Goal: Task Accomplishment & Management: Use online tool/utility

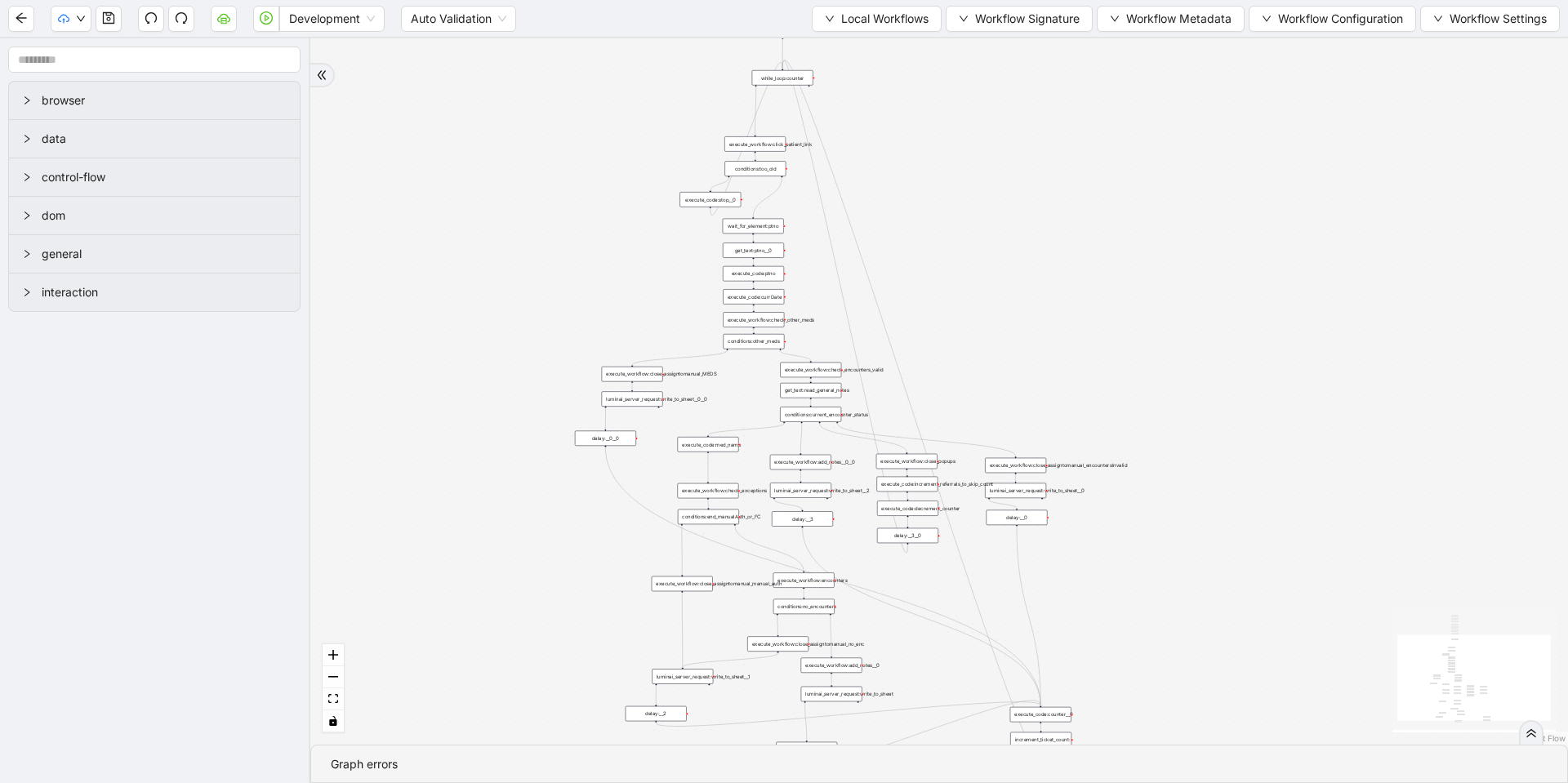
drag, startPoint x: 751, startPoint y: 312, endPoint x: 480, endPoint y: 406, distance: 286.8
click at [480, 406] on div "trigger execute_workflow:check_exceptions execute_workflow:encounters execute_w…" at bounding box center [939, 391] width 1257 height 706
click at [847, 26] on span "Local Workflows" at bounding box center [885, 18] width 87 height 18
click at [840, 51] on span "Select" at bounding box center [868, 50] width 106 height 18
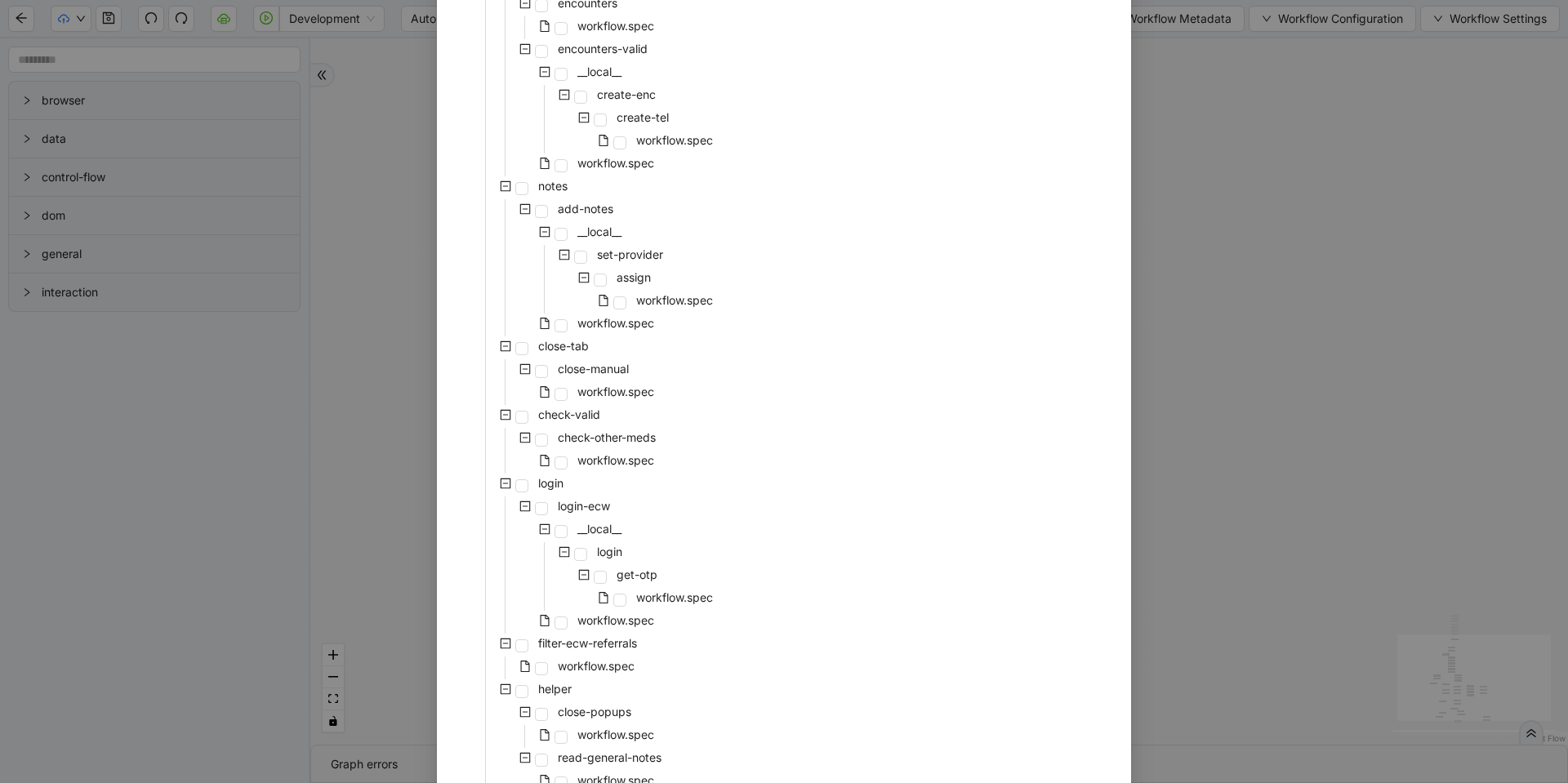
scroll to position [694, 0]
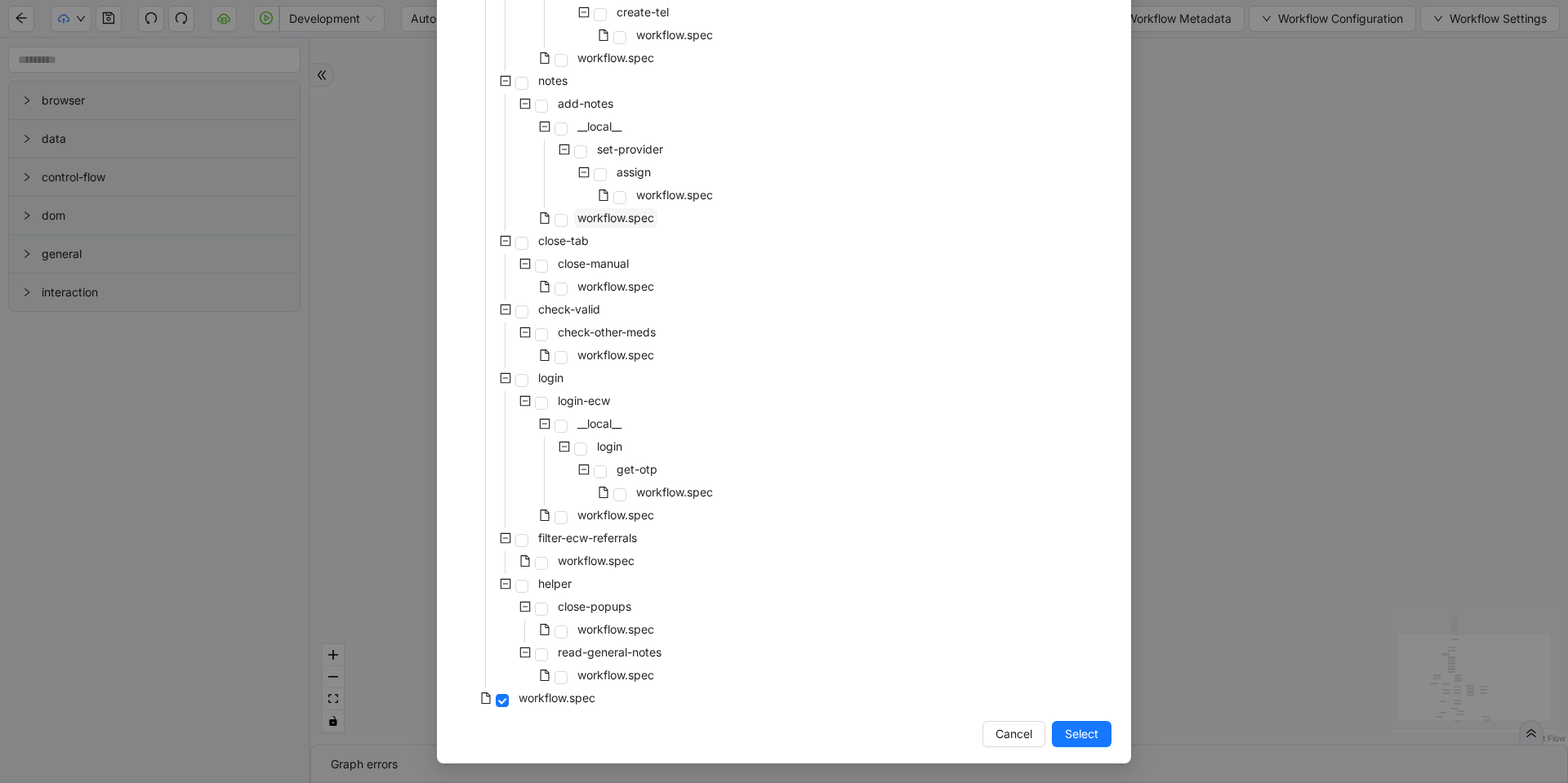
click at [588, 219] on span "workflow.spec" at bounding box center [616, 218] width 77 height 13
click at [1069, 734] on span "Select" at bounding box center [1081, 734] width 34 height 18
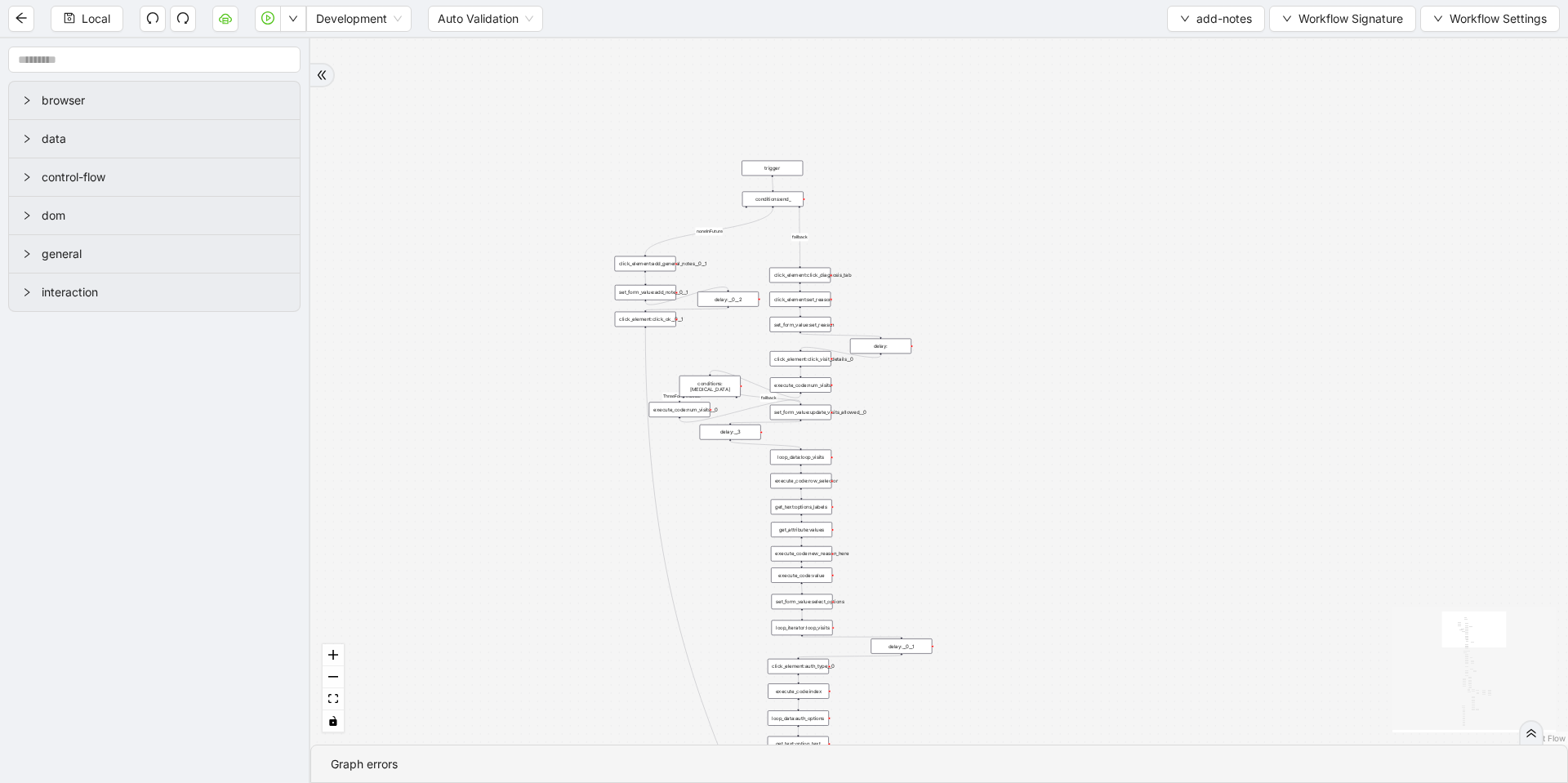
drag, startPoint x: 525, startPoint y: 360, endPoint x: 356, endPoint y: 370, distance: 169.3
click at [356, 370] on div "financial fallback pool fallback fallback matches fallback ThreeForOrthovisc fa…" at bounding box center [939, 391] width 1257 height 706
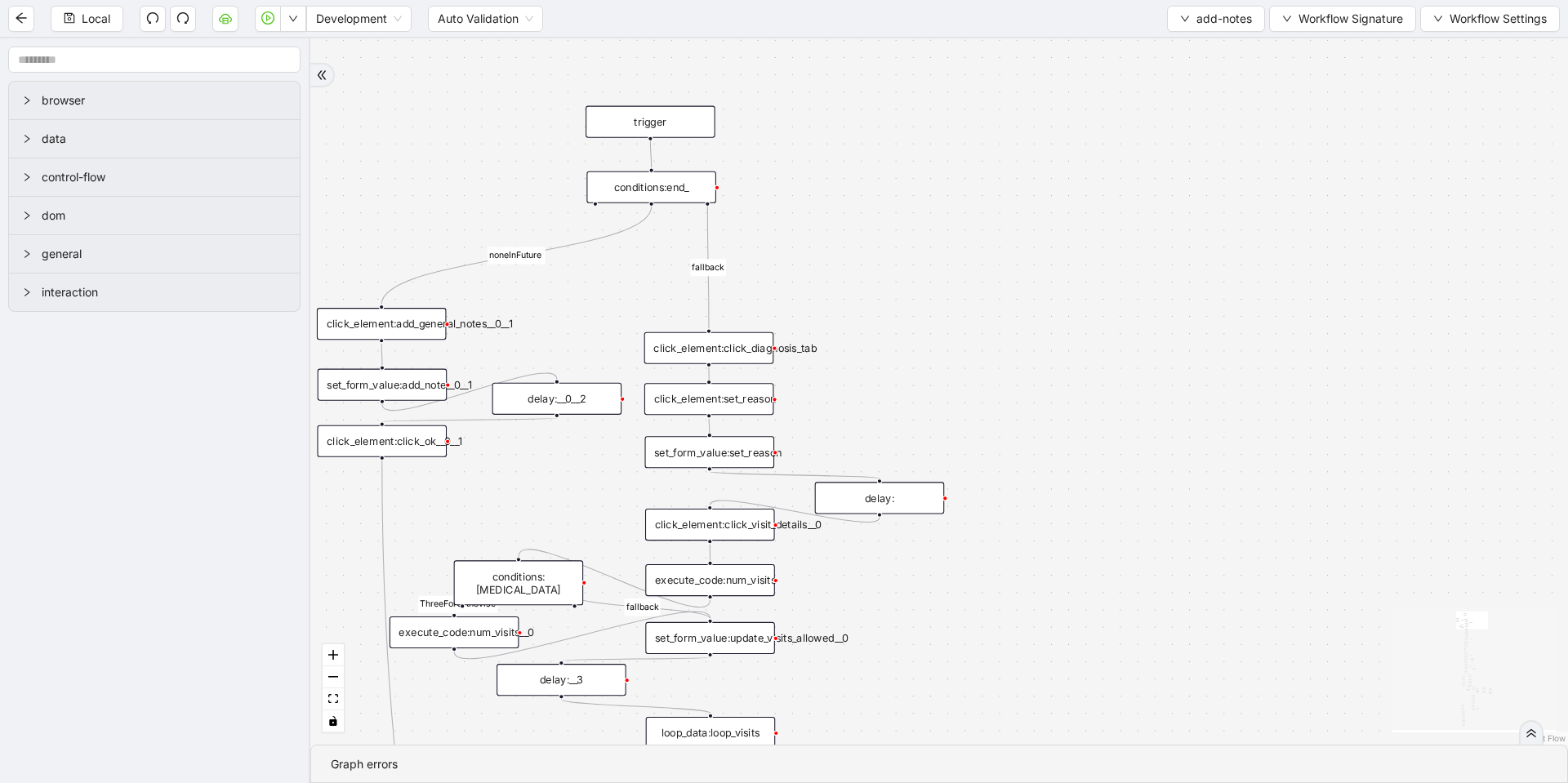
drag, startPoint x: 1049, startPoint y: 322, endPoint x: 1097, endPoint y: 264, distance: 75.3
click at [1097, 264] on div "financial fallback pool fallback fallback matches fallback ThreeForOrthovisc fa…" at bounding box center [939, 391] width 1257 height 706
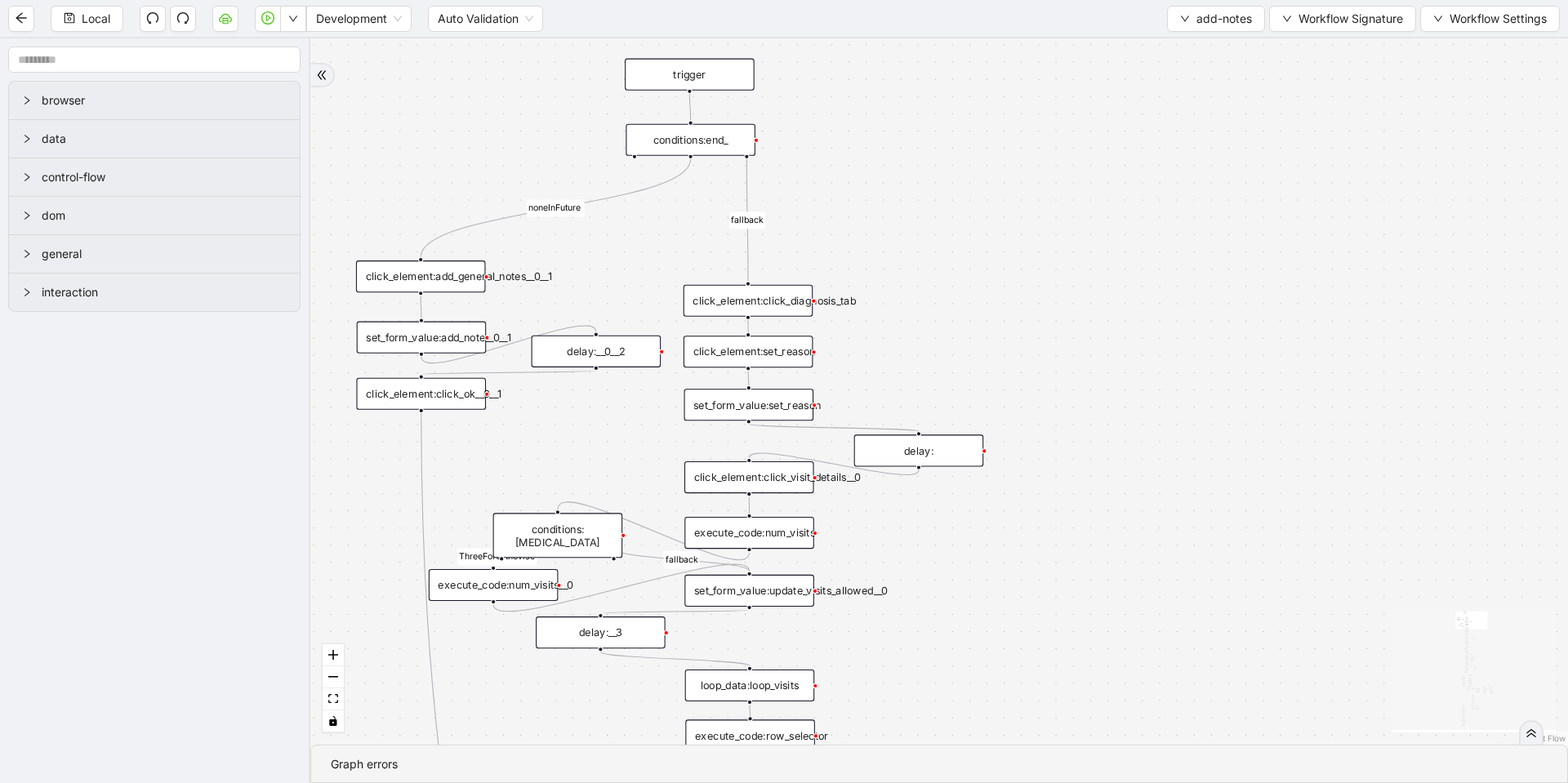
click at [691, 134] on div "conditions:end_" at bounding box center [690, 140] width 129 height 32
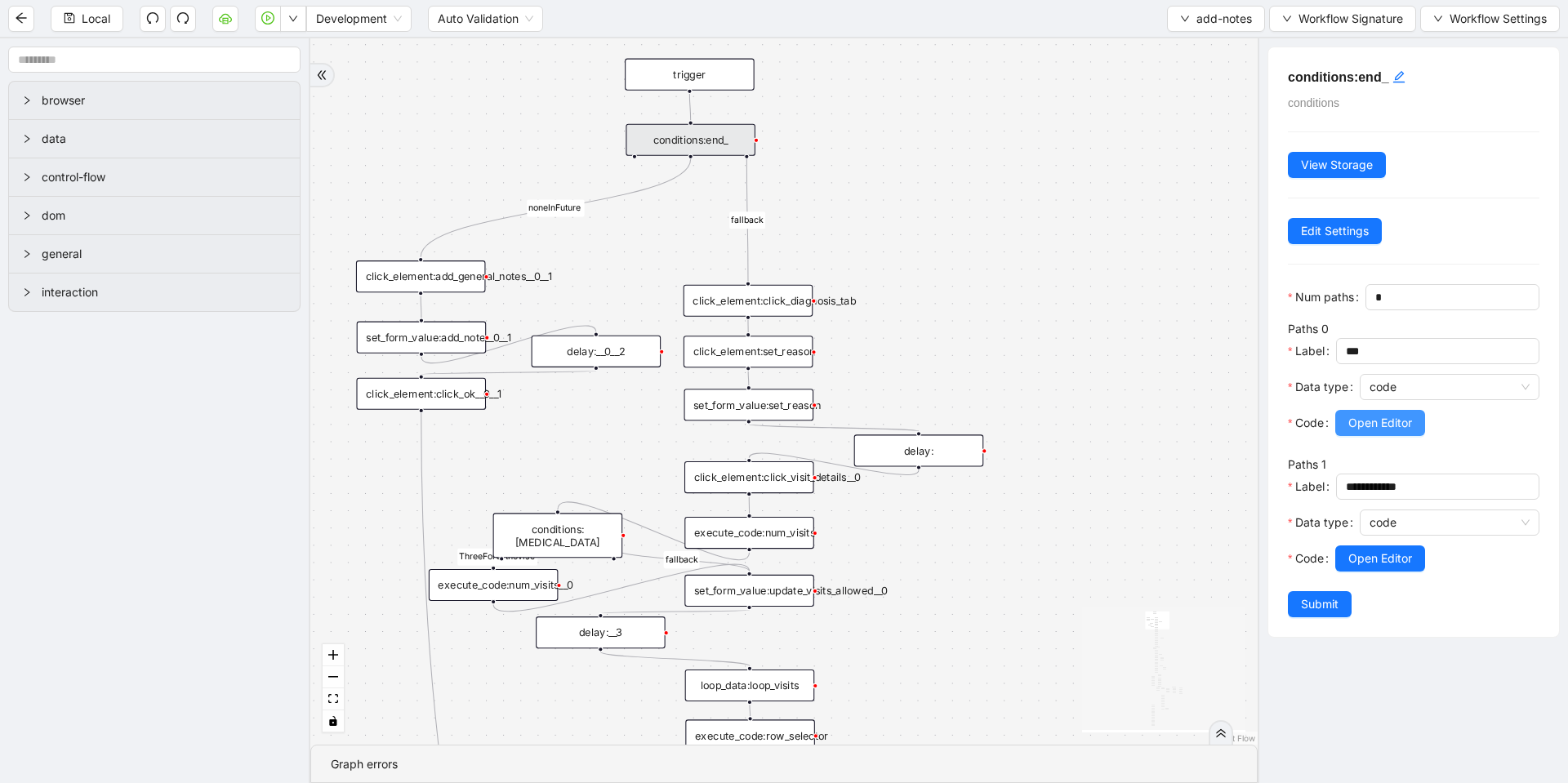
click at [1370, 432] on span "Open Editor" at bounding box center [1380, 423] width 63 height 18
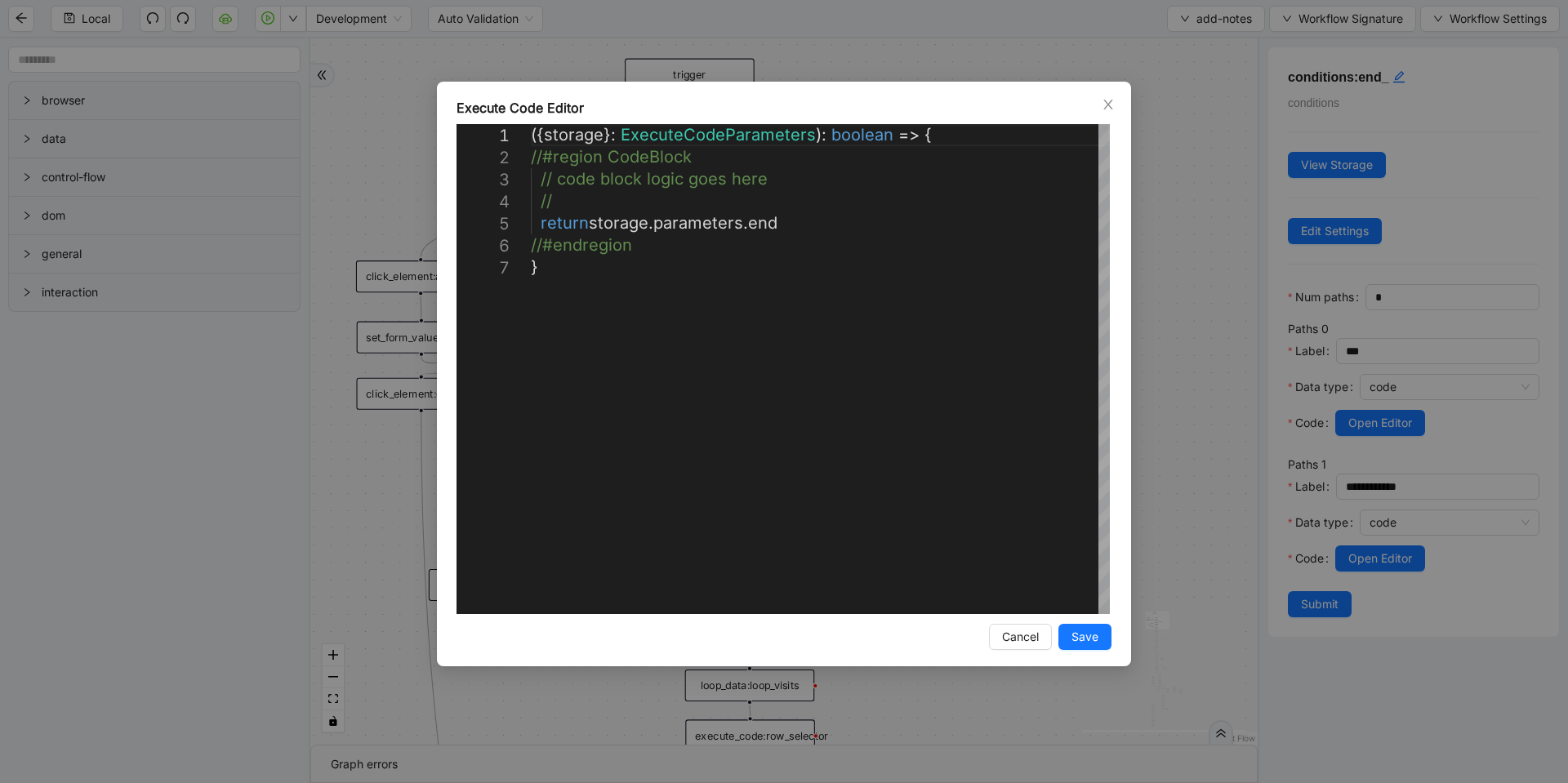
click at [1211, 369] on div "**********" at bounding box center [784, 391] width 1568 height 783
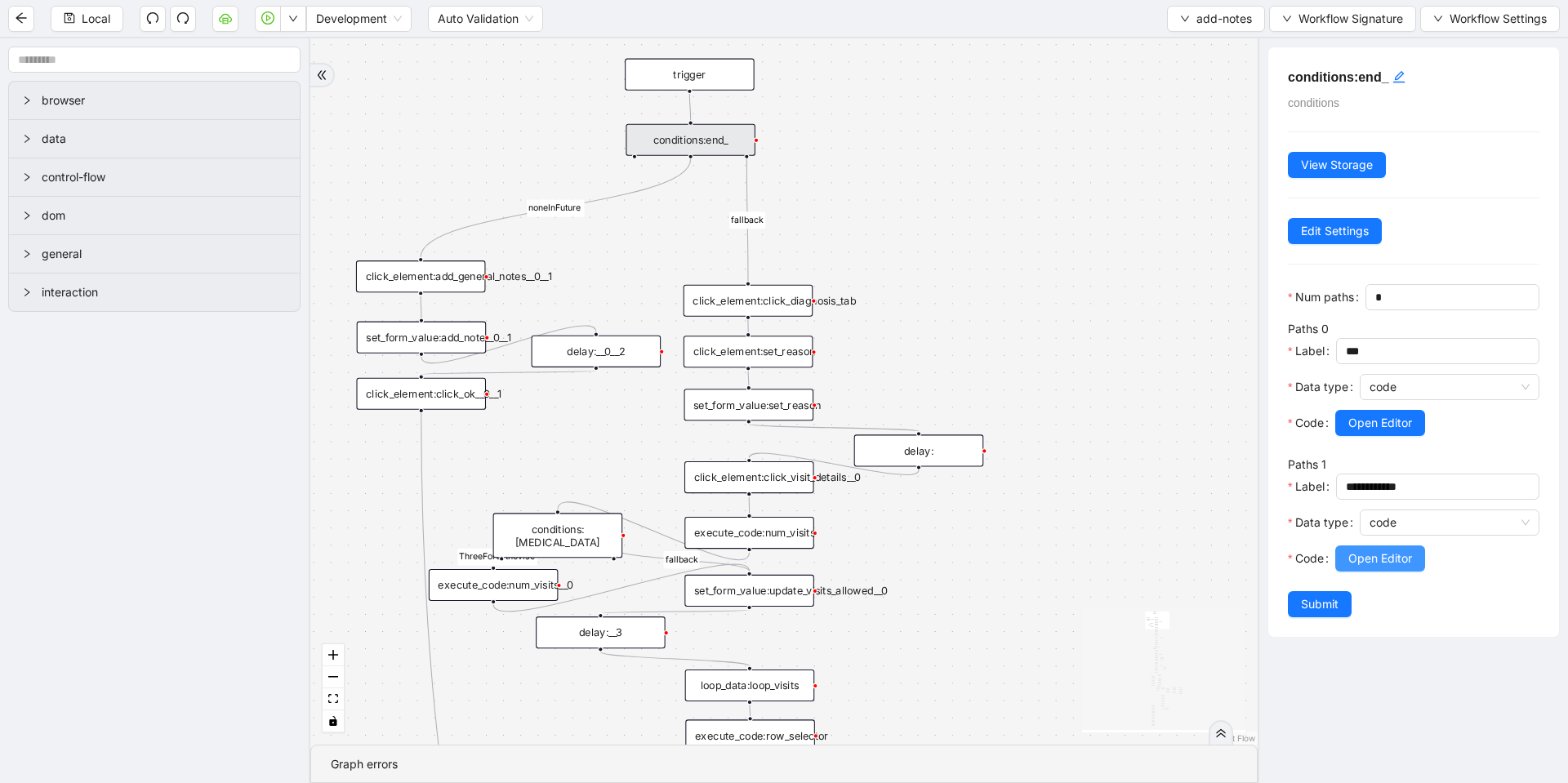
click at [1371, 567] on span "Open Editor" at bounding box center [1380, 559] width 63 height 18
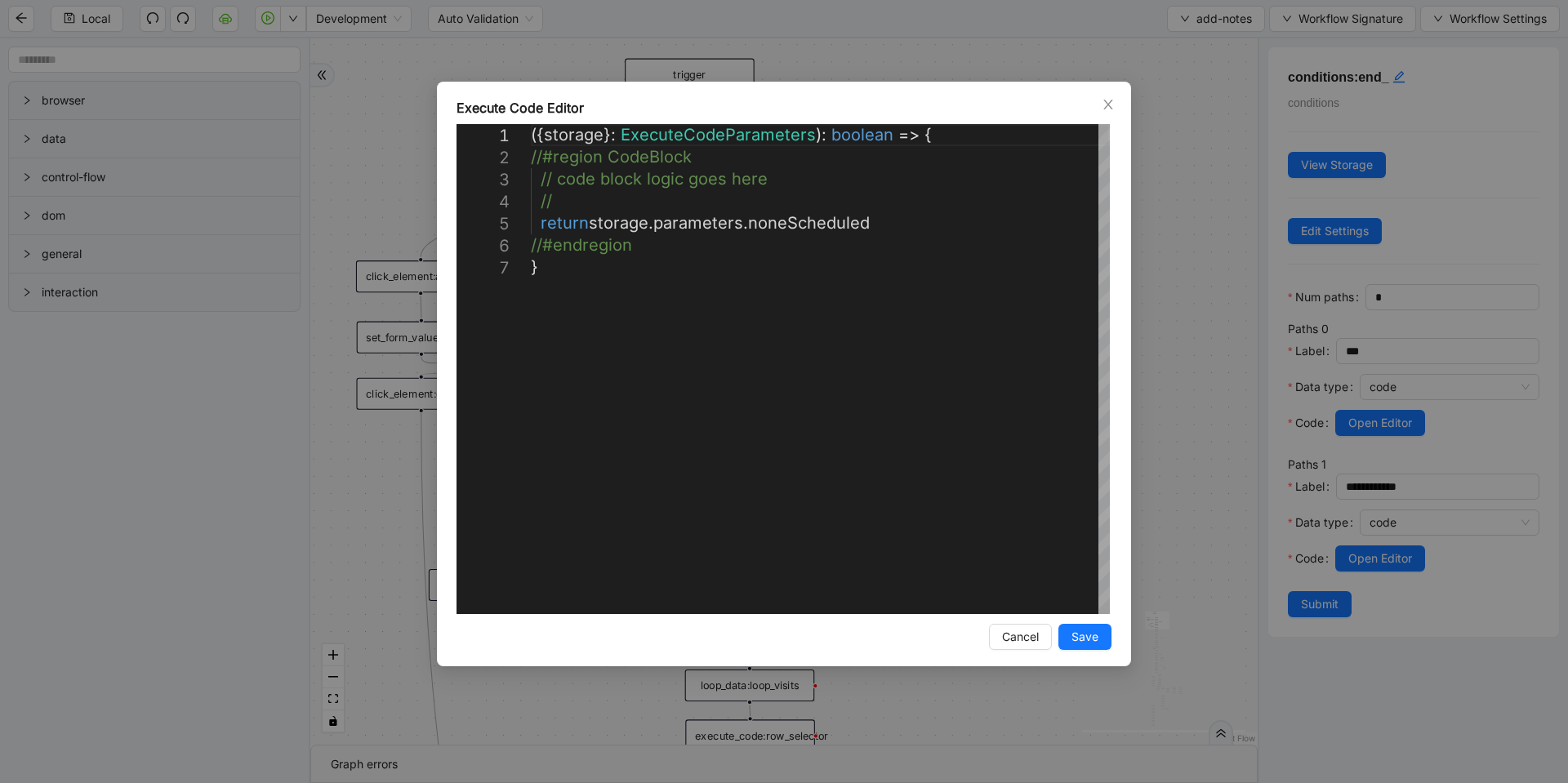
click at [1222, 357] on div "**********" at bounding box center [784, 391] width 1568 height 783
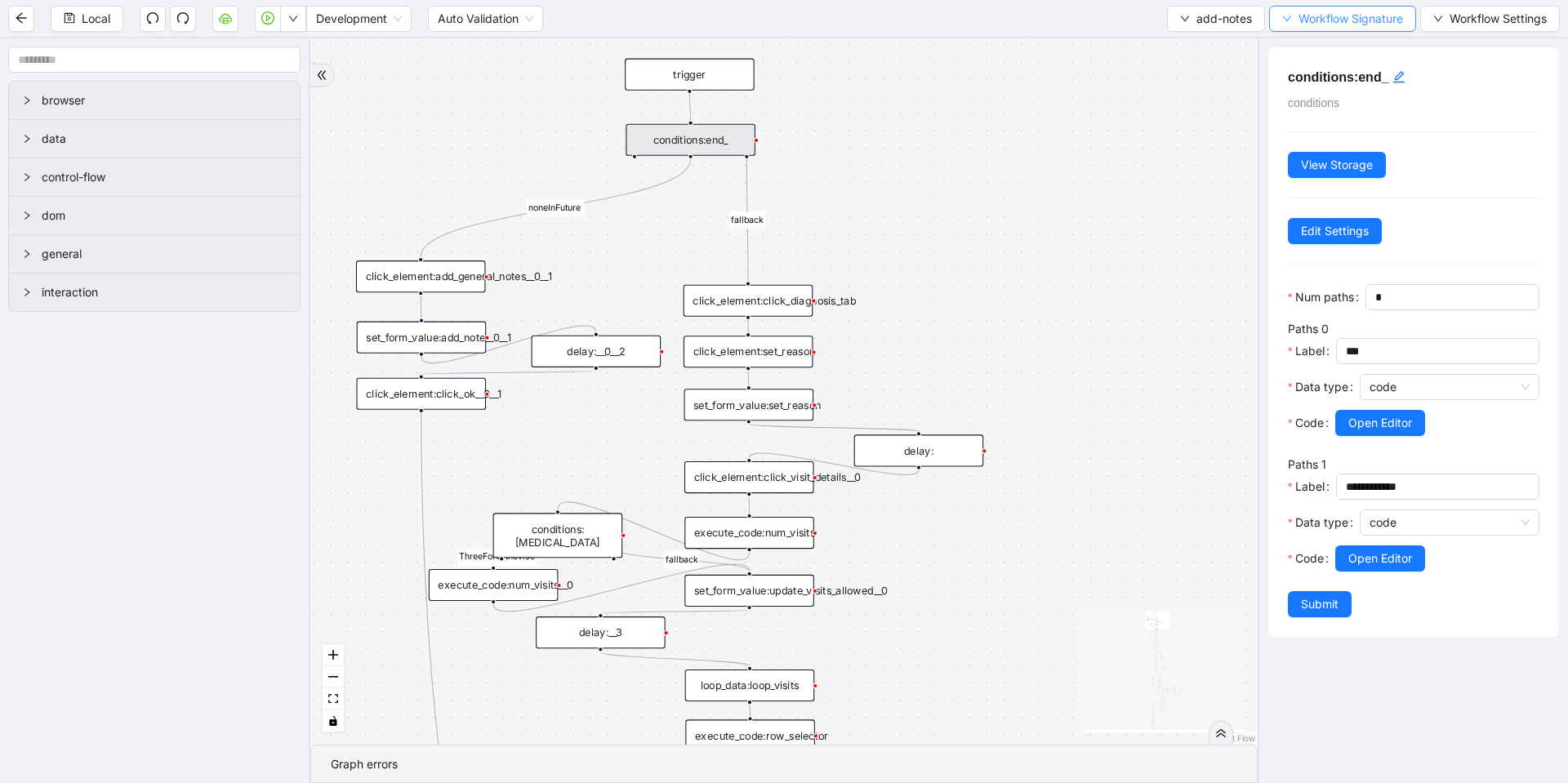
click at [1294, 20] on button "Workflow Signature" at bounding box center [1342, 18] width 147 height 26
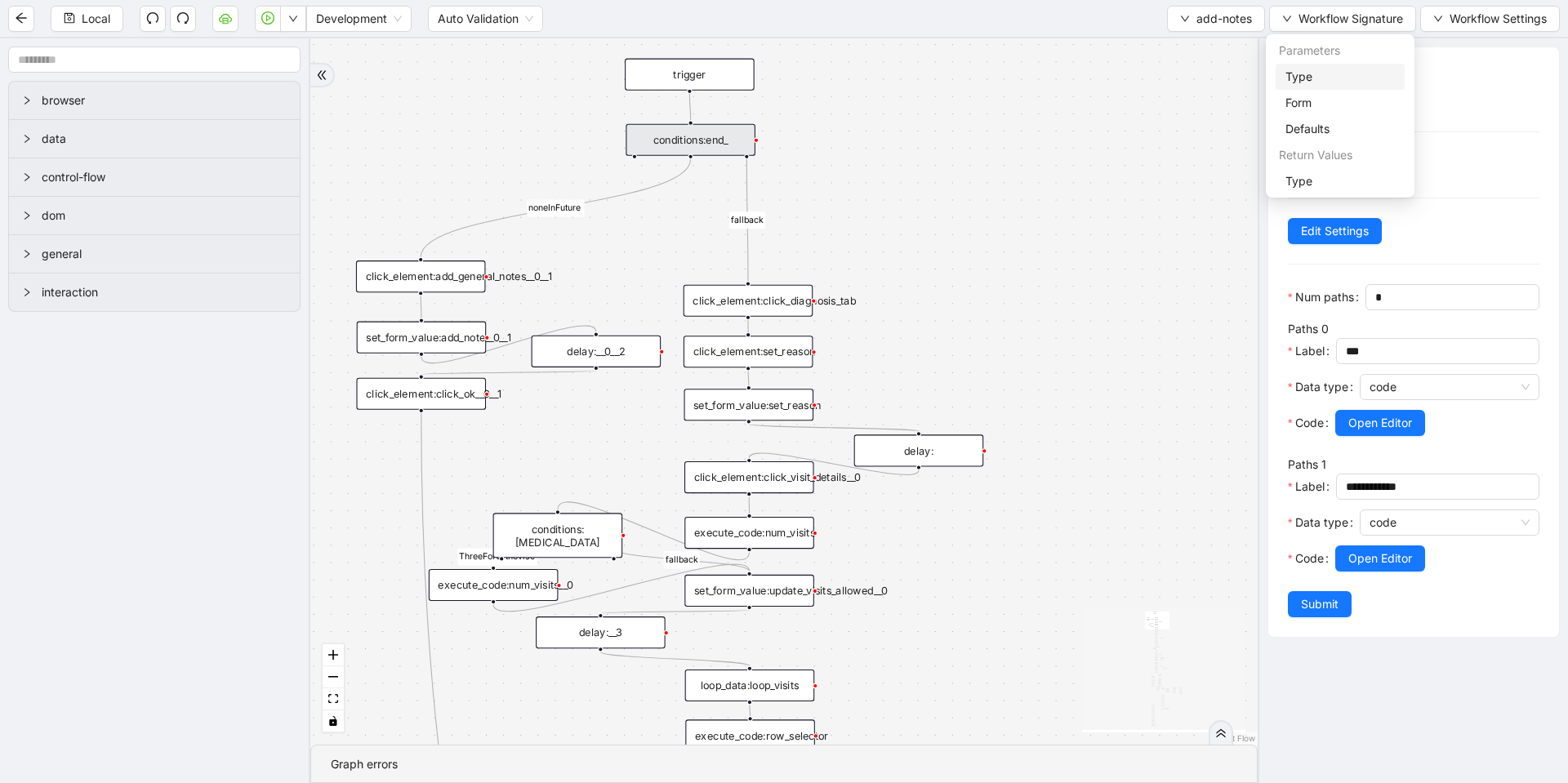
click at [1294, 81] on span "Type" at bounding box center [1340, 77] width 109 height 18
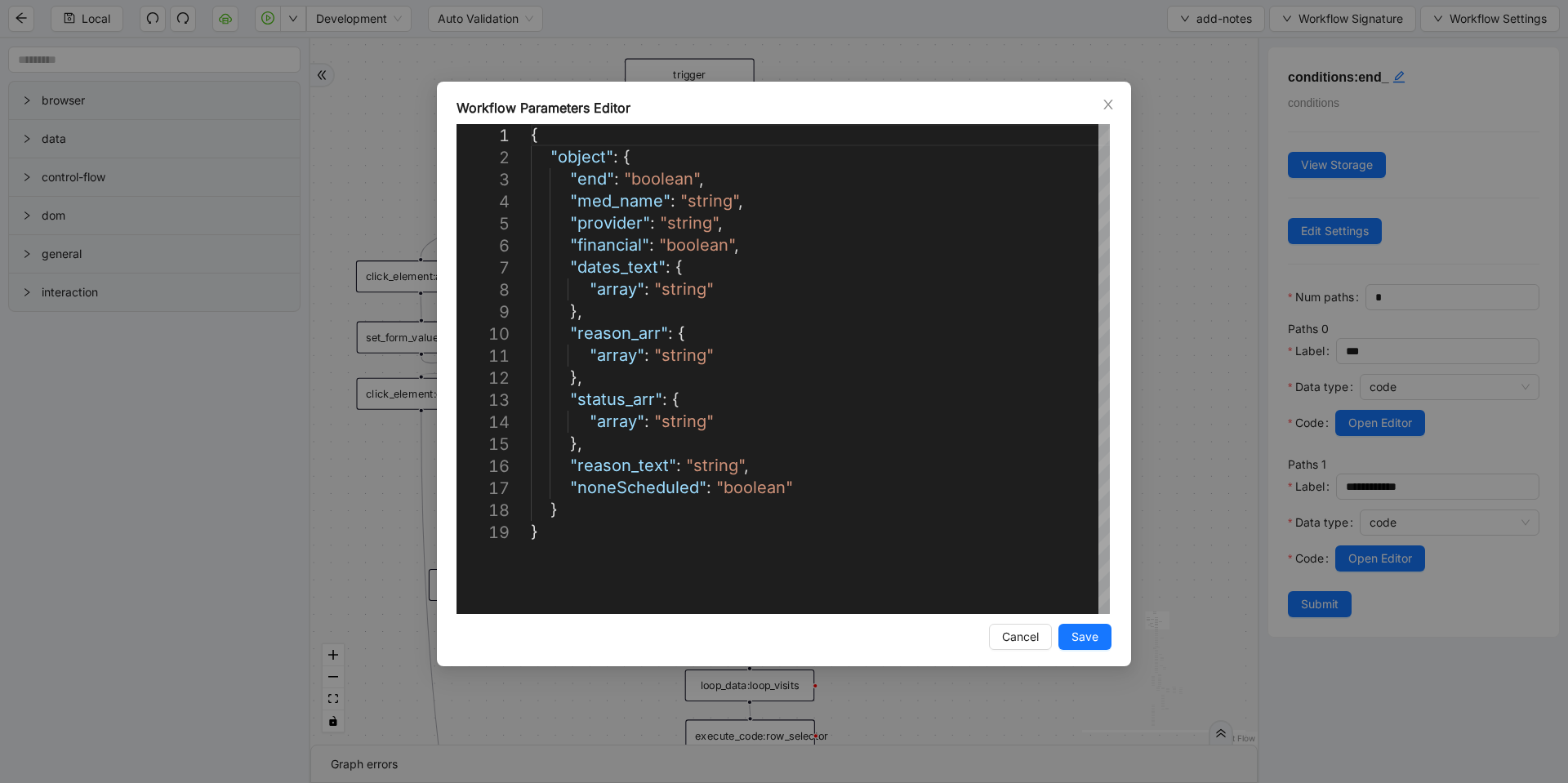
click at [860, 78] on div "**********" at bounding box center [784, 391] width 1568 height 783
click at [856, 61] on div "financial fallback pool fallback fallback matches fallback ThreeForOrthovisc fa…" at bounding box center [784, 391] width 948 height 706
click at [1111, 106] on div "financial fallback pool fallback fallback matches fallback ThreeForOrthovisc fa…" at bounding box center [784, 391] width 948 height 706
click at [1026, 639] on div "financial fallback pool fallback fallback matches fallback ThreeForOrthovisc fa…" at bounding box center [784, 391] width 948 height 706
click at [332, 238] on div "financial fallback pool fallback fallback matches fallback ThreeForOrthovisc fa…" at bounding box center [784, 391] width 948 height 706
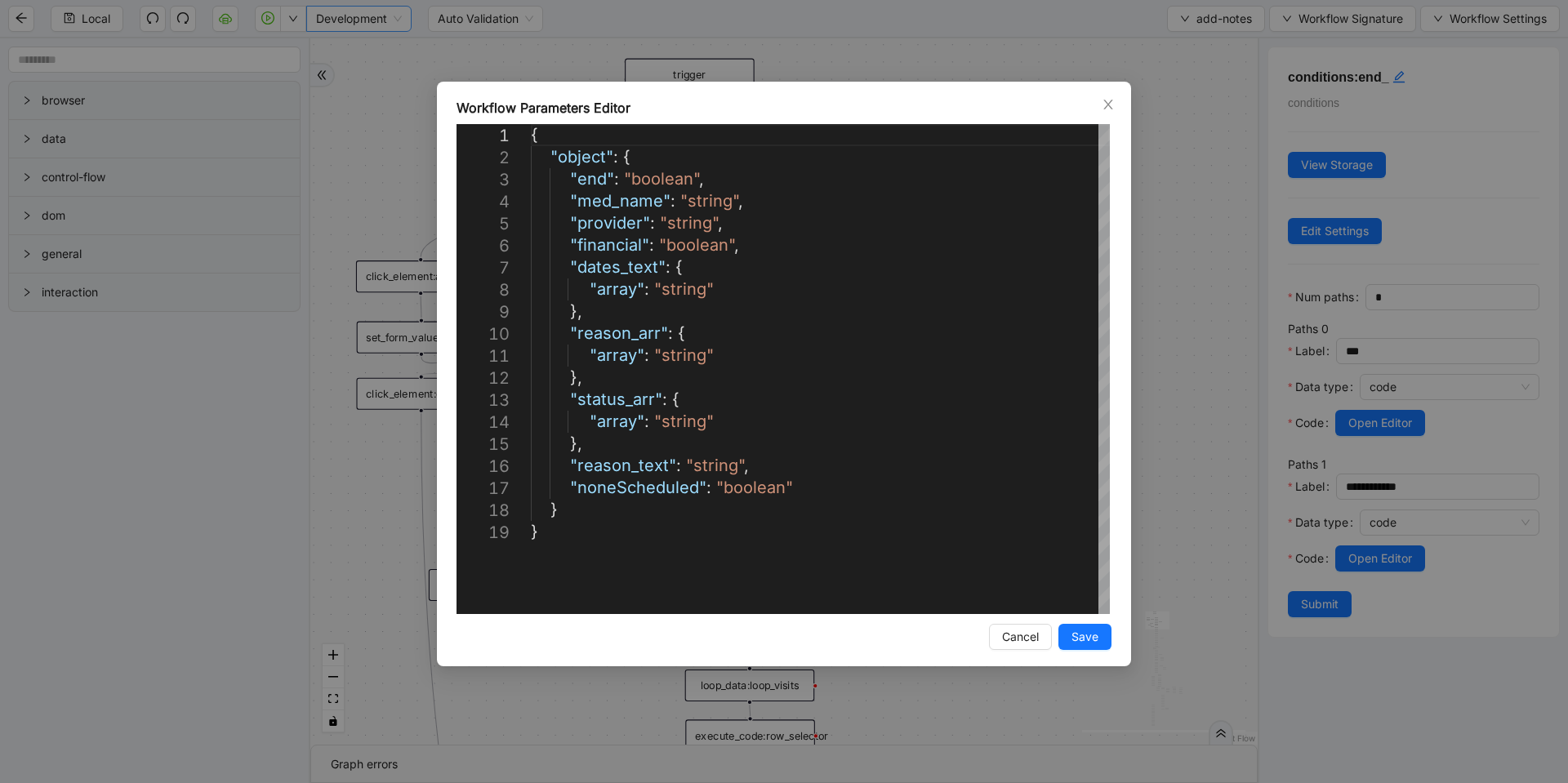
click at [334, 365] on div "financial fallback pool fallback fallback matches fallback ThreeForOrthovisc fa…" at bounding box center [784, 391] width 948 height 706
click at [1003, 637] on div "financial fallback pool fallback fallback matches fallback ThreeForOrthovisc fa…" at bounding box center [784, 391] width 948 height 706
click at [381, 87] on div "financial fallback pool fallback fallback matches fallback ThreeForOrthovisc fa…" at bounding box center [784, 391] width 948 height 706
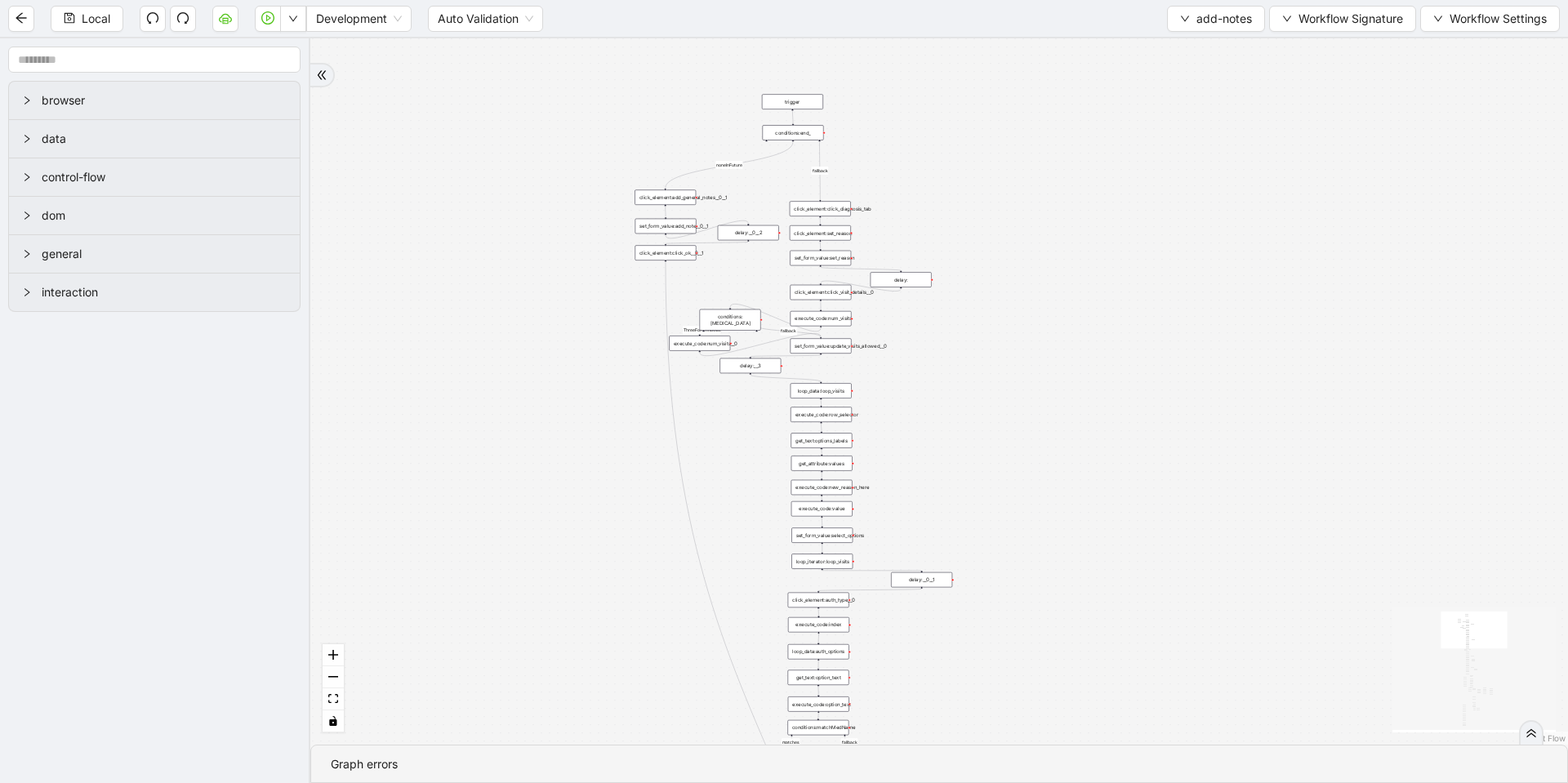
drag, startPoint x: 466, startPoint y: 322, endPoint x: 388, endPoint y: 311, distance: 78.8
click at [385, 297] on div "financial fallback pool fallback fallback matches fallback ThreeForOrthovisc fa…" at bounding box center [939, 391] width 1257 height 706
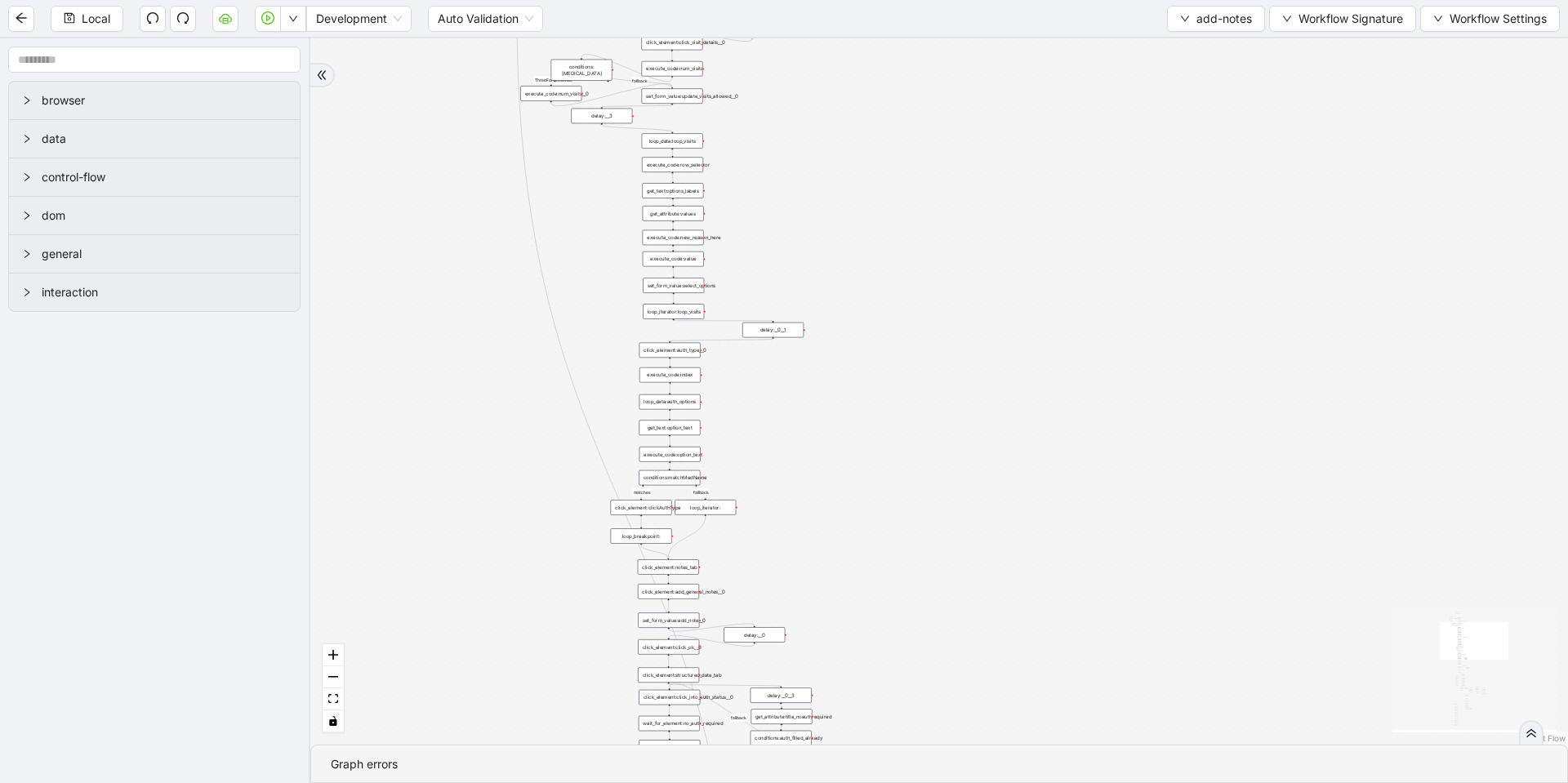
drag, startPoint x: 605, startPoint y: 636, endPoint x: 478, endPoint y: 191, distance: 462.8
click at [479, 190] on div "financial fallback pool fallback fallback matches fallback ThreeForOrthovisc fa…" at bounding box center [939, 391] width 1257 height 706
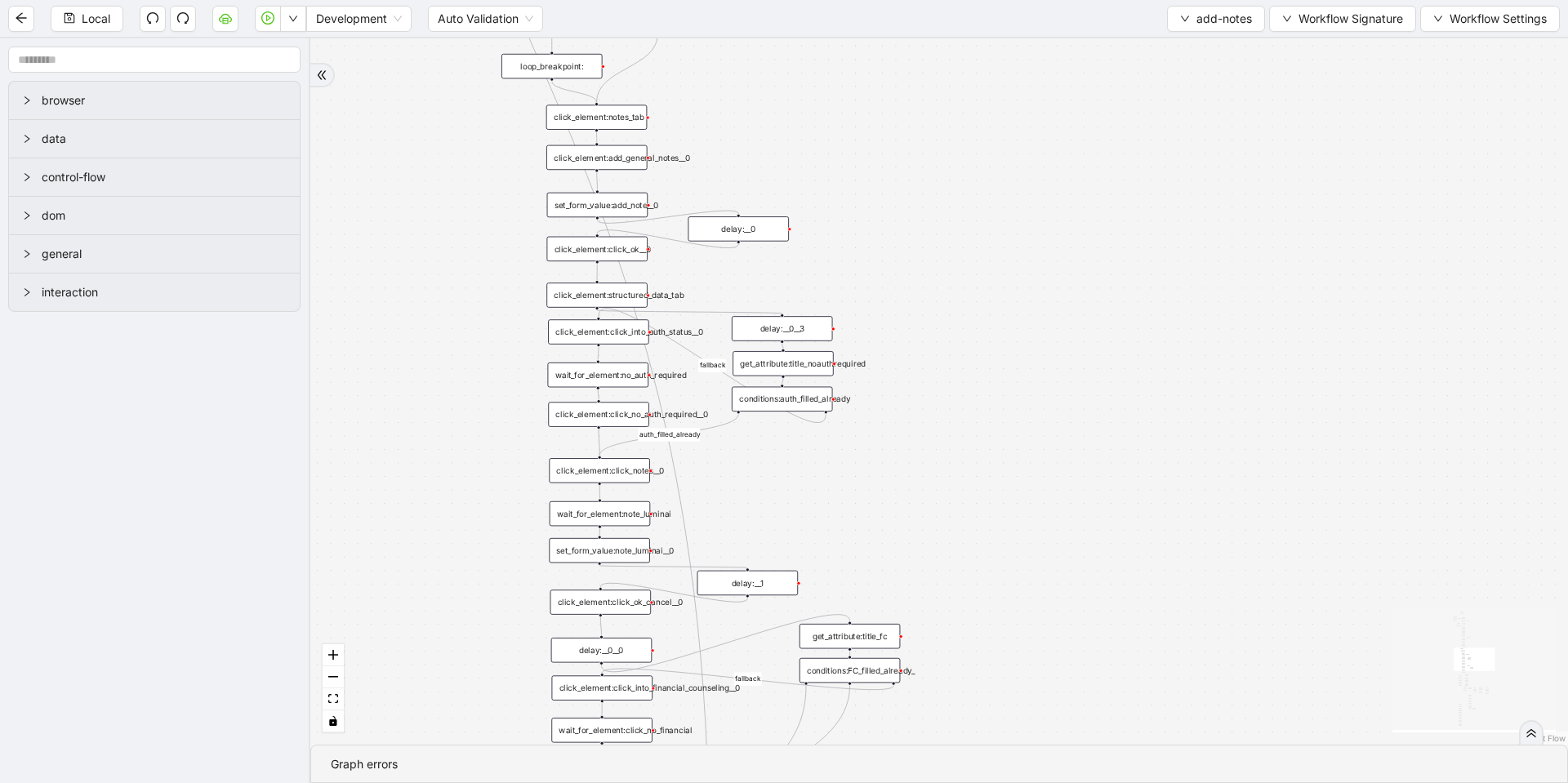
drag, startPoint x: 749, startPoint y: 203, endPoint x: 749, endPoint y: 108, distance: 95.0
click at [749, 108] on div "financial fallback pool fallback fallback matches fallback ThreeForOrthovisc fa…" at bounding box center [939, 391] width 1257 height 706
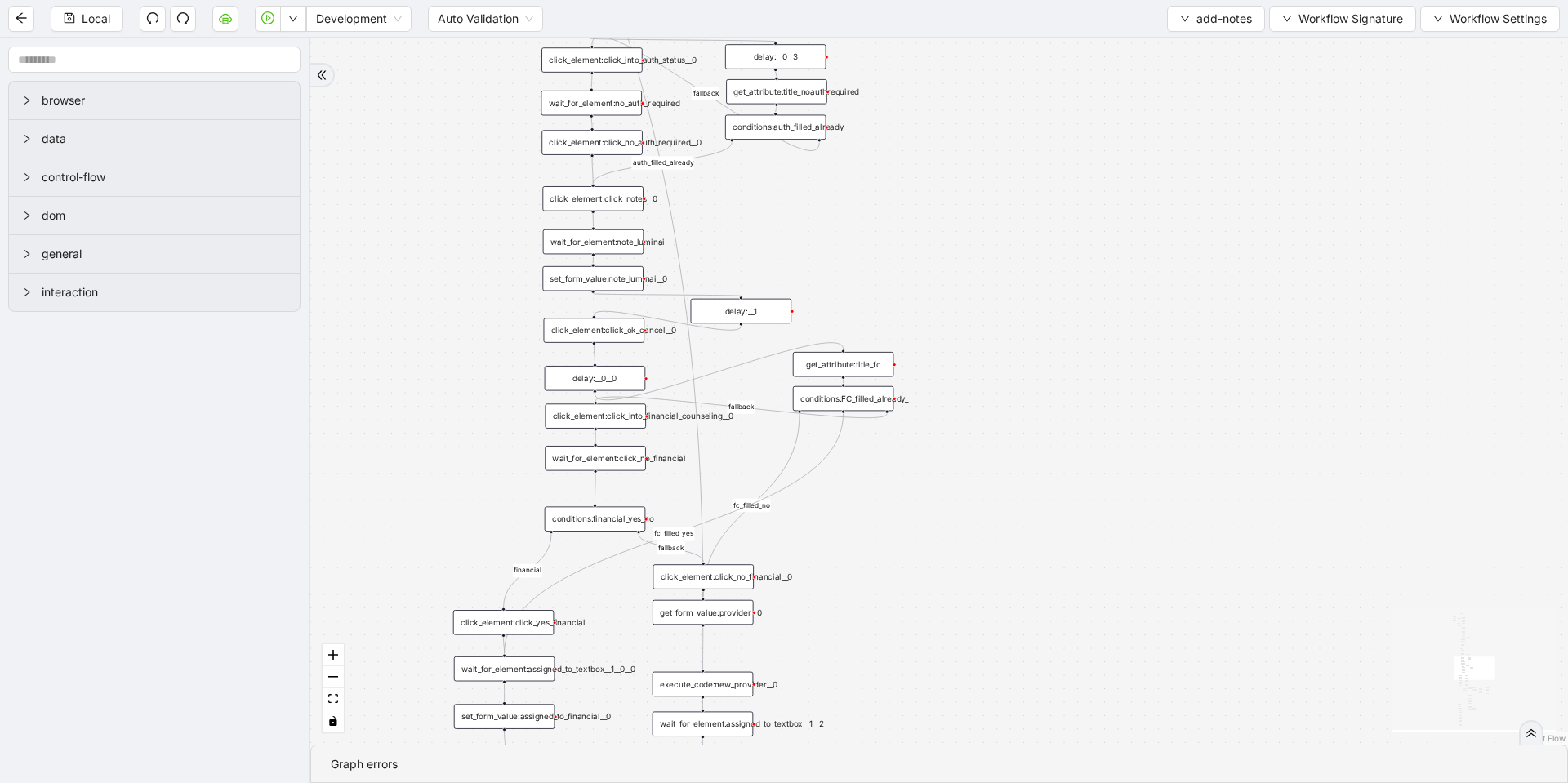
drag, startPoint x: 942, startPoint y: 271, endPoint x: 931, endPoint y: 146, distance: 125.5
click at [931, 146] on div "financial fallback pool fallback fallback matches fallback ThreeForOrthovisc fa…" at bounding box center [939, 391] width 1257 height 706
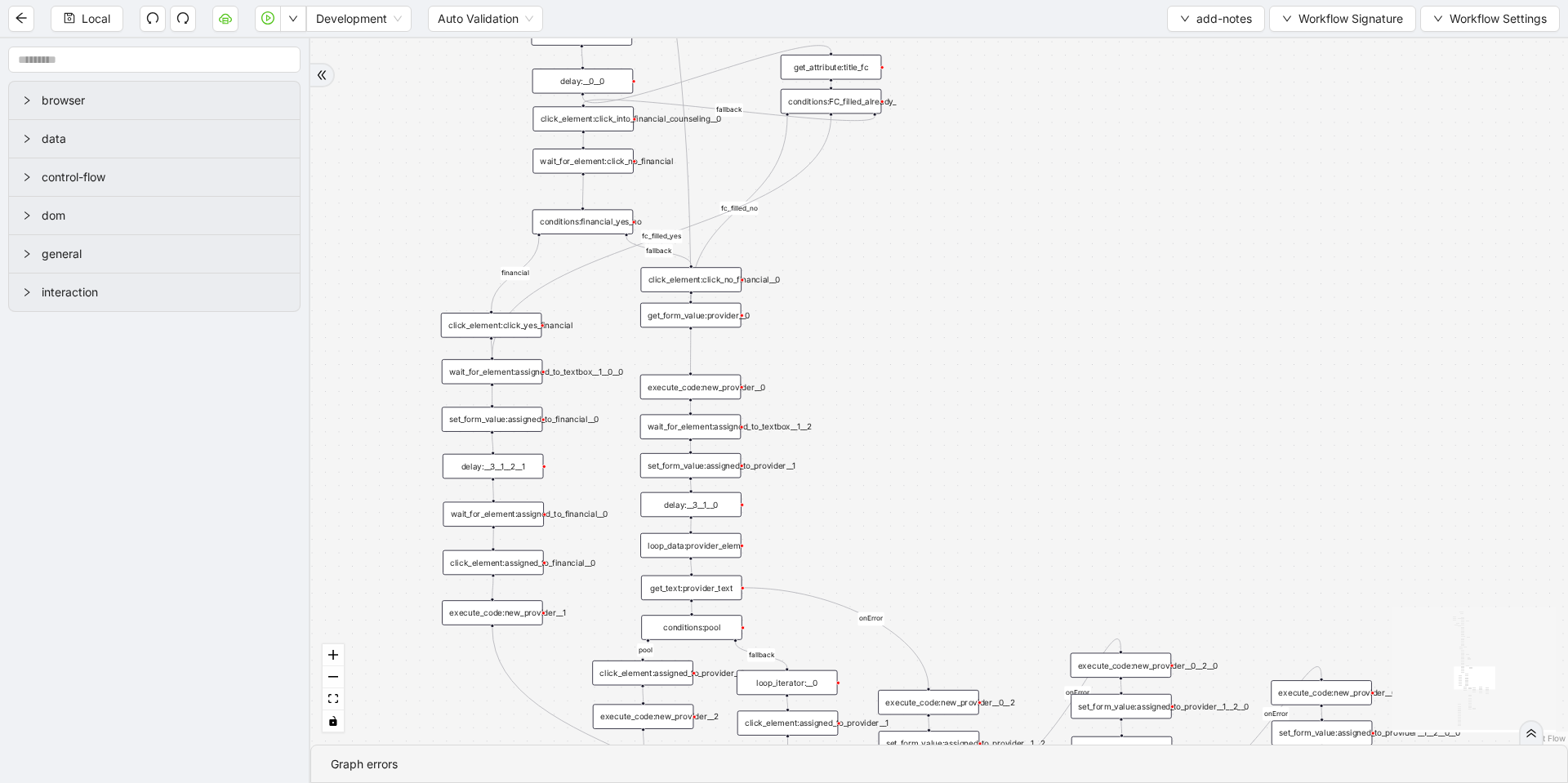
drag, startPoint x: 874, startPoint y: 566, endPoint x: 874, endPoint y: 395, distance: 171.0
click at [874, 395] on div "financial fallback pool fallback fallback matches fallback ThreeForOrthovisc fa…" at bounding box center [939, 391] width 1257 height 706
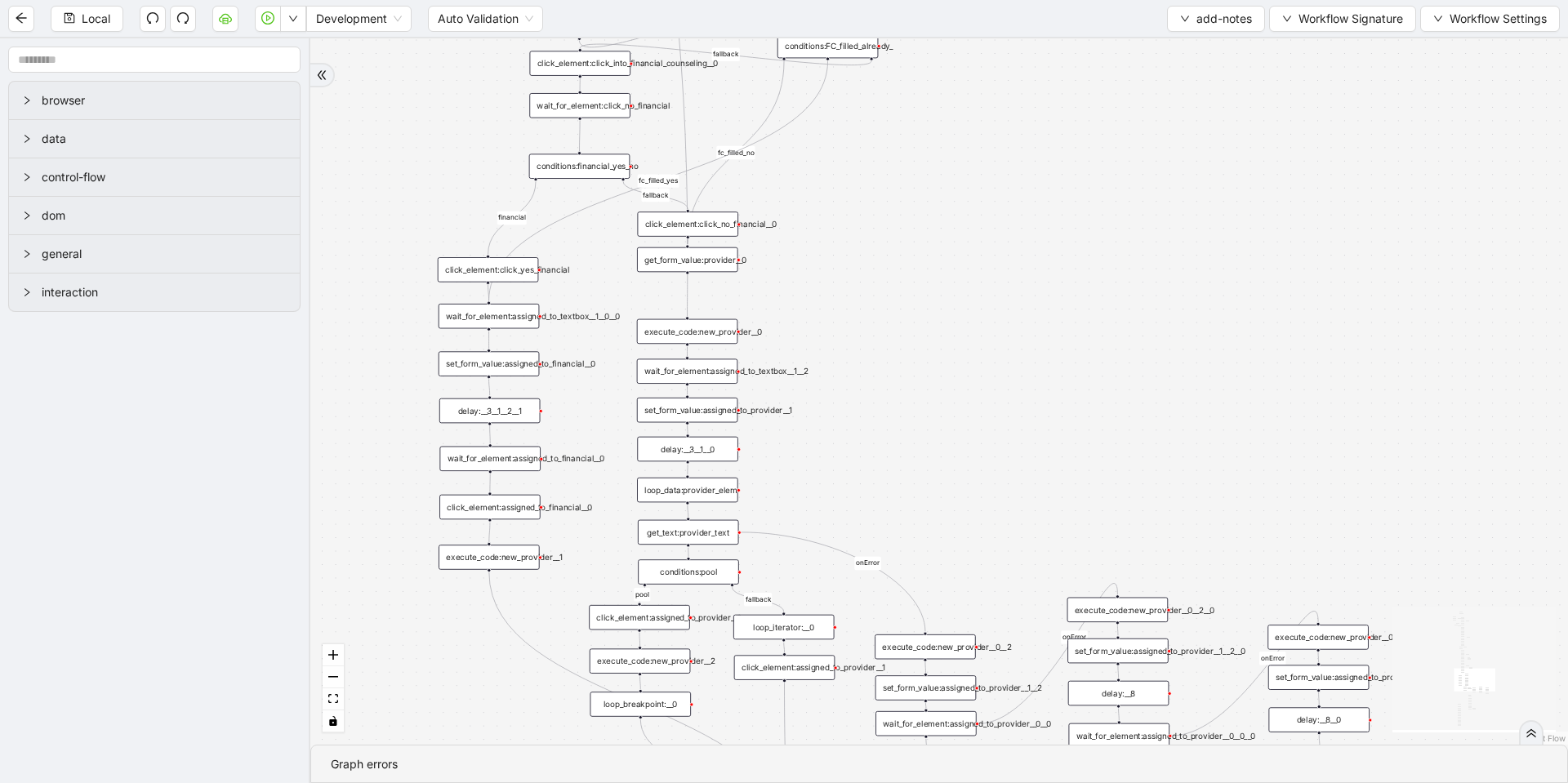
drag, startPoint x: 876, startPoint y: 495, endPoint x: 873, endPoint y: 469, distance: 26.2
click at [873, 469] on div "financial fallback pool fallback fallback matches fallback ThreeForOrthovisc fa…" at bounding box center [939, 391] width 1257 height 706
click at [696, 372] on div "wait_for_element:assigned_to_textbox__1__2" at bounding box center [688, 370] width 102 height 25
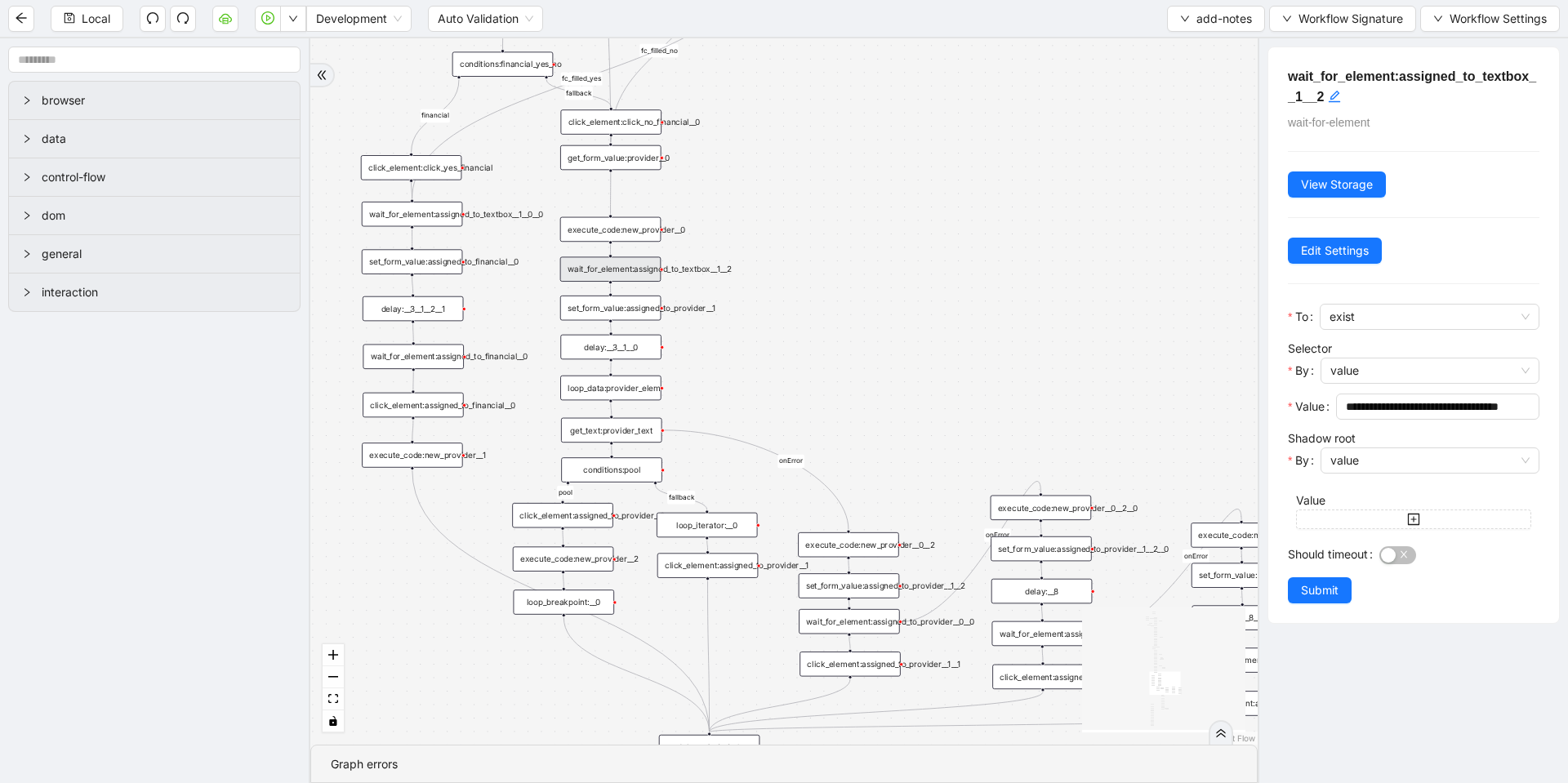
drag, startPoint x: 864, startPoint y: 536, endPoint x: 787, endPoint y: 434, distance: 127.8
click at [787, 434] on div "financial fallback pool fallback fallback matches fallback ThreeForOrthovisc fa…" at bounding box center [784, 391] width 948 height 706
click at [595, 154] on div "get_form_value:provider__0" at bounding box center [611, 158] width 102 height 25
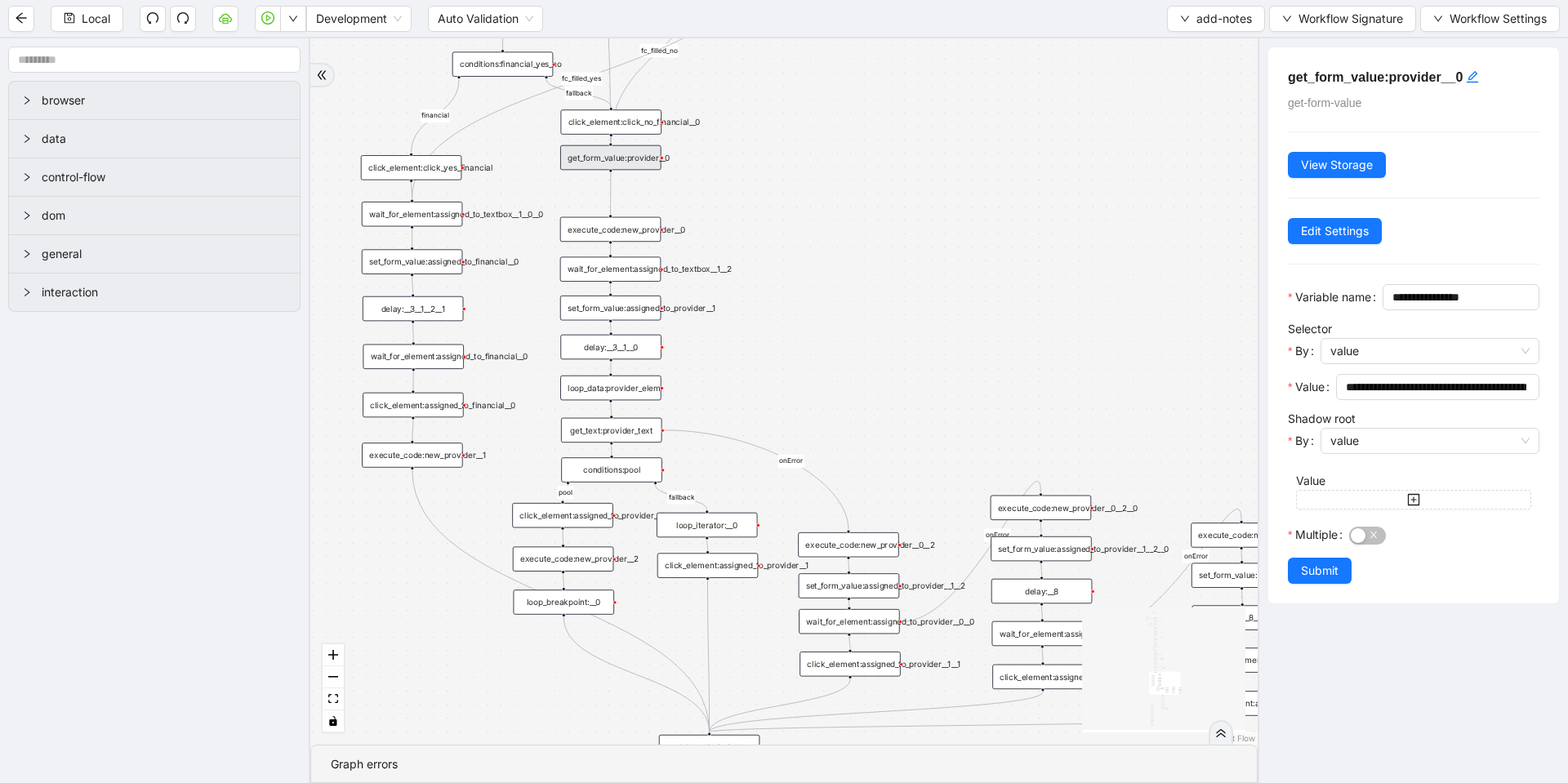
click at [649, 231] on div "execute_code:new_provider__0" at bounding box center [611, 230] width 102 height 25
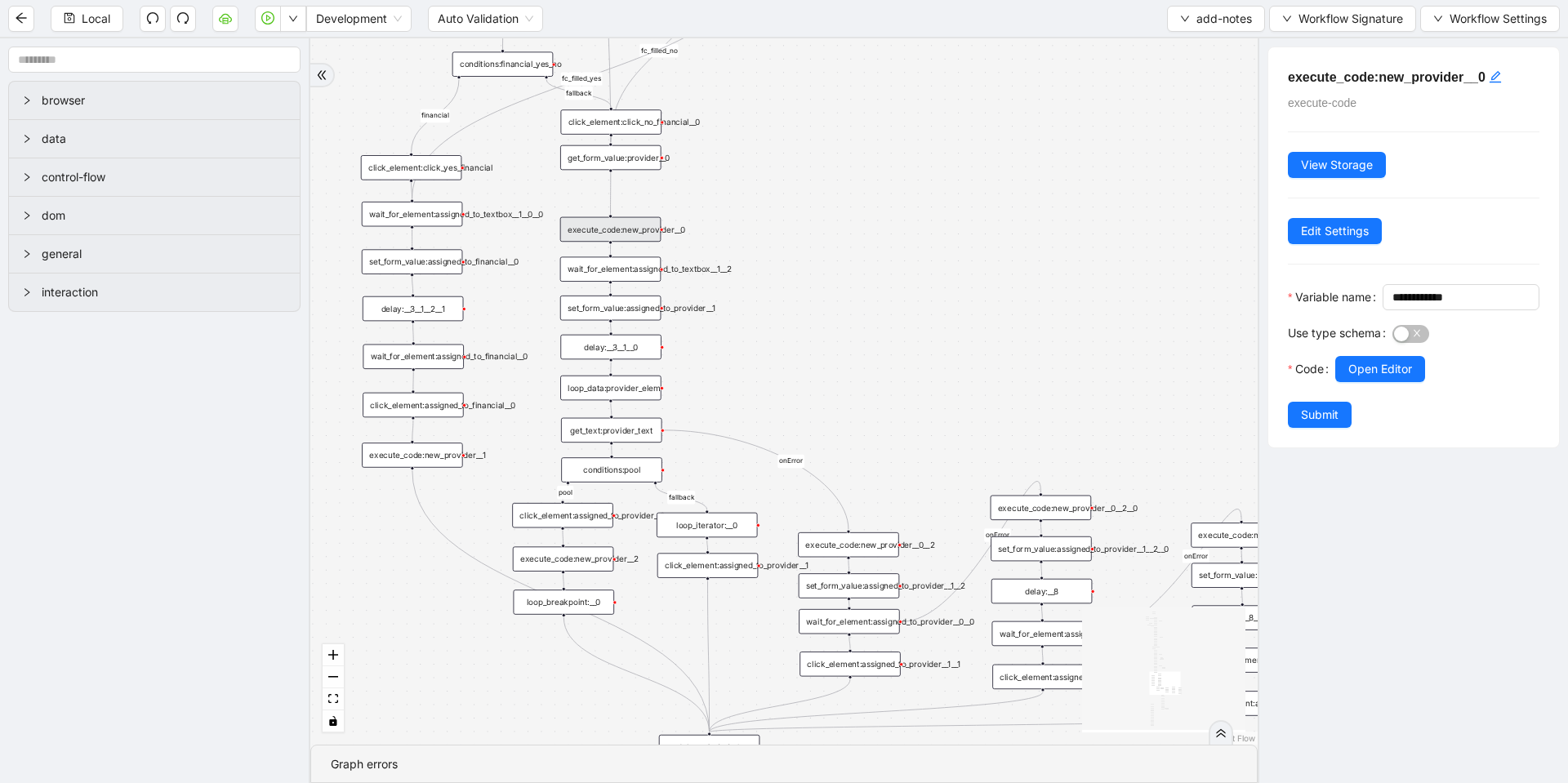
click at [618, 272] on div "wait_for_element:assigned_to_textbox__1__2" at bounding box center [611, 269] width 102 height 25
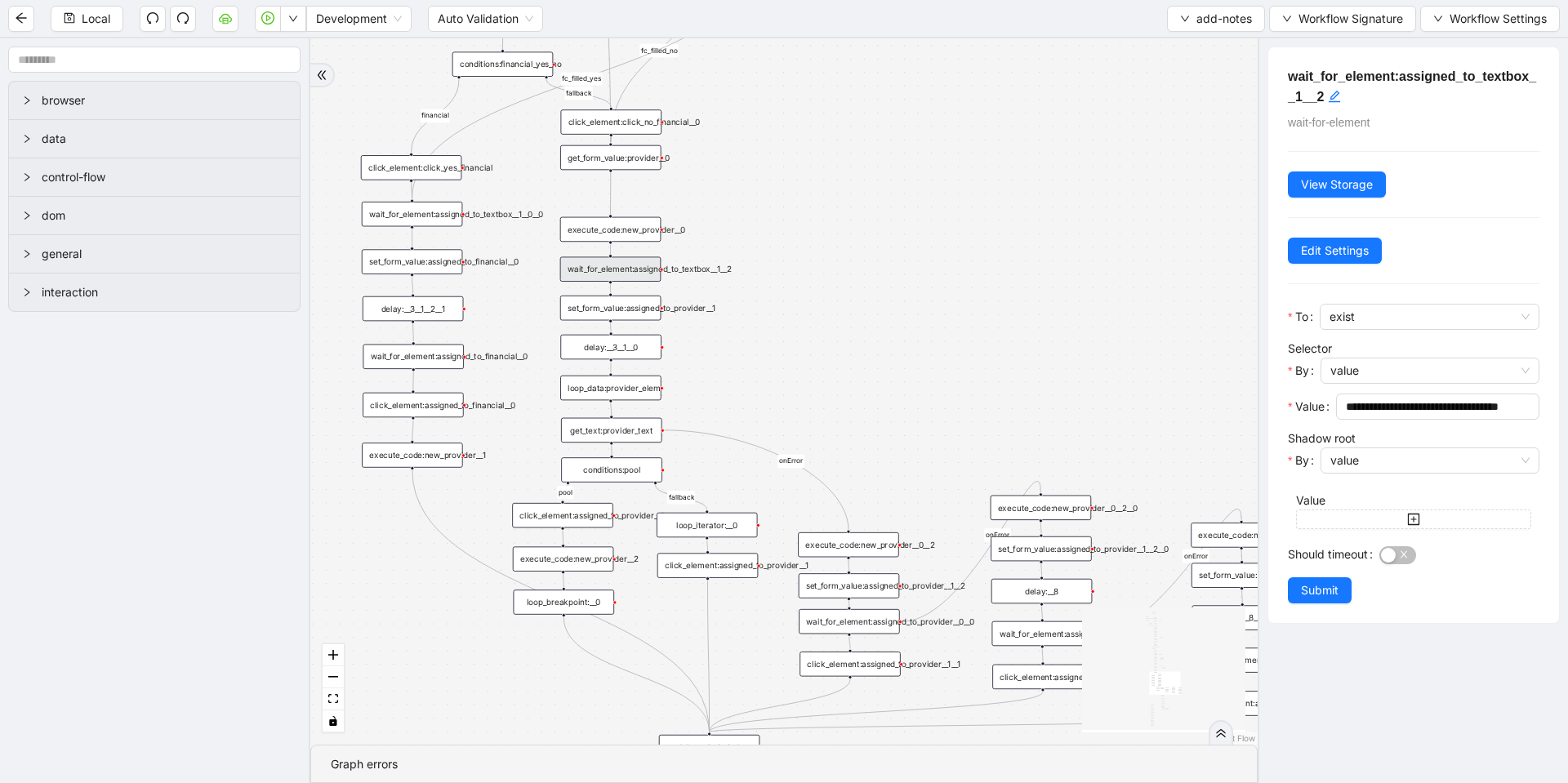
click at [622, 306] on div "set_form_value:assigned_to_provider__1" at bounding box center [611, 308] width 102 height 25
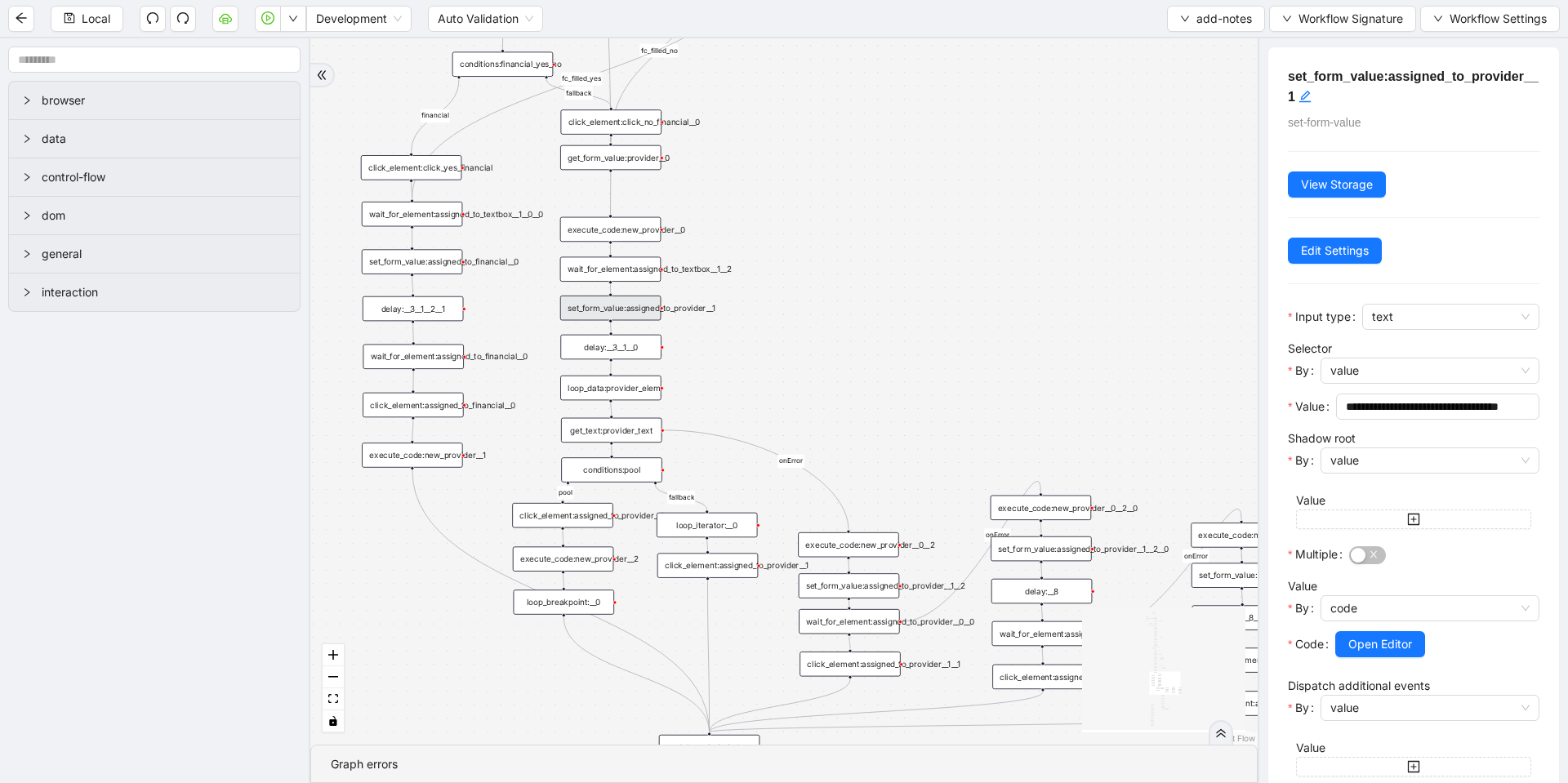
click at [611, 395] on div "loop_data:provider_elem" at bounding box center [611, 388] width 102 height 25
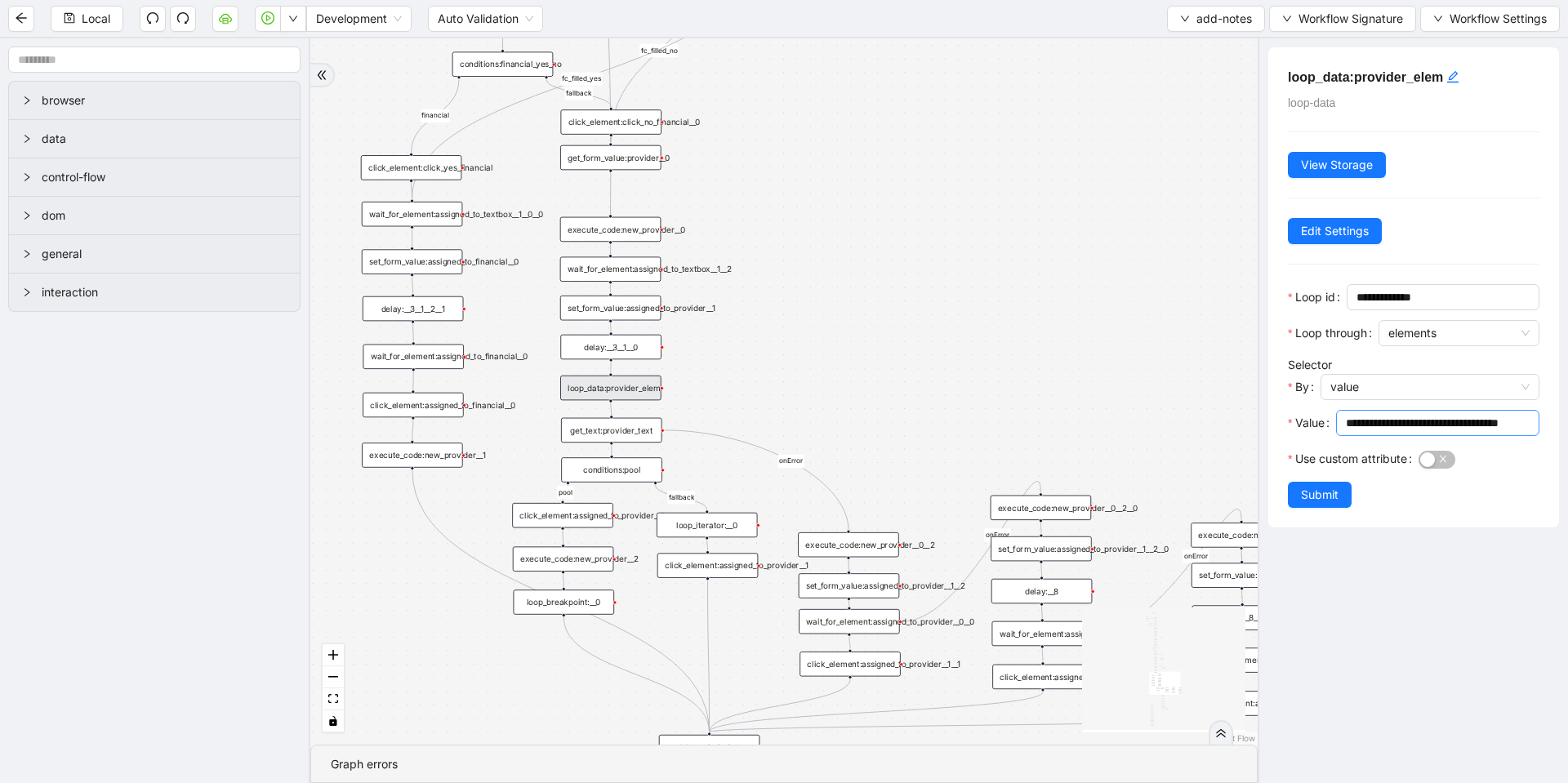
click at [1467, 414] on input "**********" at bounding box center [1436, 423] width 180 height 18
click at [608, 428] on div "get_text:provider_text" at bounding box center [611, 430] width 102 height 25
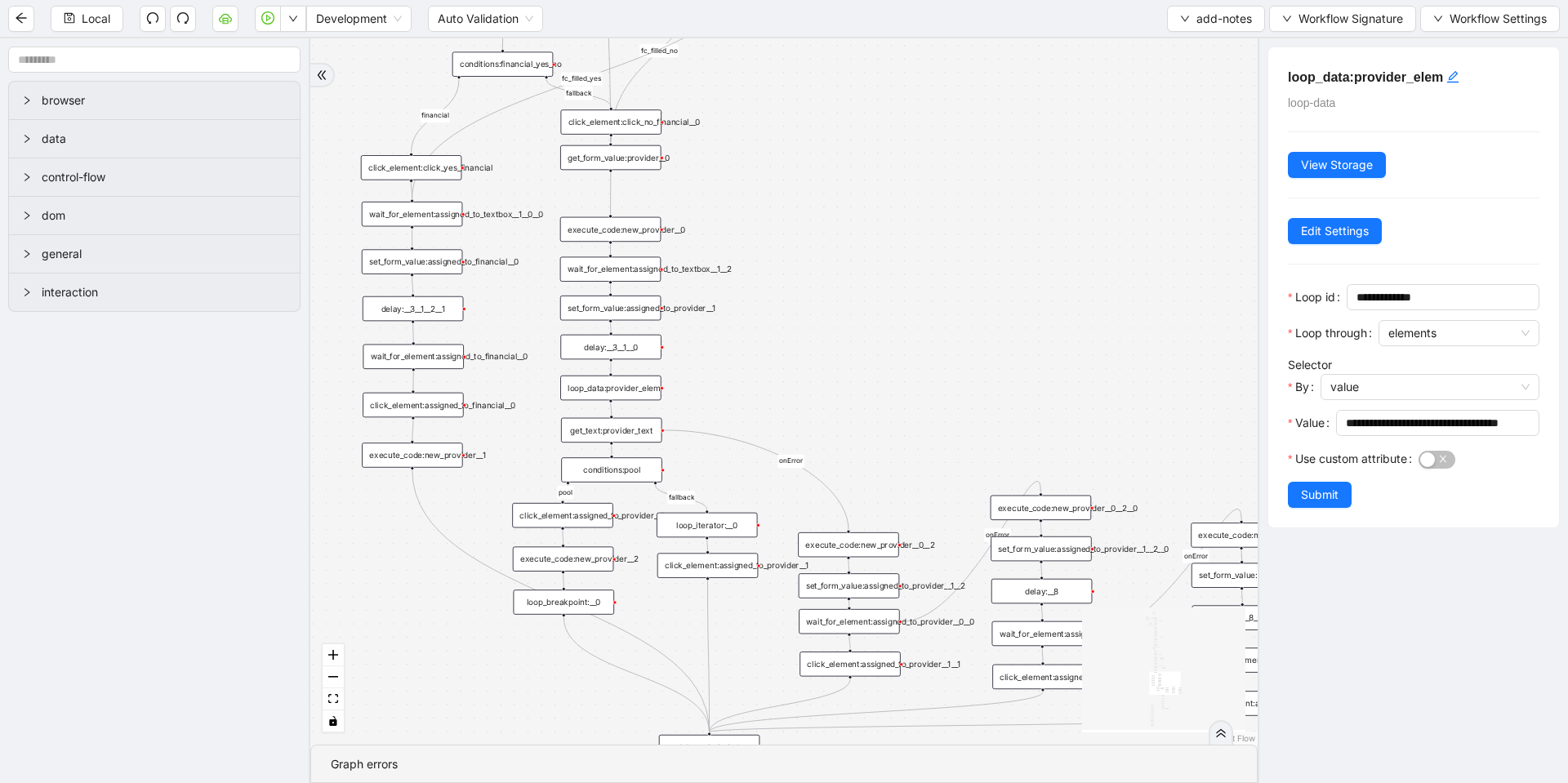
scroll to position [0, 0]
click at [1401, 417] on input "**********" at bounding box center [1430, 423] width 169 height 18
click at [606, 390] on div "loop_data:provider_elem" at bounding box center [611, 388] width 102 height 25
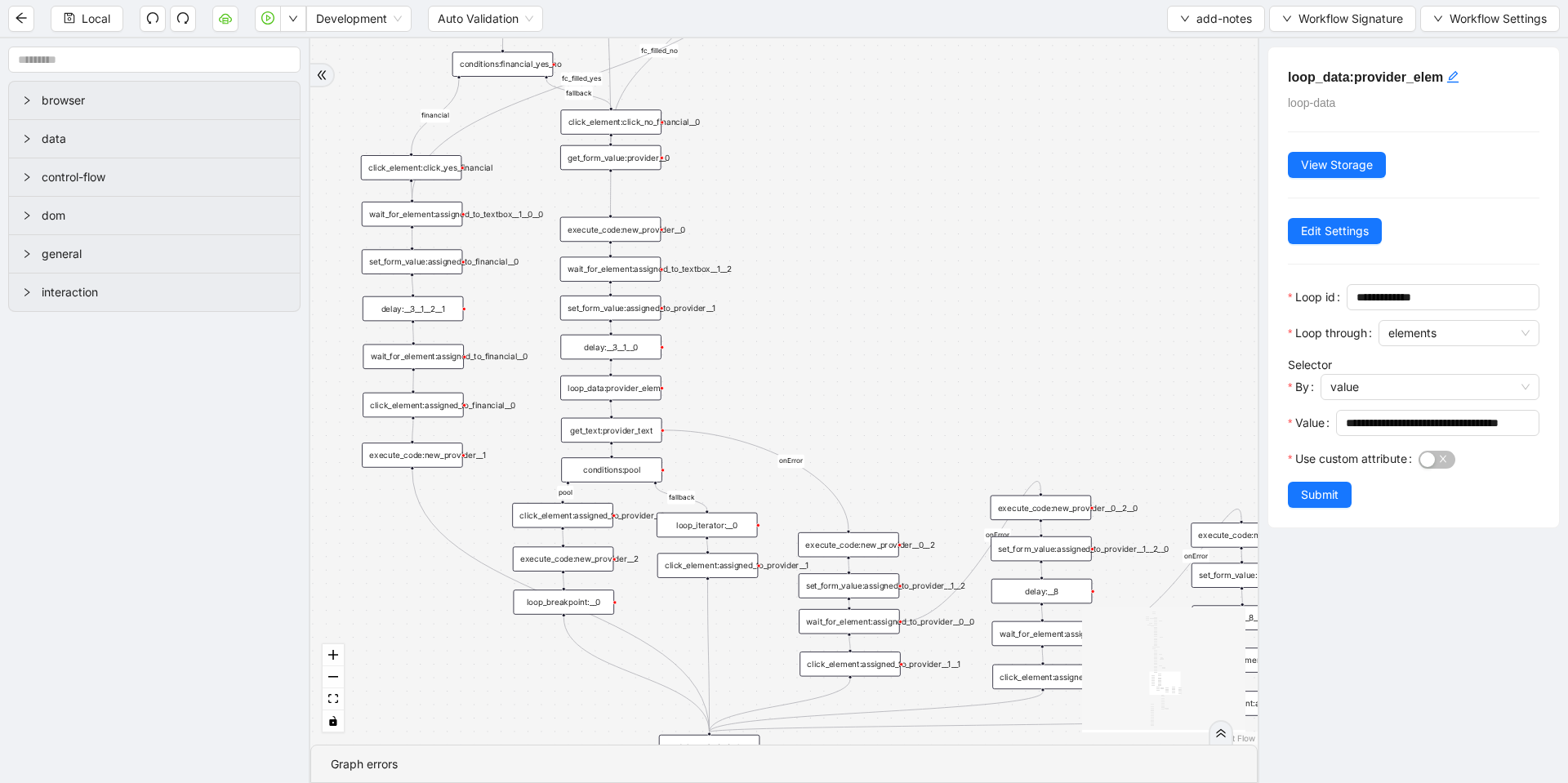
click at [590, 431] on div "get_text:provider_text" at bounding box center [611, 430] width 102 height 25
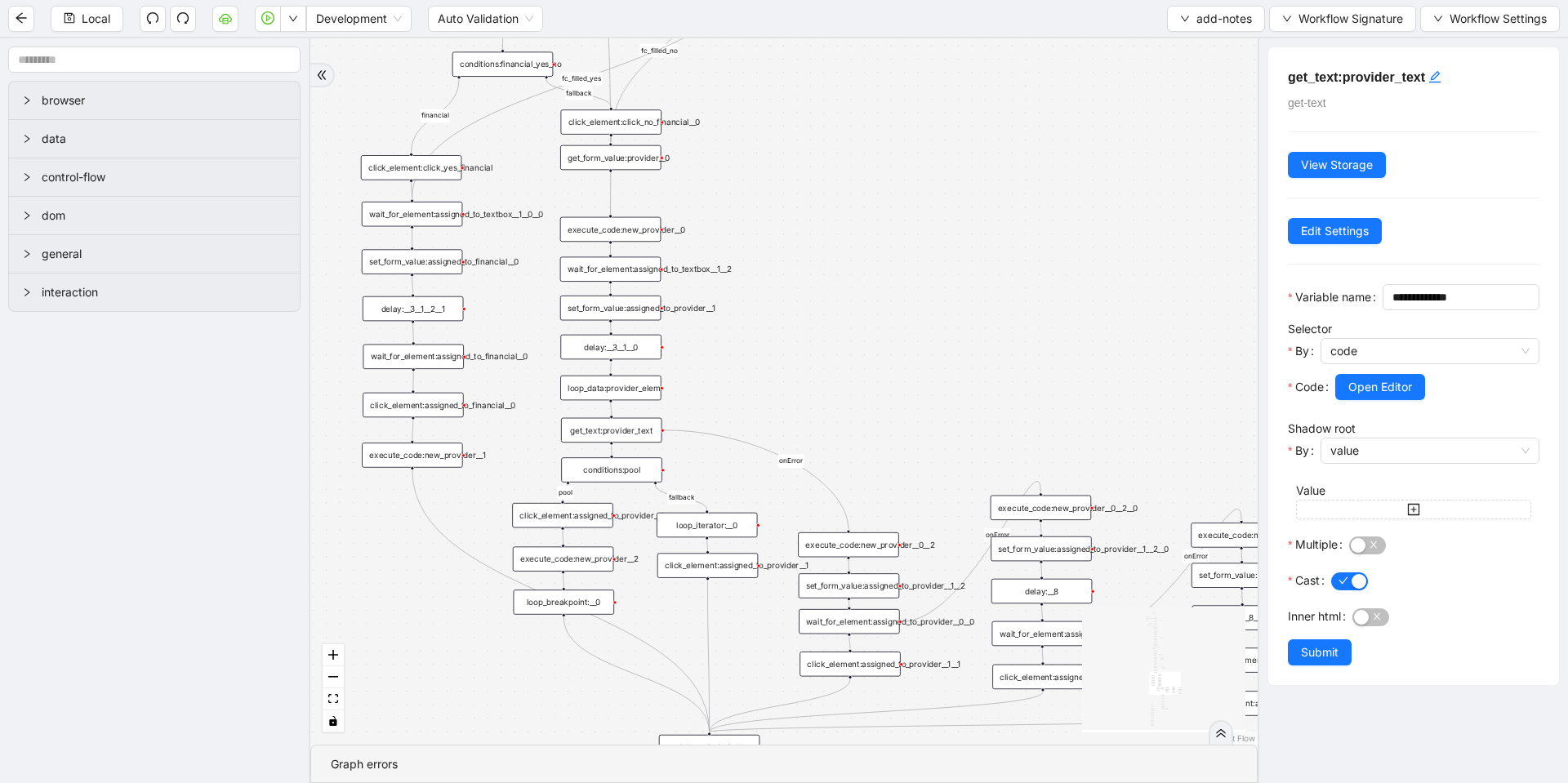
click at [623, 469] on div "conditions:pool" at bounding box center [611, 470] width 102 height 25
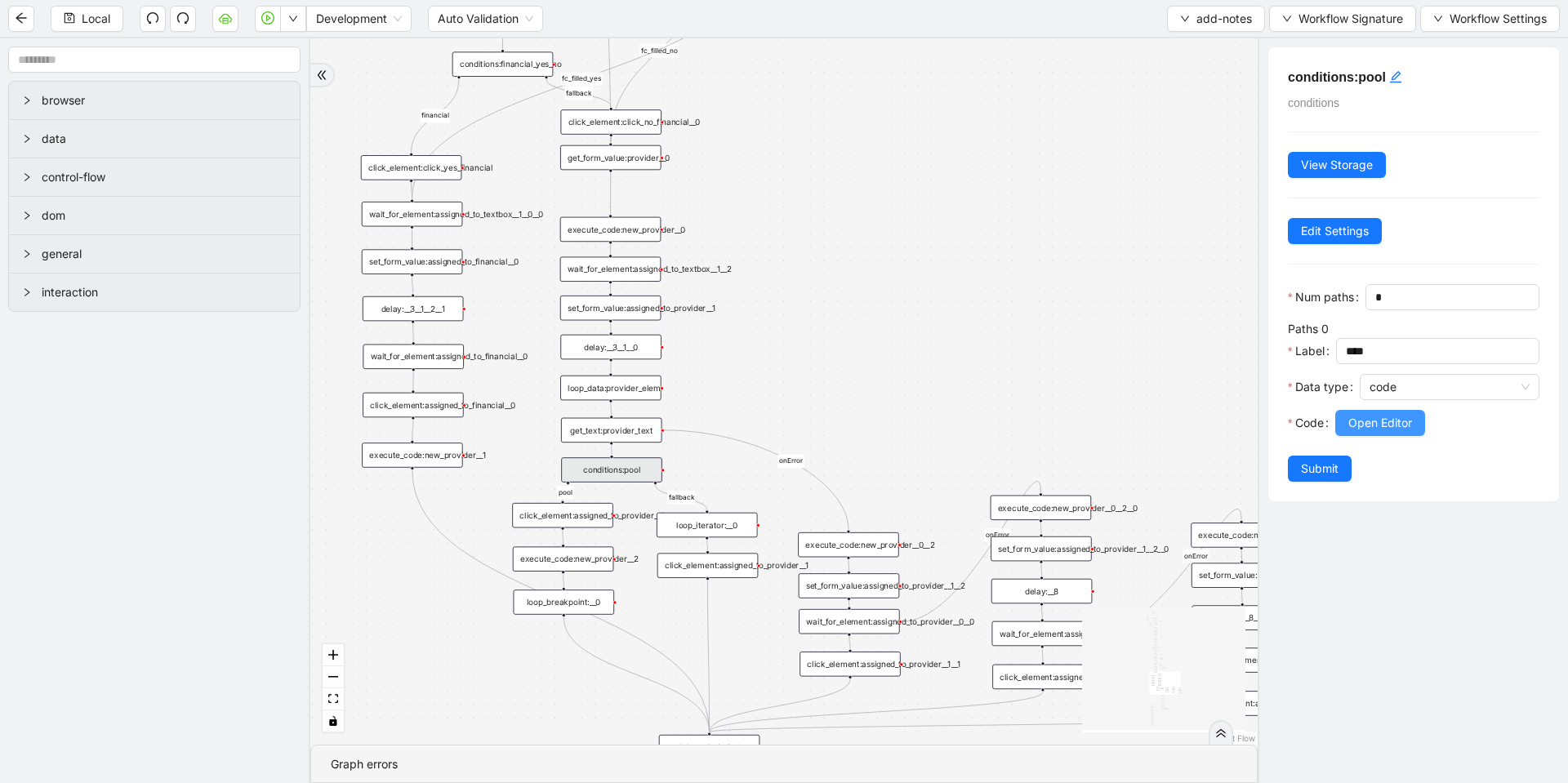
click at [1381, 432] on span "Open Editor" at bounding box center [1380, 423] width 63 height 18
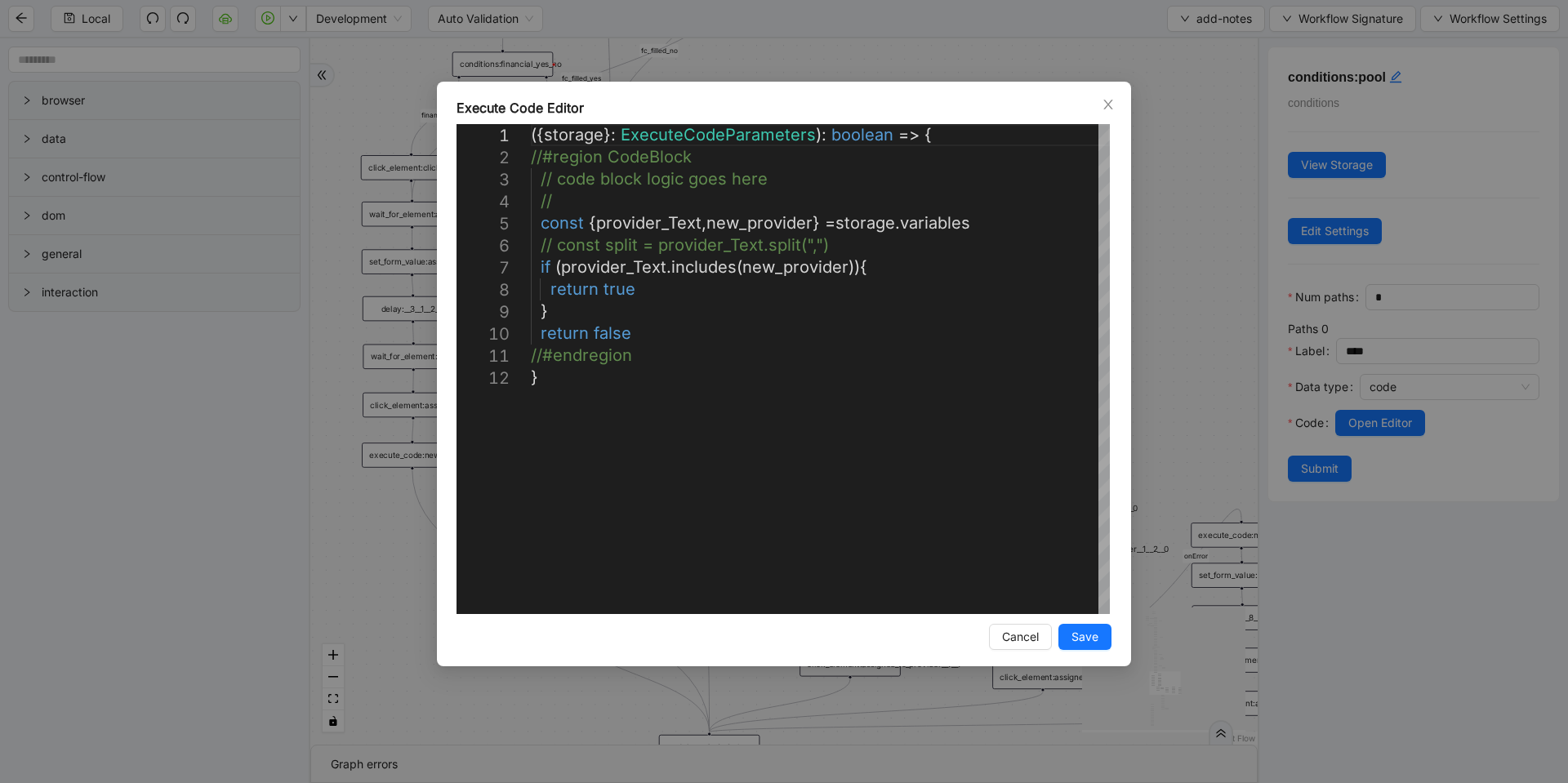
click at [936, 31] on div "**********" at bounding box center [784, 391] width 1568 height 783
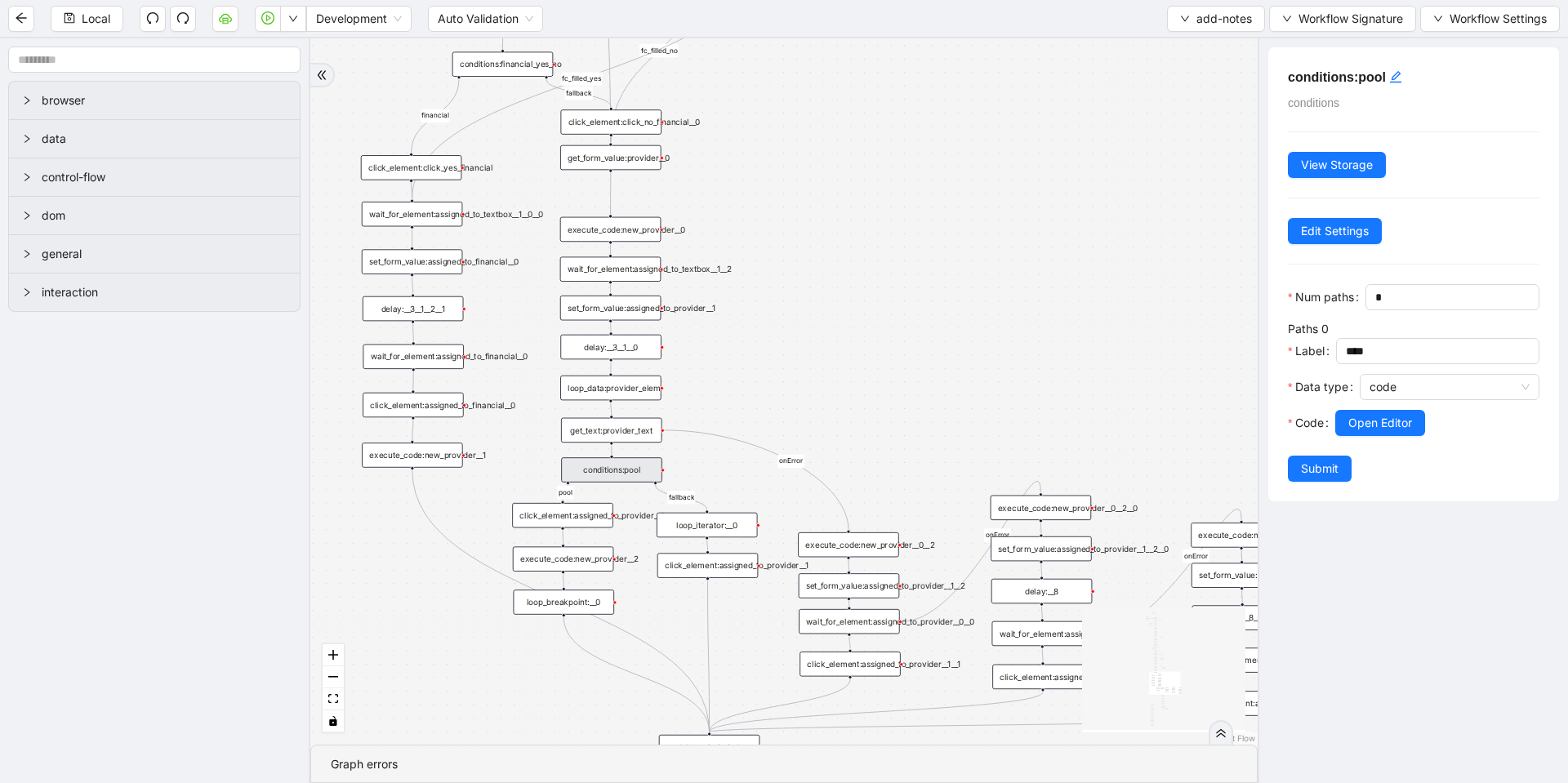
click at [628, 155] on div "get_form_value:provider__0" at bounding box center [611, 158] width 102 height 25
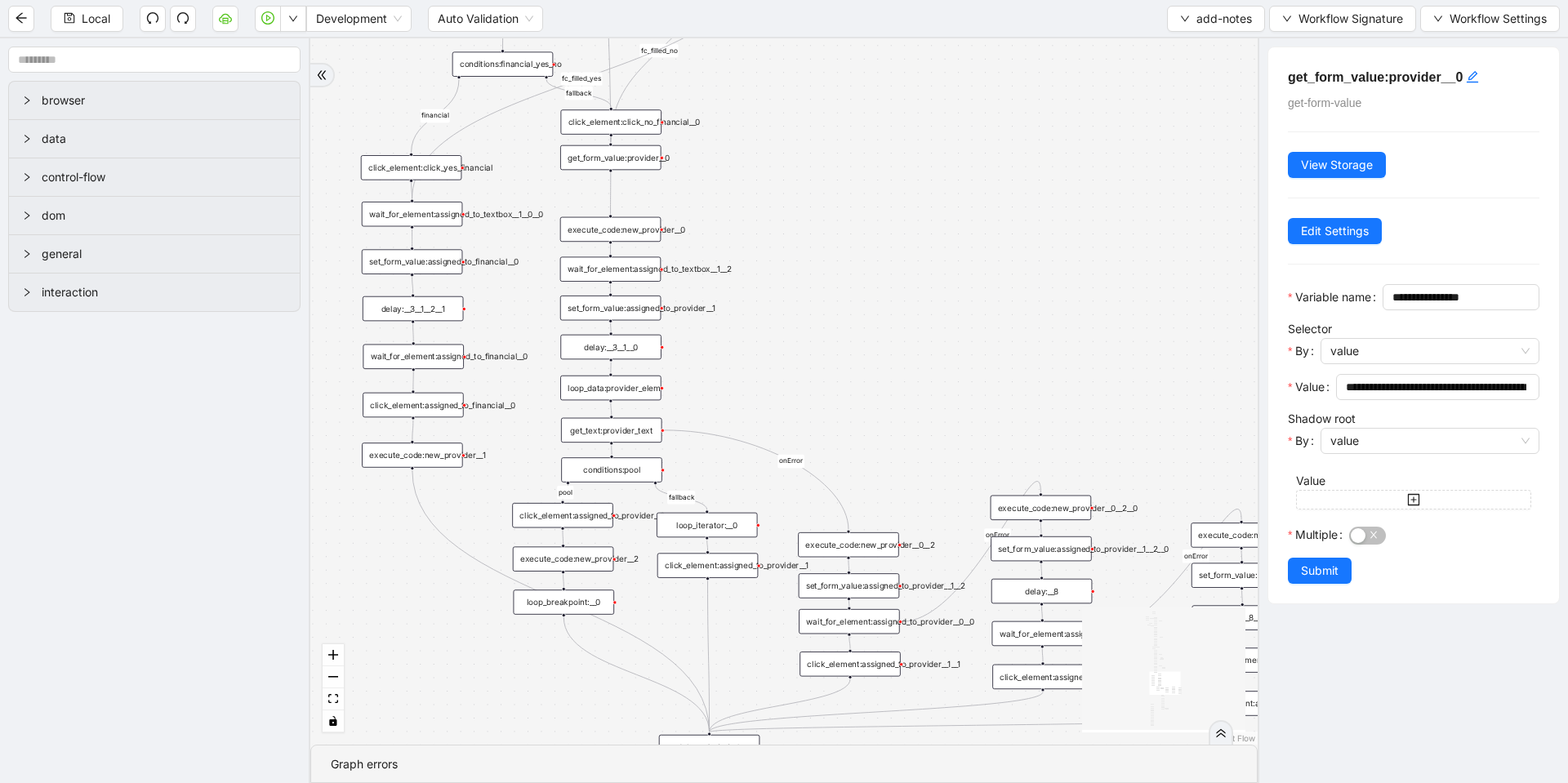
click at [609, 268] on div "wait_for_element:assigned_to_textbox__1__2" at bounding box center [611, 269] width 102 height 25
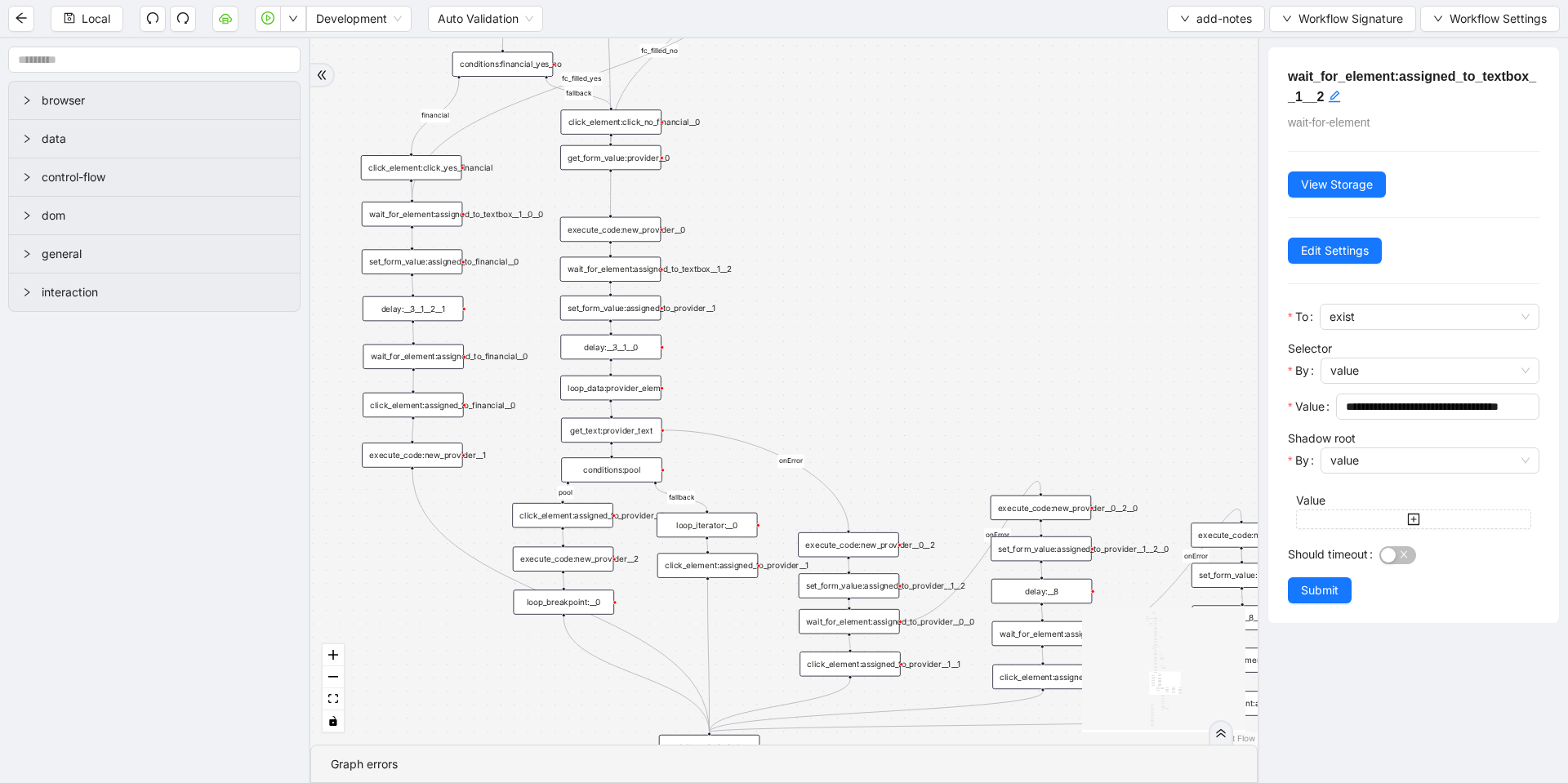
click at [615, 309] on div "set_form_value:assigned_to_provider__1" at bounding box center [611, 308] width 102 height 25
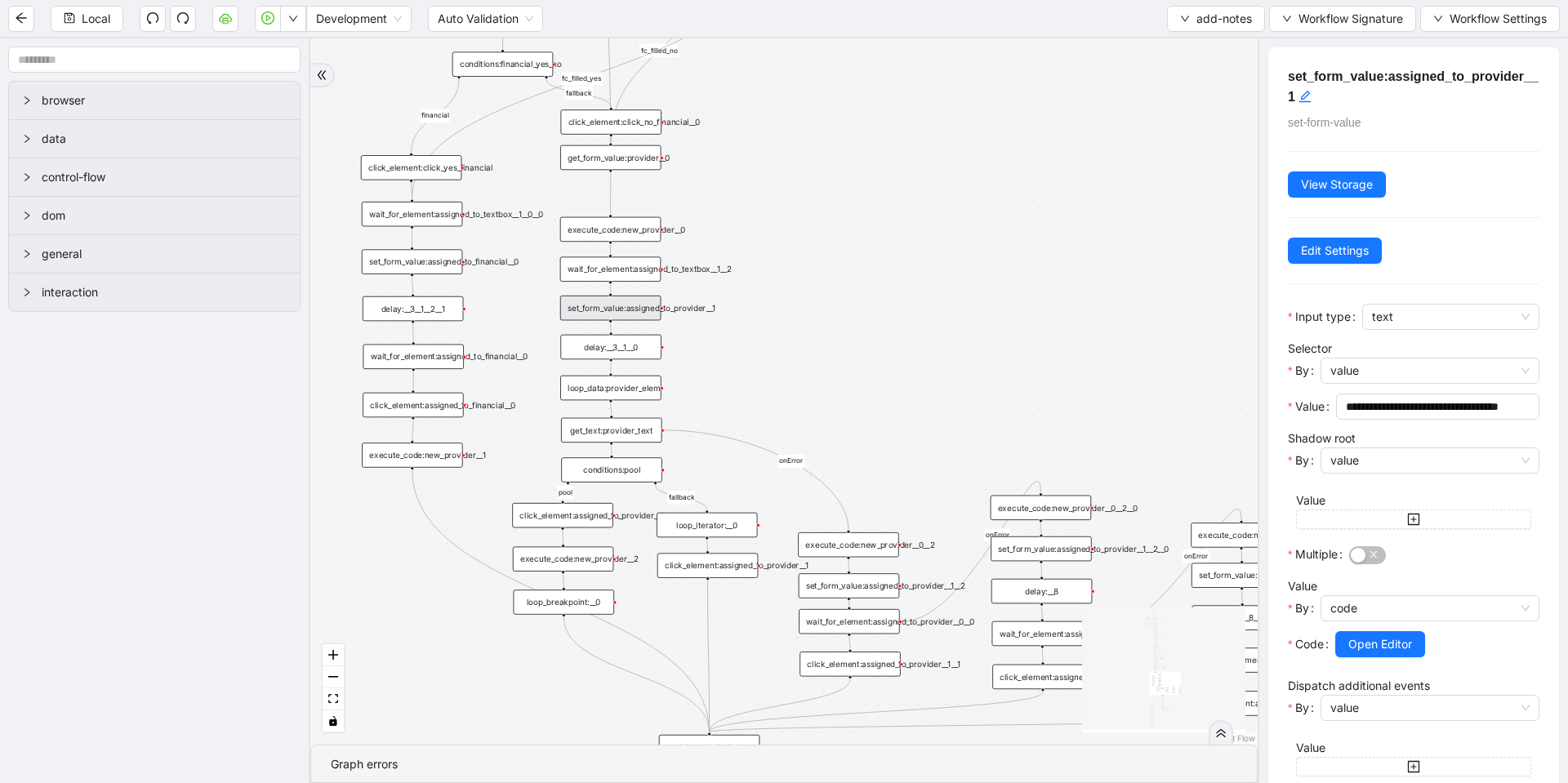
click at [1379, 657] on div at bounding box center [1437, 667] width 204 height 19
click at [1384, 637] on span "Open Editor" at bounding box center [1380, 644] width 63 height 18
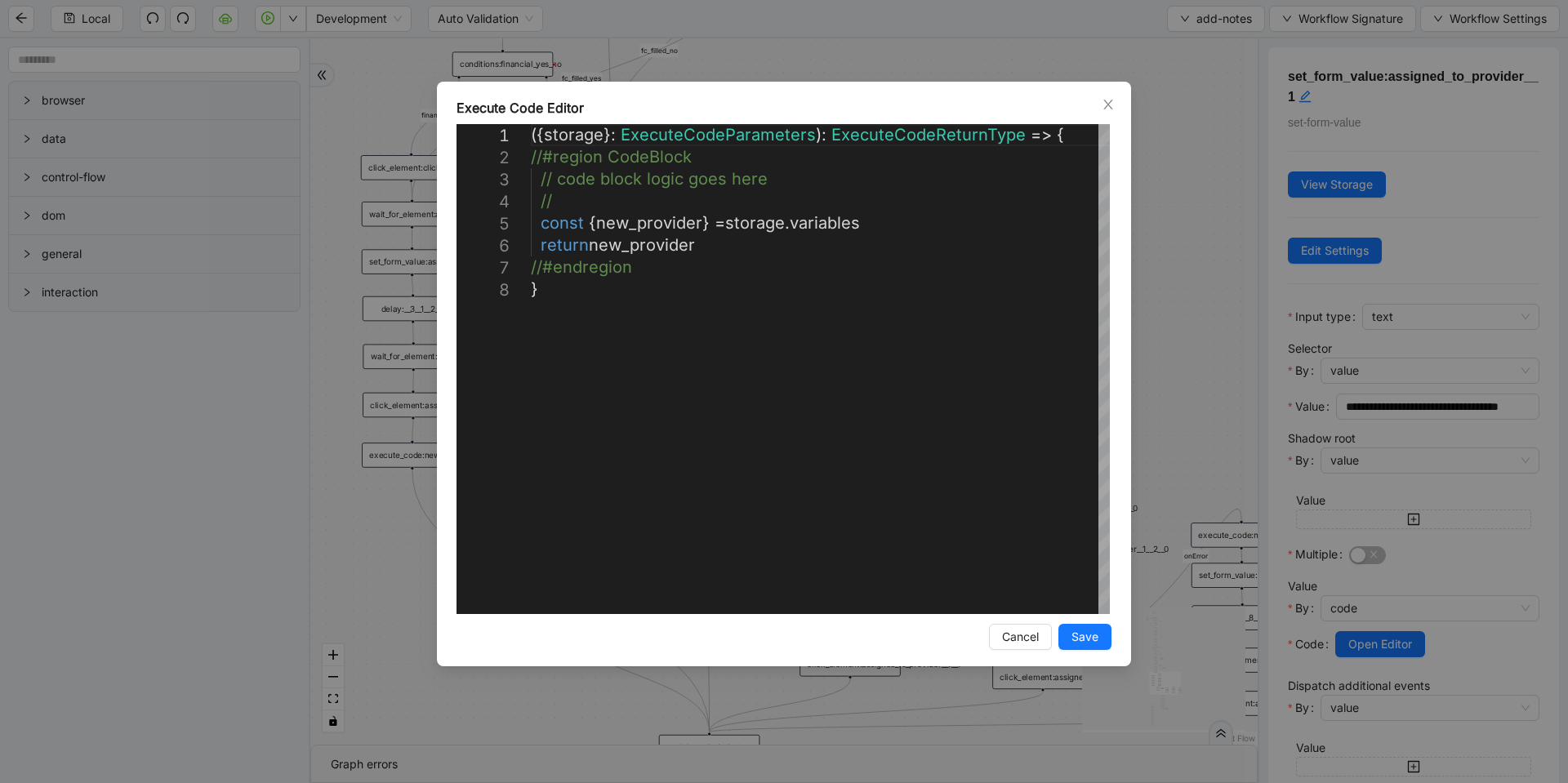
click at [1164, 317] on div "**********" at bounding box center [784, 391] width 1568 height 783
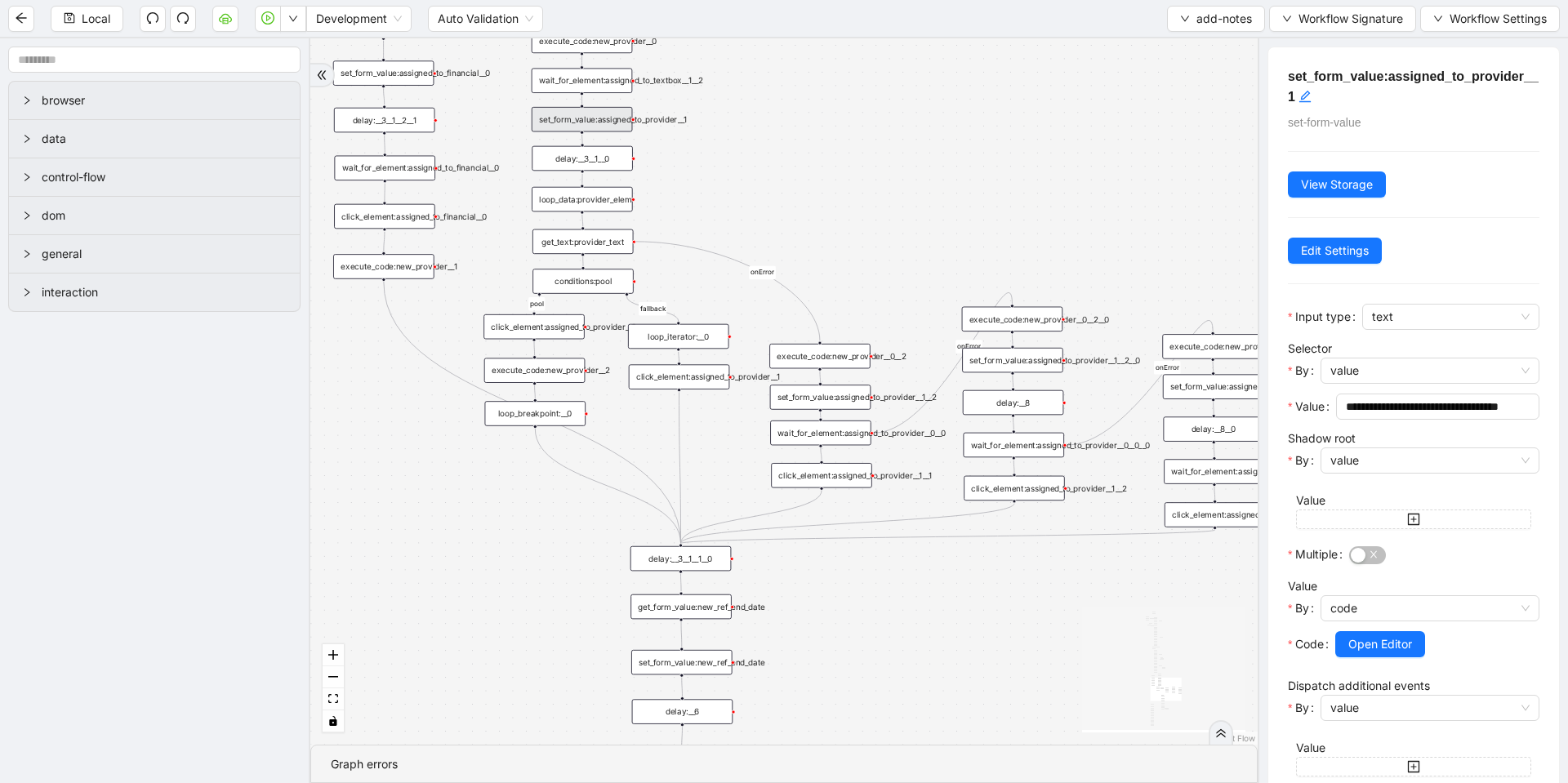
drag, startPoint x: 829, startPoint y: 270, endPoint x: 820, endPoint y: 212, distance: 58.7
click at [820, 212] on div "financial fallback pool fallback fallback matches fallback ThreeForOrthovisc fa…" at bounding box center [784, 391] width 948 height 706
click at [549, 318] on div "click_element:assigned_to_provider__0" at bounding box center [535, 327] width 102 height 25
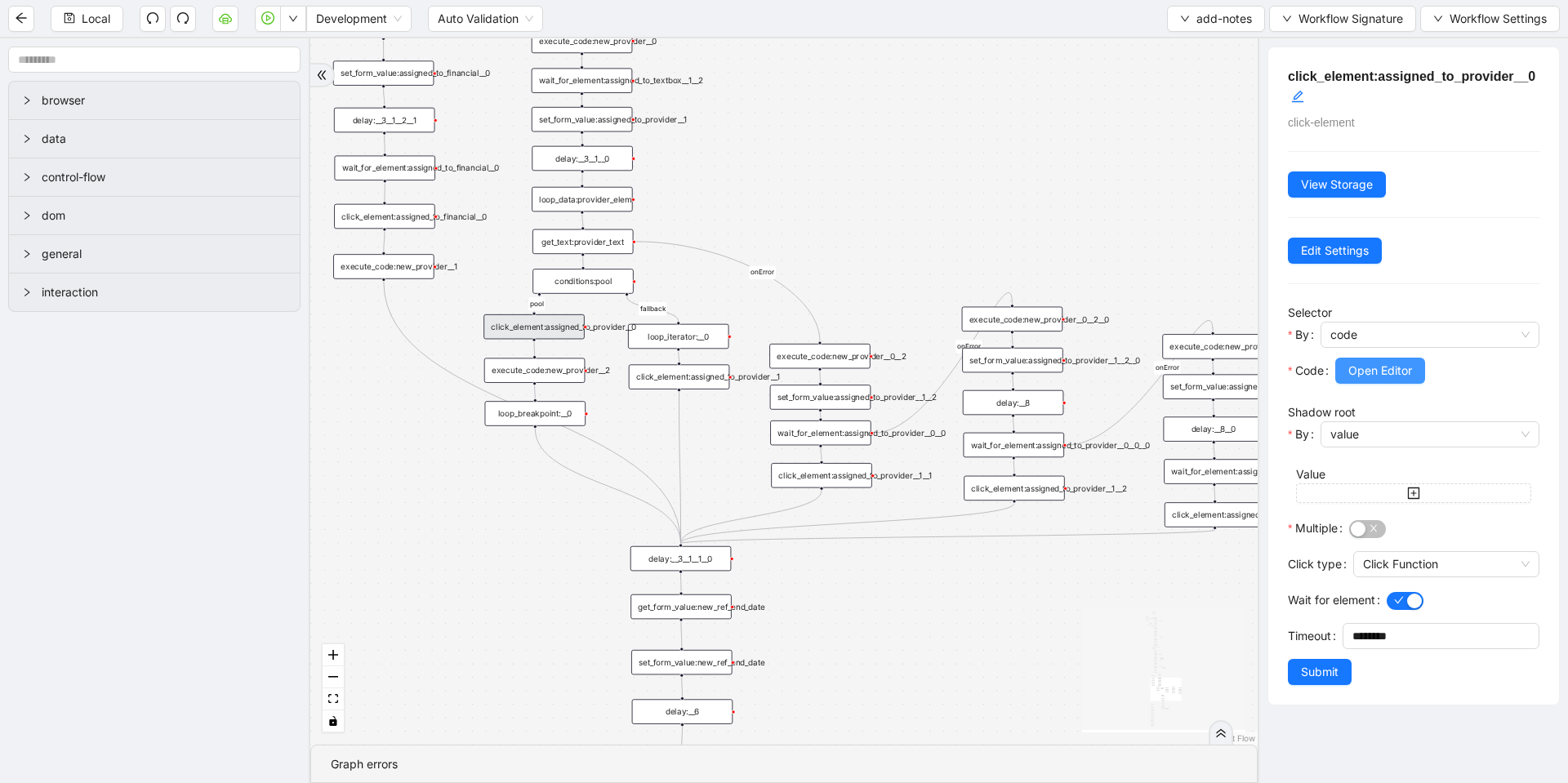
click at [1351, 373] on span "Open Editor" at bounding box center [1380, 371] width 63 height 18
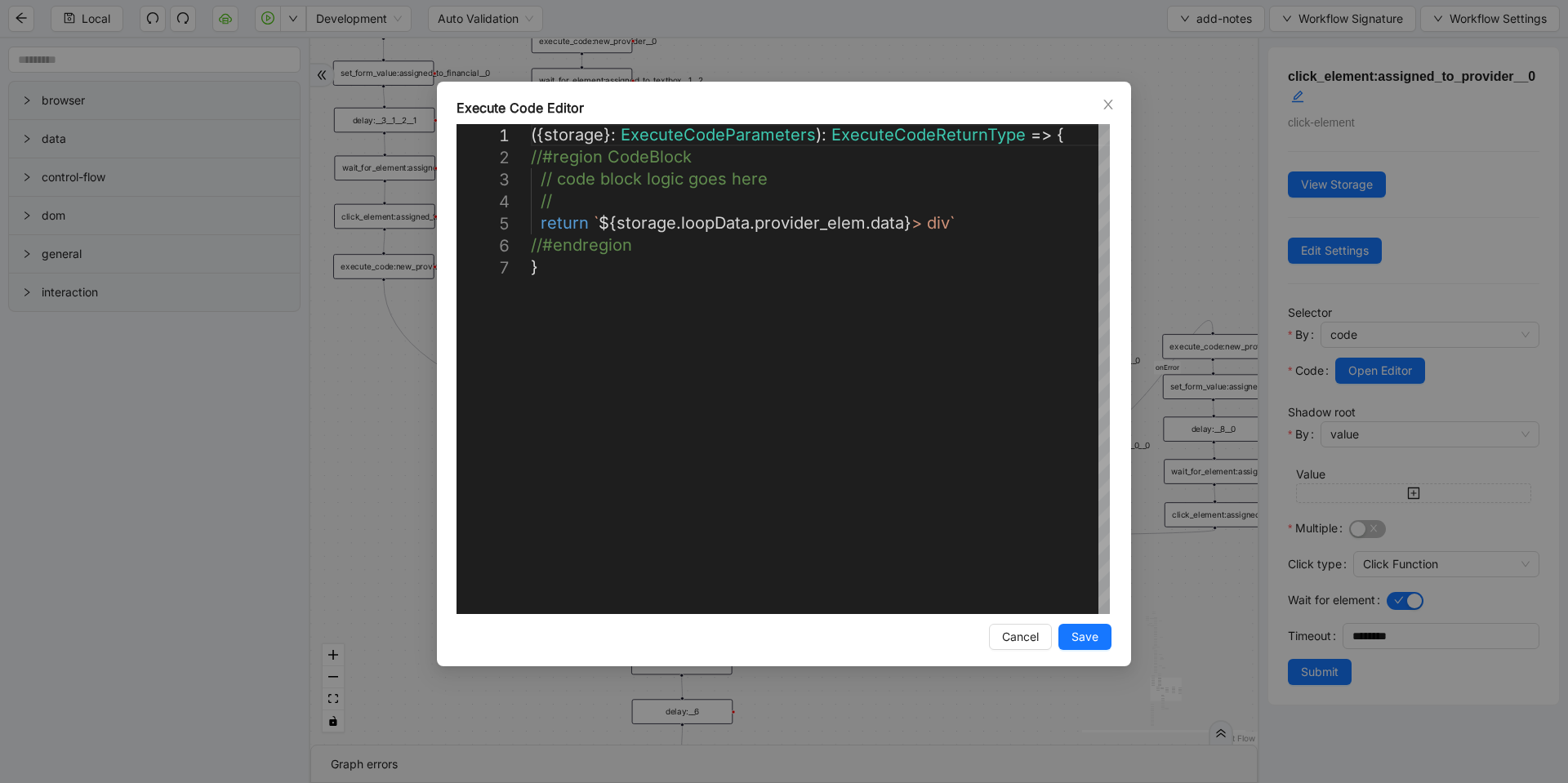
click at [1184, 279] on div "**********" at bounding box center [784, 391] width 1568 height 783
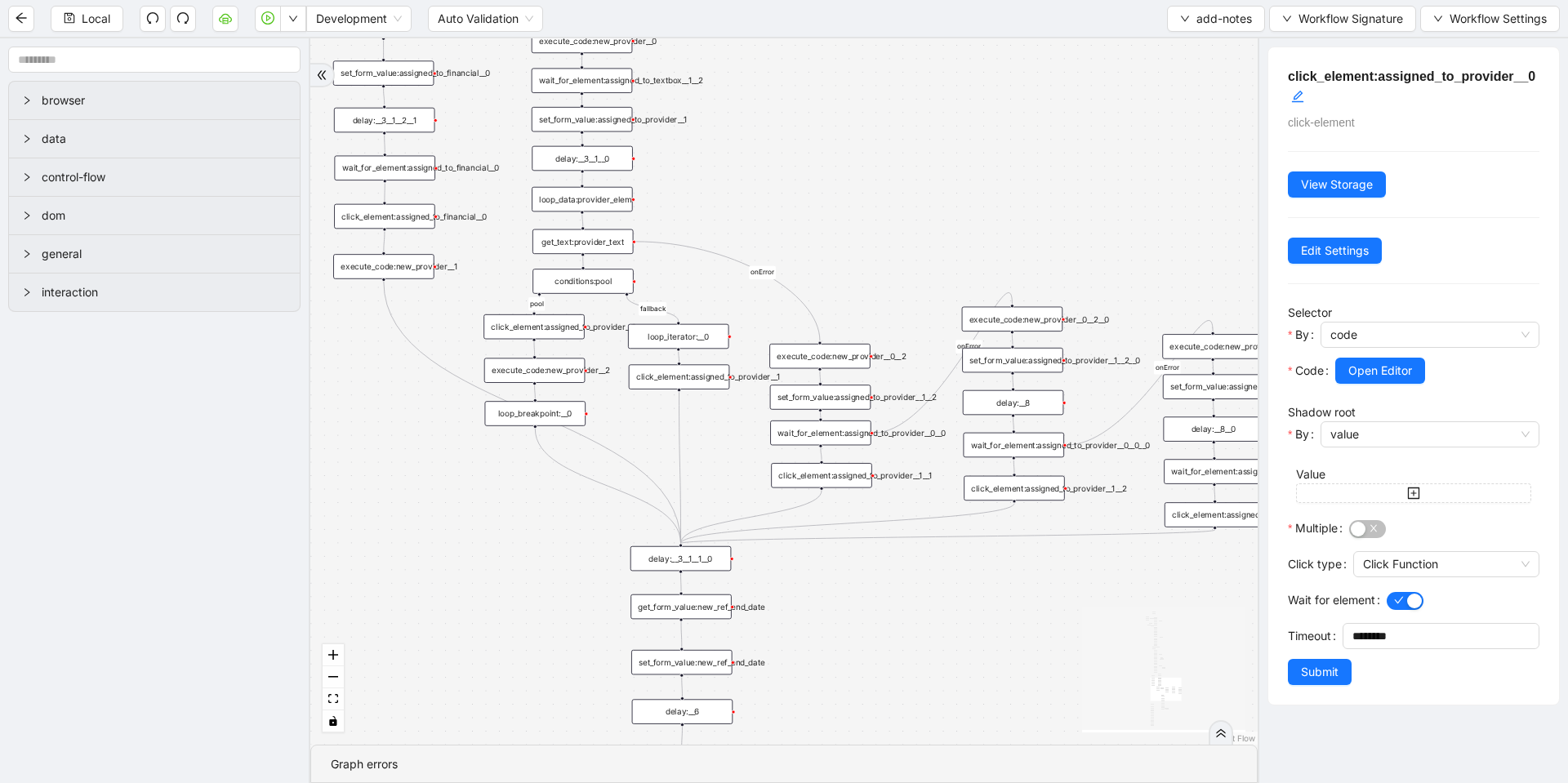
click at [579, 203] on div "loop_data:provider_elem" at bounding box center [583, 199] width 102 height 25
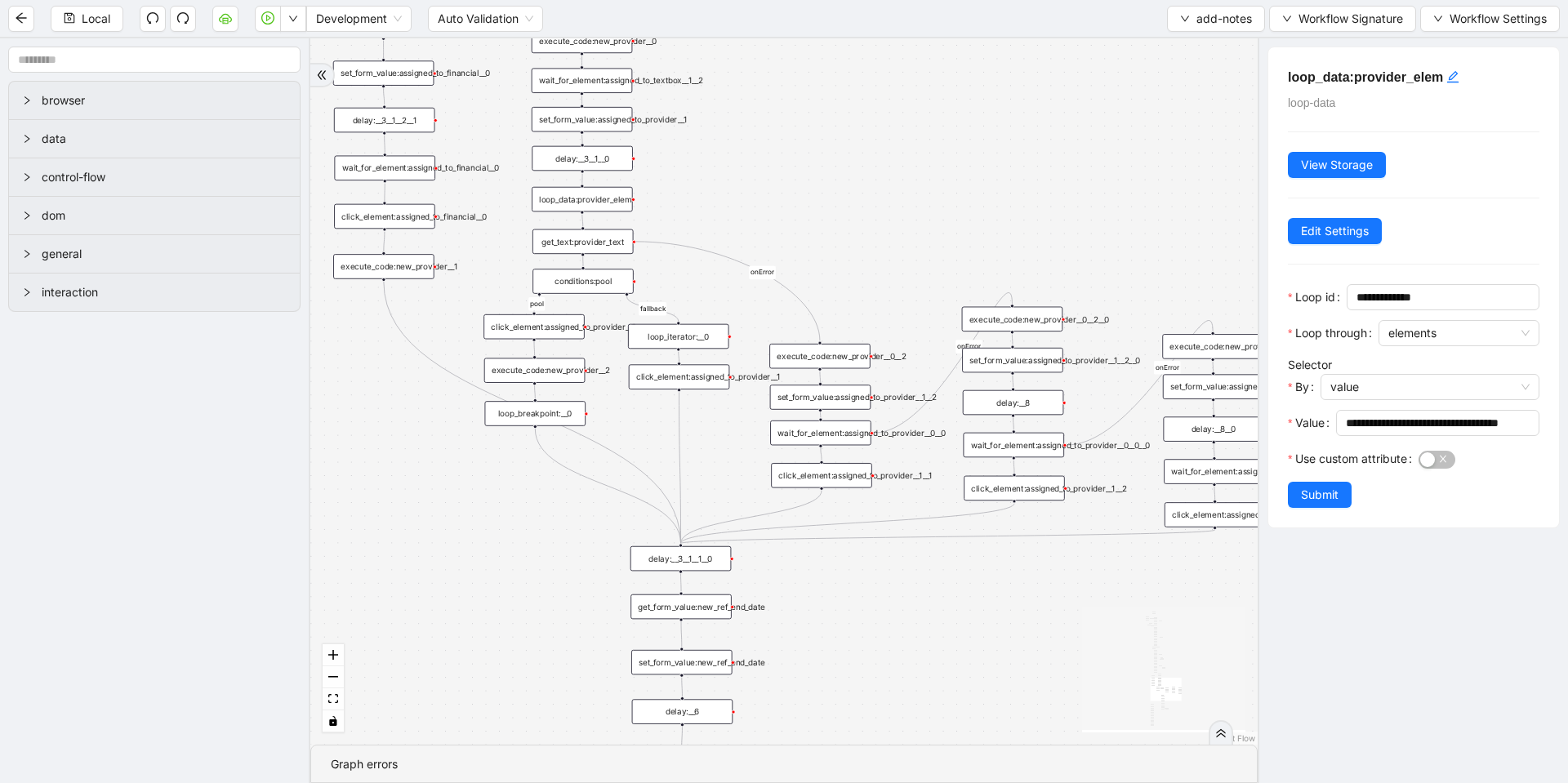
click at [553, 330] on div "click_element:assigned_to_provider__0" at bounding box center [535, 327] width 102 height 25
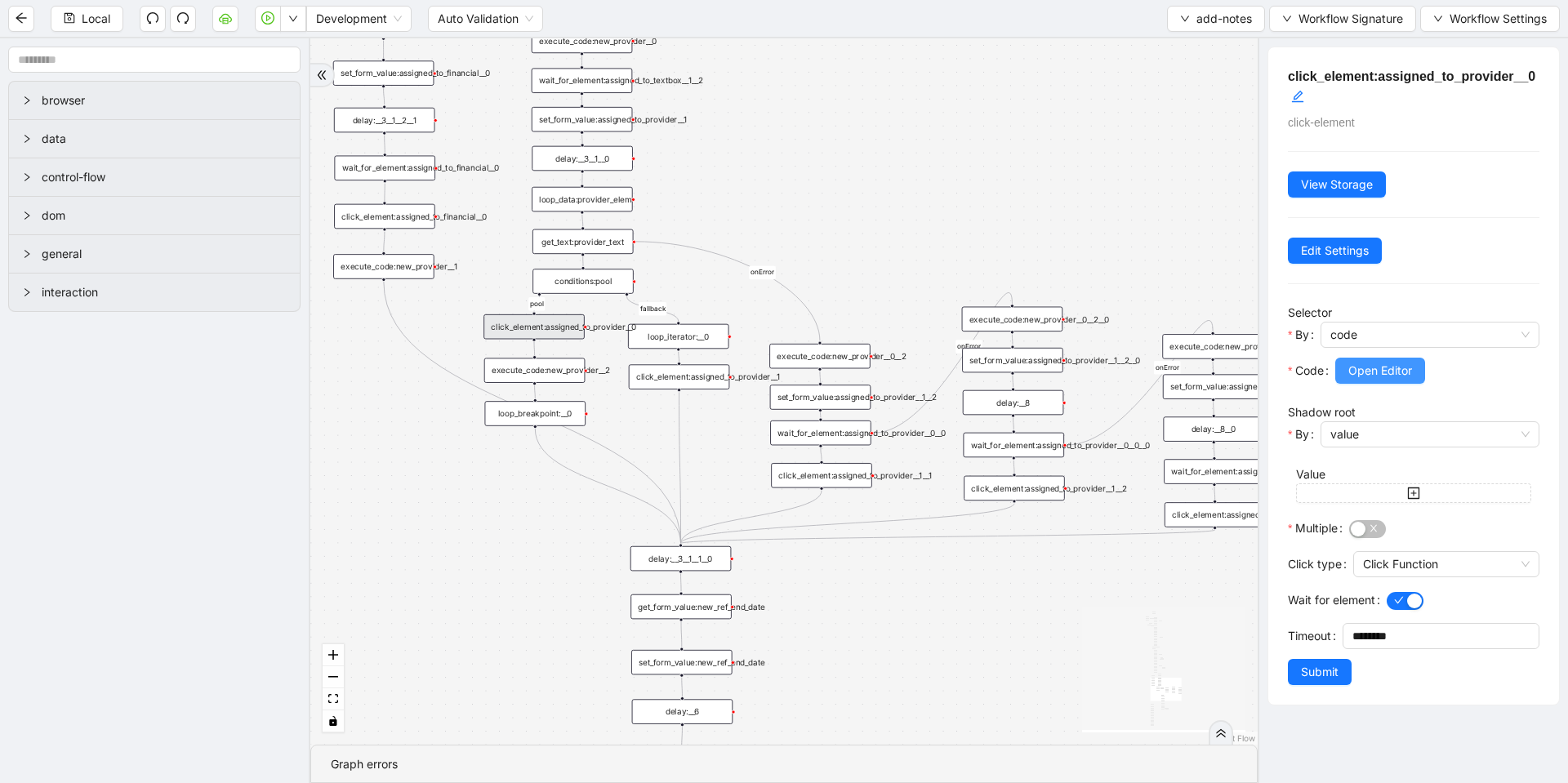
click at [1357, 370] on span "Open Editor" at bounding box center [1380, 371] width 63 height 18
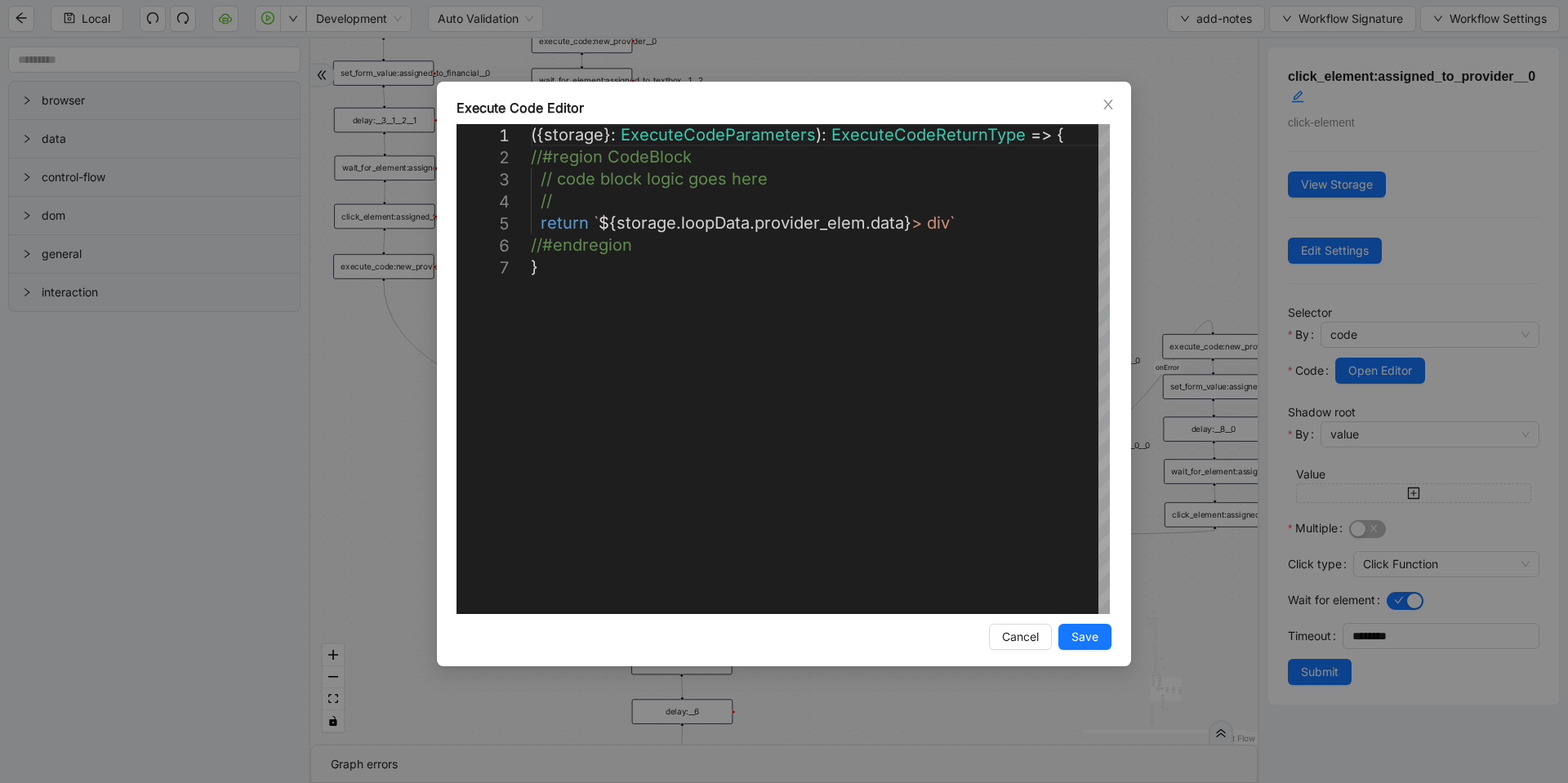
click at [859, 47] on div "**********" at bounding box center [784, 391] width 1568 height 783
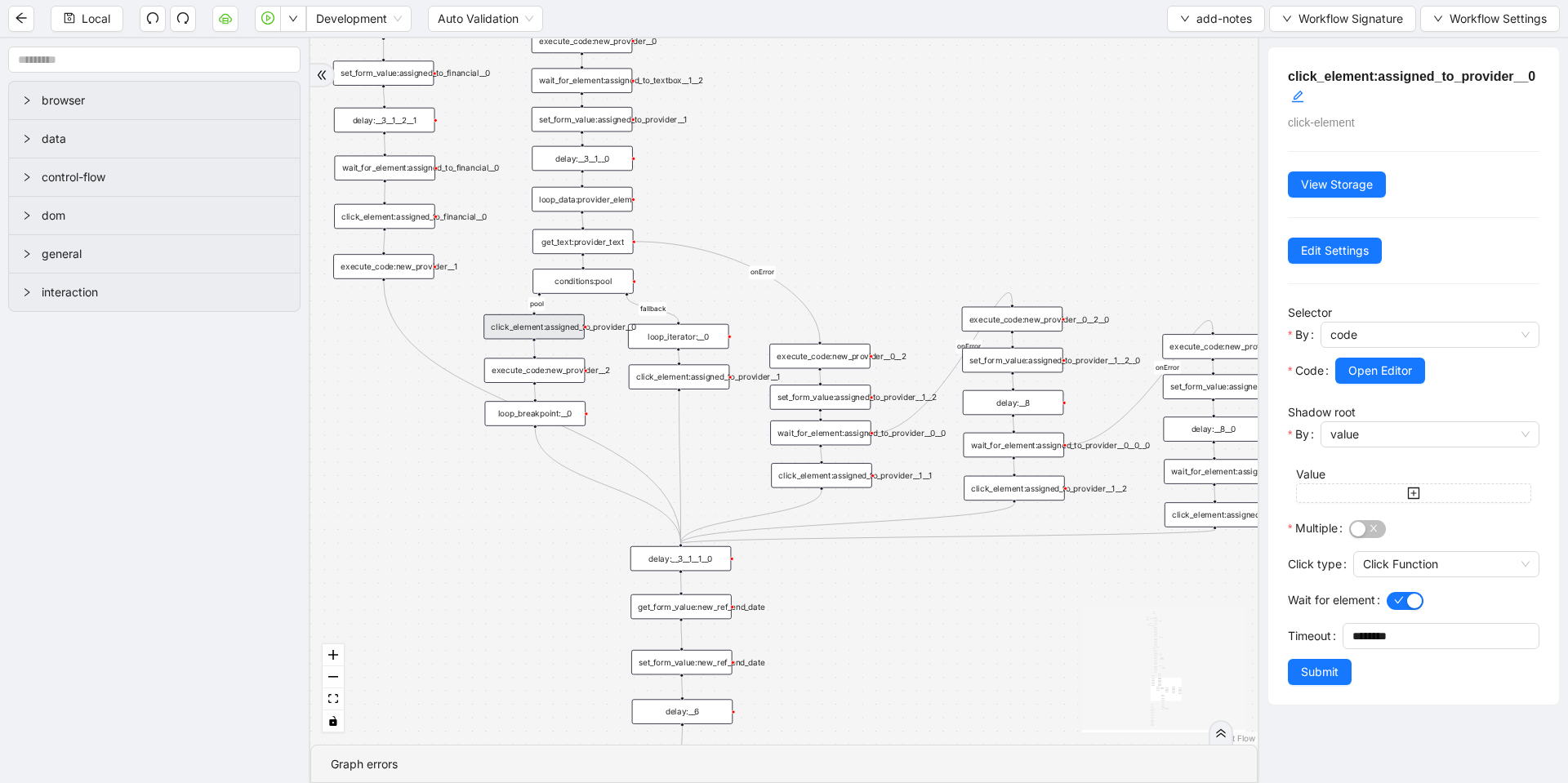
click at [600, 207] on div "loop_data:provider_elem" at bounding box center [583, 199] width 102 height 25
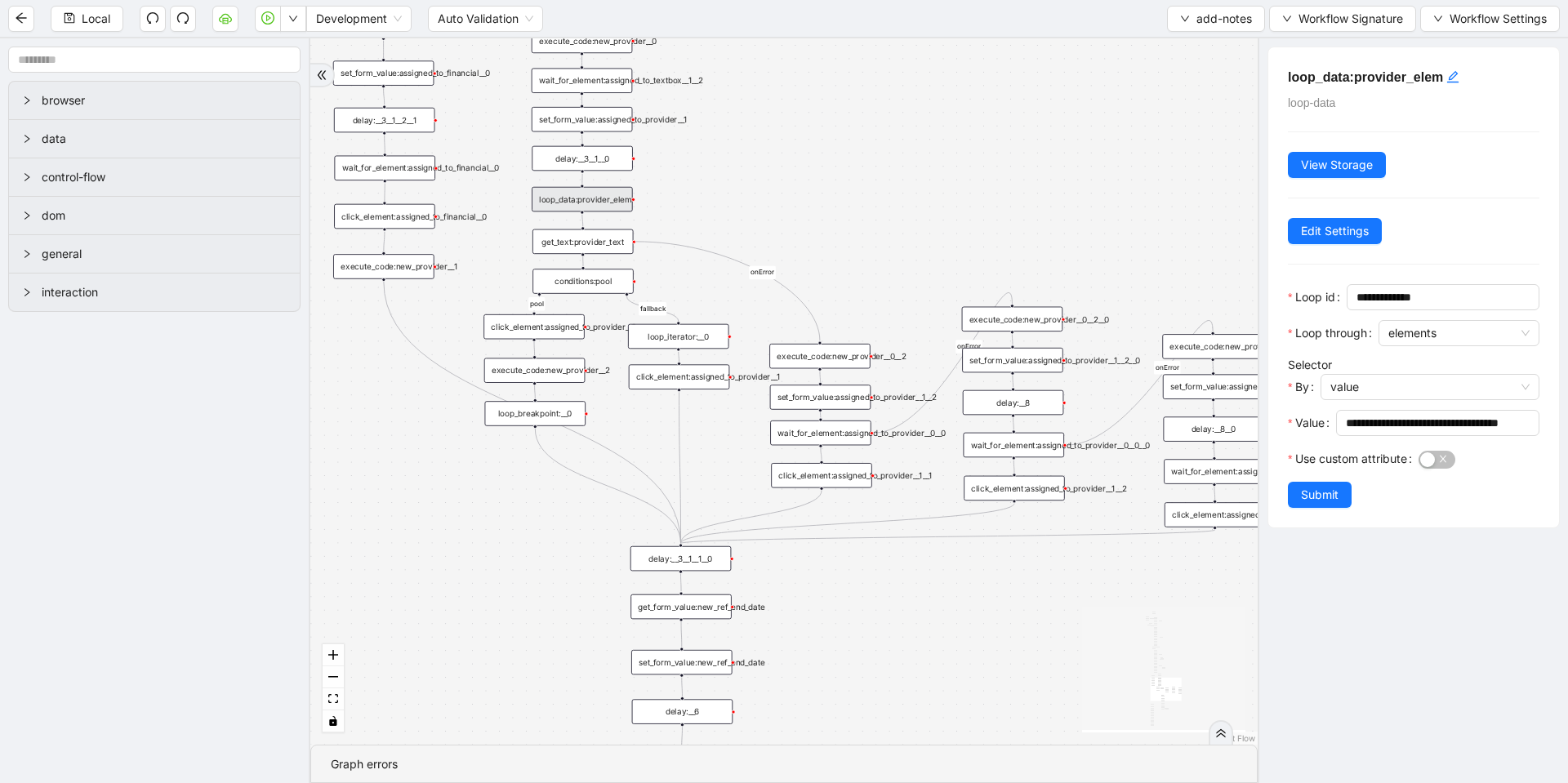
click at [591, 236] on div "get_text:provider_text" at bounding box center [584, 242] width 102 height 25
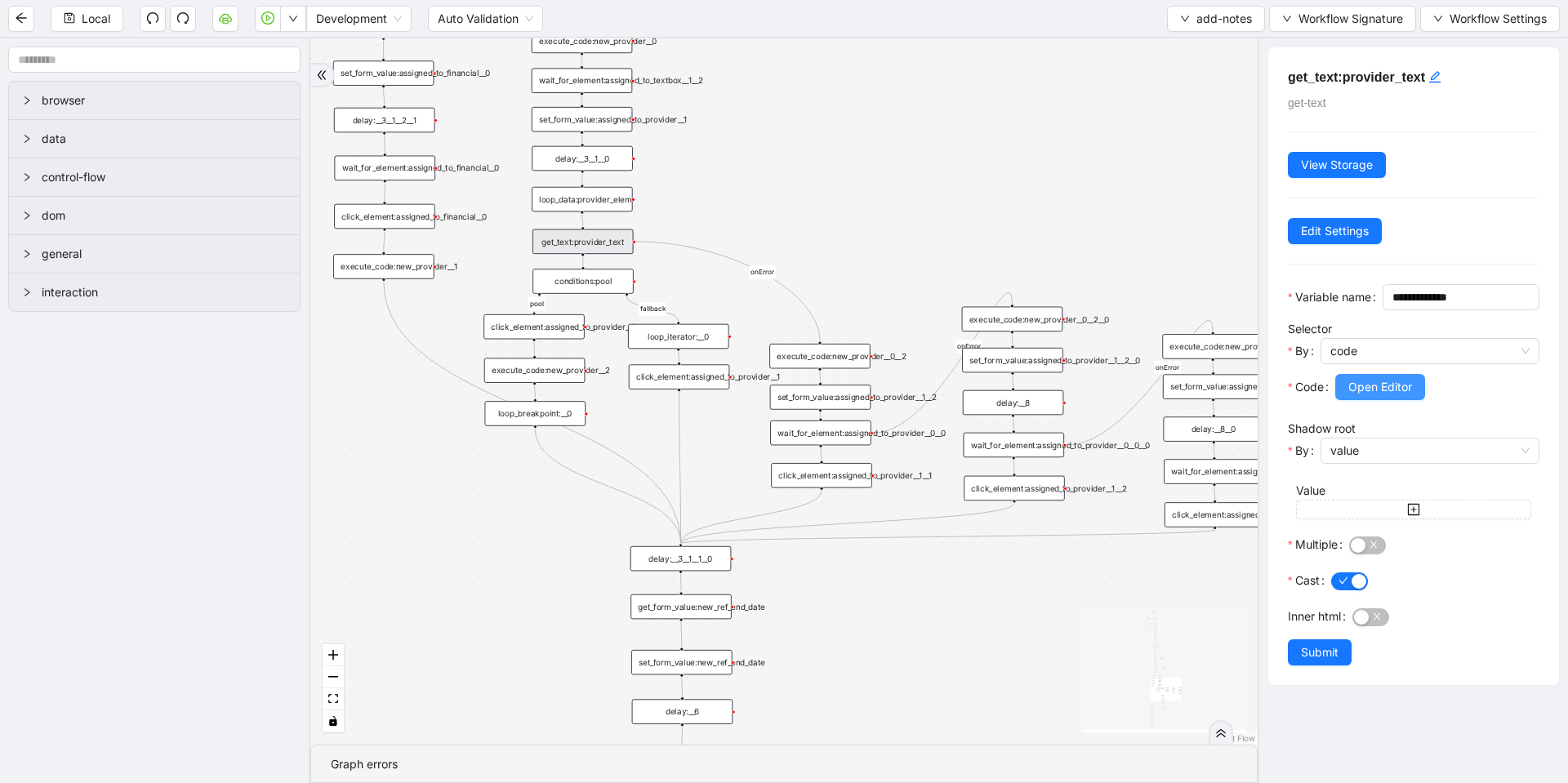
click at [1351, 401] on button "Open Editor" at bounding box center [1380, 386] width 90 height 26
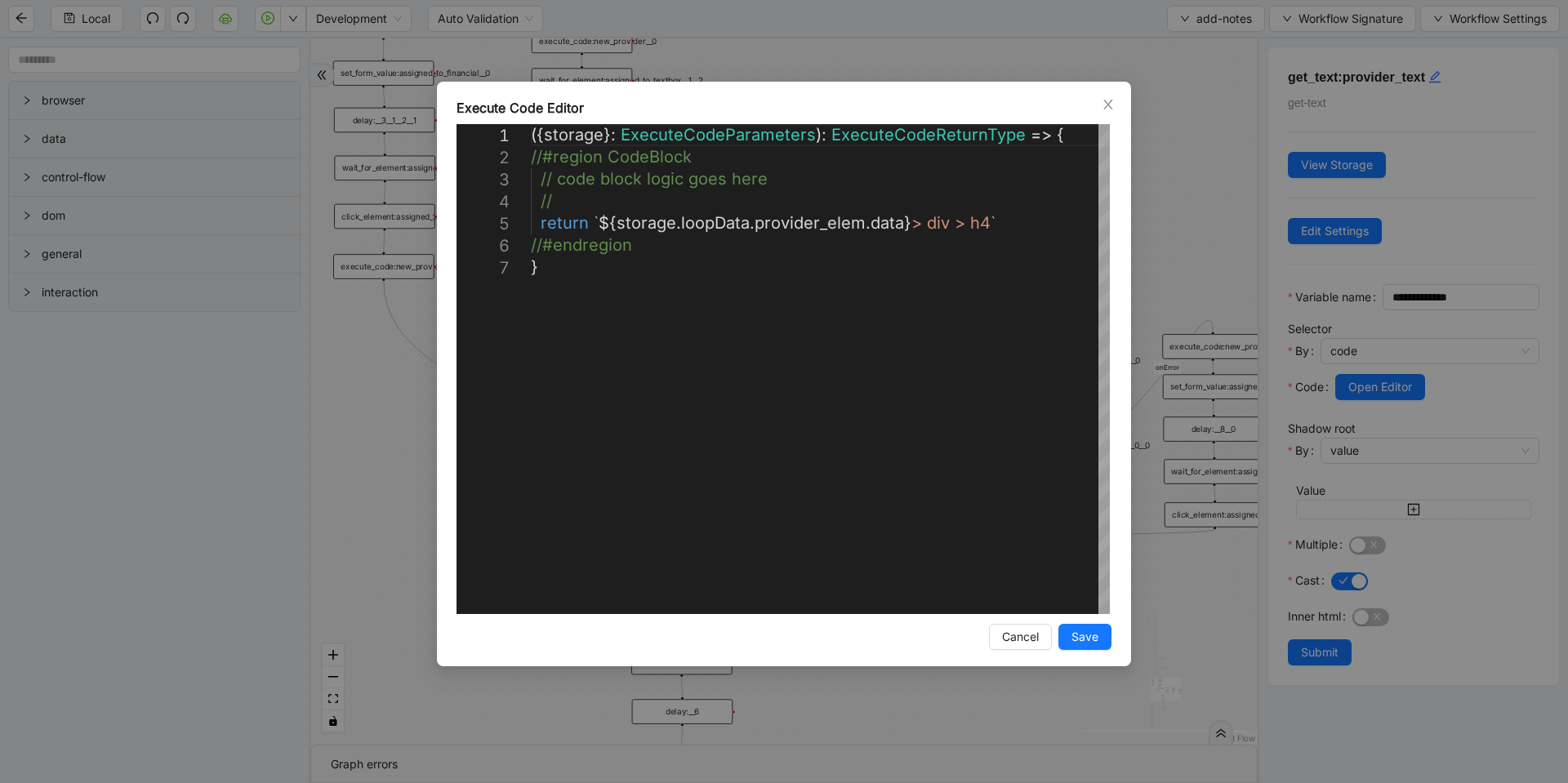
click at [1192, 228] on div "**********" at bounding box center [784, 391] width 1568 height 783
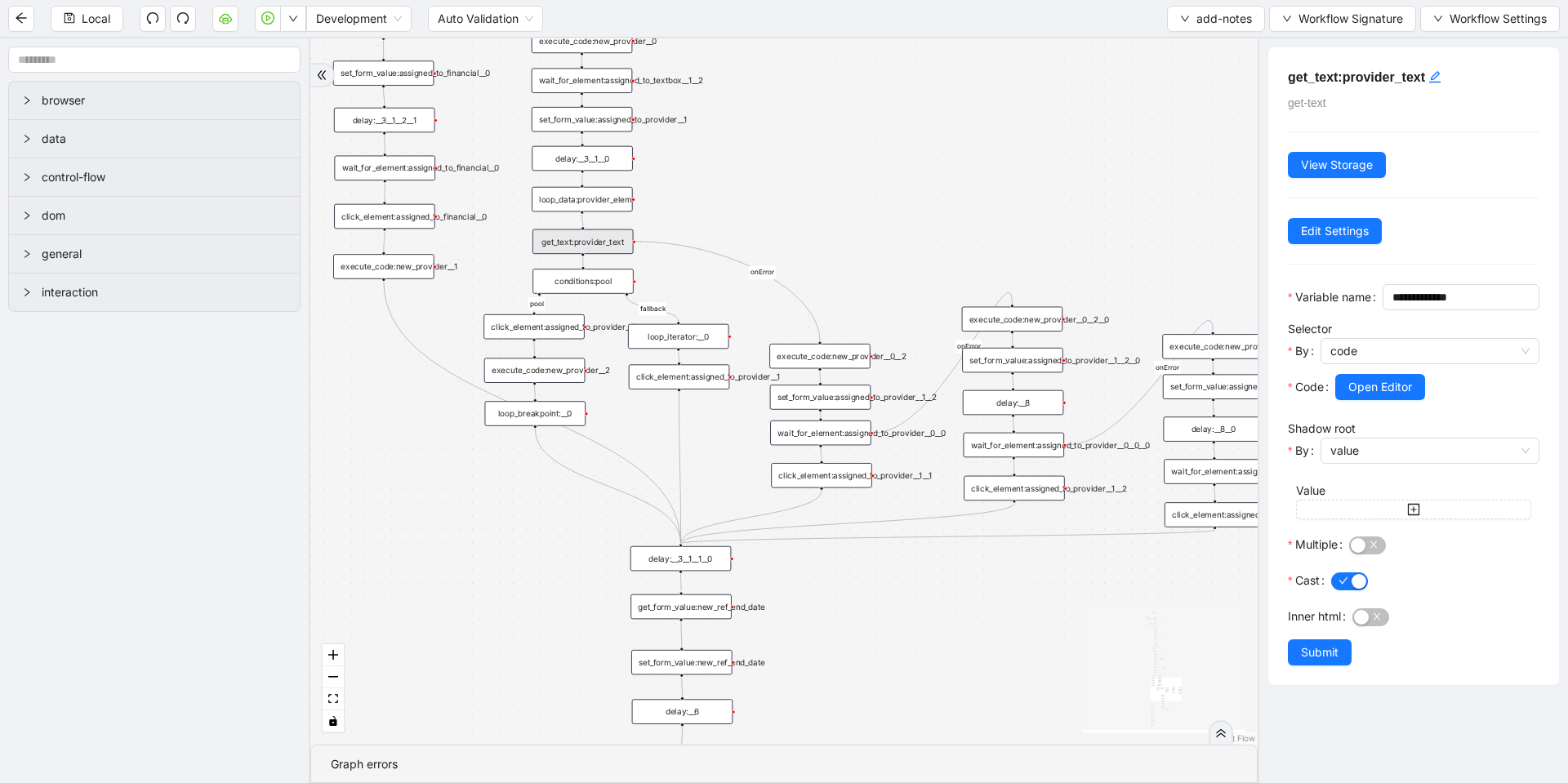
click at [600, 203] on div "loop_data:provider_elem" at bounding box center [583, 199] width 102 height 25
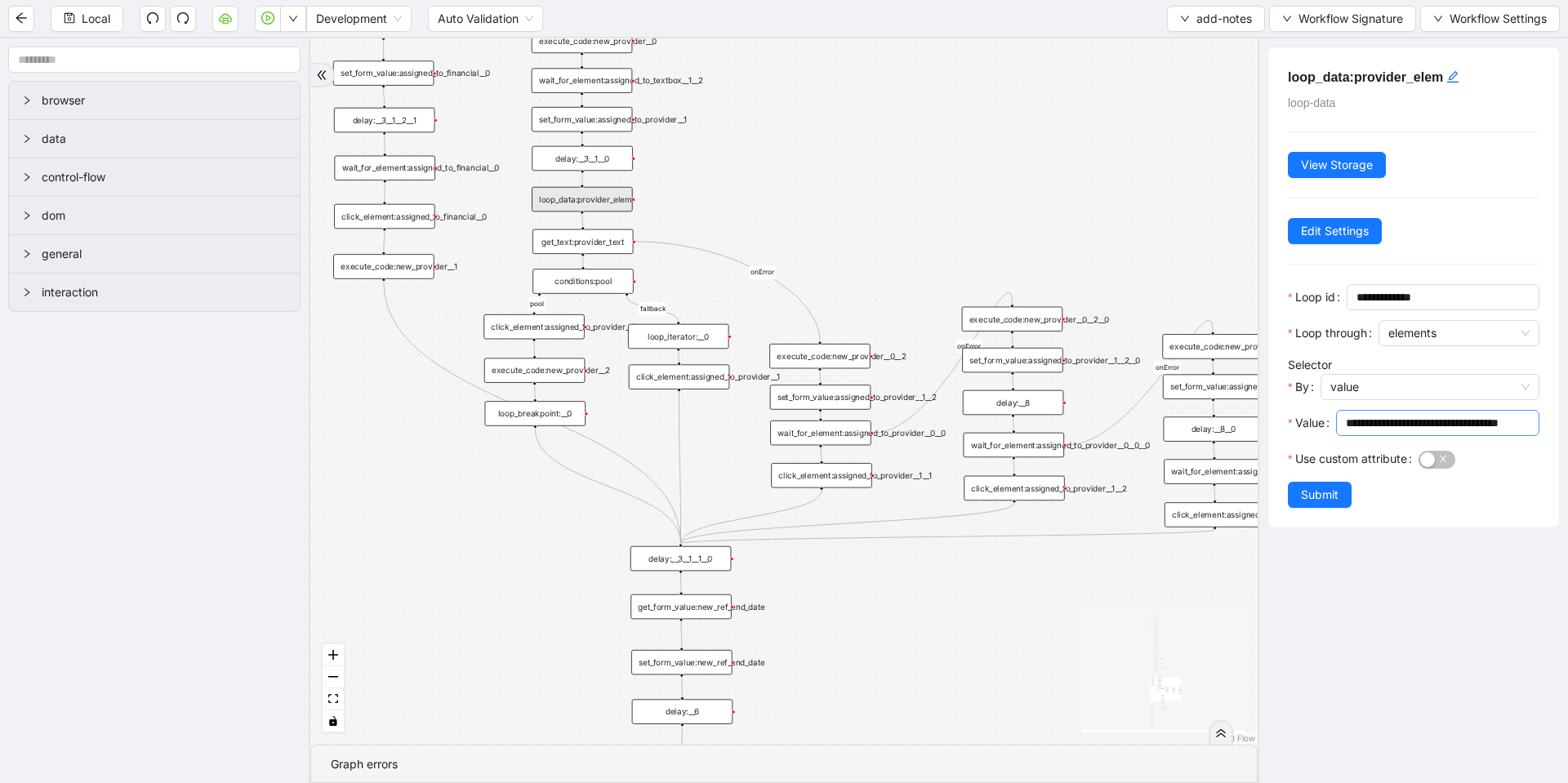
click at [1434, 417] on input "**********" at bounding box center [1436, 423] width 180 height 18
click at [984, 239] on div "financial fallback pool fallback fallback matches fallback ThreeForOrthovisc fa…" at bounding box center [784, 391] width 948 height 706
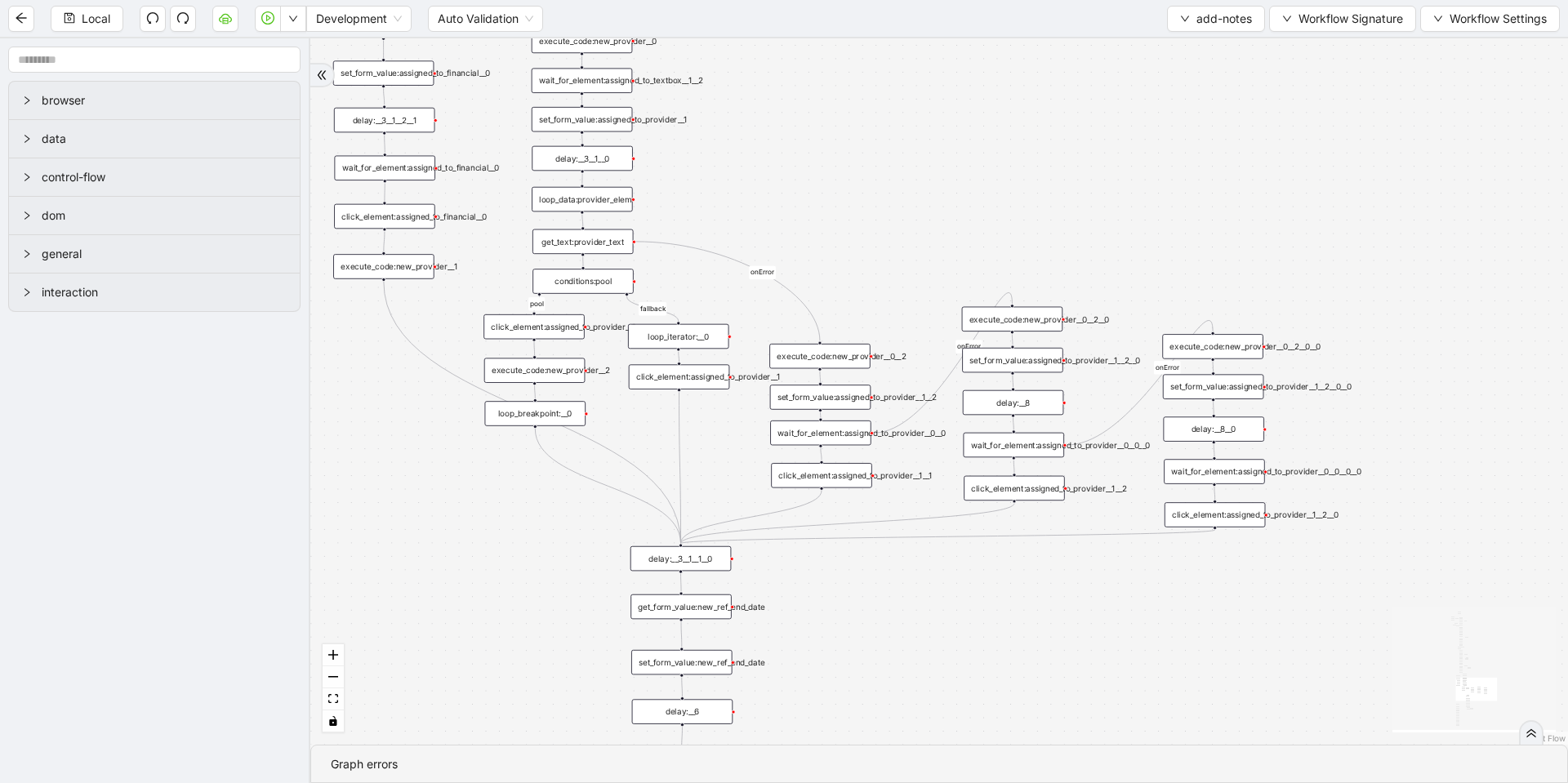
click at [600, 205] on div "loop_data:provider_elem" at bounding box center [583, 199] width 102 height 25
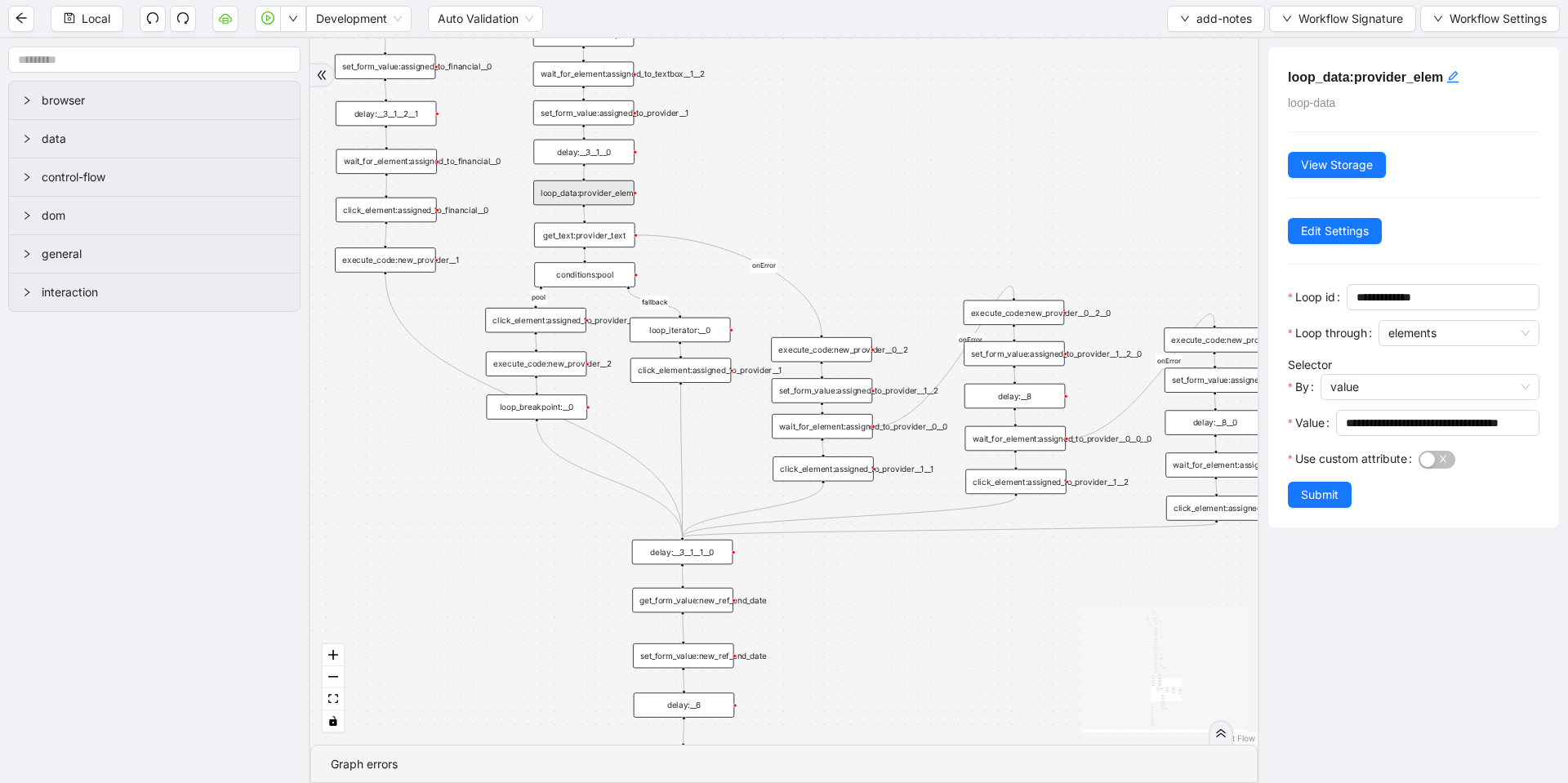
drag, startPoint x: 658, startPoint y: 260, endPoint x: 661, endPoint y: 251, distance: 9.5
click at [661, 251] on div "financial fallback pool fallback fallback matches fallback ThreeForOrthovisc fa…" at bounding box center [784, 391] width 948 height 706
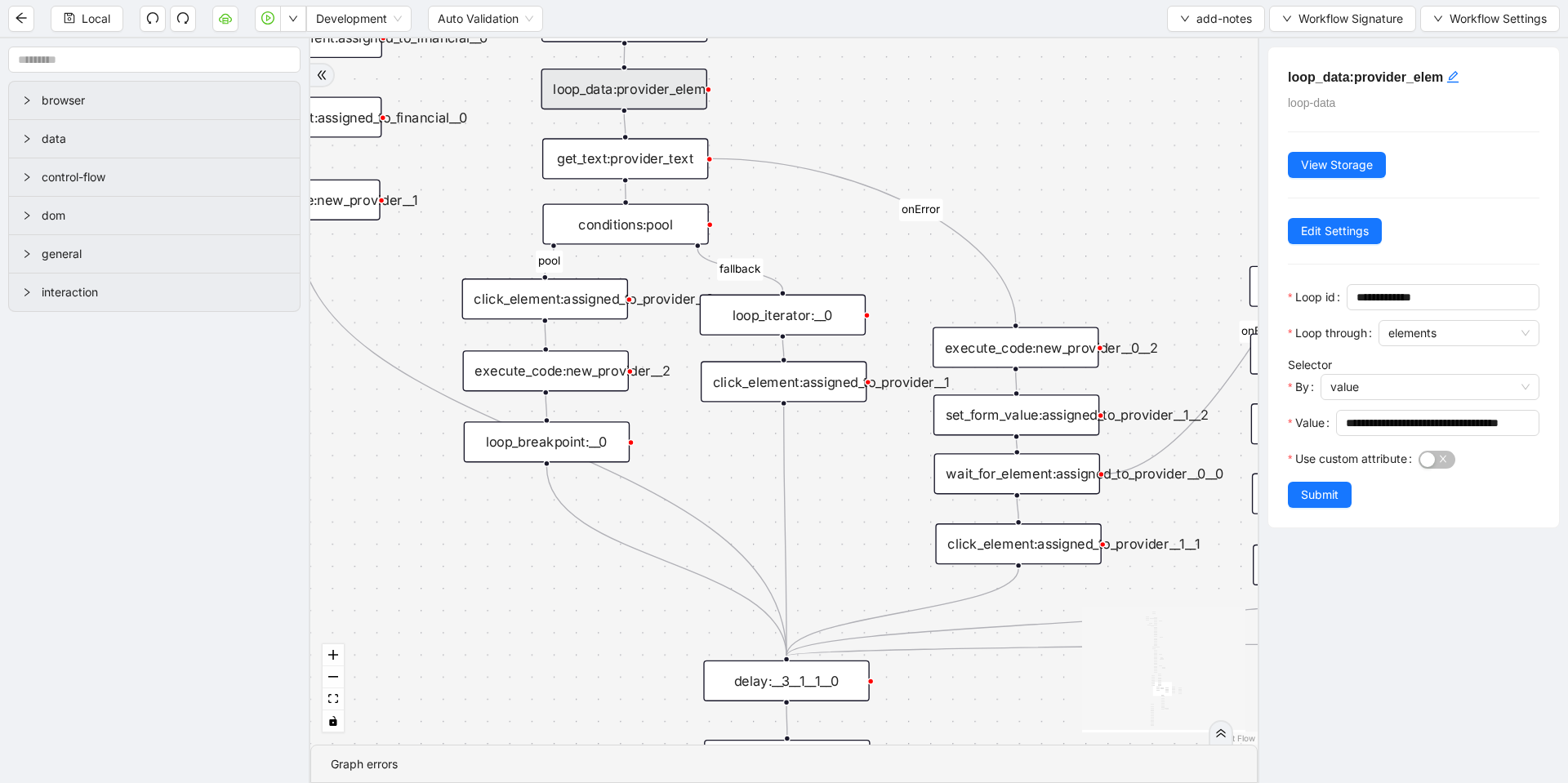
drag, startPoint x: 775, startPoint y: 317, endPoint x: 772, endPoint y: 189, distance: 128.0
click at [772, 191] on div "financial fallback pool fallback fallback matches fallback ThreeForOrthovisc fa…" at bounding box center [784, 391] width 948 height 706
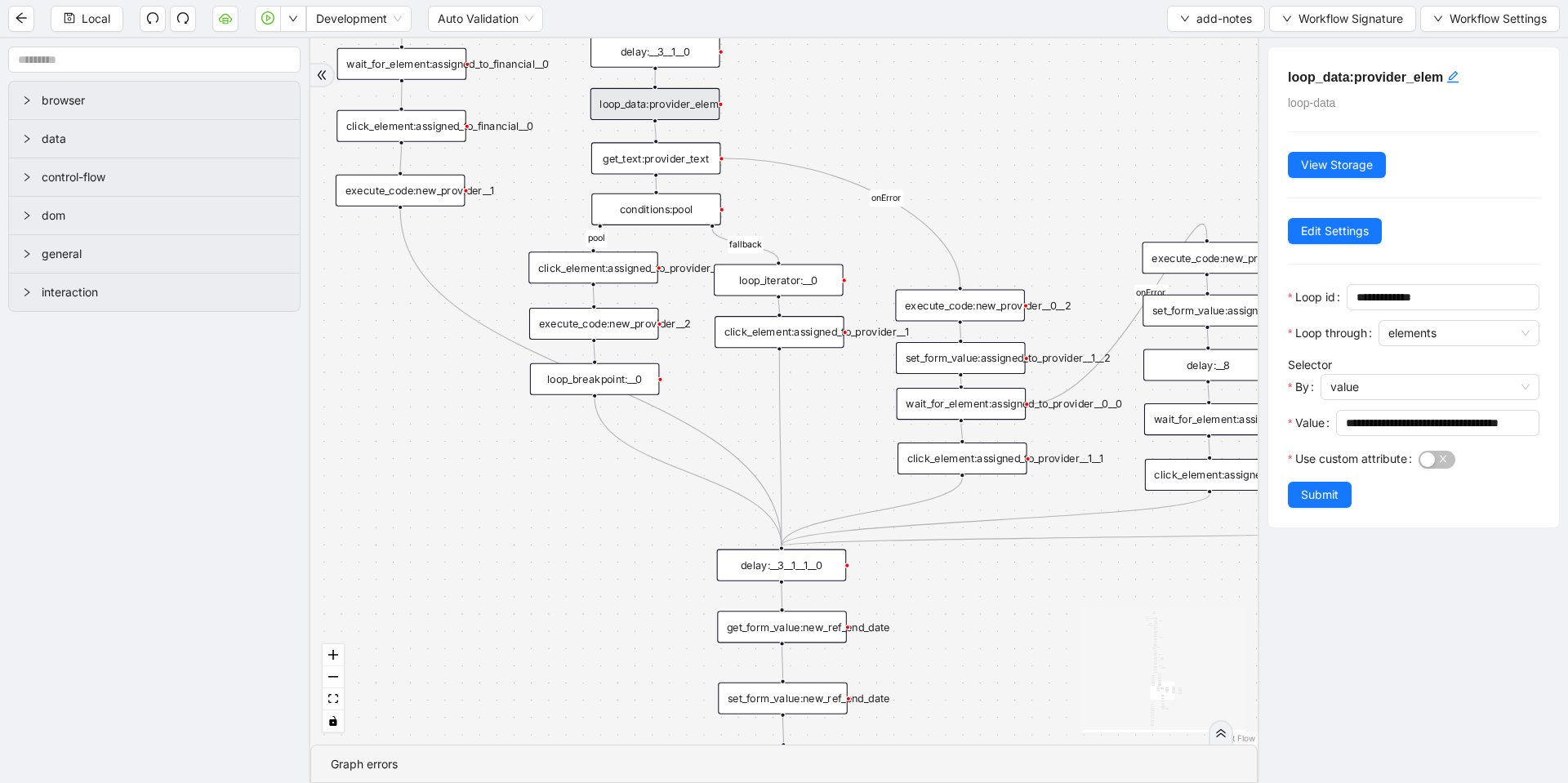
click at [776, 291] on div "loop_iterator:__0" at bounding box center [778, 279] width 129 height 32
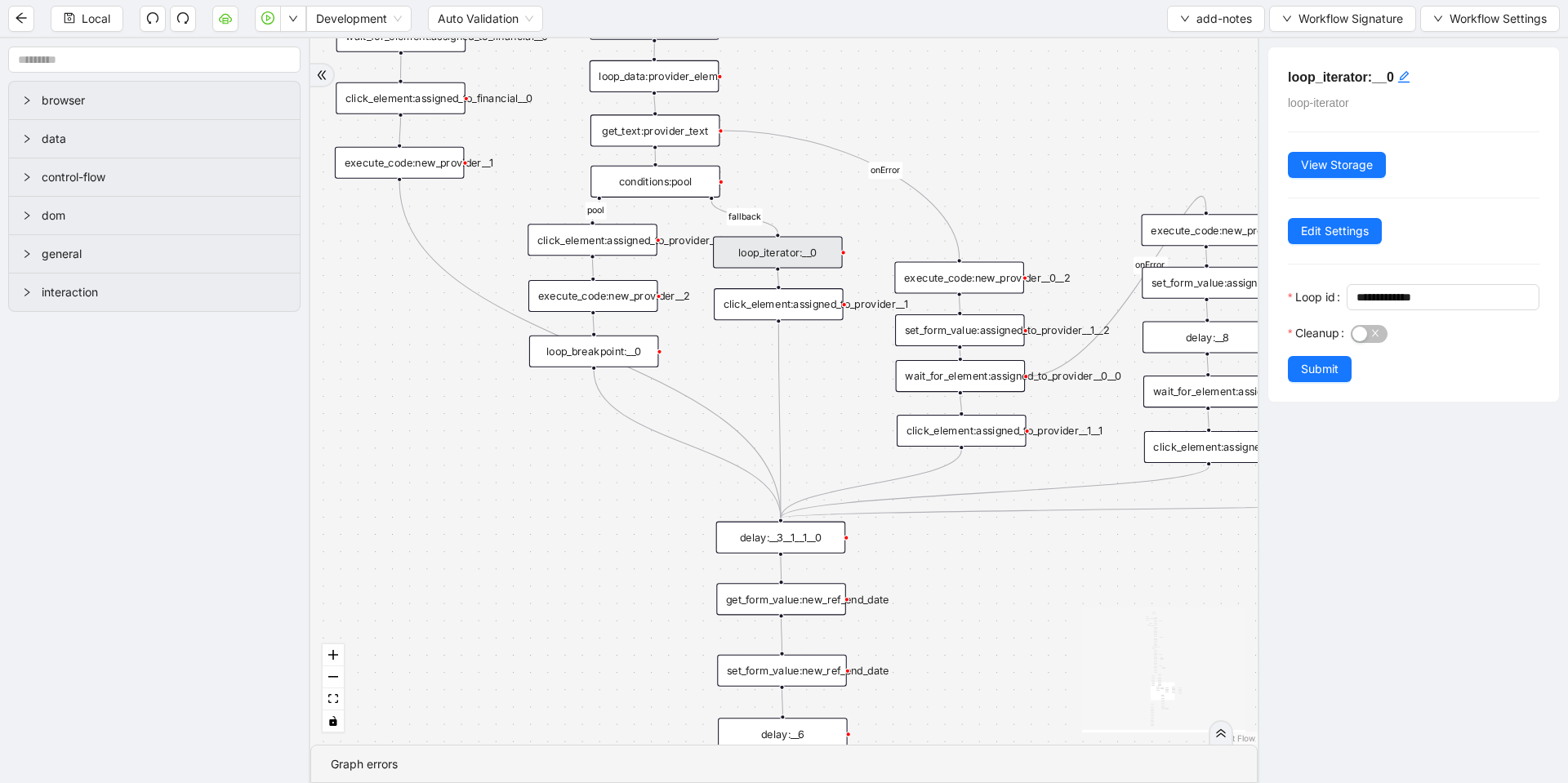
drag, startPoint x: 828, startPoint y: 200, endPoint x: 827, endPoint y: 161, distance: 39.0
click at [827, 161] on div "financial fallback pool fallback fallback matches fallback ThreeForOrthovisc fa…" at bounding box center [784, 391] width 948 height 706
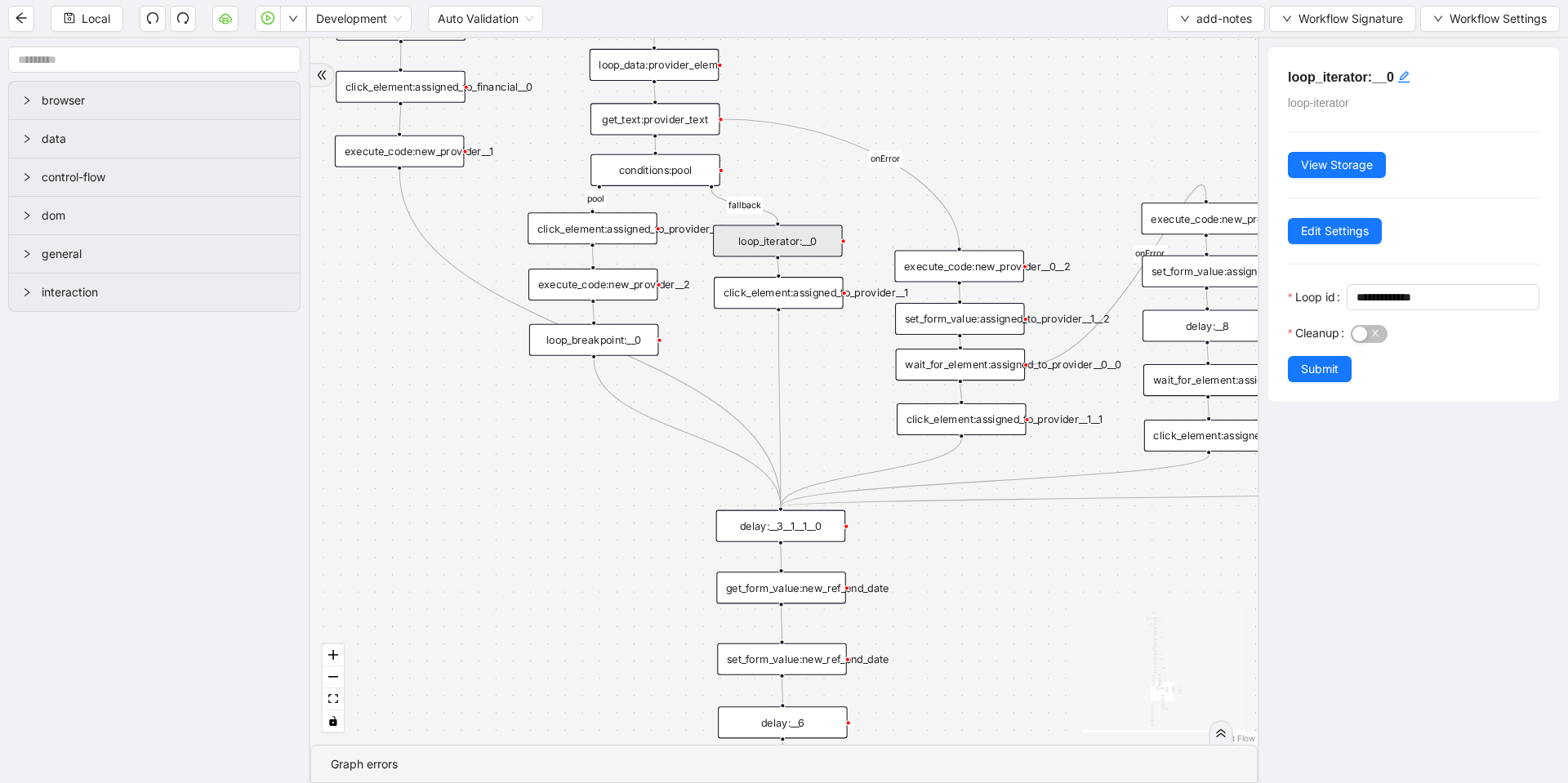
click at [816, 299] on div "click_element:assigned_to_provider__1" at bounding box center [778, 292] width 129 height 32
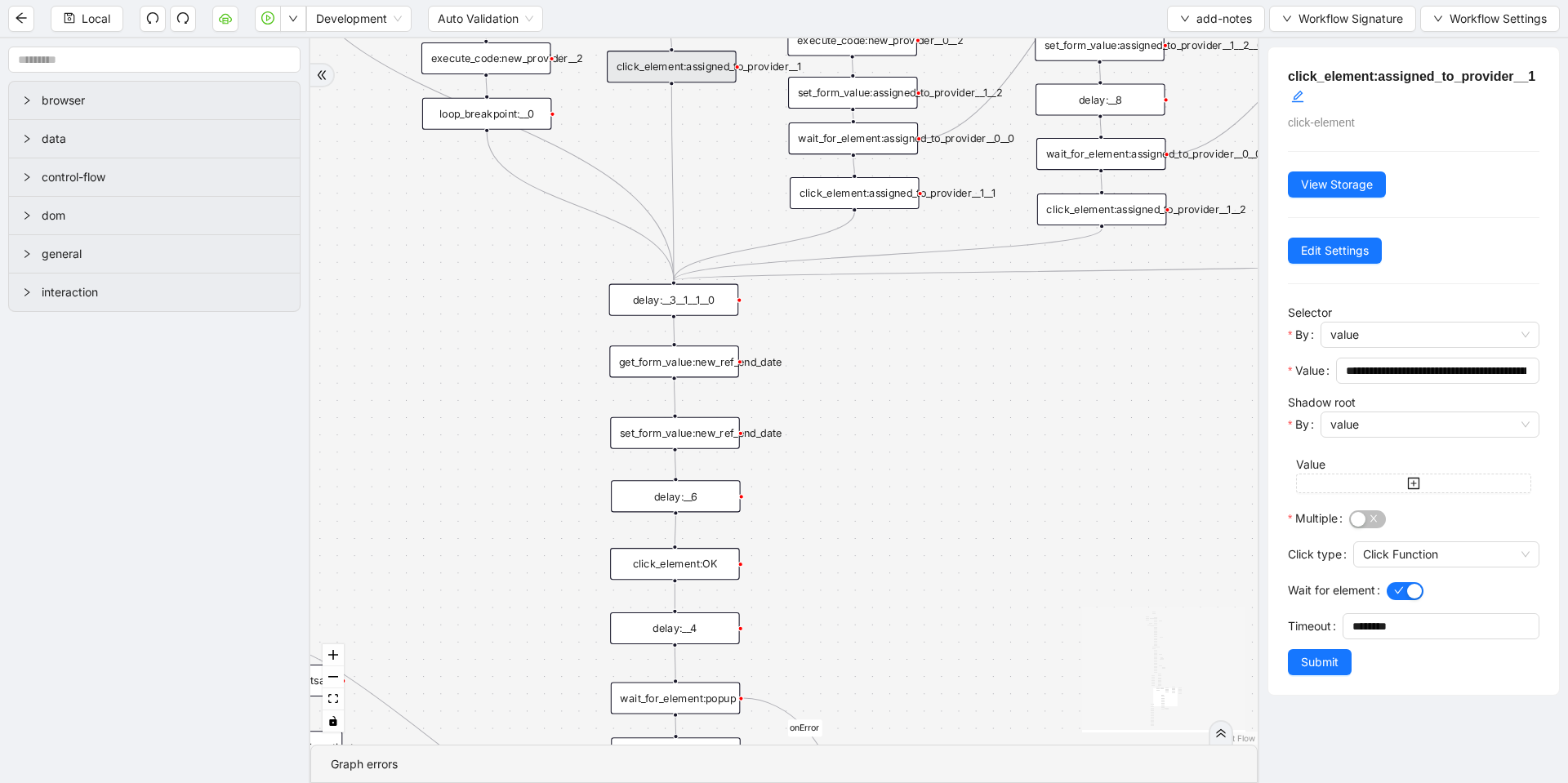
drag, startPoint x: 813, startPoint y: 378, endPoint x: 705, endPoint y: 132, distance: 268.7
click at [705, 132] on div "financial fallback pool fallback fallback matches fallback ThreeForOrthovisc fa…" at bounding box center [784, 391] width 948 height 706
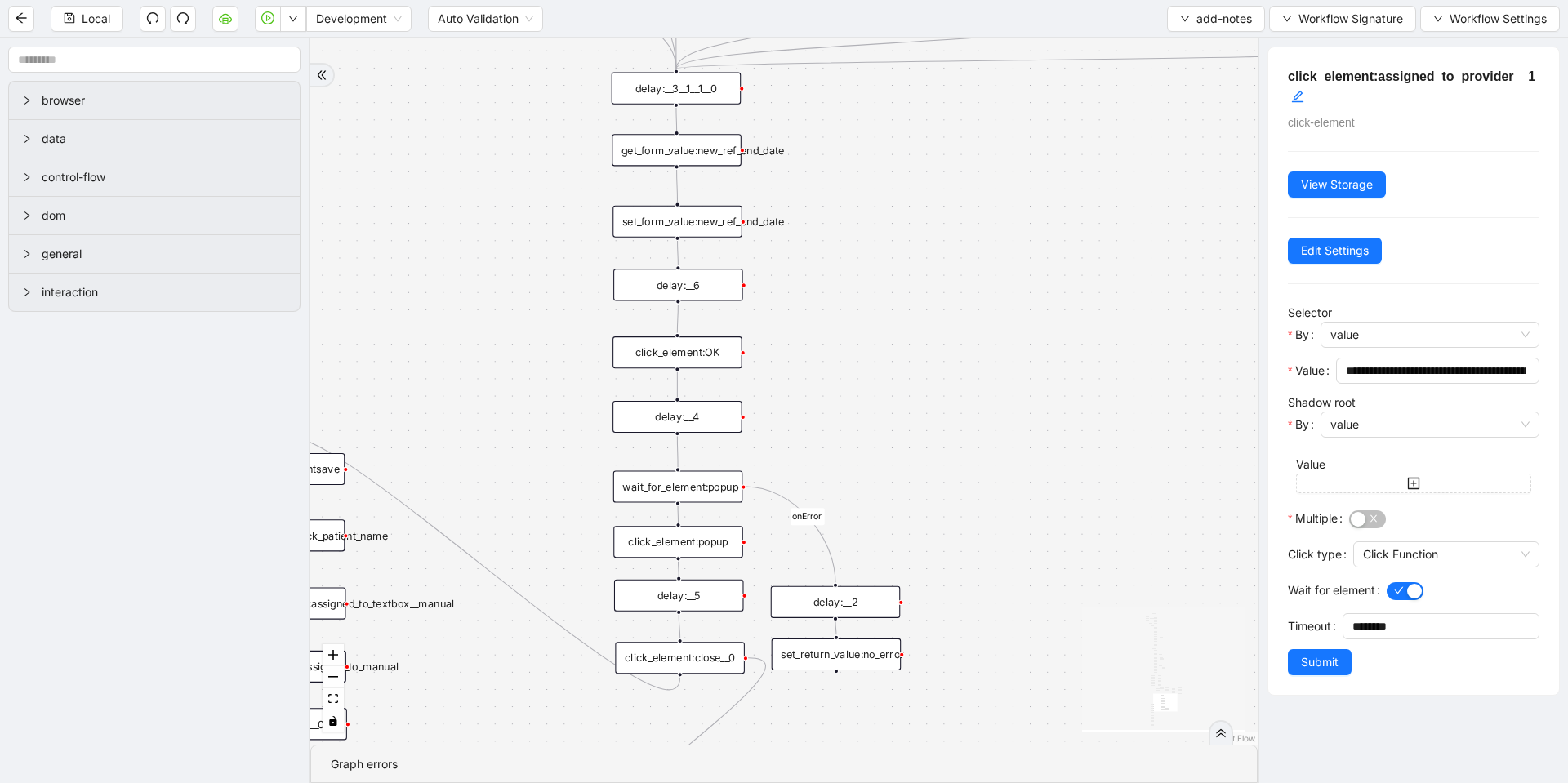
drag, startPoint x: 872, startPoint y: 592, endPoint x: 873, endPoint y: 434, distance: 158.0
click at [873, 434] on div "financial fallback pool fallback fallback matches fallback ThreeForOrthovisc fa…" at bounding box center [784, 391] width 948 height 706
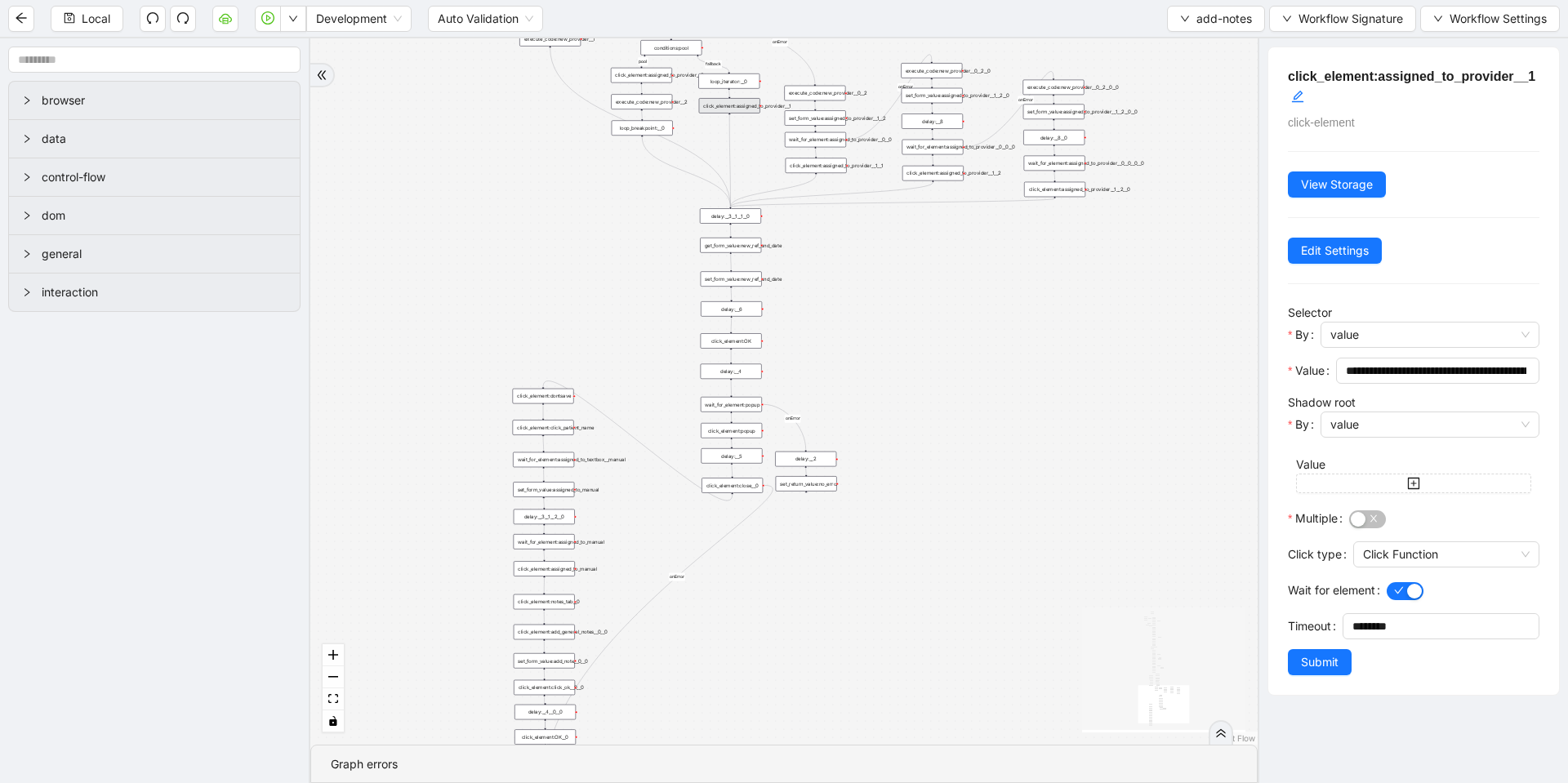
drag, startPoint x: 895, startPoint y: 638, endPoint x: 839, endPoint y: 645, distance: 56.4
click at [842, 656] on div "financial fallback pool fallback fallback matches fallback ThreeForOrthovisc fa…" at bounding box center [784, 391] width 948 height 706
drag, startPoint x: 841, startPoint y: 583, endPoint x: 839, endPoint y: 619, distance: 36.1
click at [839, 619] on div "financial fallback pool fallback fallback matches fallback ThreeForOrthovisc fa…" at bounding box center [784, 391] width 948 height 706
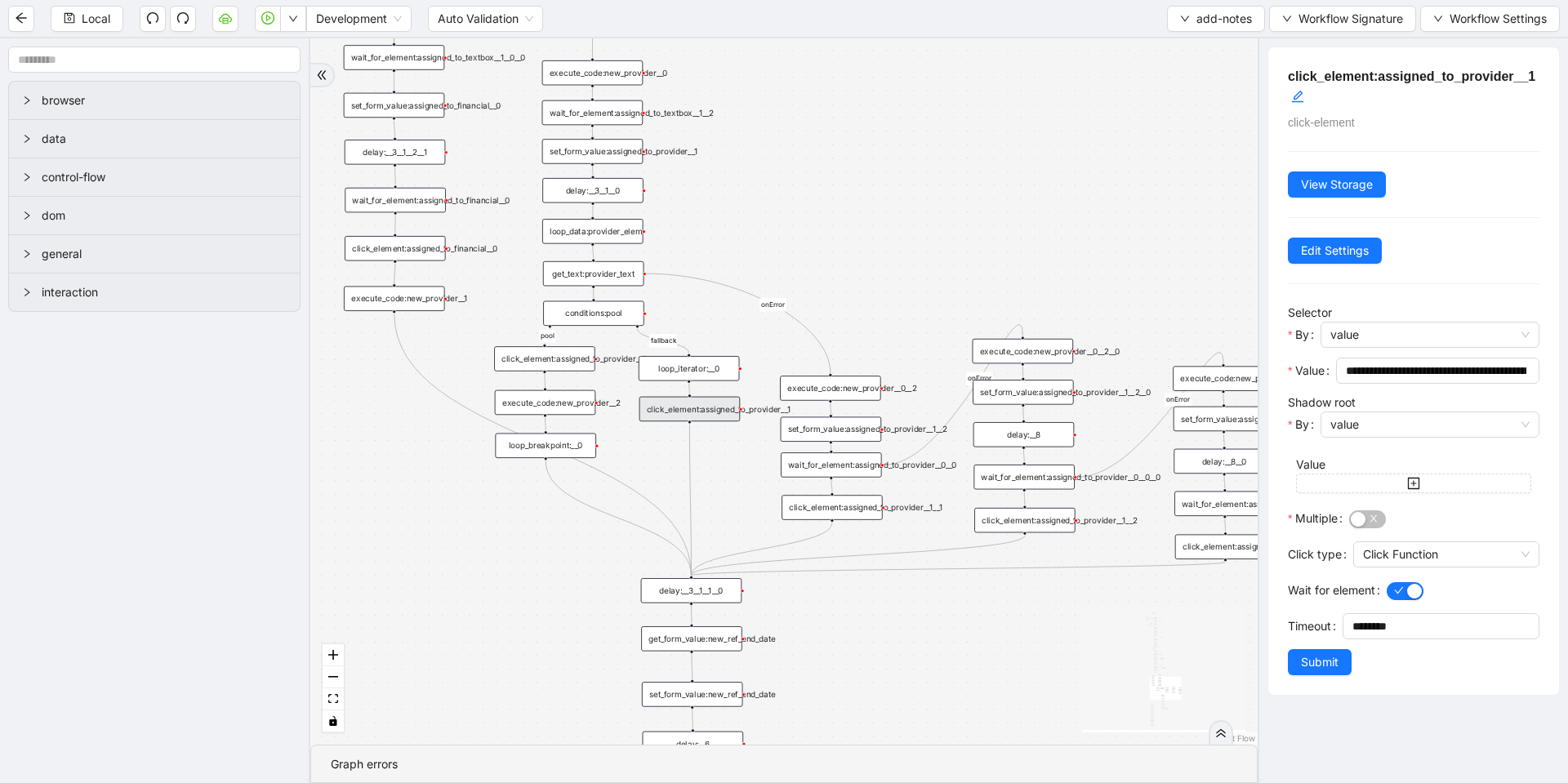
drag, startPoint x: 710, startPoint y: 231, endPoint x: 710, endPoint y: 314, distance: 83.0
click at [710, 314] on div "financial fallback pool fallback fallback matches fallback ThreeForOrthovisc fa…" at bounding box center [784, 391] width 948 height 706
click at [604, 317] on div "conditions:pool" at bounding box center [594, 313] width 102 height 25
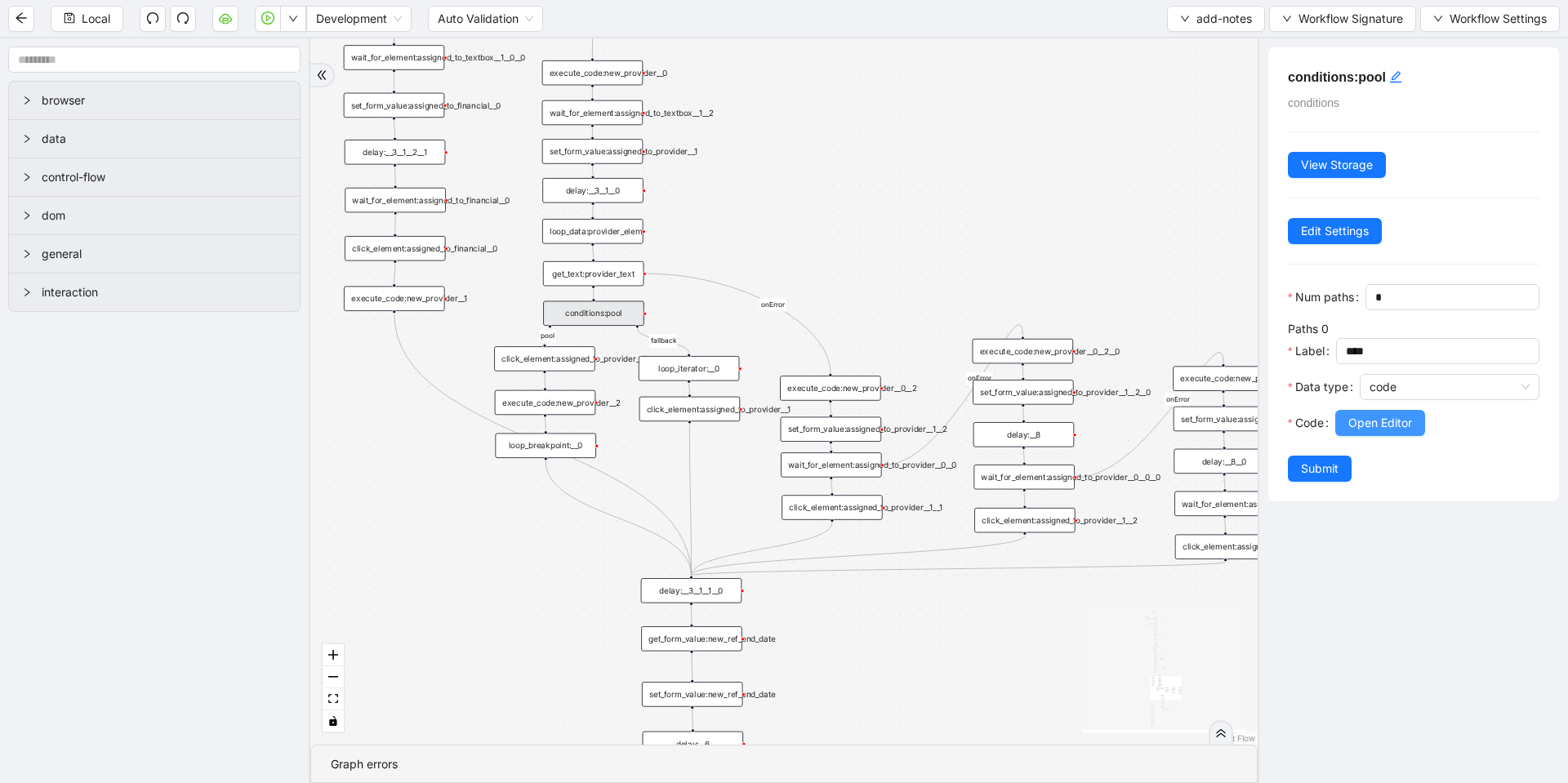
click at [1336, 436] on button "Open Editor" at bounding box center [1380, 423] width 90 height 26
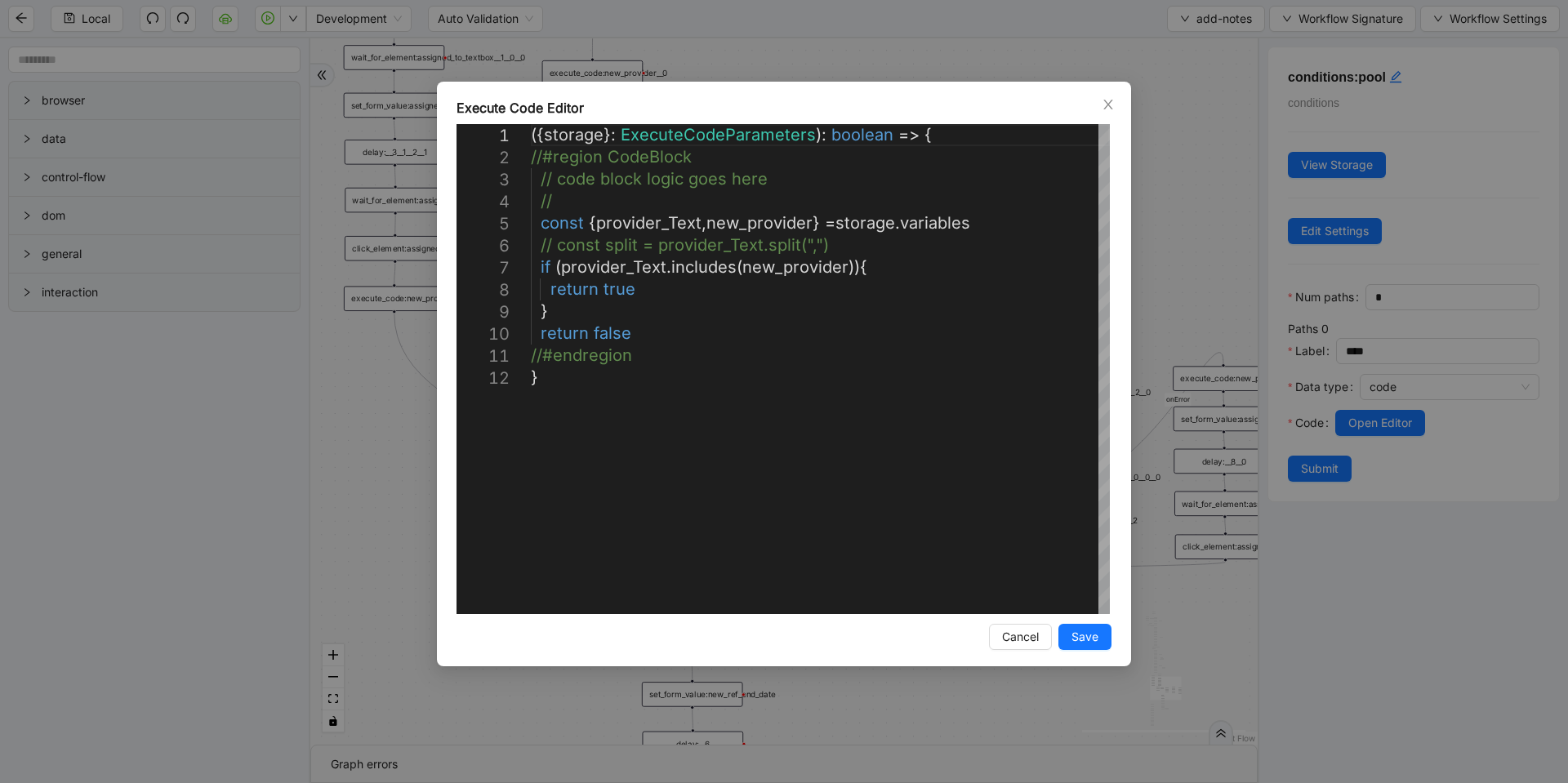
click at [764, 51] on div "**********" at bounding box center [784, 391] width 1568 height 783
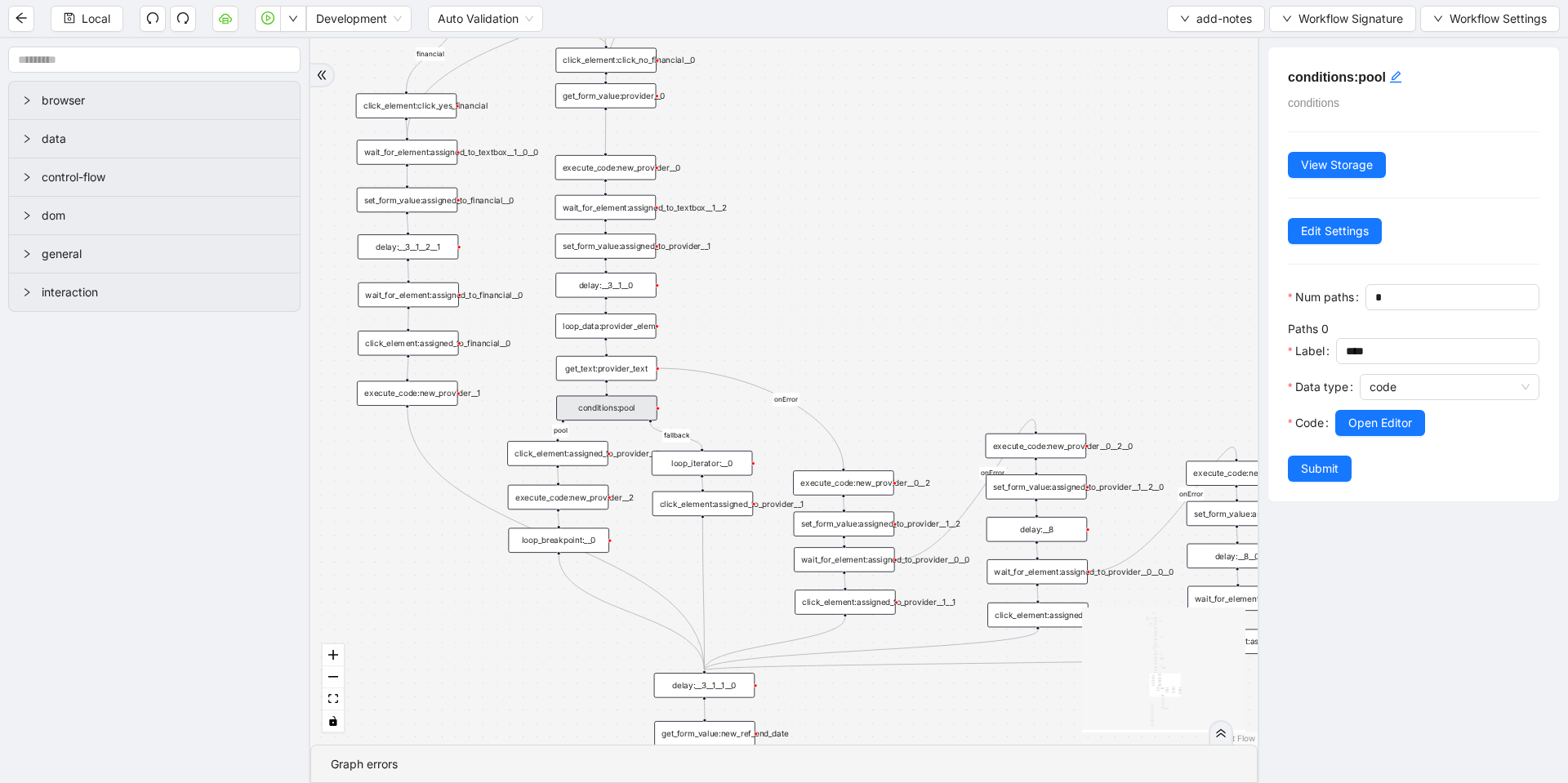
click at [807, 238] on div "financial fallback pool fallback fallback matches fallback ThreeForOrthovisc fa…" at bounding box center [784, 391] width 948 height 706
click at [637, 163] on div "execute_code:new_provider__0" at bounding box center [606, 168] width 102 height 25
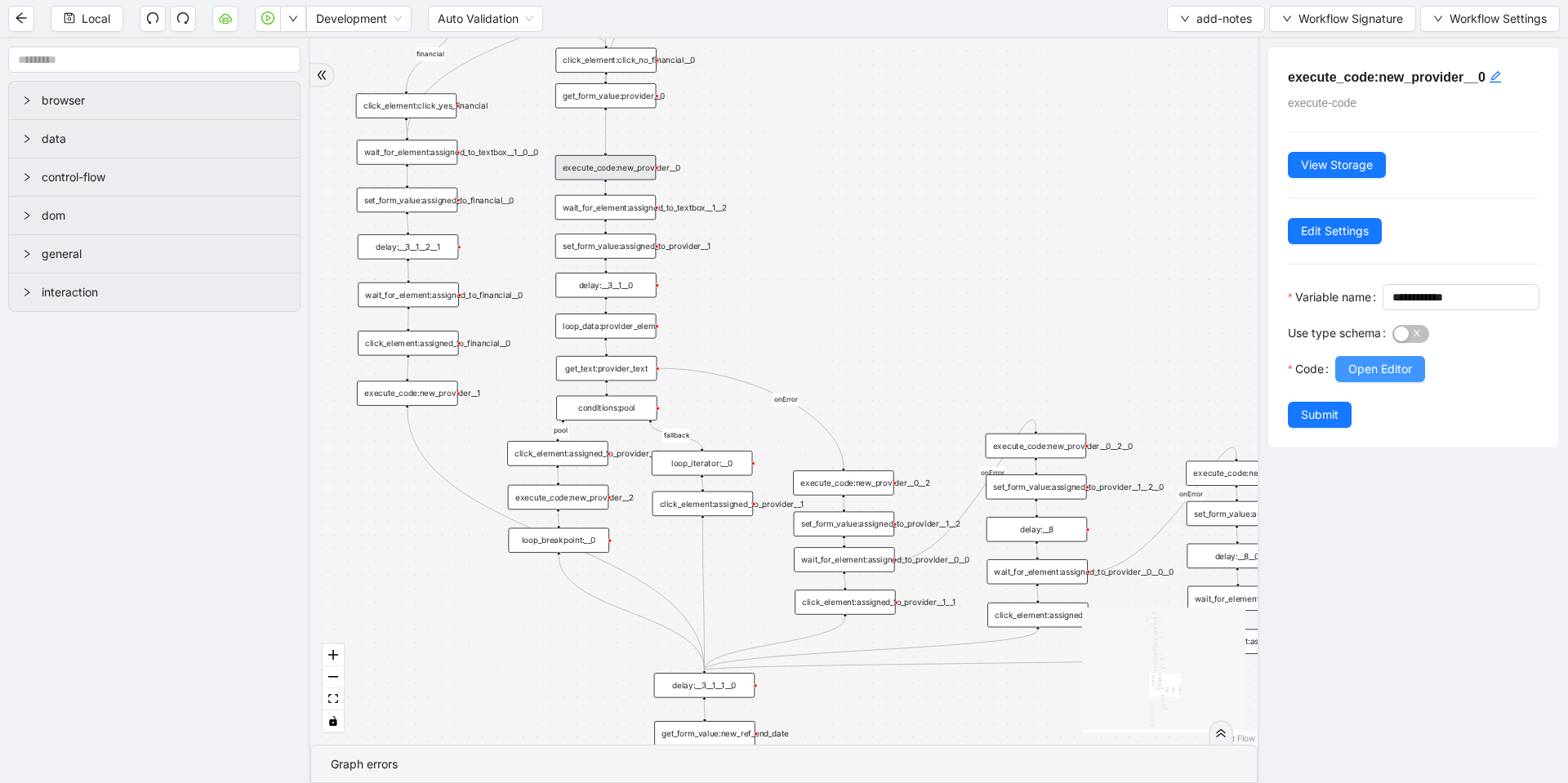
click at [1341, 382] on button "Open Editor" at bounding box center [1380, 369] width 90 height 26
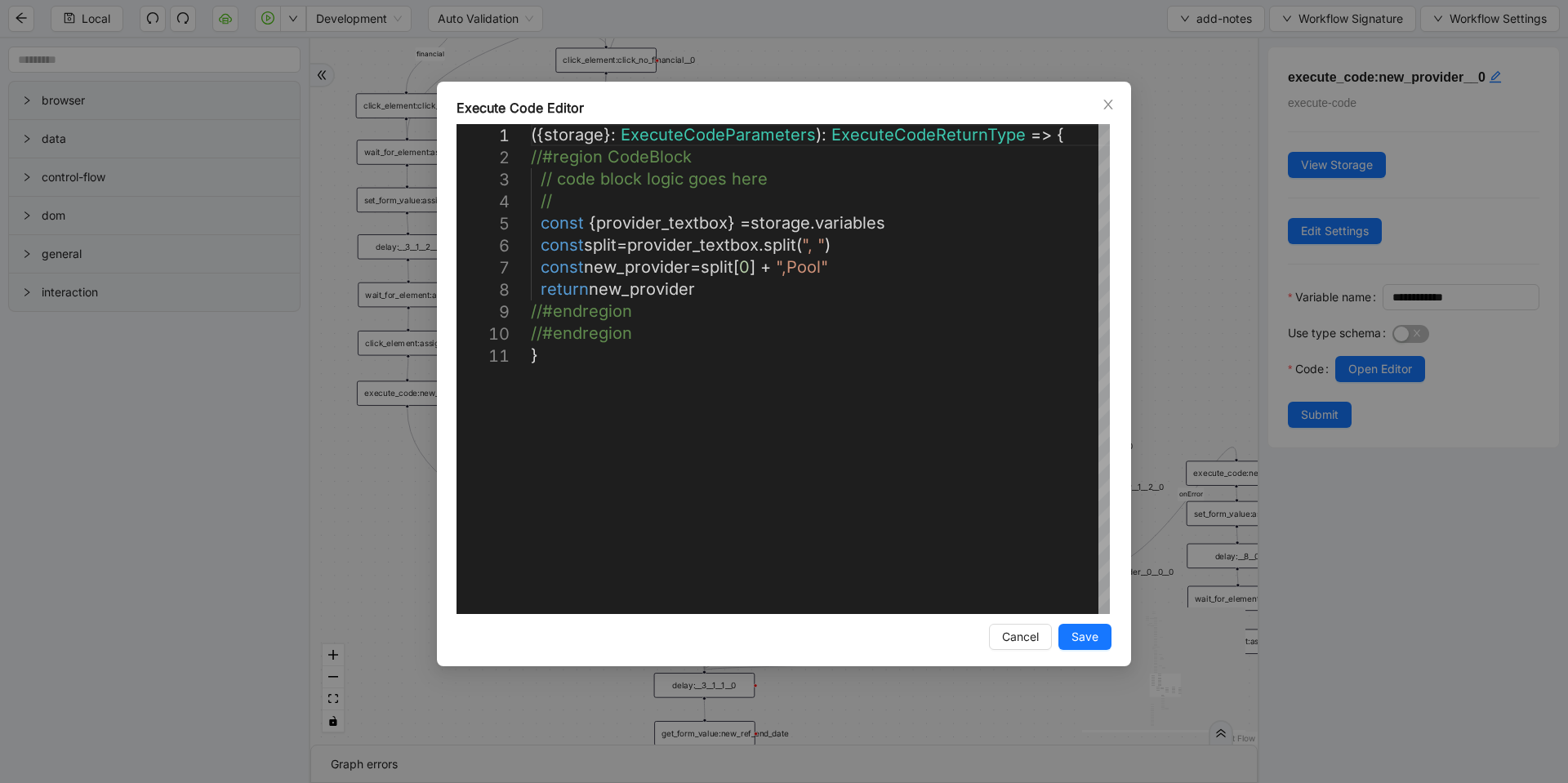
click at [1186, 269] on div "**********" at bounding box center [784, 391] width 1568 height 783
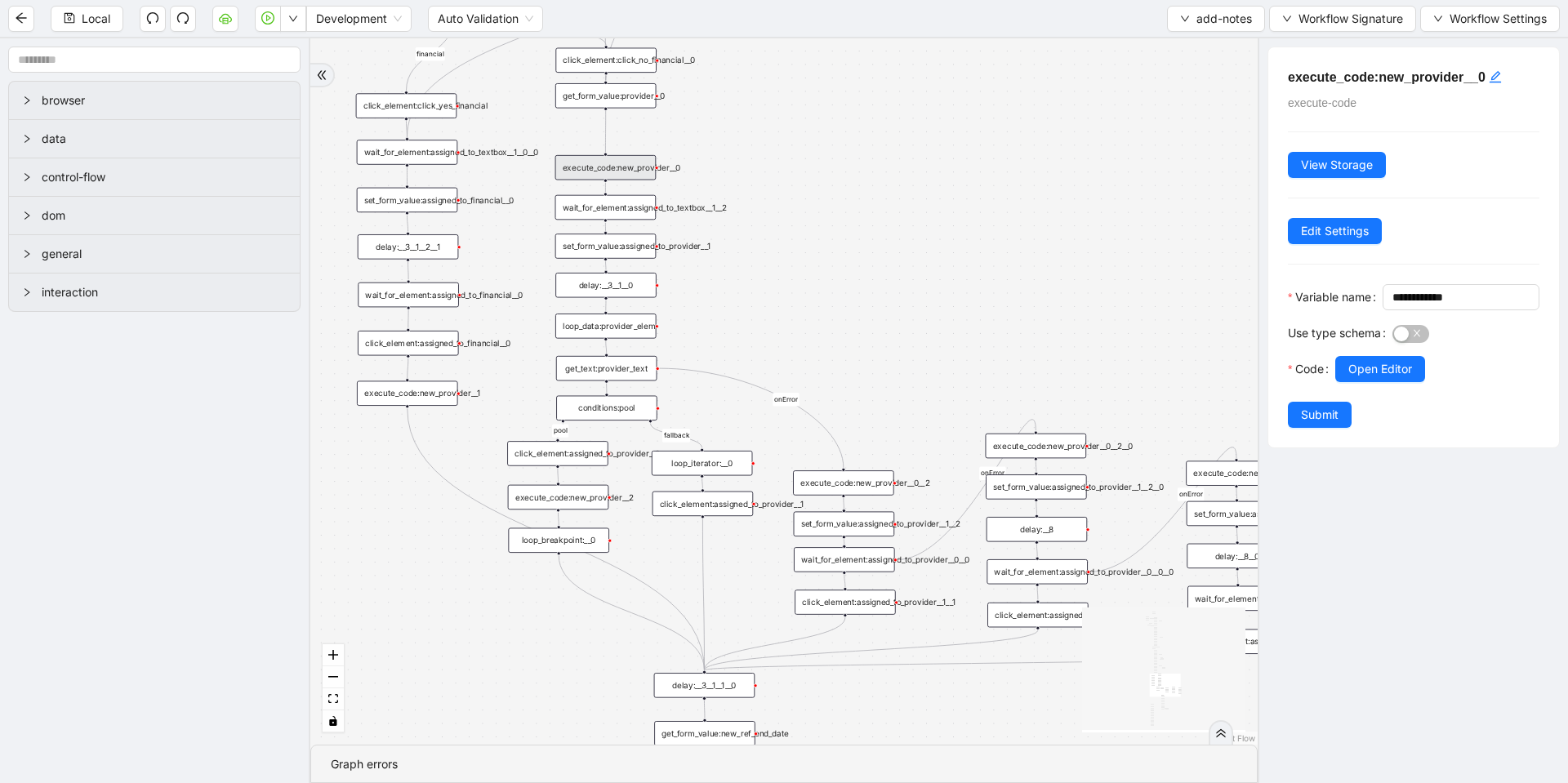
click at [603, 251] on div "set_form_value:assigned_to_provider__1" at bounding box center [606, 246] width 102 height 25
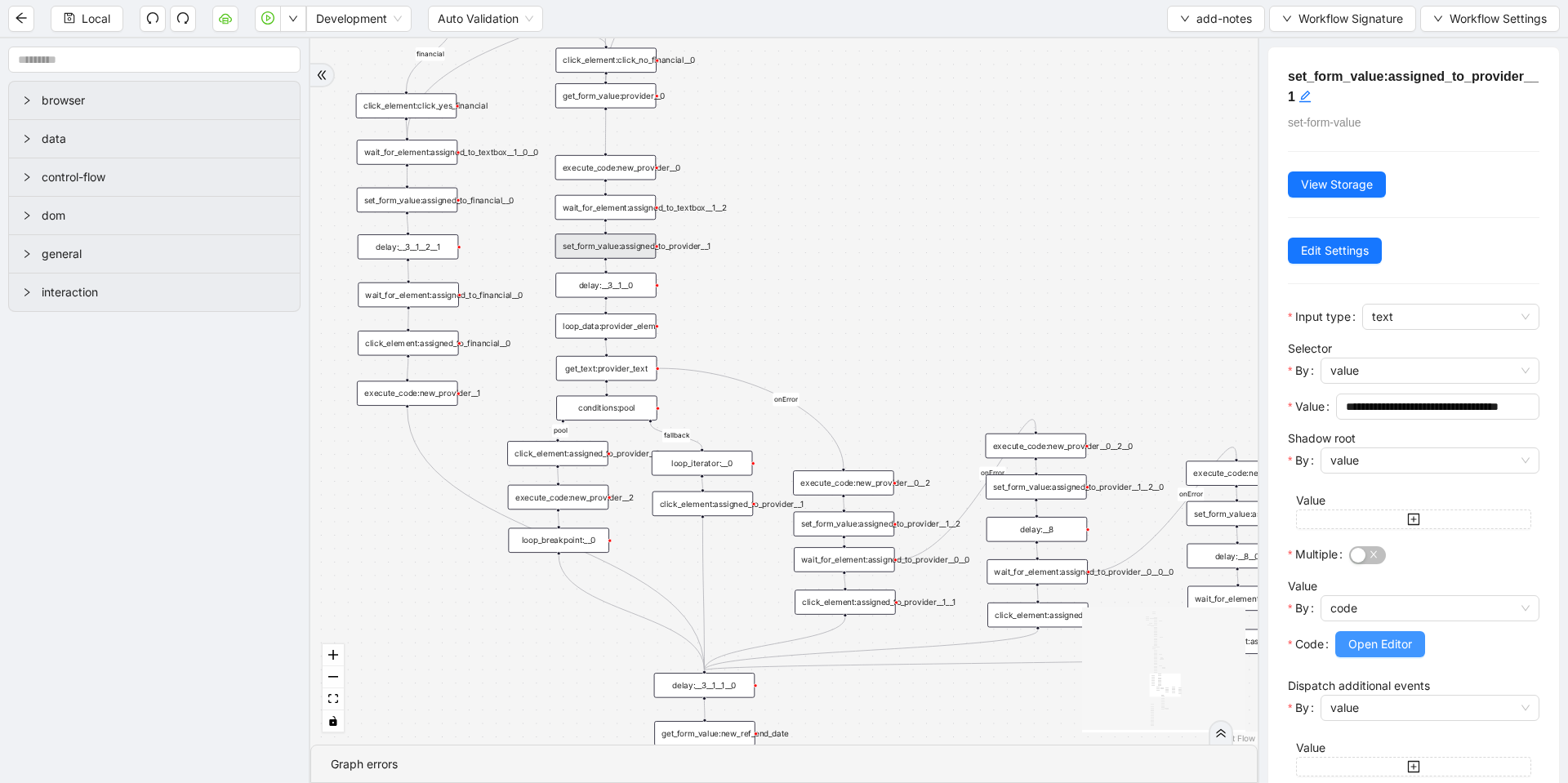
click at [1347, 633] on button "Open Editor" at bounding box center [1380, 644] width 90 height 26
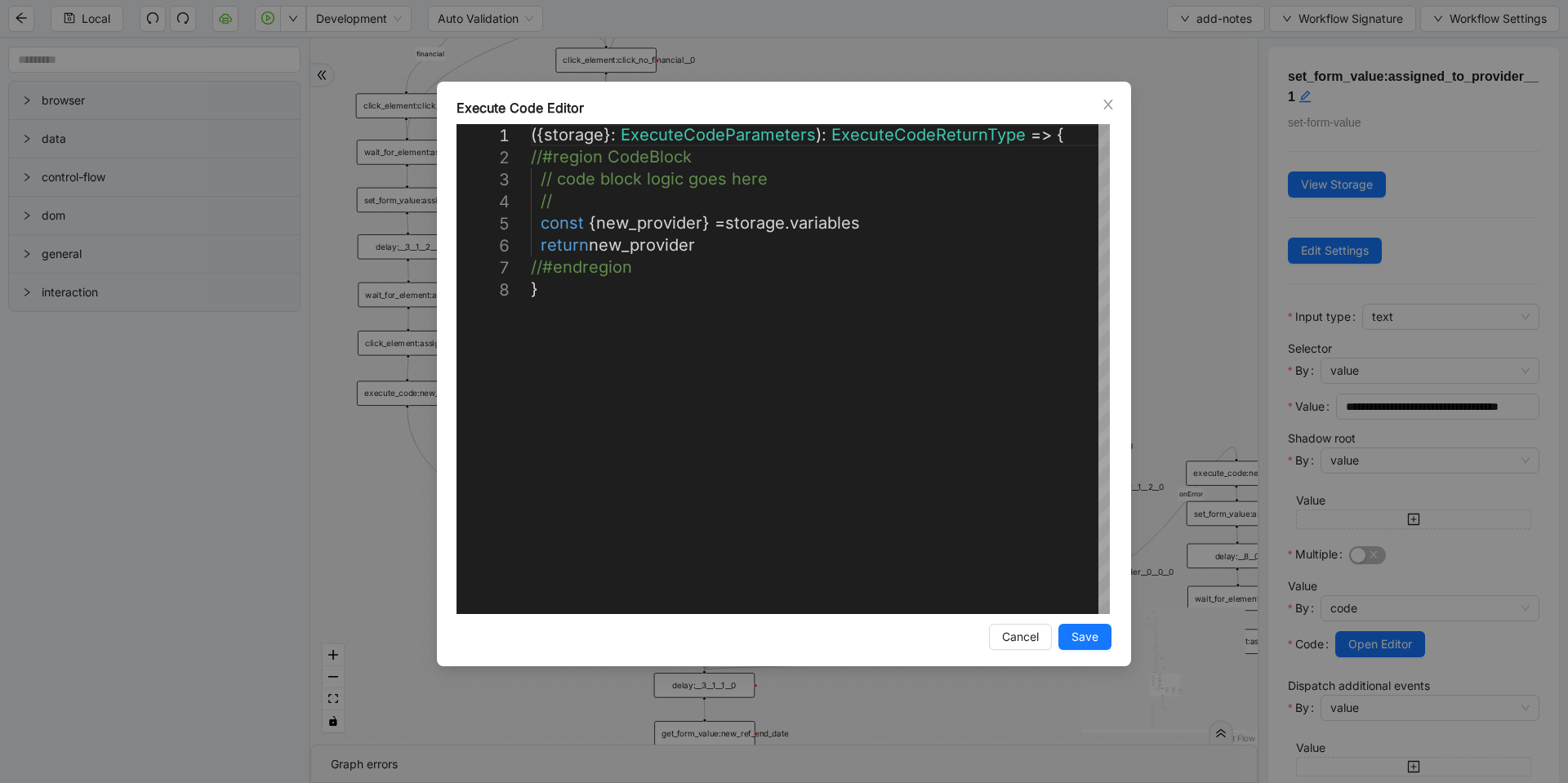
click at [1165, 334] on div "**********" at bounding box center [784, 391] width 1568 height 783
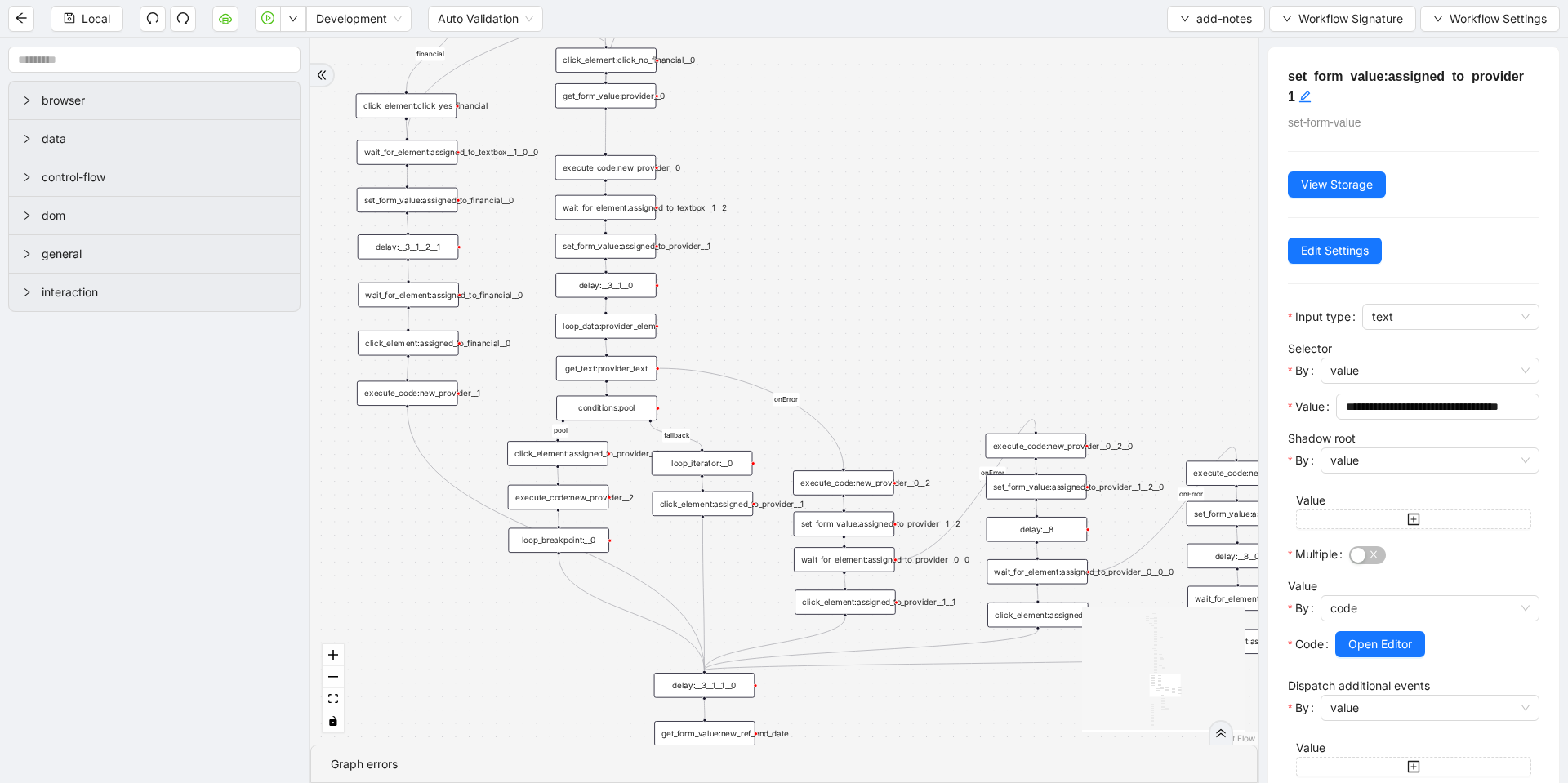
click at [610, 164] on div "execute_code:new_provider__0" at bounding box center [606, 168] width 102 height 25
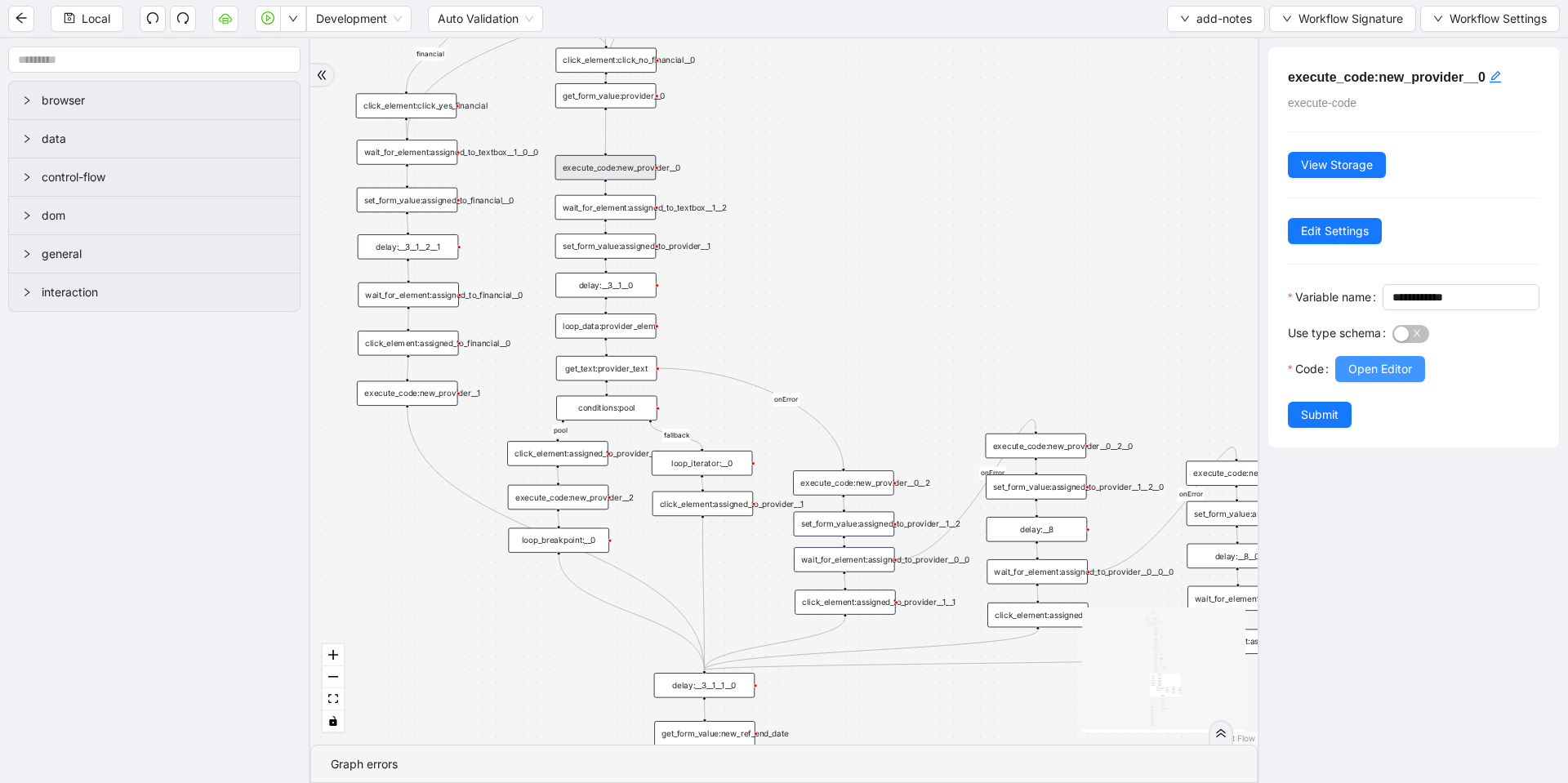
click at [1411, 379] on span "Open Editor" at bounding box center [1380, 369] width 63 height 18
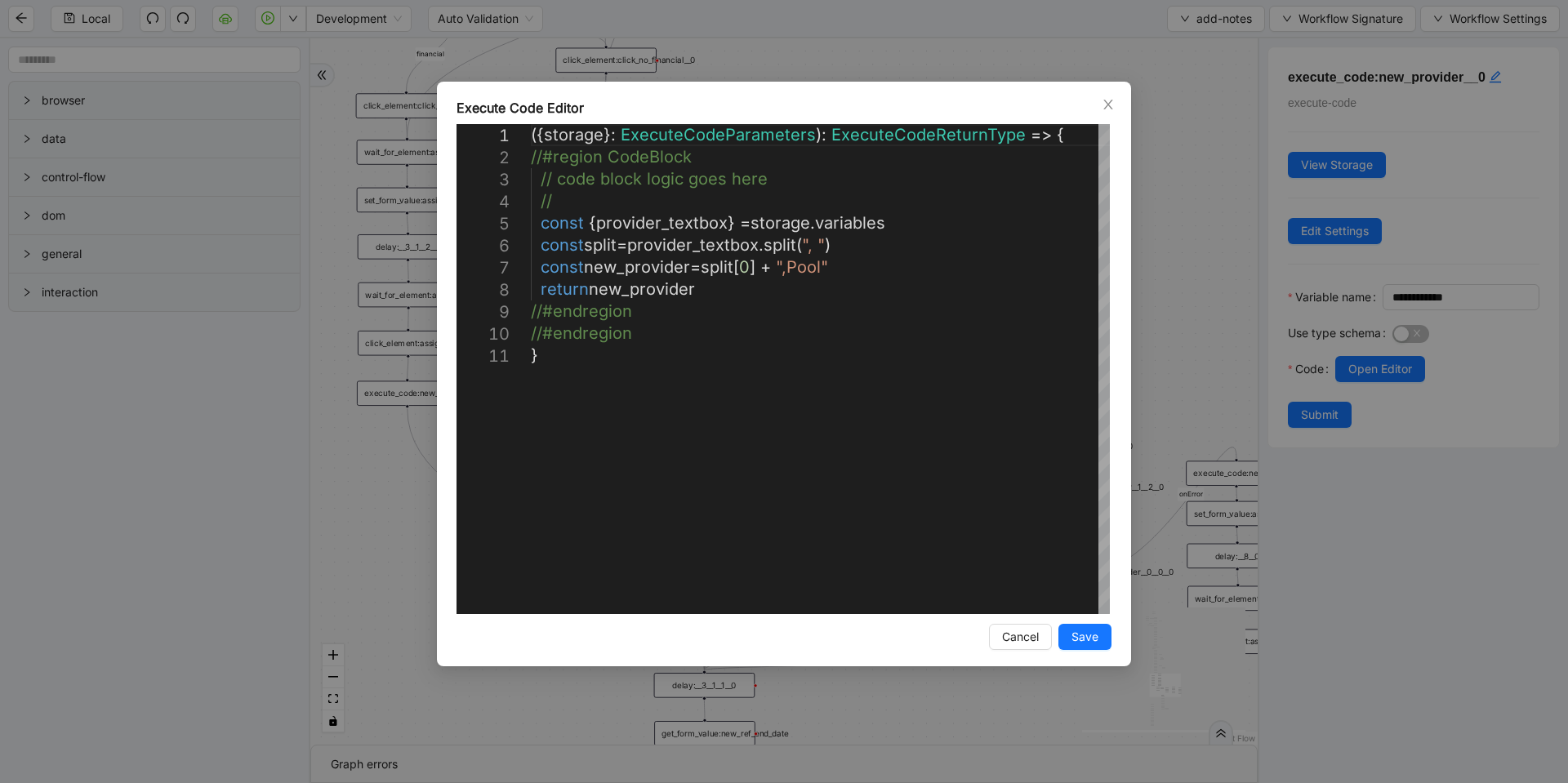
click at [802, 38] on div "**********" at bounding box center [784, 391] width 1568 height 783
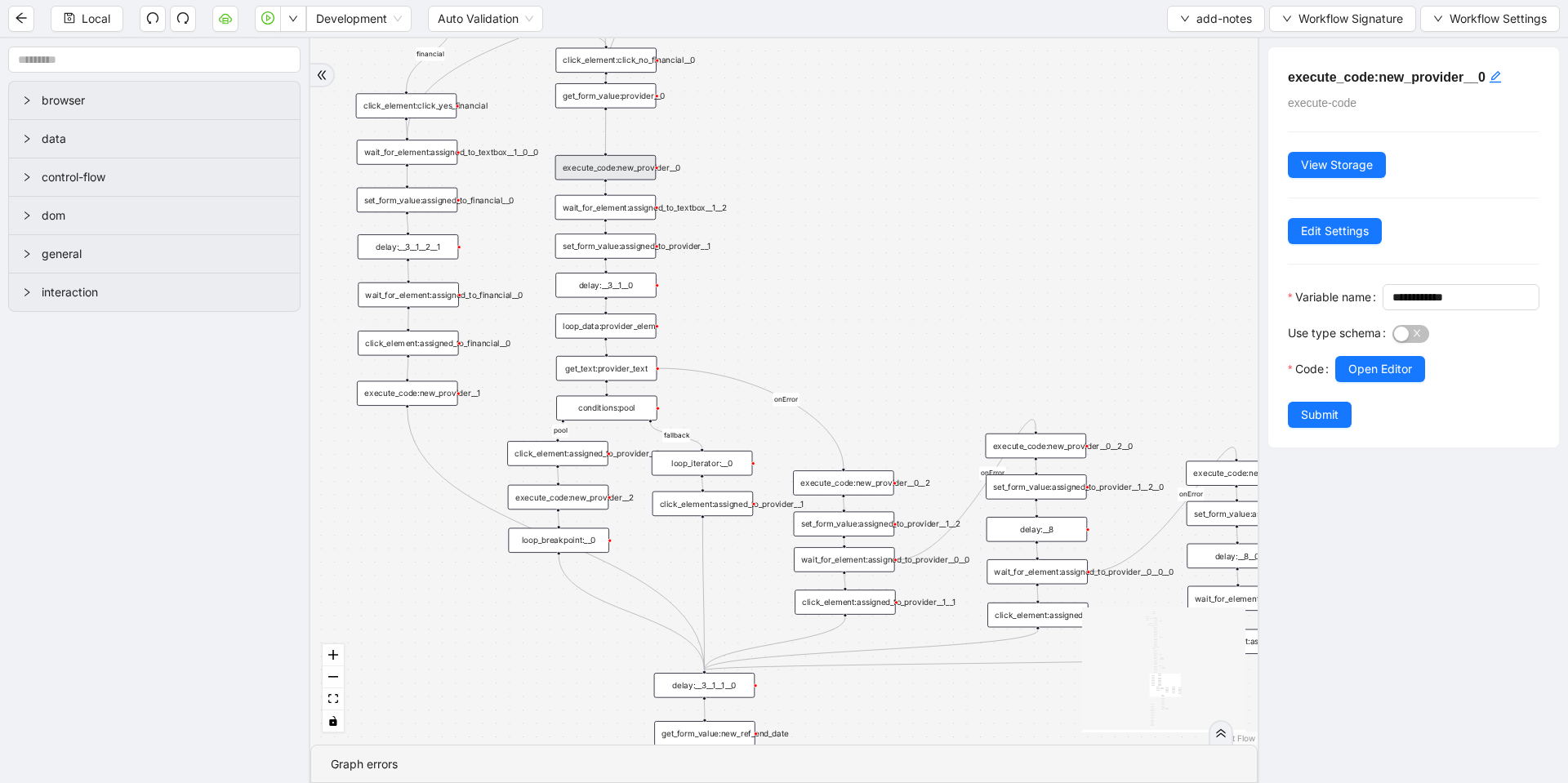
click at [877, 530] on div "set_form_value:assigned_to_provider__1__2" at bounding box center [844, 524] width 102 height 25
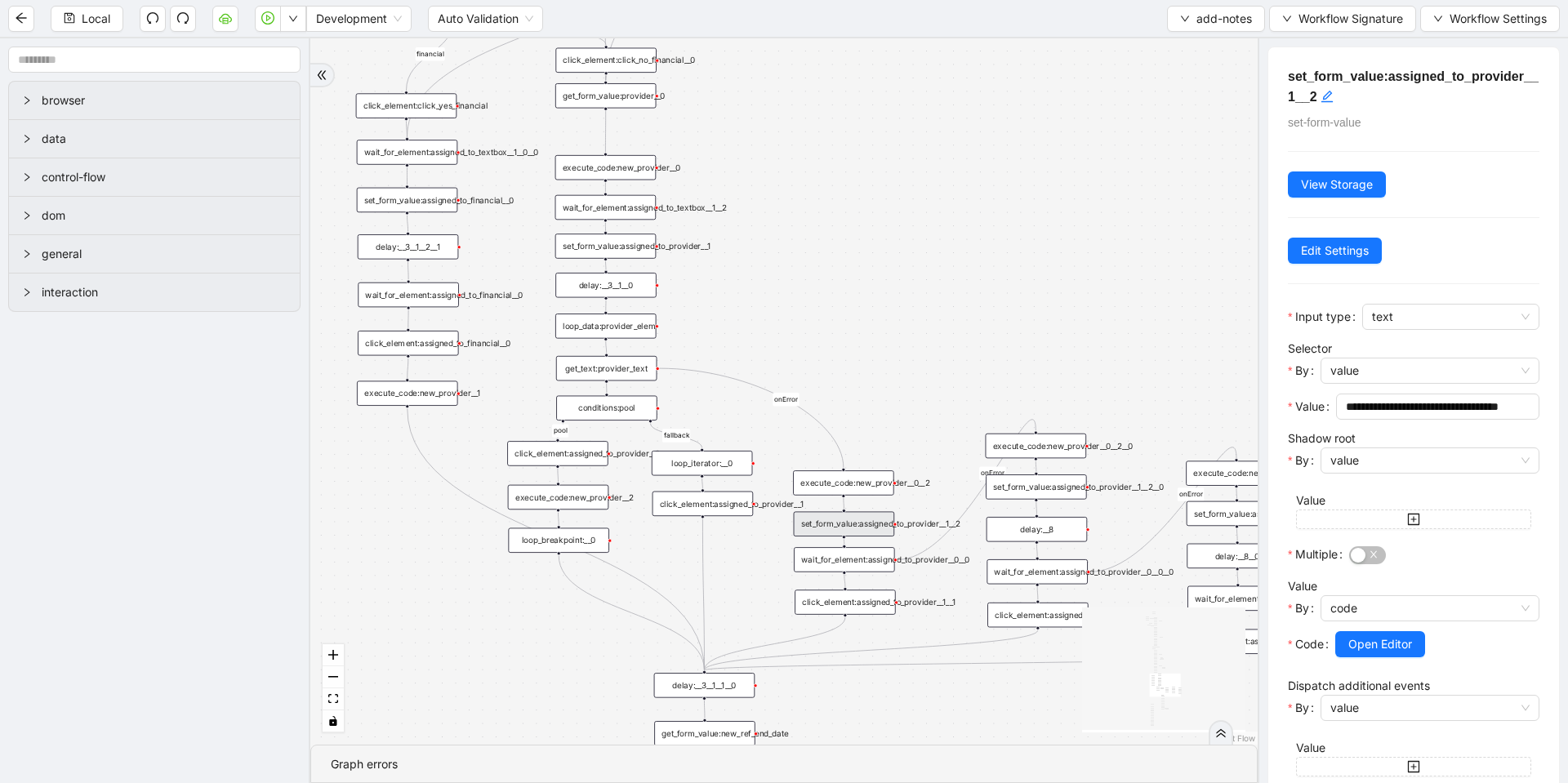
click at [1390, 665] on div at bounding box center [1437, 667] width 204 height 19
click at [1385, 643] on span "Open Editor" at bounding box center [1380, 644] width 63 height 18
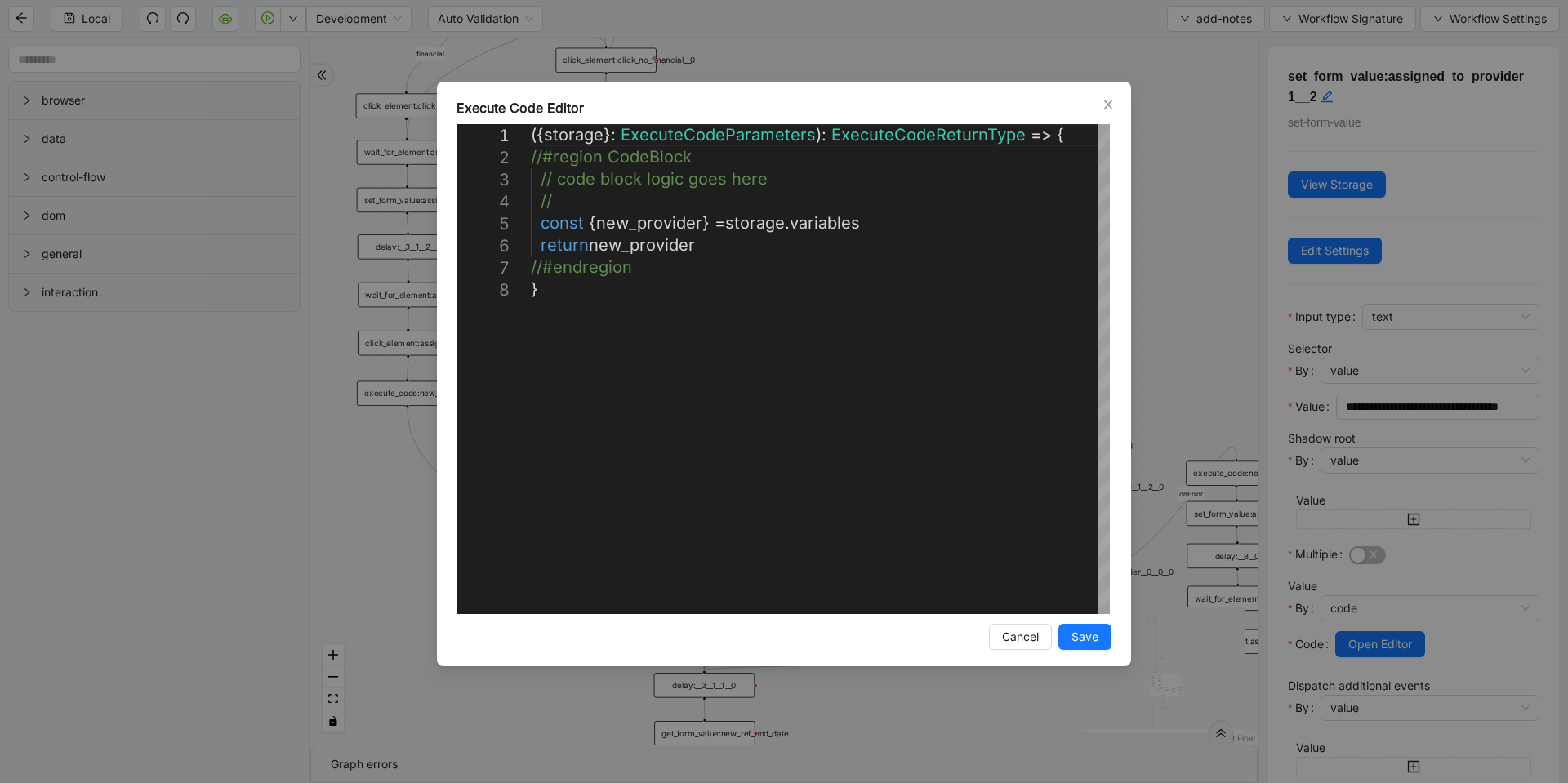
click at [1202, 421] on div "**********" at bounding box center [784, 391] width 1568 height 783
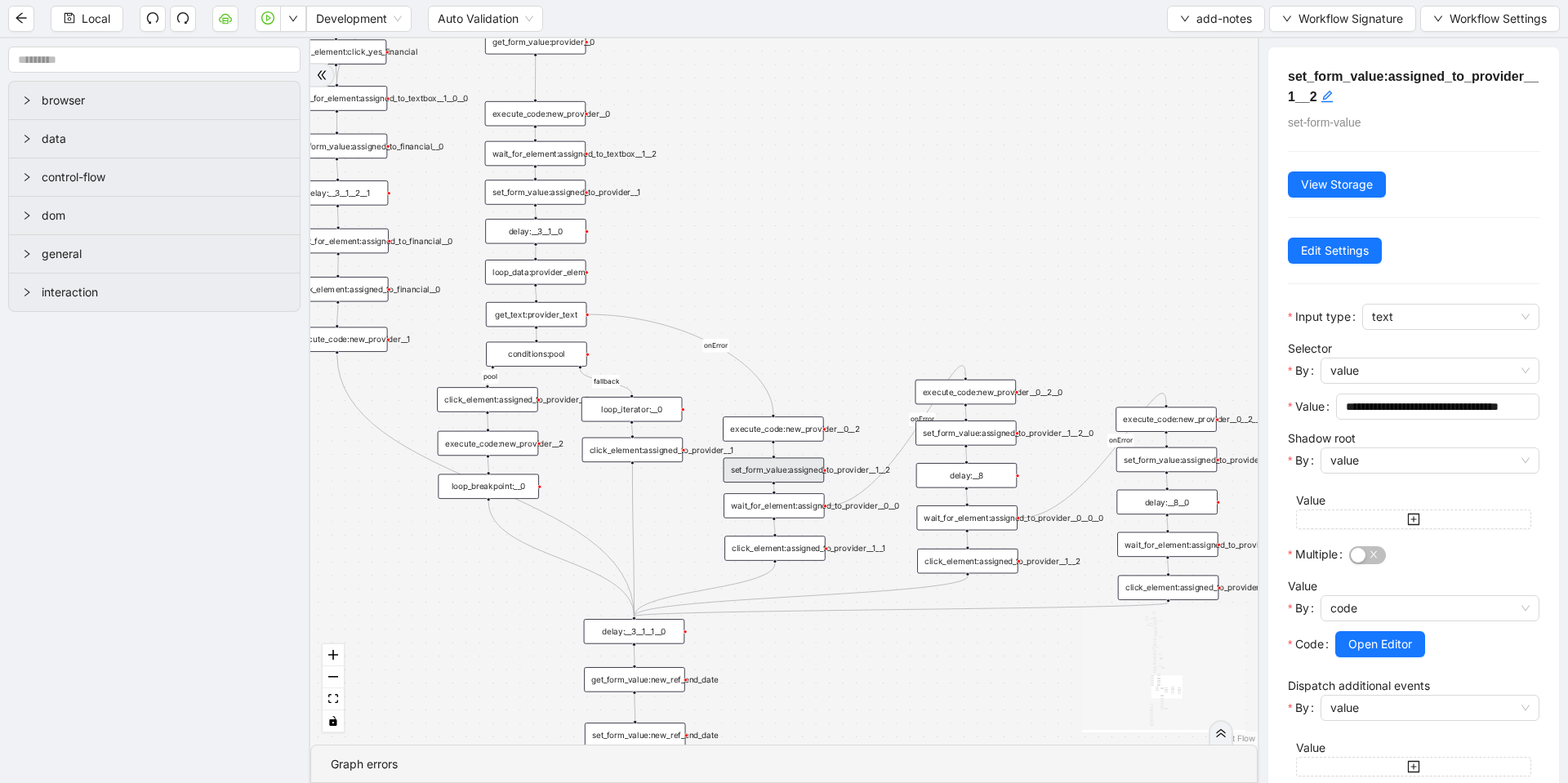
drag, startPoint x: 939, startPoint y: 398, endPoint x: 818, endPoint y: 311, distance: 149.0
click at [818, 311] on div "financial fallback pool fallback fallback matches fallback ThreeForOrthovisc fa…" at bounding box center [784, 391] width 948 height 706
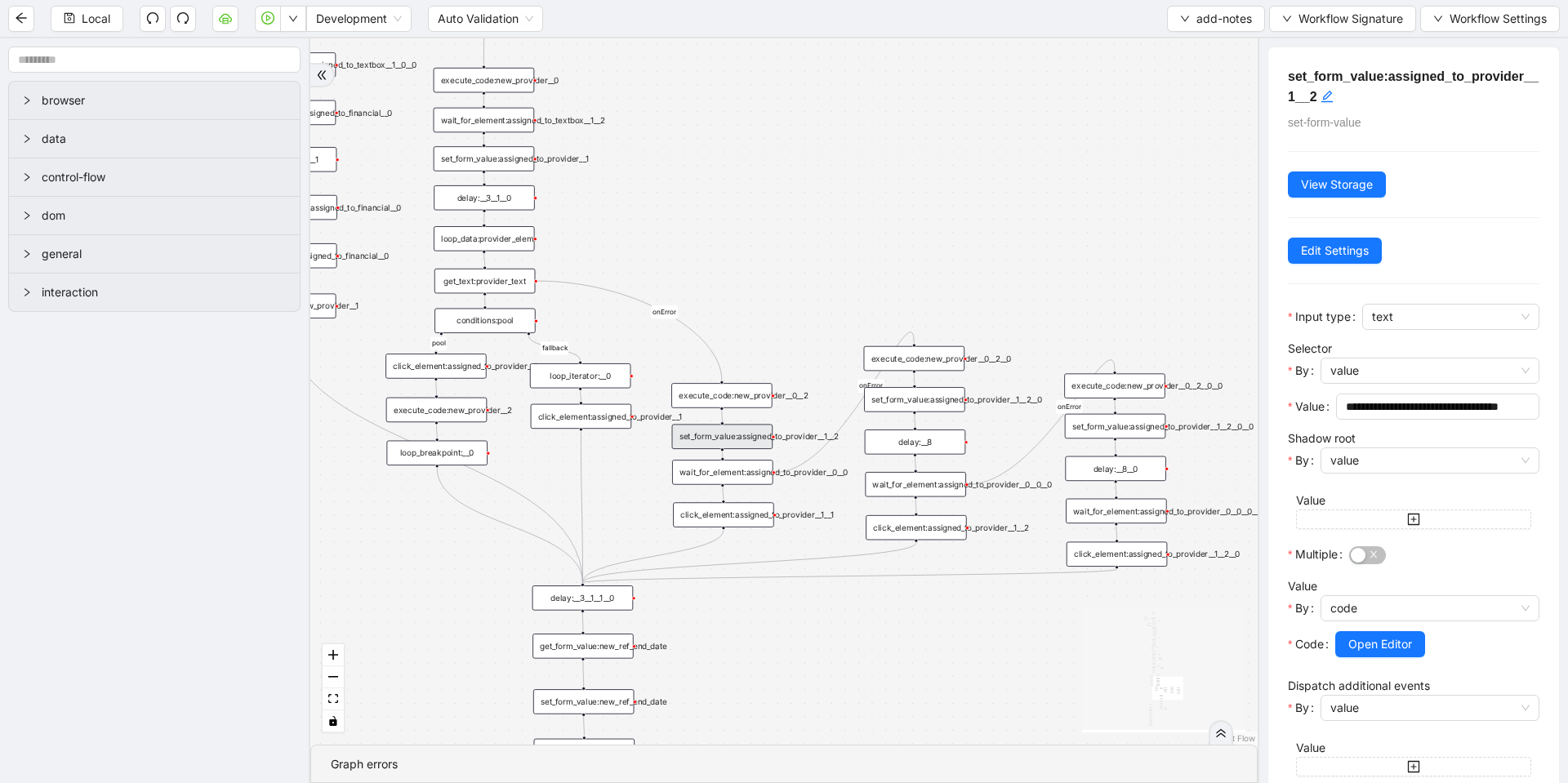
click at [904, 402] on div "set_form_value:assigned_to_provider__1__2__0" at bounding box center [915, 400] width 102 height 25
click at [1414, 655] on button "Open Editor" at bounding box center [1380, 644] width 90 height 26
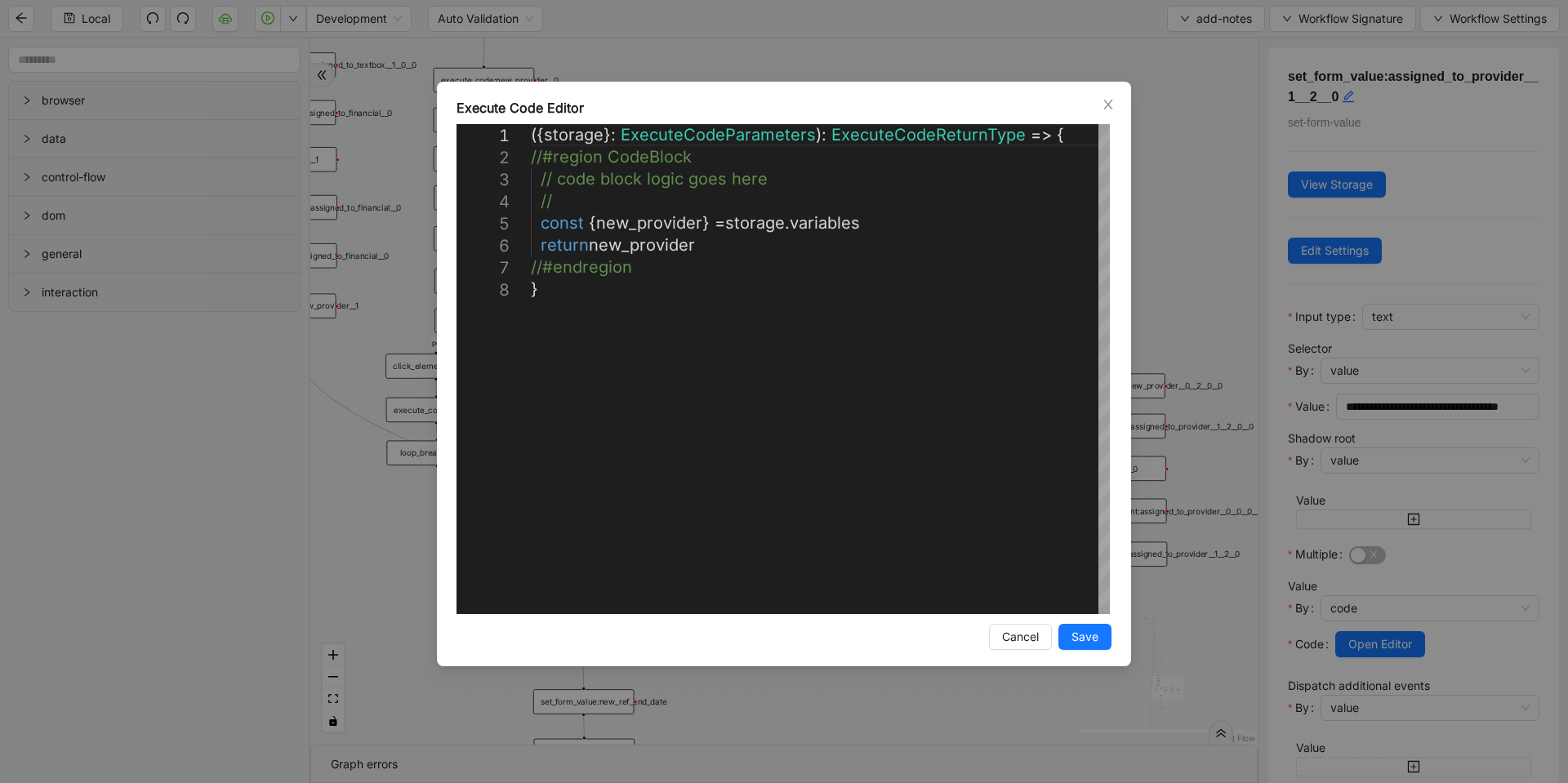
click at [1202, 294] on div "**********" at bounding box center [784, 391] width 1568 height 783
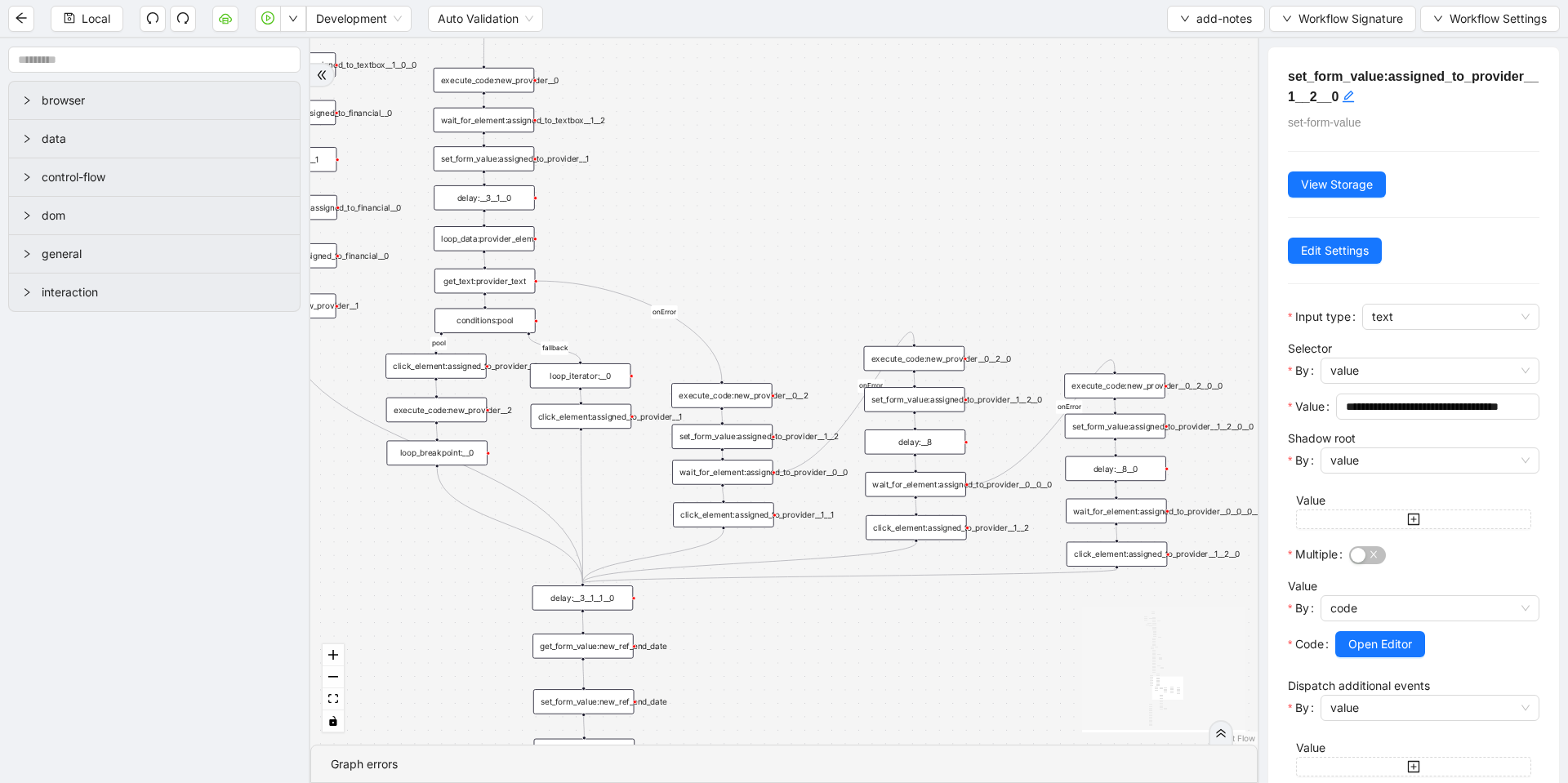
click at [945, 358] on div "execute_code:new_provider__0__2__0" at bounding box center [915, 358] width 102 height 25
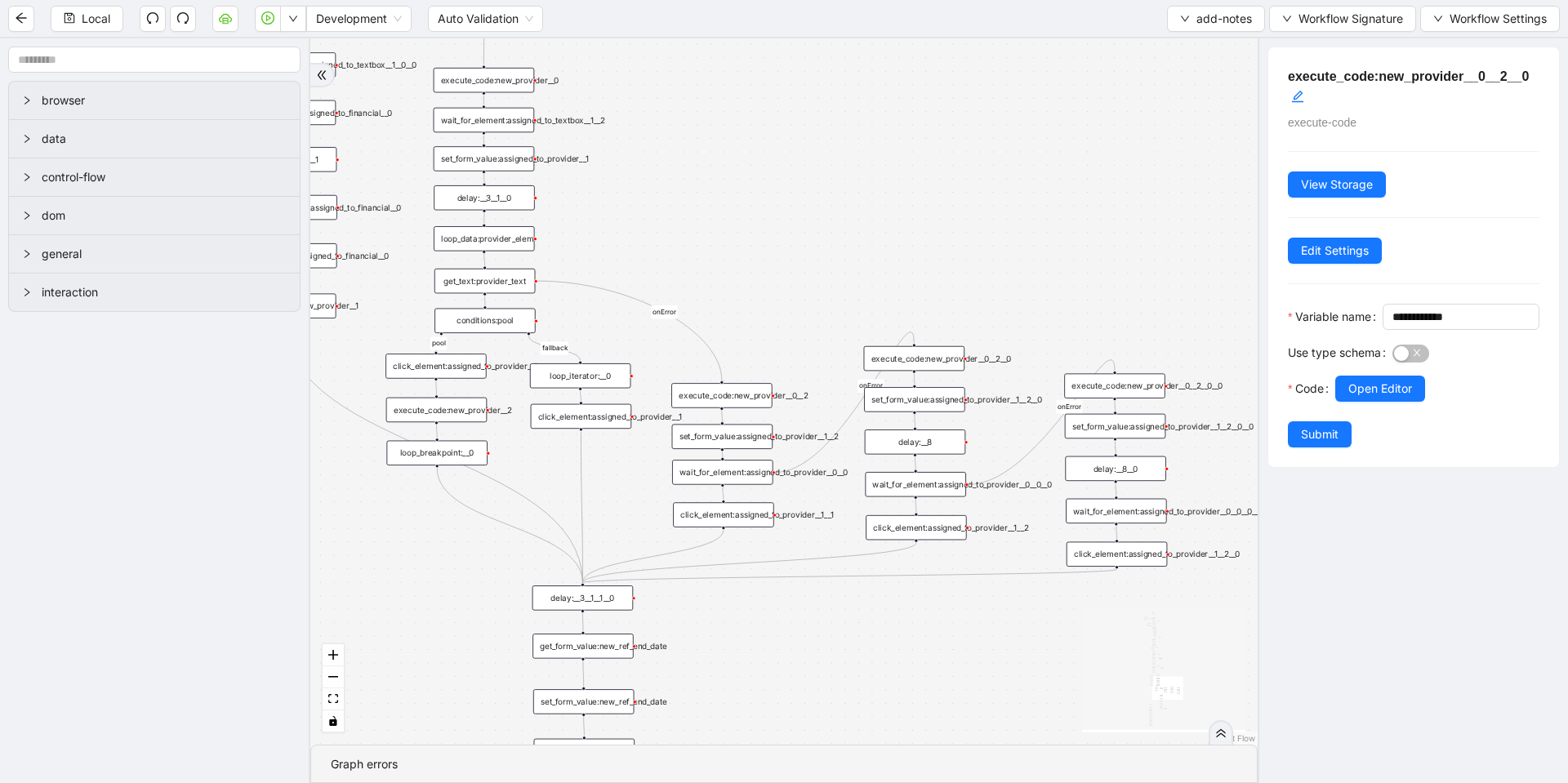
click at [737, 384] on div "execute_code:new_provider__0__2" at bounding box center [723, 396] width 102 height 25
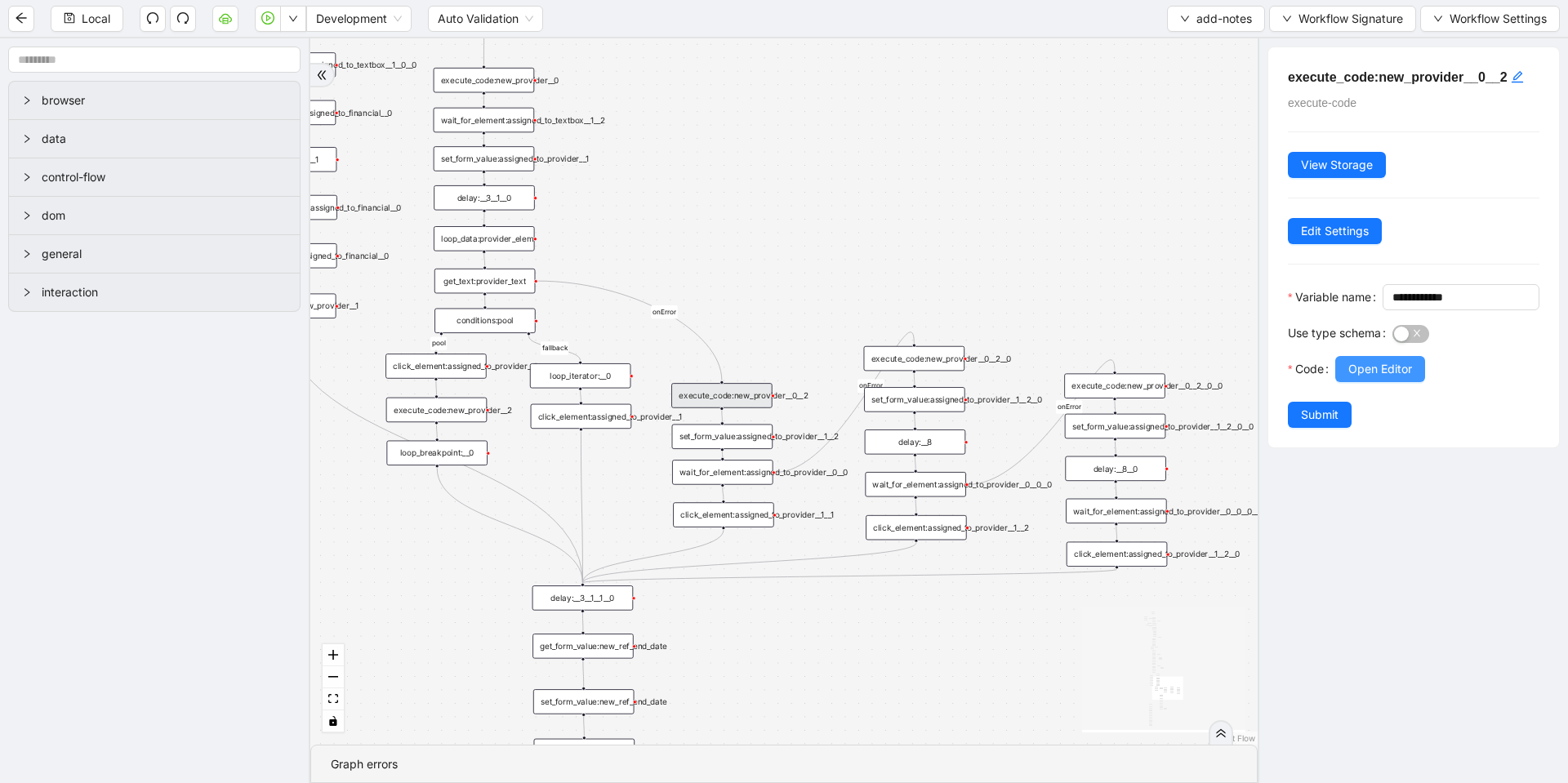
click at [1366, 379] on span "Open Editor" at bounding box center [1380, 369] width 63 height 18
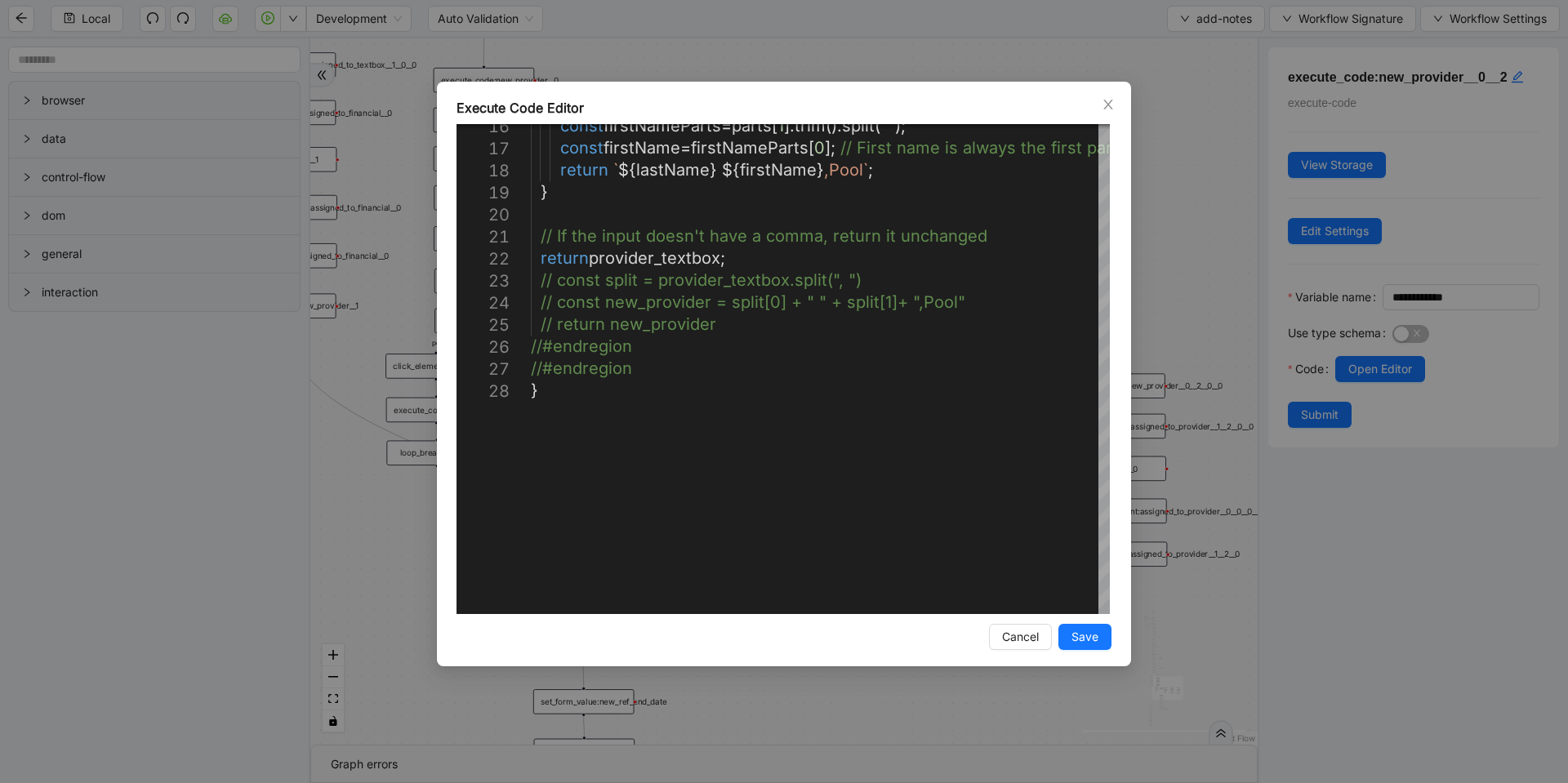
click at [1164, 175] on div "**********" at bounding box center [784, 391] width 1568 height 783
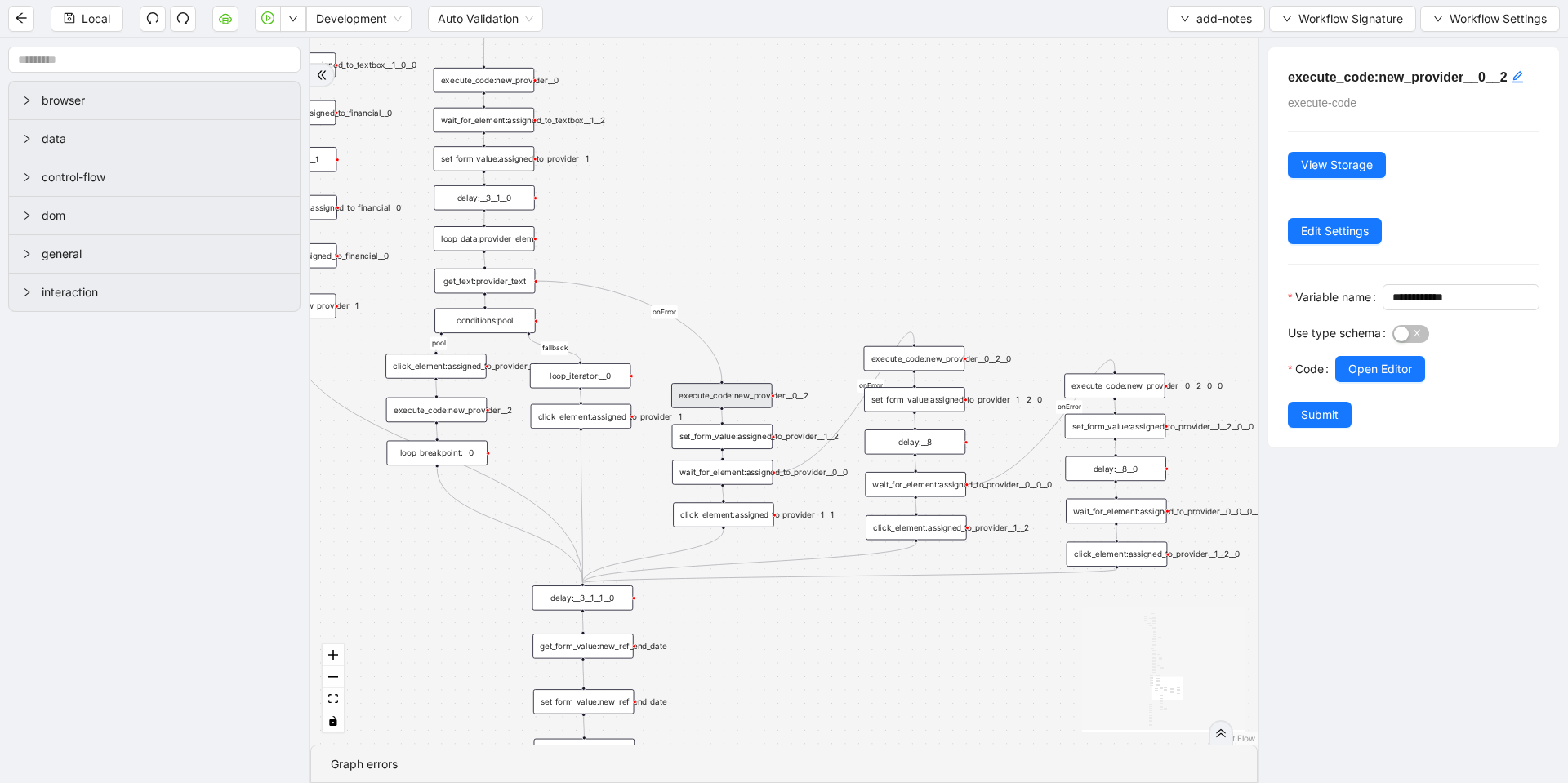
click at [907, 356] on div "execute_code:new_provider__0__2__0" at bounding box center [915, 358] width 102 height 25
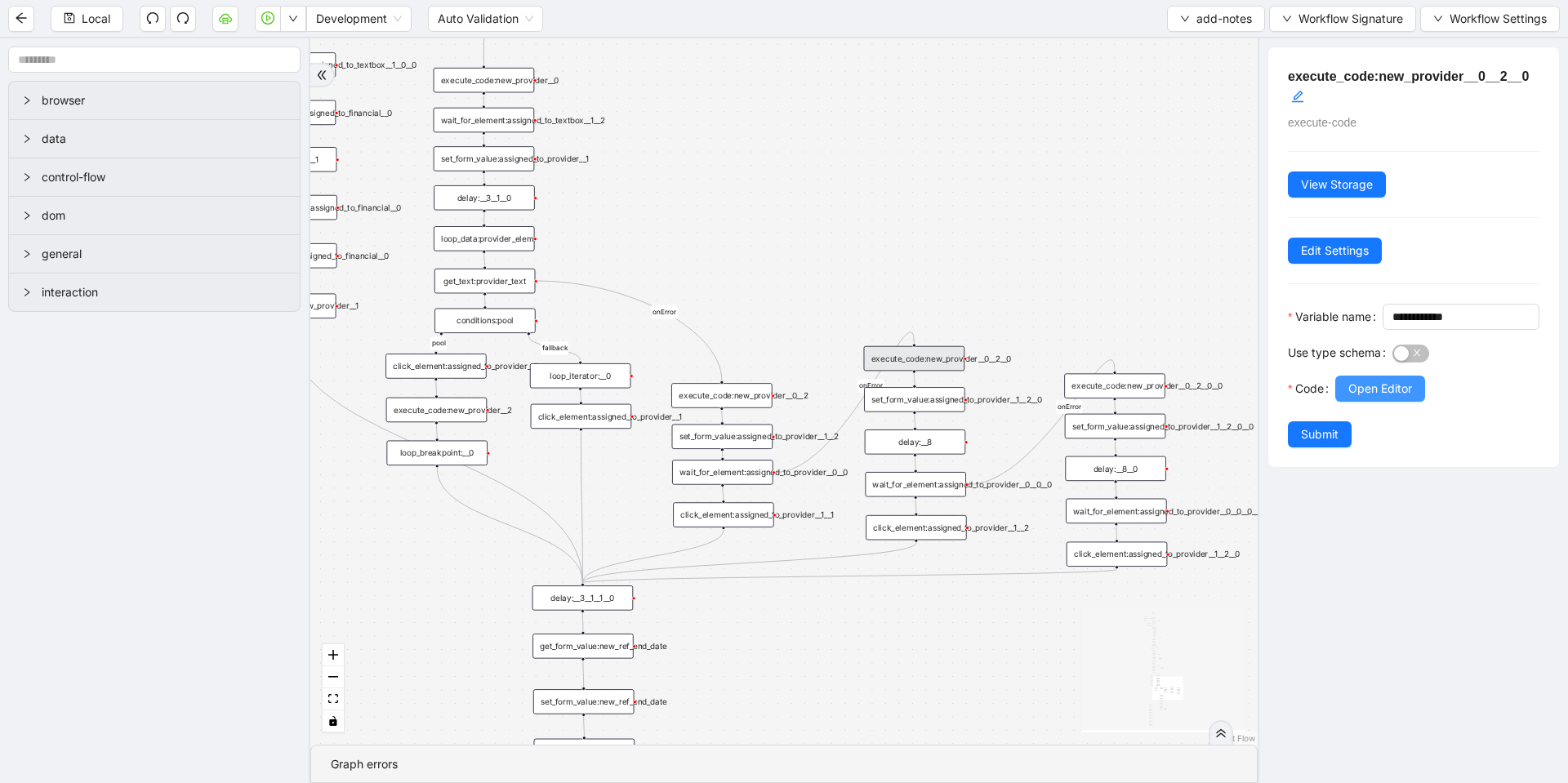
click at [1365, 398] on span "Open Editor" at bounding box center [1380, 388] width 63 height 18
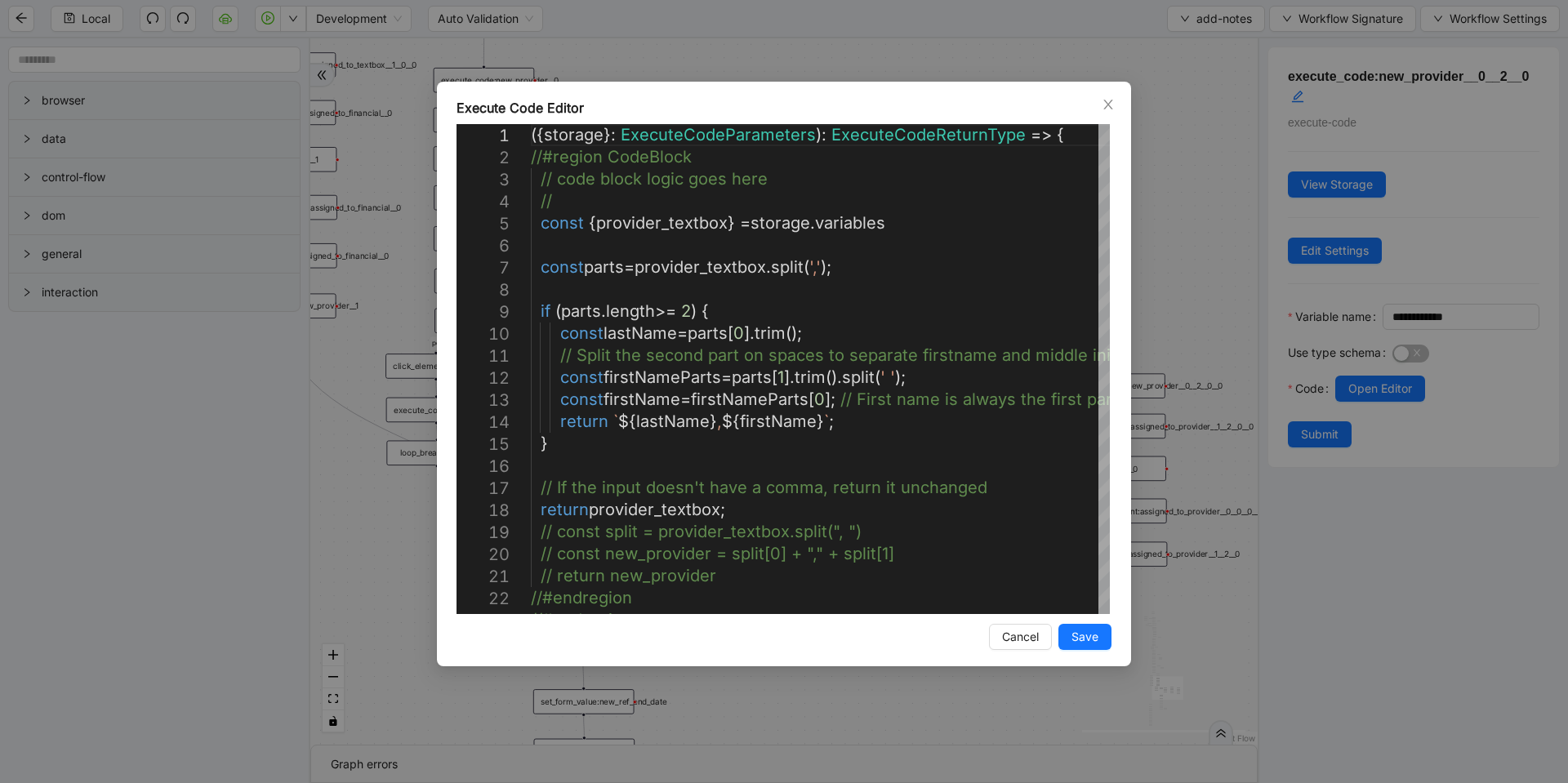
click at [920, 63] on div "Execute Code Editor 7 8 9 10 11 12 13 14 15 16 17 18 19 20 21 22 23 6 5 4 3 2 1…" at bounding box center [784, 391] width 1568 height 783
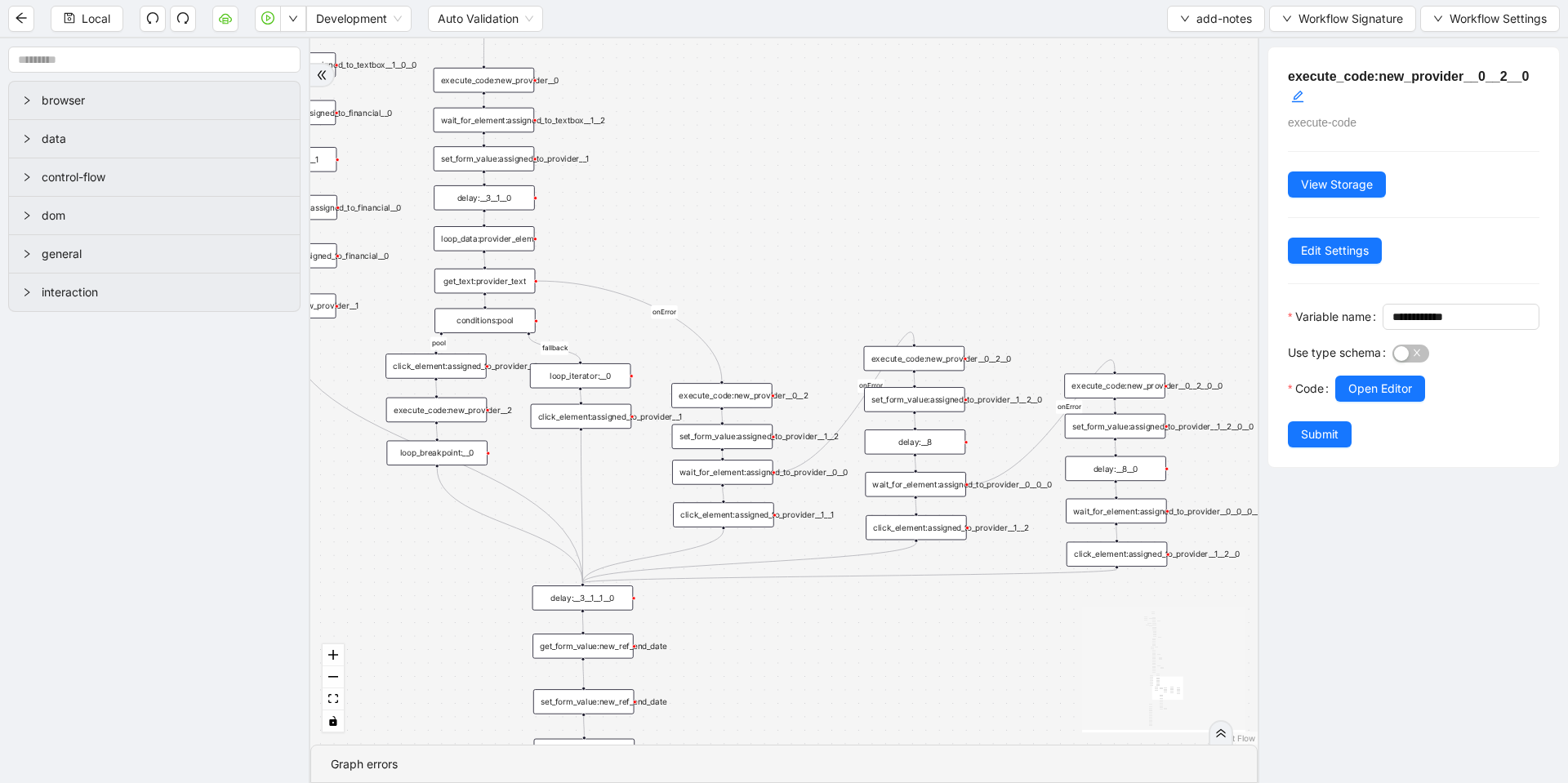
click at [924, 401] on div "set_form_value:assigned_to_provider__1__2__0" at bounding box center [915, 400] width 102 height 25
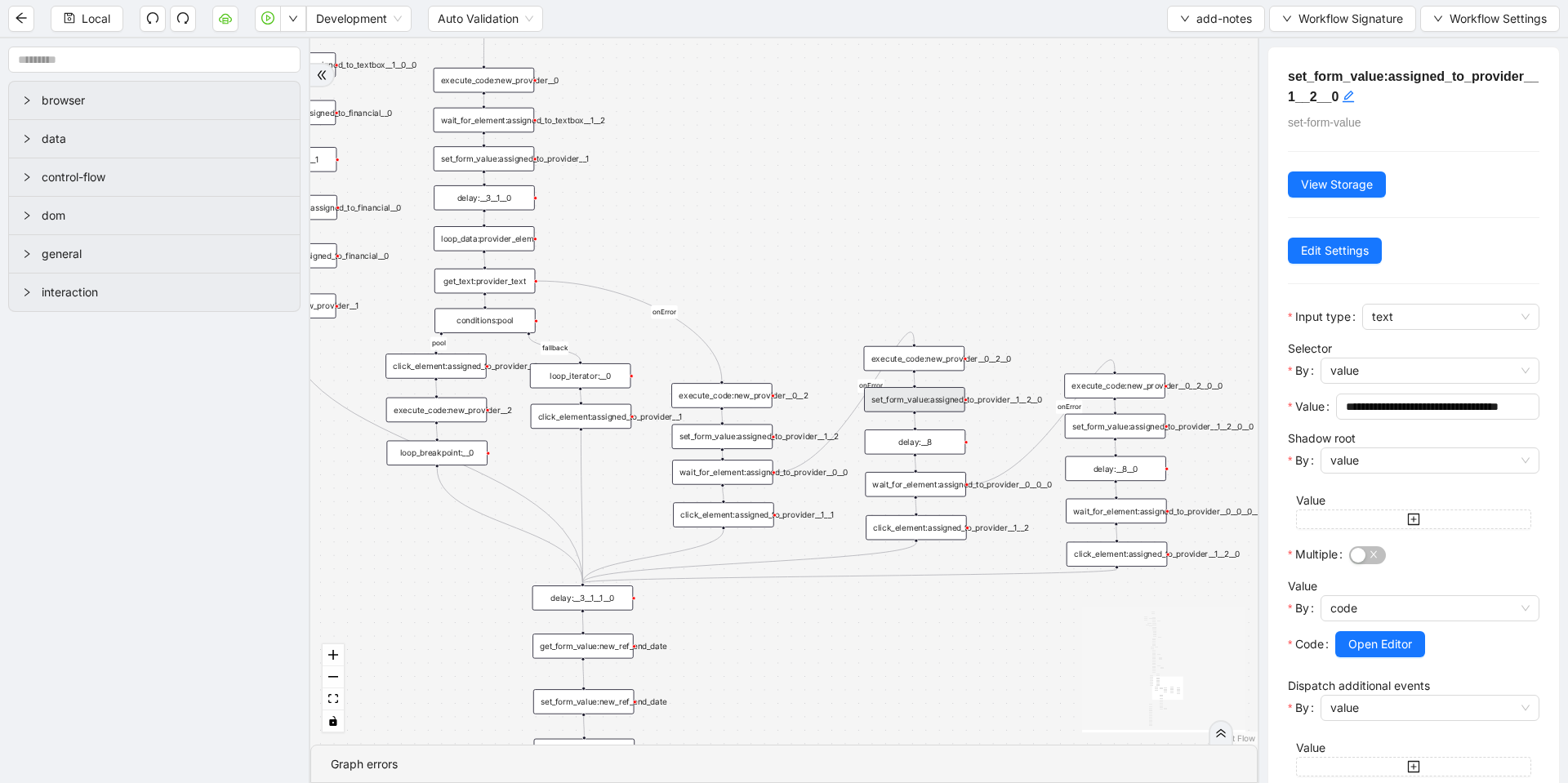
click at [883, 357] on div "execute_code:new_provider__0__2__0" at bounding box center [915, 358] width 102 height 25
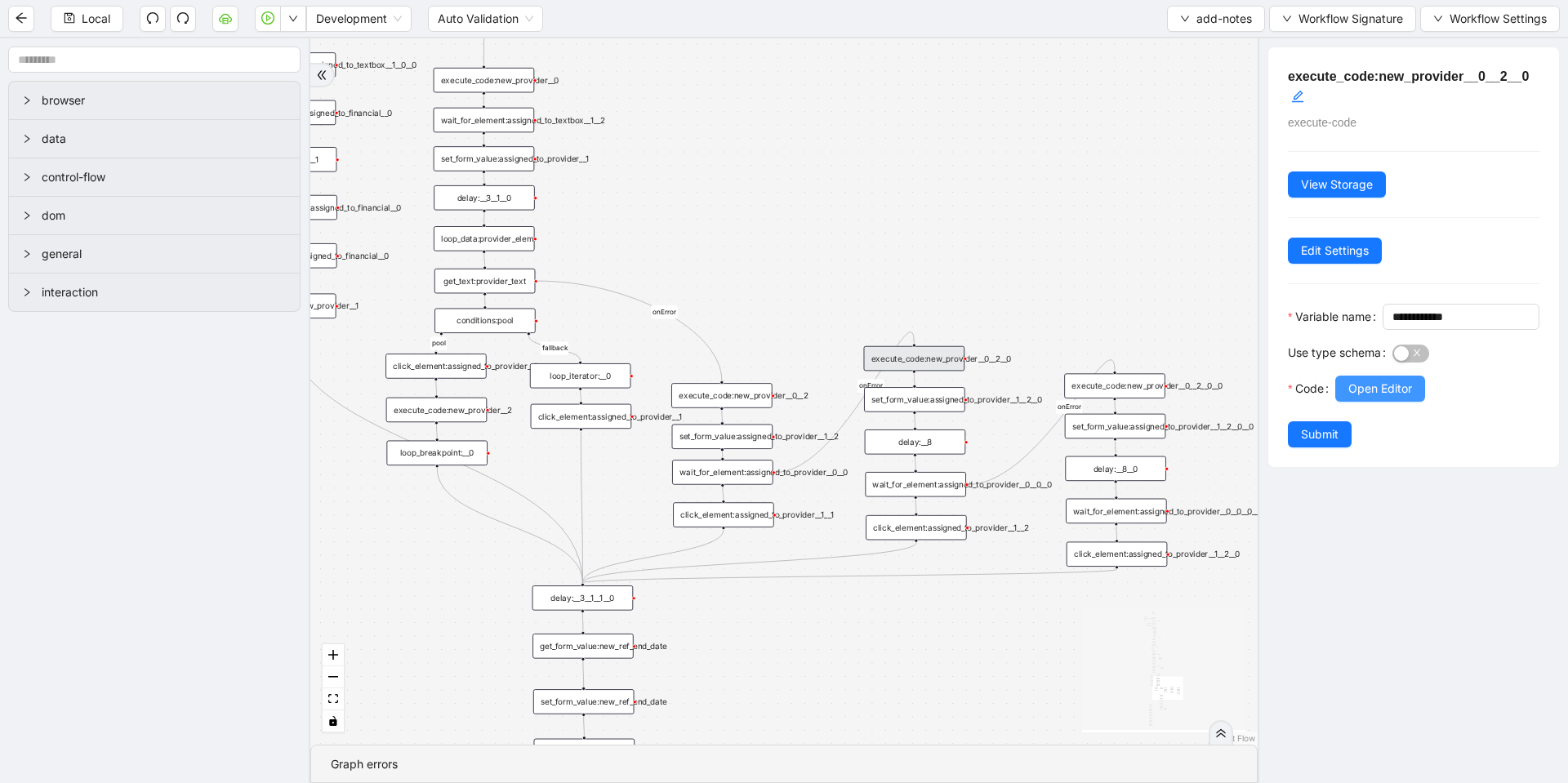
click at [1352, 402] on button "Open Editor" at bounding box center [1380, 388] width 90 height 26
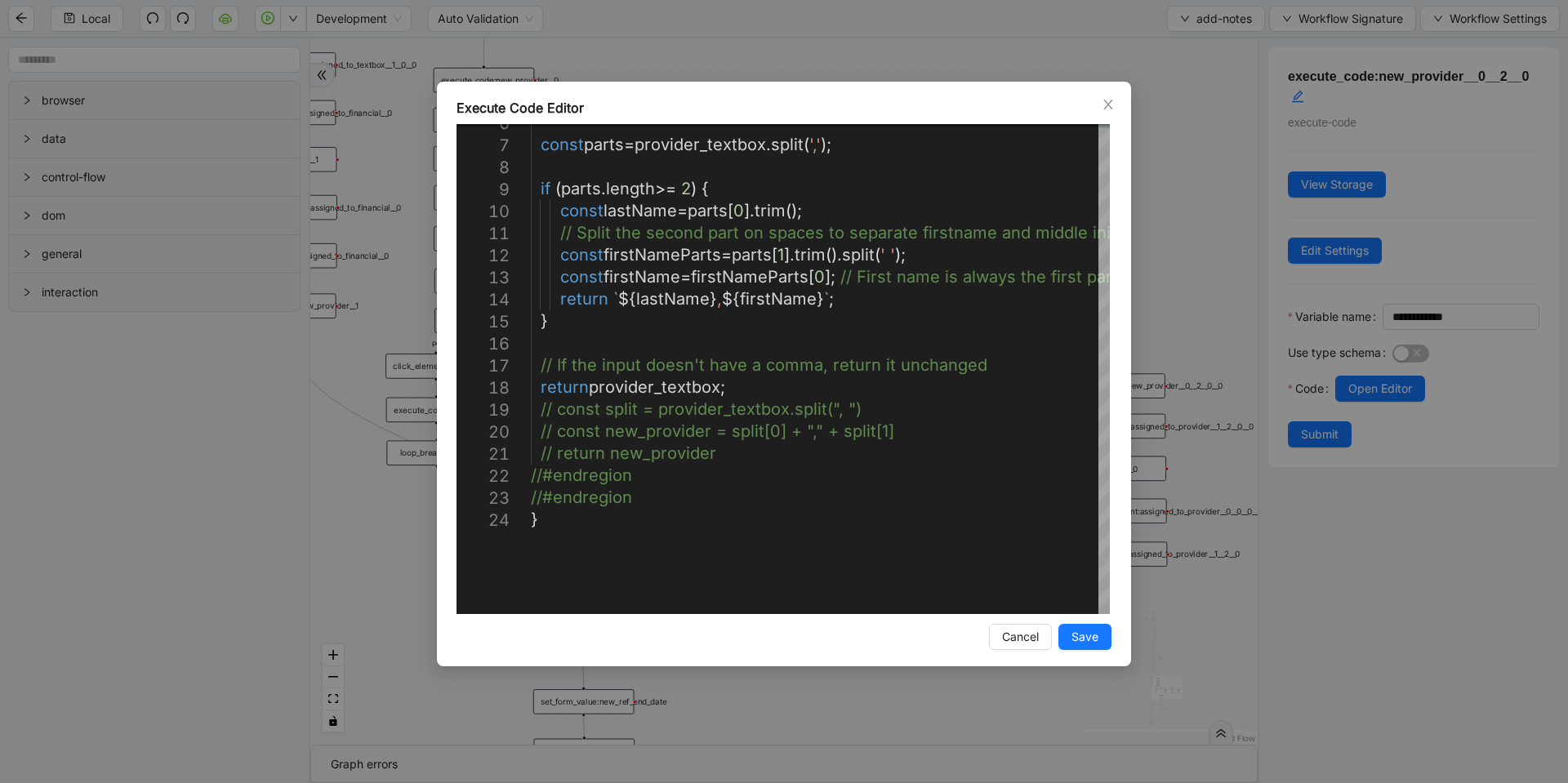
click at [756, 54] on div "Execute Code Editor 6 7 8 9 10 11 12 13 14 15 16 17 18 19 20 21 22 23 24 const …" at bounding box center [784, 391] width 1568 height 783
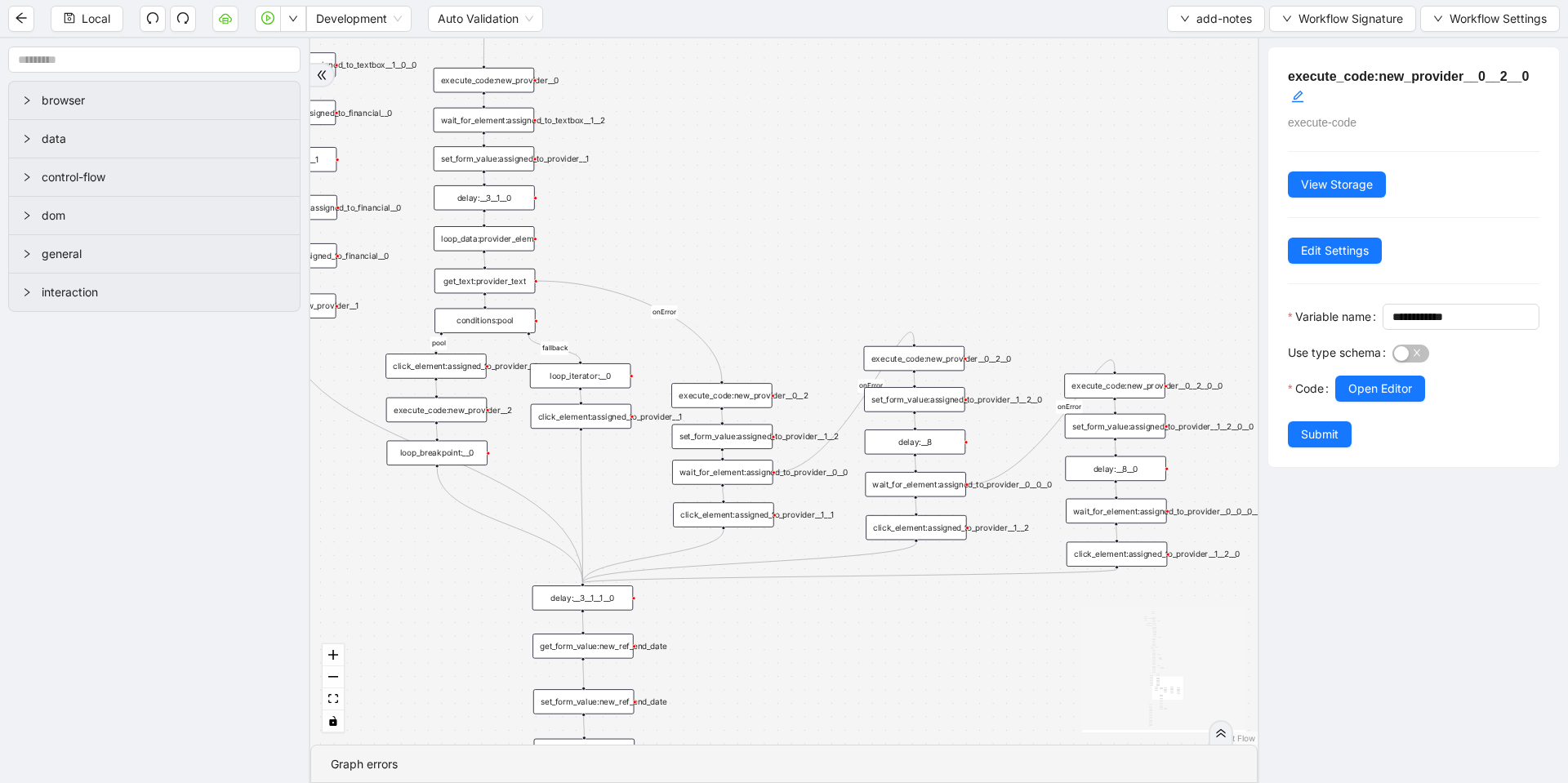
click at [1123, 389] on div "execute_code:new_provider__0__2__0__0" at bounding box center [1115, 385] width 102 height 25
click at [1412, 398] on span "Open Editor" at bounding box center [1380, 388] width 63 height 18
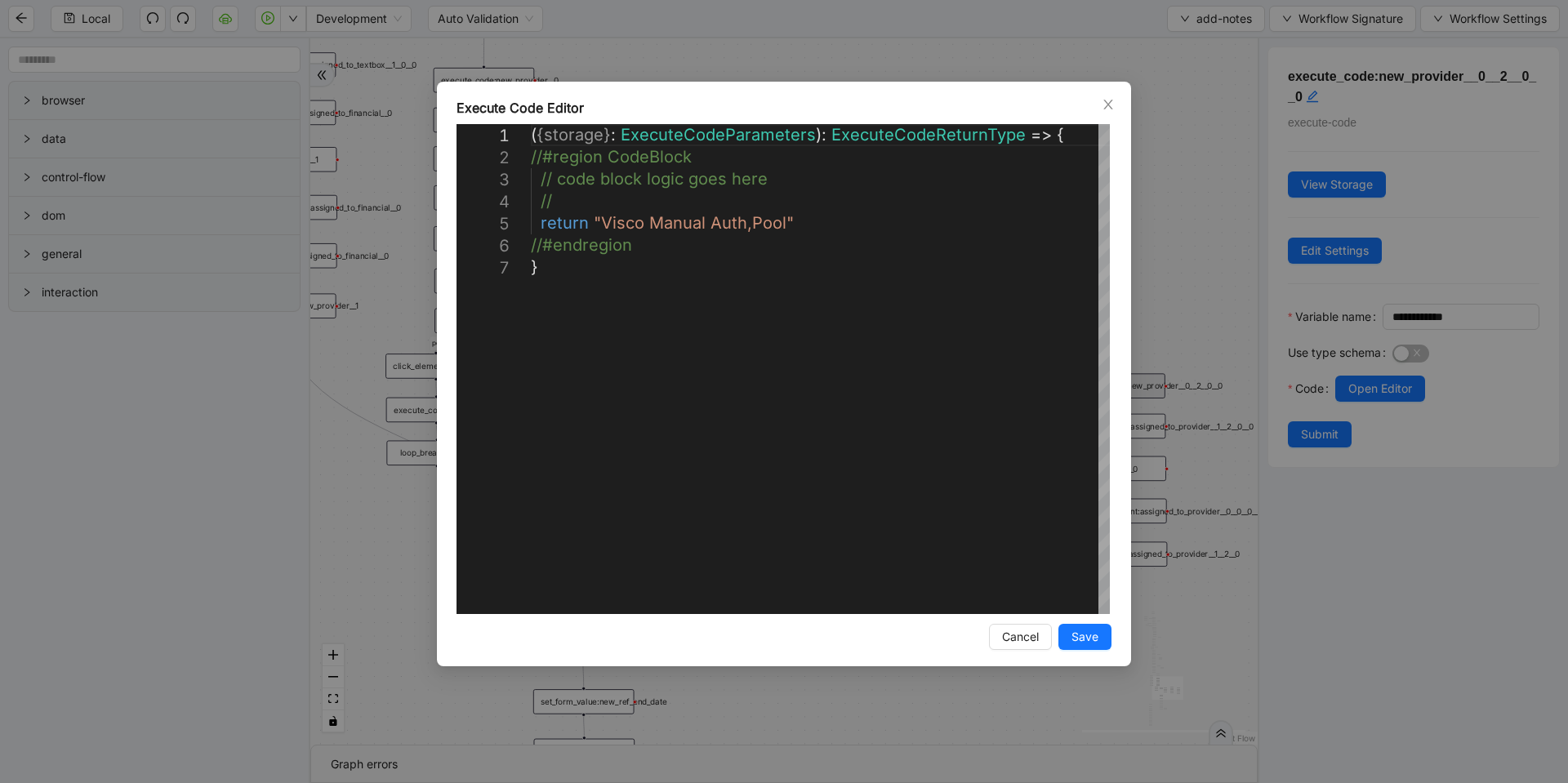
click at [783, 45] on div "**********" at bounding box center [784, 391] width 1568 height 783
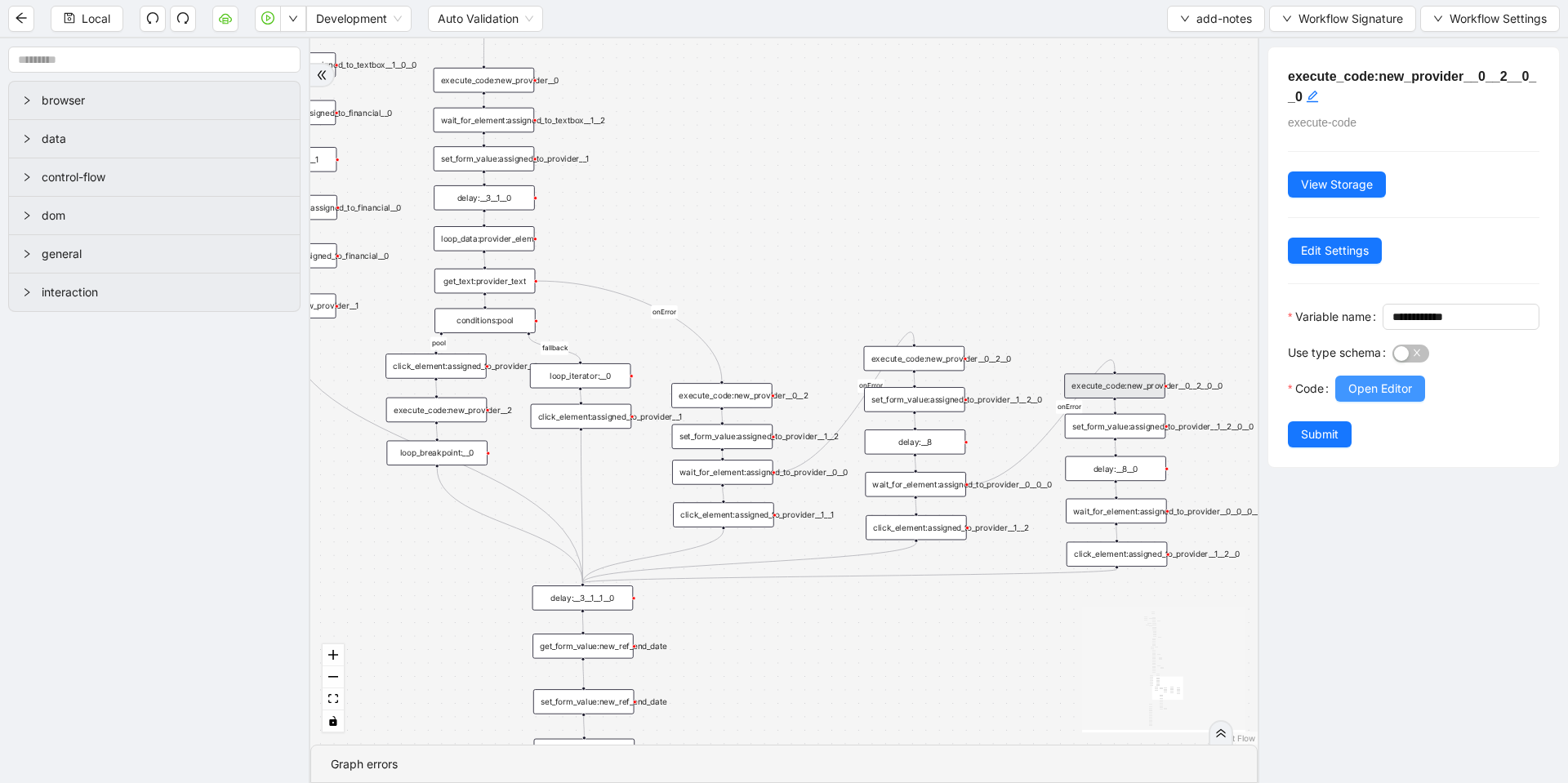
click at [1356, 398] on span "Open Editor" at bounding box center [1380, 388] width 63 height 18
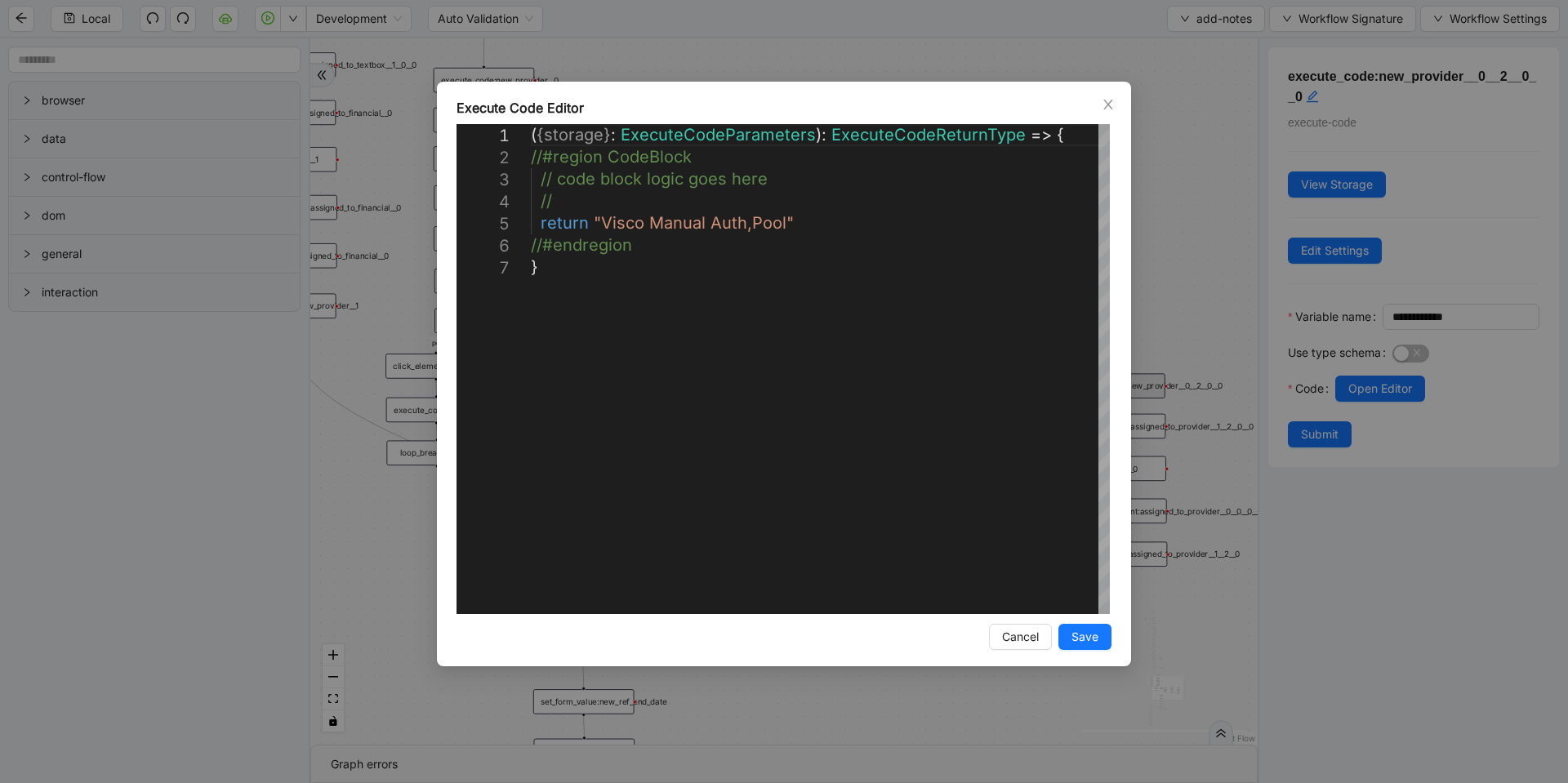
click at [1169, 147] on div "**********" at bounding box center [784, 391] width 1568 height 783
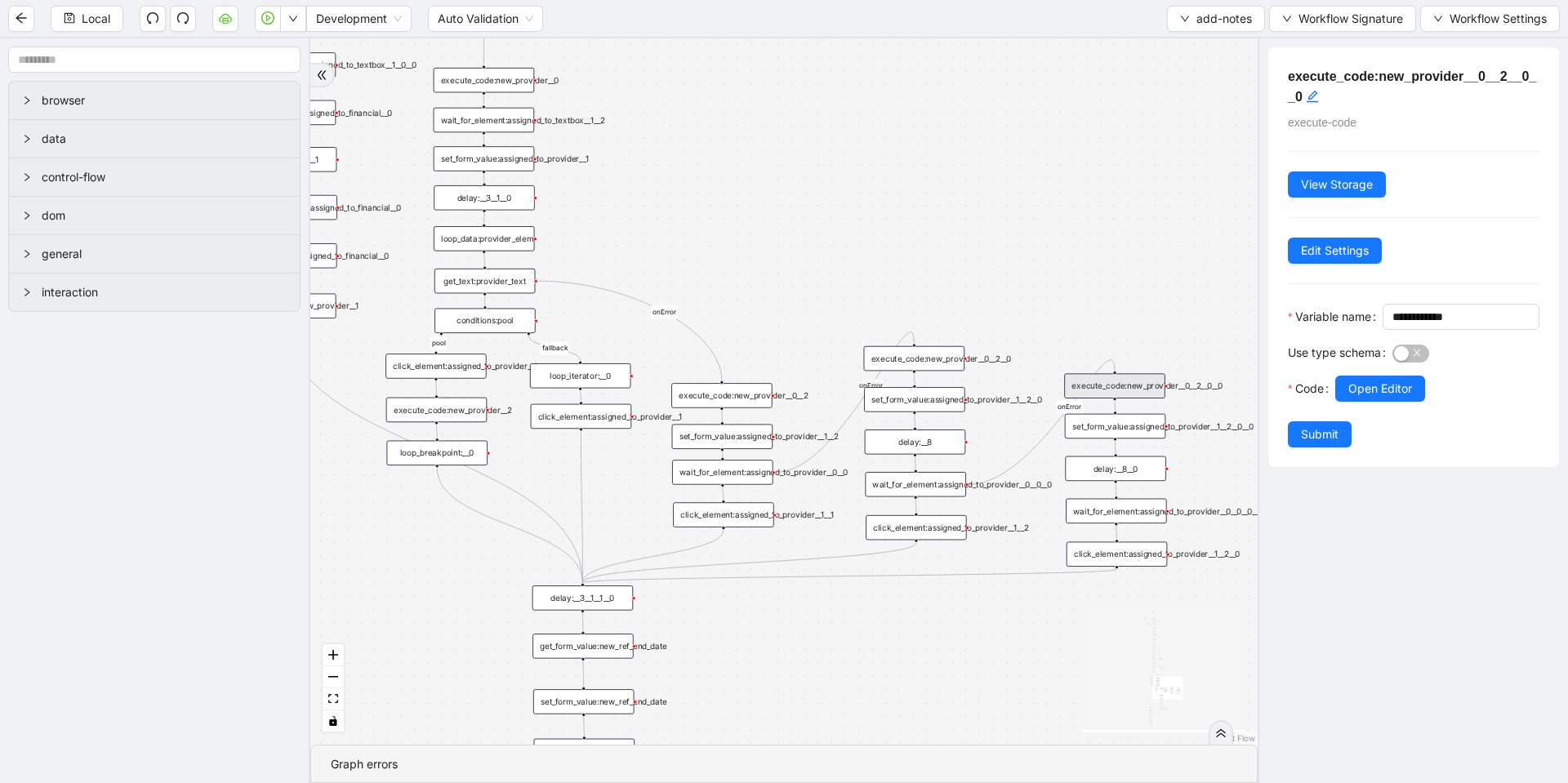
click at [499, 276] on div "get_text:provider_text" at bounding box center [485, 281] width 102 height 25
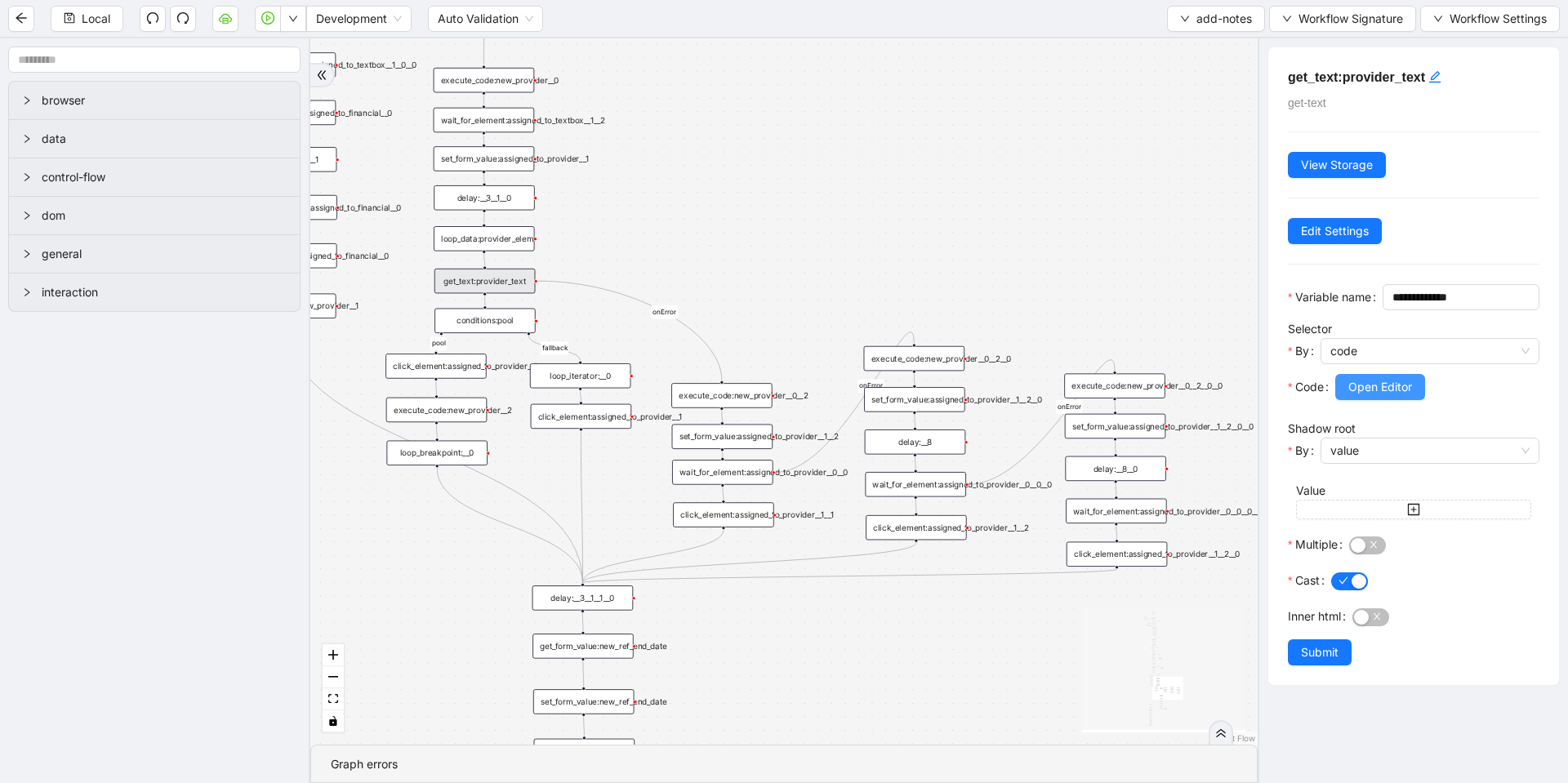
click at [1377, 396] on span "Open Editor" at bounding box center [1380, 387] width 63 height 18
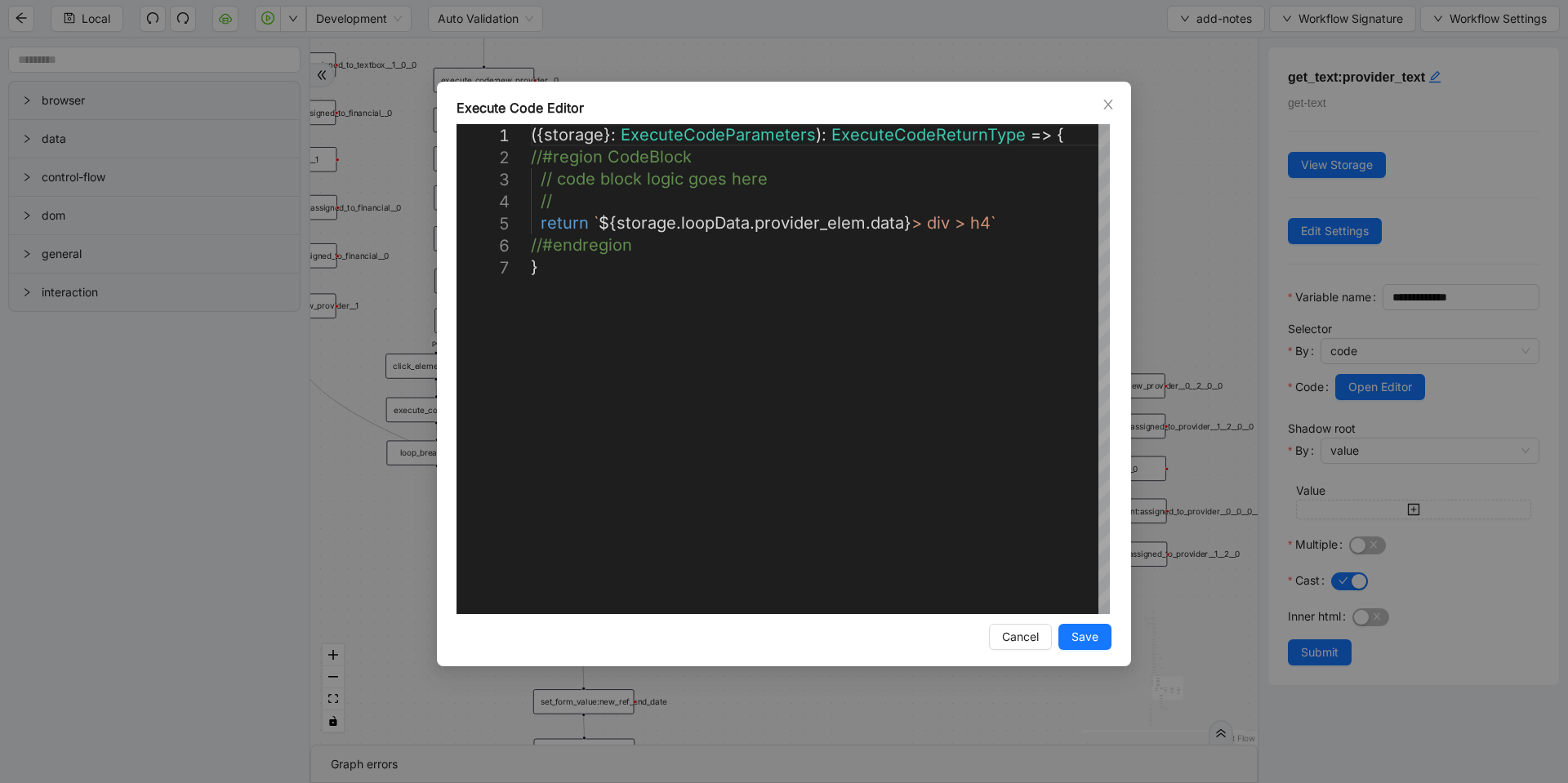
click at [853, 12] on div "**********" at bounding box center [784, 391] width 1568 height 783
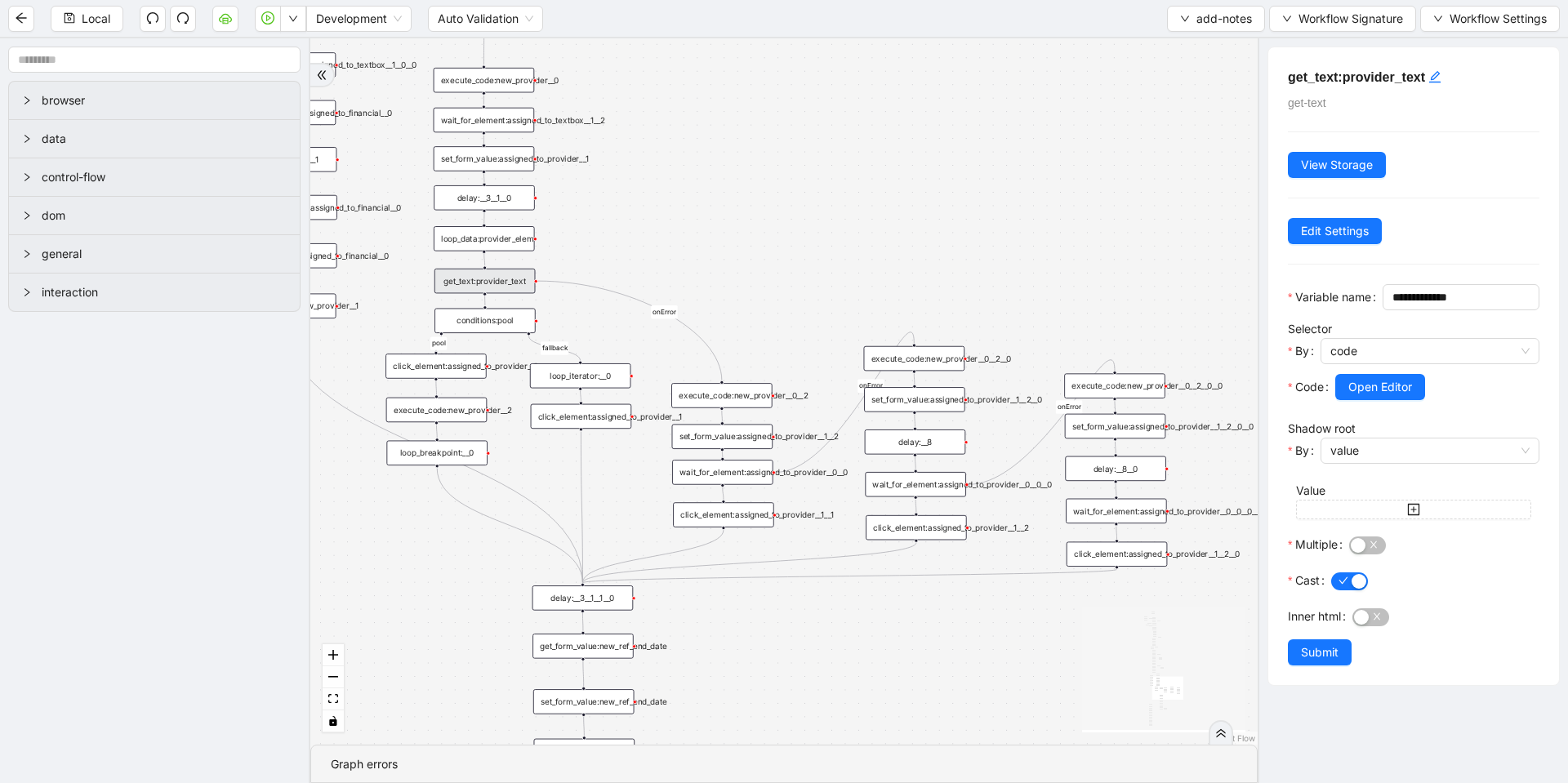
click at [500, 163] on div "set_form_value:assigned_to_provider__1" at bounding box center [485, 159] width 102 height 25
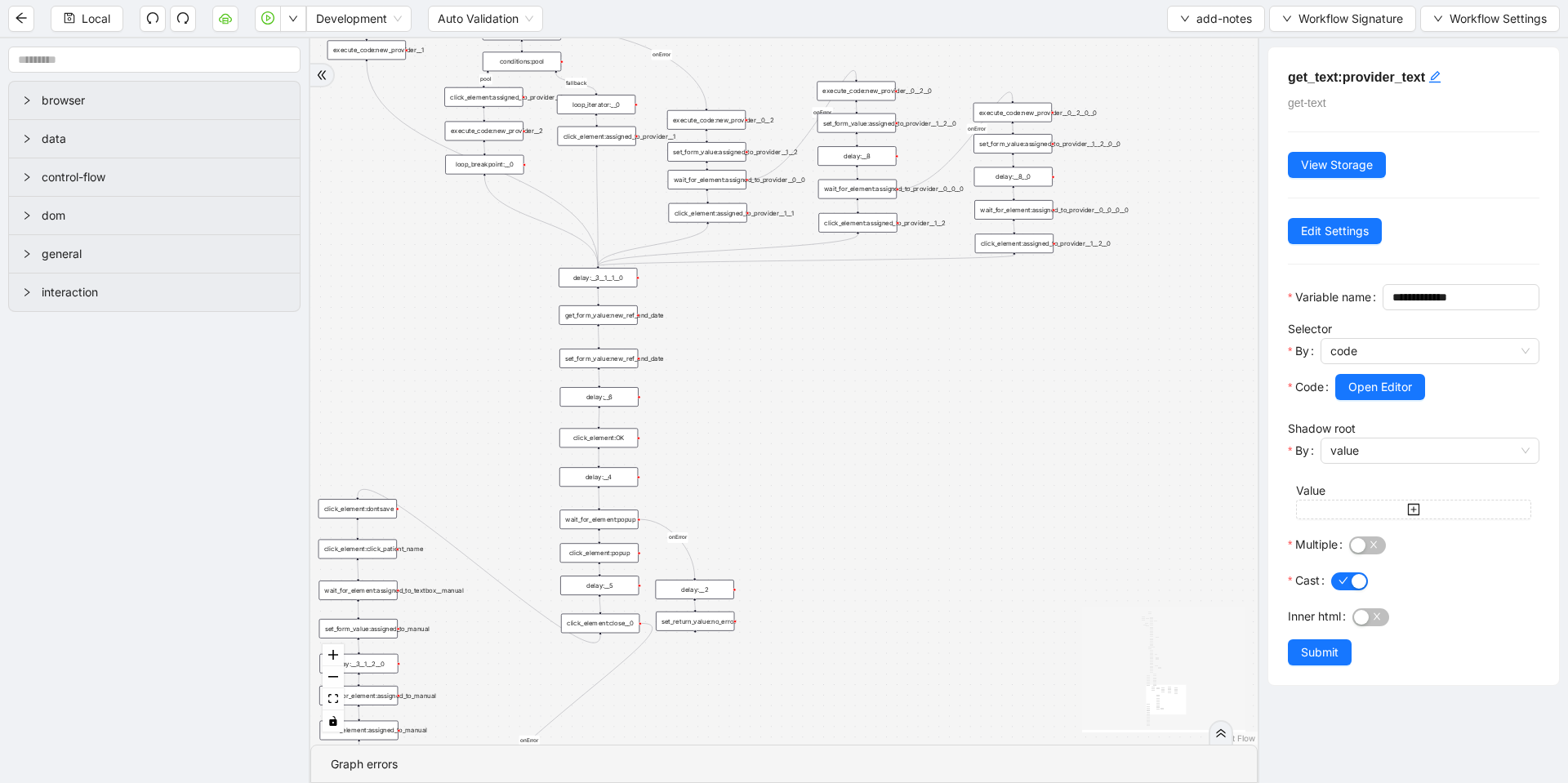
drag, startPoint x: 753, startPoint y: 639, endPoint x: 689, endPoint y: 314, distance: 331.2
click at [736, 337] on div "financial fallback pool fallback fallback matches fallback ThreeForOrthovisc fa…" at bounding box center [784, 391] width 948 height 706
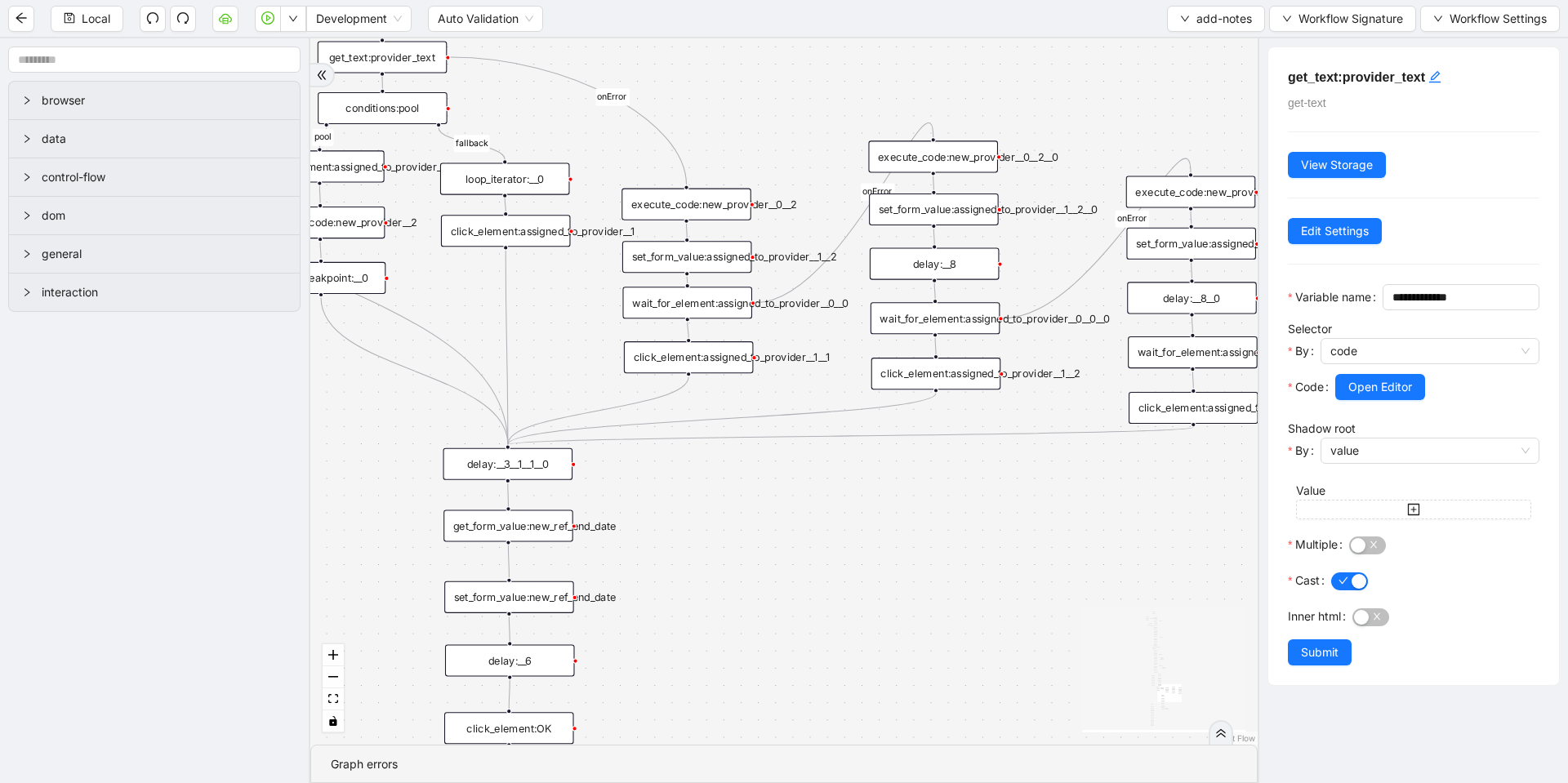
drag, startPoint x: 998, startPoint y: 371, endPoint x: 906, endPoint y: 575, distance: 223.8
click at [906, 575] on div "financial fallback pool fallback fallback matches fallback ThreeForOrthovisc fa…" at bounding box center [784, 391] width 948 height 706
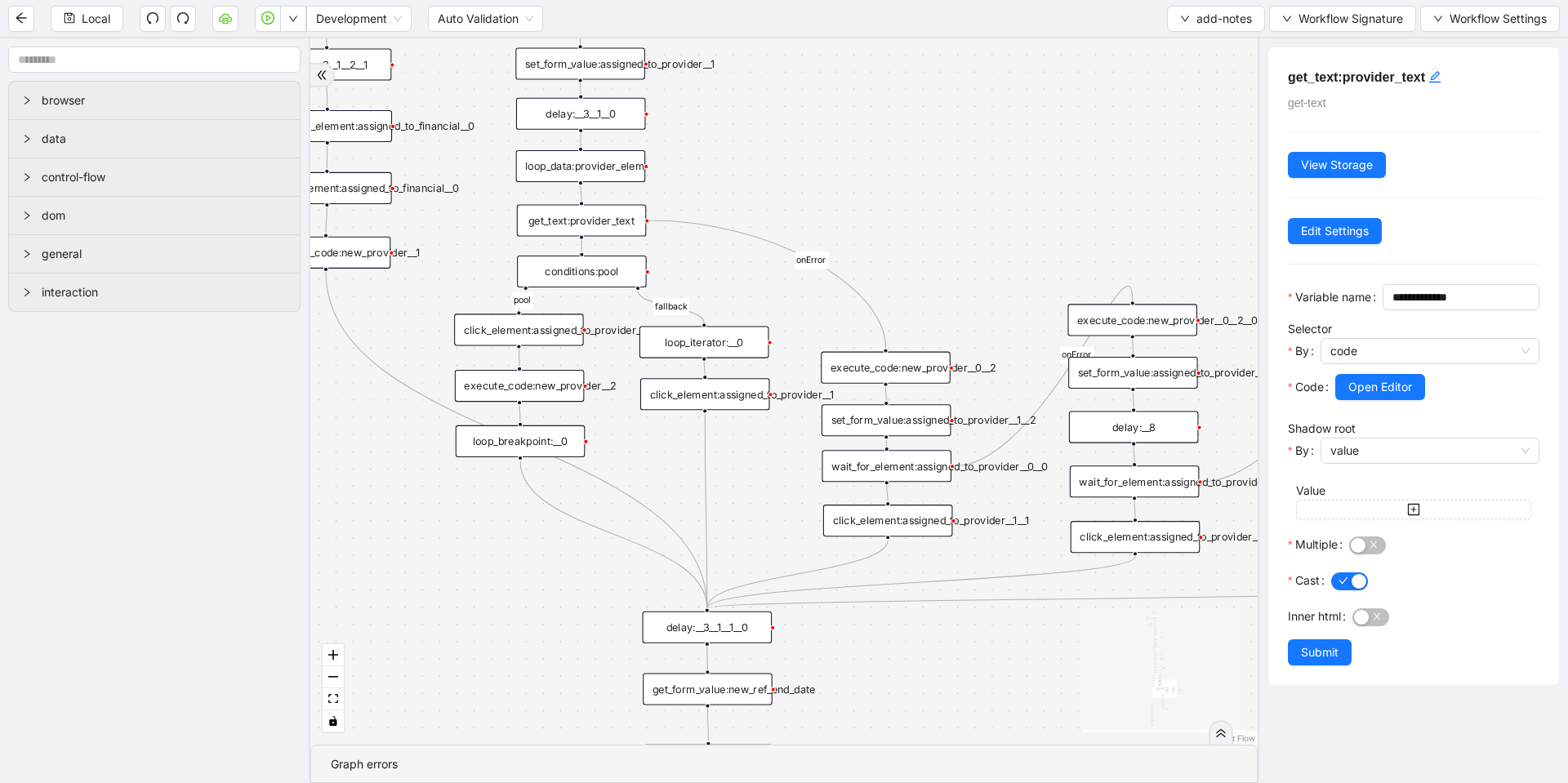
drag, startPoint x: 562, startPoint y: 321, endPoint x: 749, endPoint y: 467, distance: 237.2
click at [749, 467] on div "financial fallback pool fallback fallback matches fallback ThreeForOrthovisc fa…" at bounding box center [784, 391] width 948 height 706
click at [563, 333] on div "click_element:assigned_to_provider__0" at bounding box center [519, 329] width 129 height 32
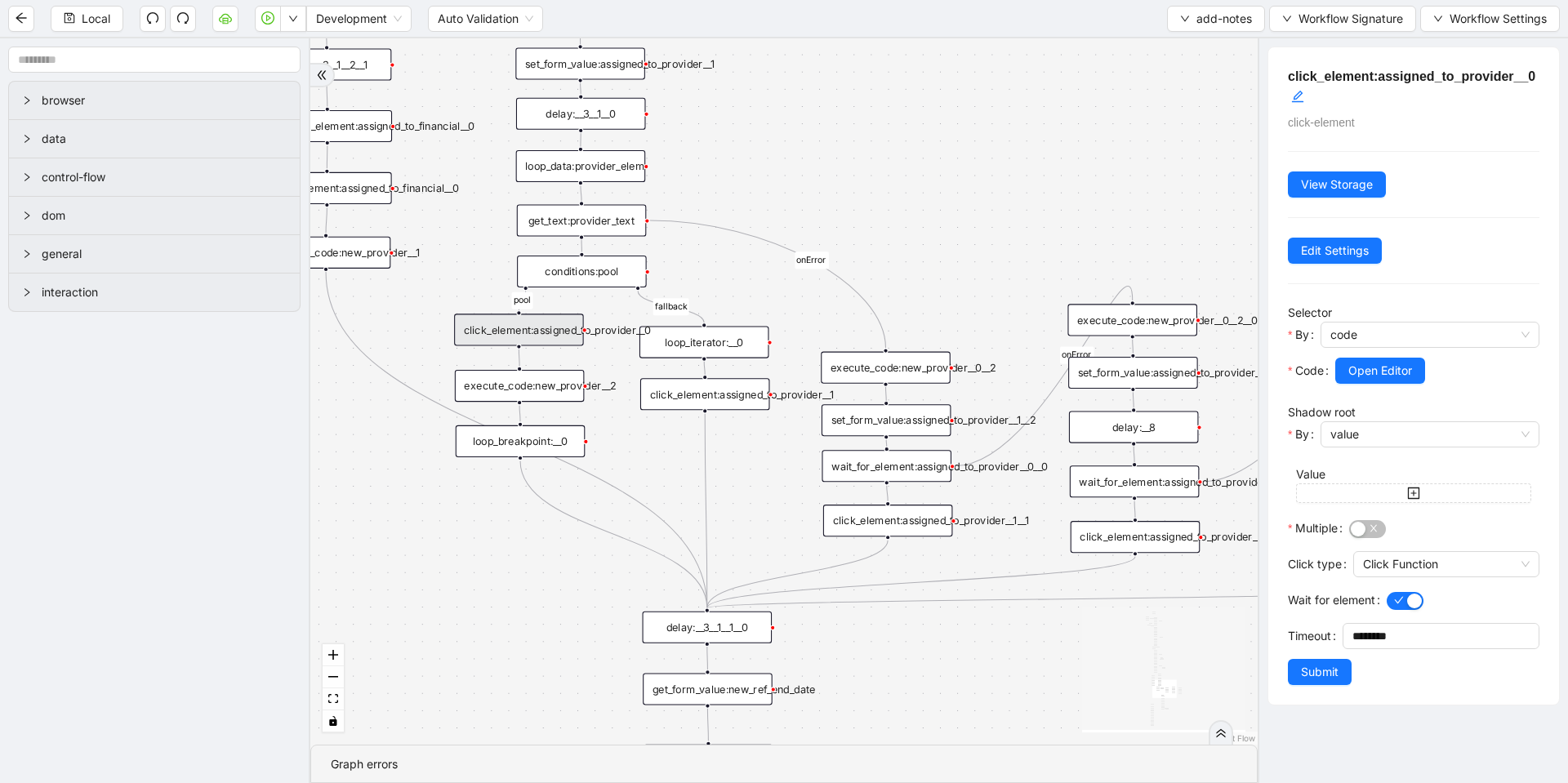
click at [1351, 386] on div at bounding box center [1437, 394] width 204 height 19
click at [1358, 374] on span "Open Editor" at bounding box center [1380, 371] width 63 height 18
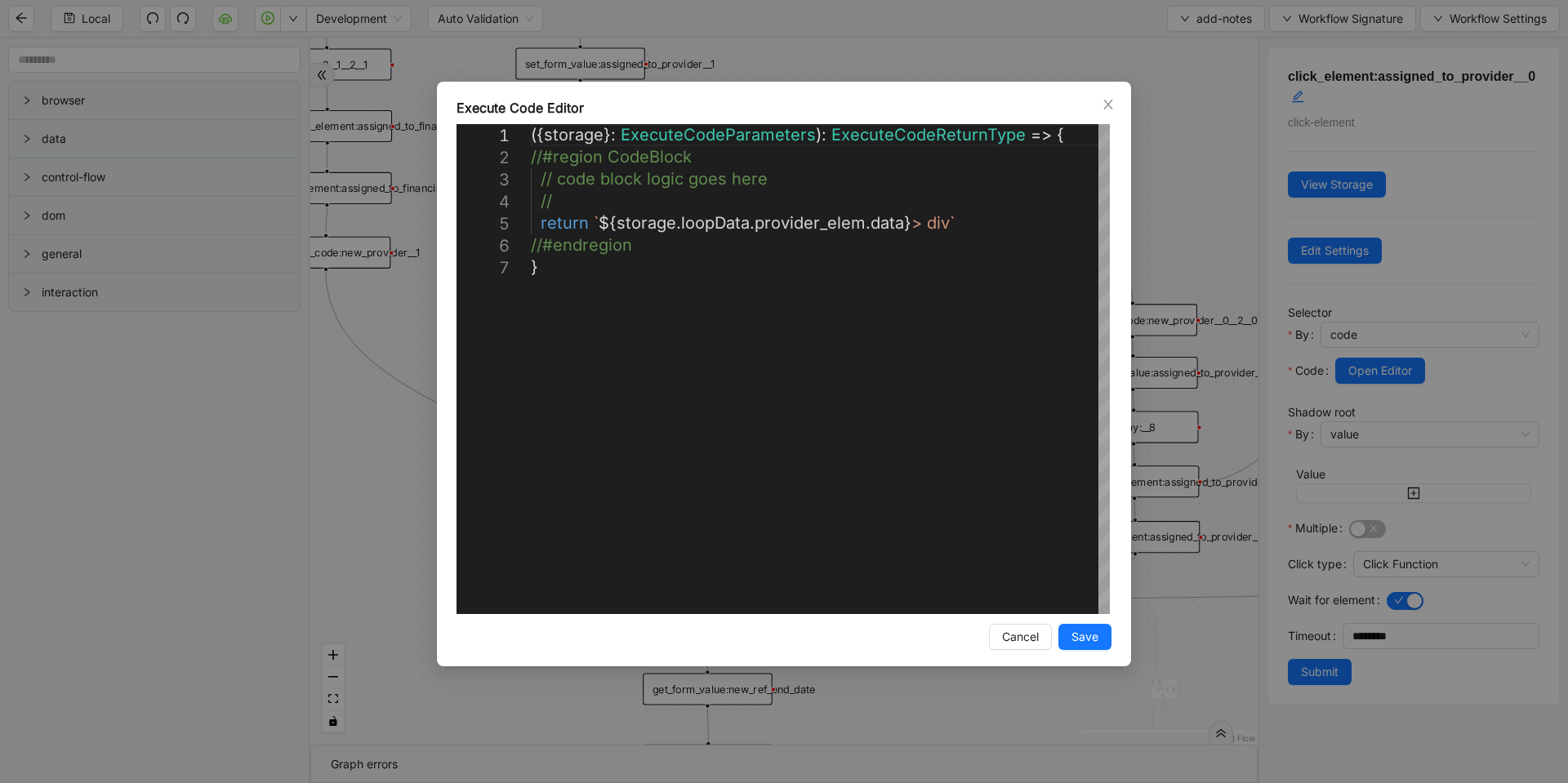
click at [798, 53] on div "**********" at bounding box center [784, 391] width 1568 height 783
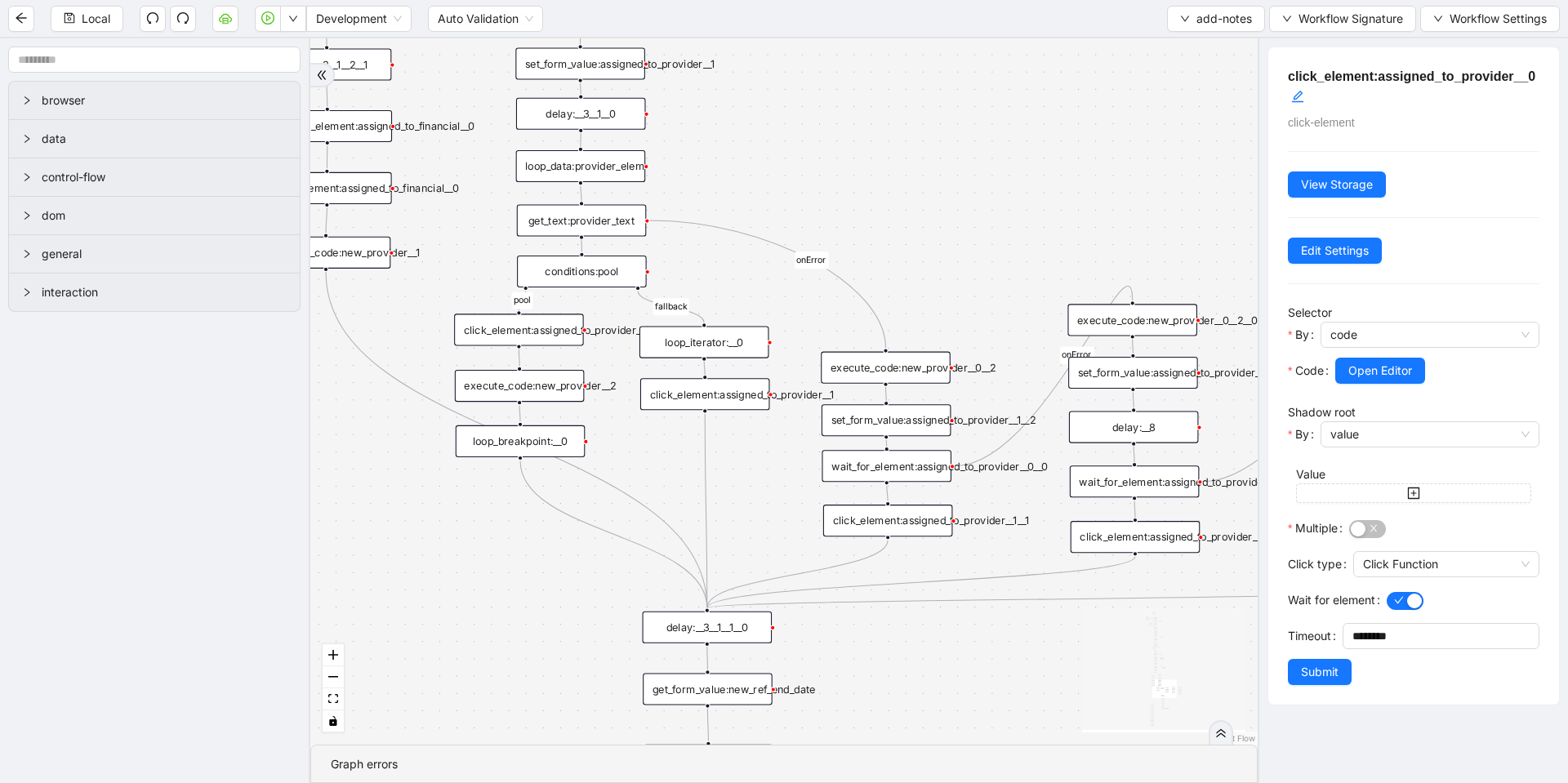
click at [706, 402] on div "click_element:assigned_to_provider__1" at bounding box center [704, 394] width 129 height 32
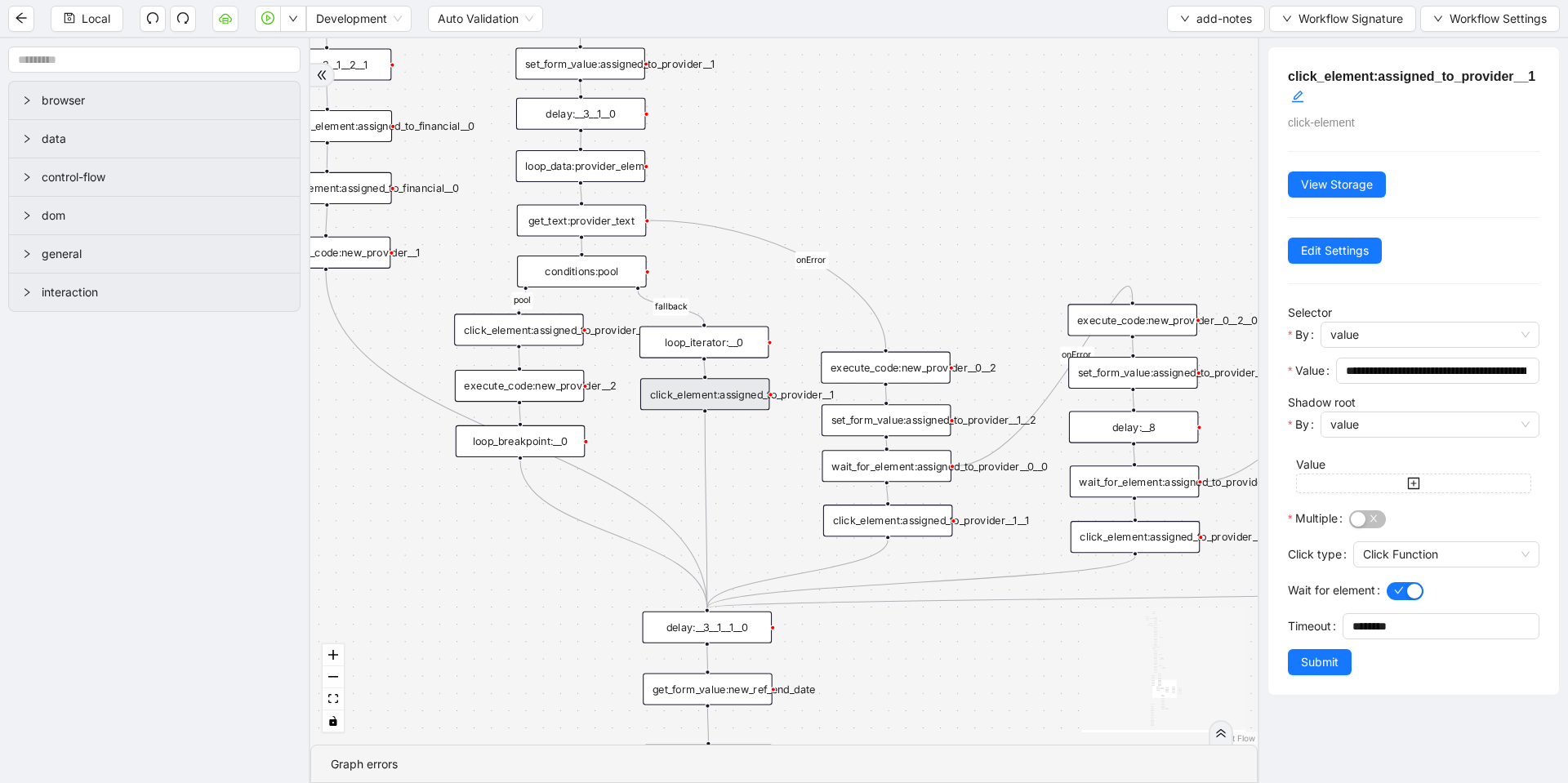
click at [593, 169] on div "loop_data:provider_elem" at bounding box center [581, 166] width 129 height 32
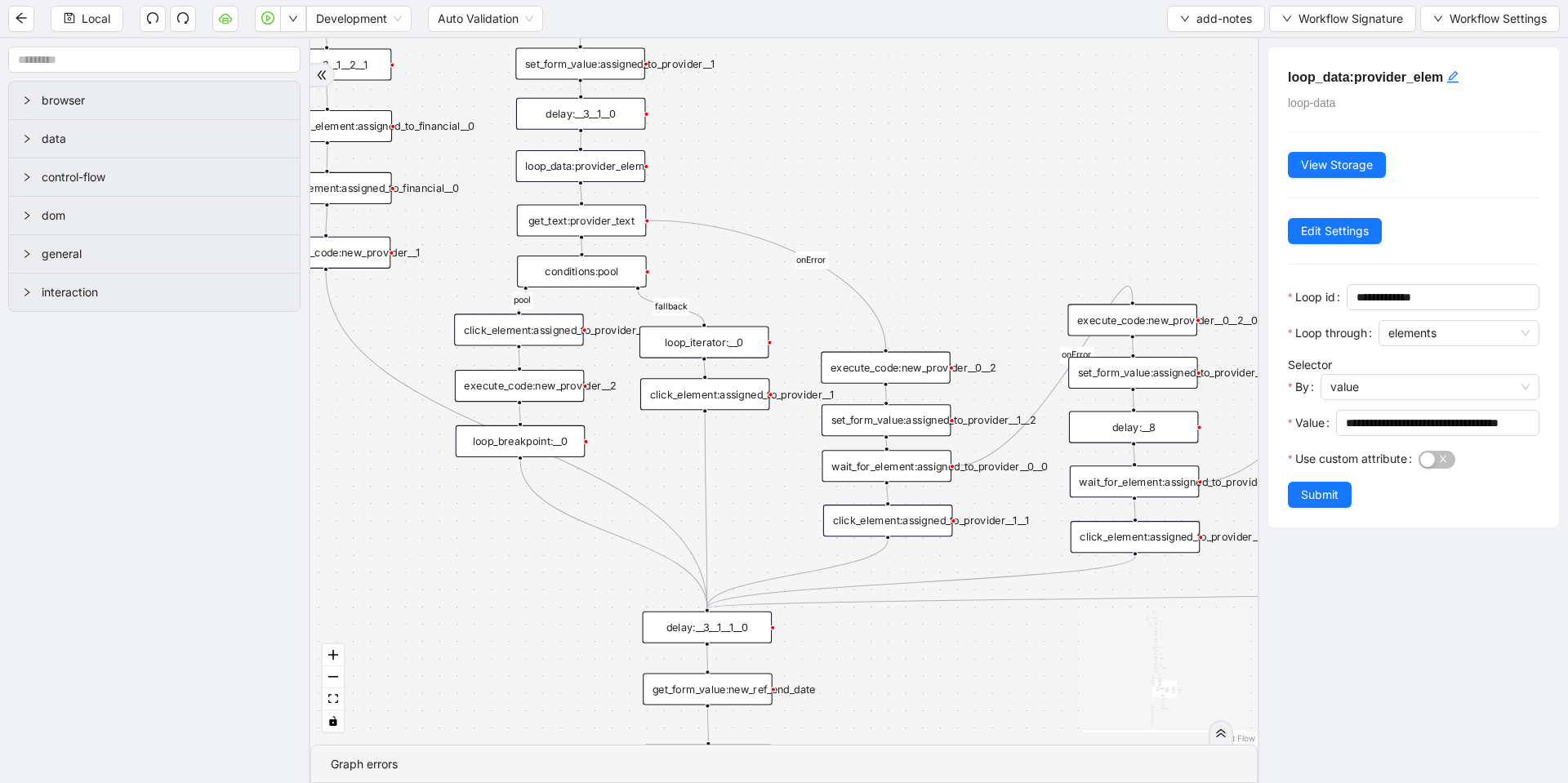
click at [600, 213] on div "get_text:provider_text" at bounding box center [581, 219] width 129 height 32
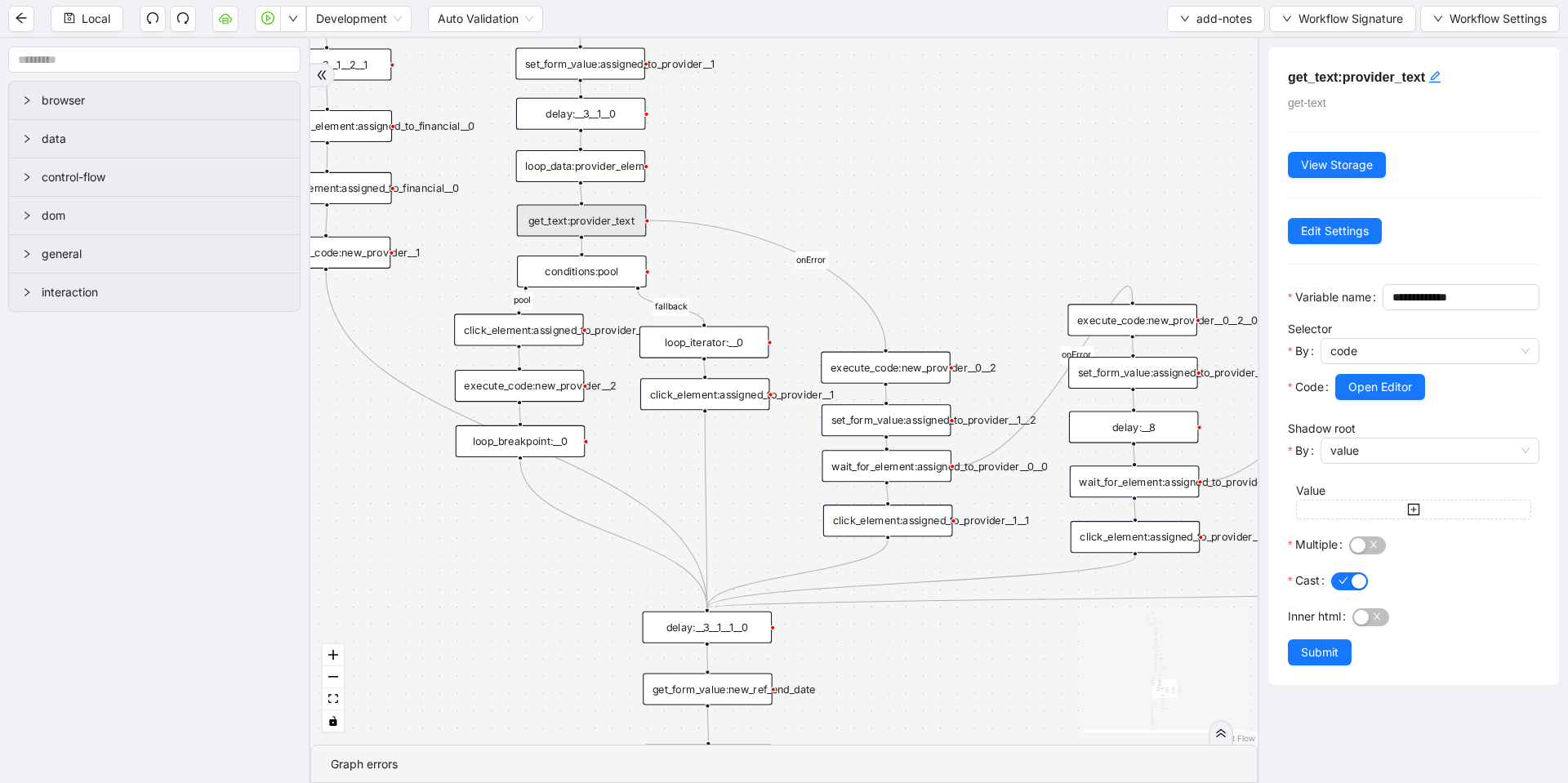
click at [600, 270] on div "conditions:pool" at bounding box center [581, 271] width 129 height 32
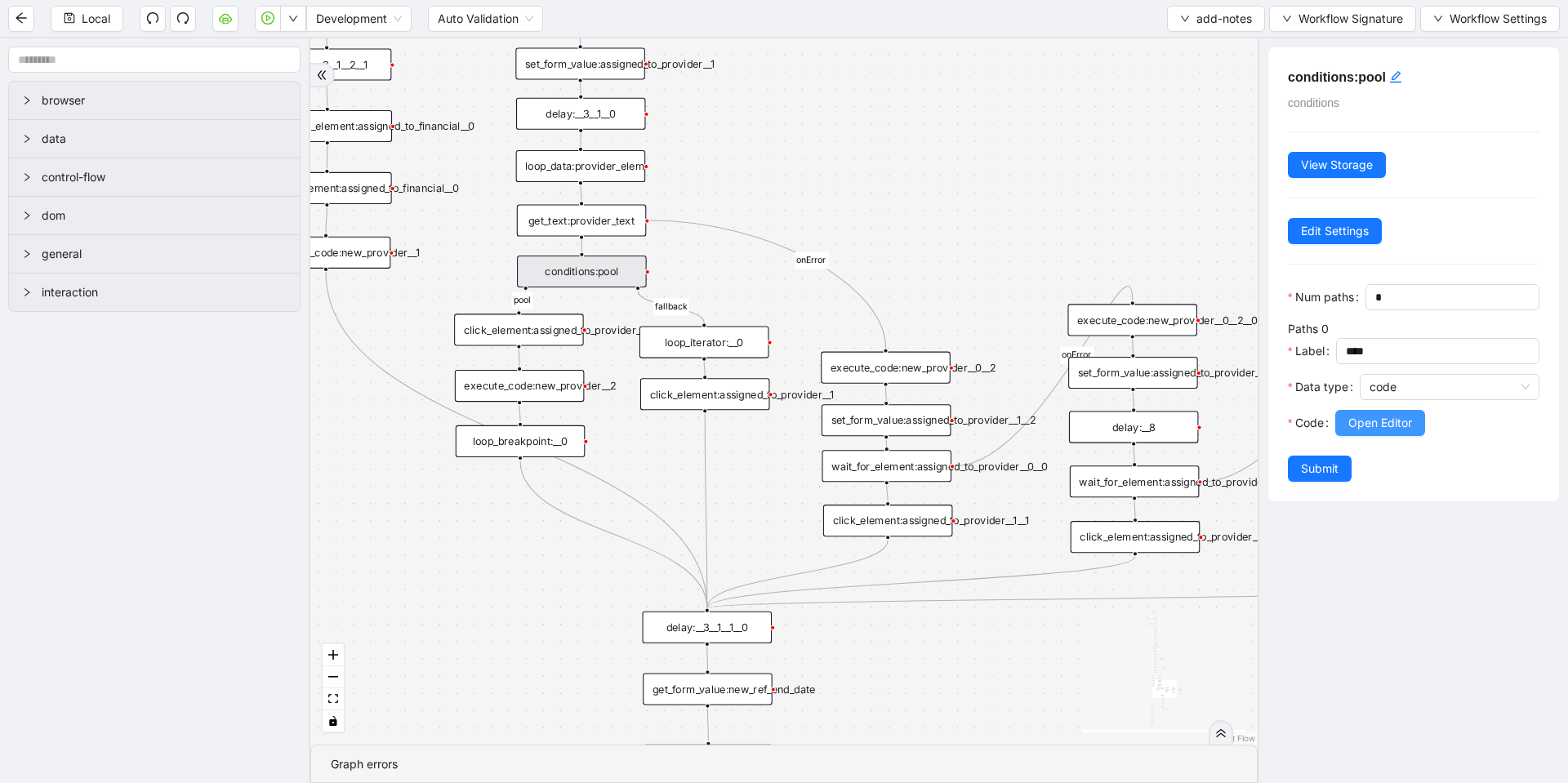
click at [1386, 432] on span "Open Editor" at bounding box center [1380, 423] width 63 height 18
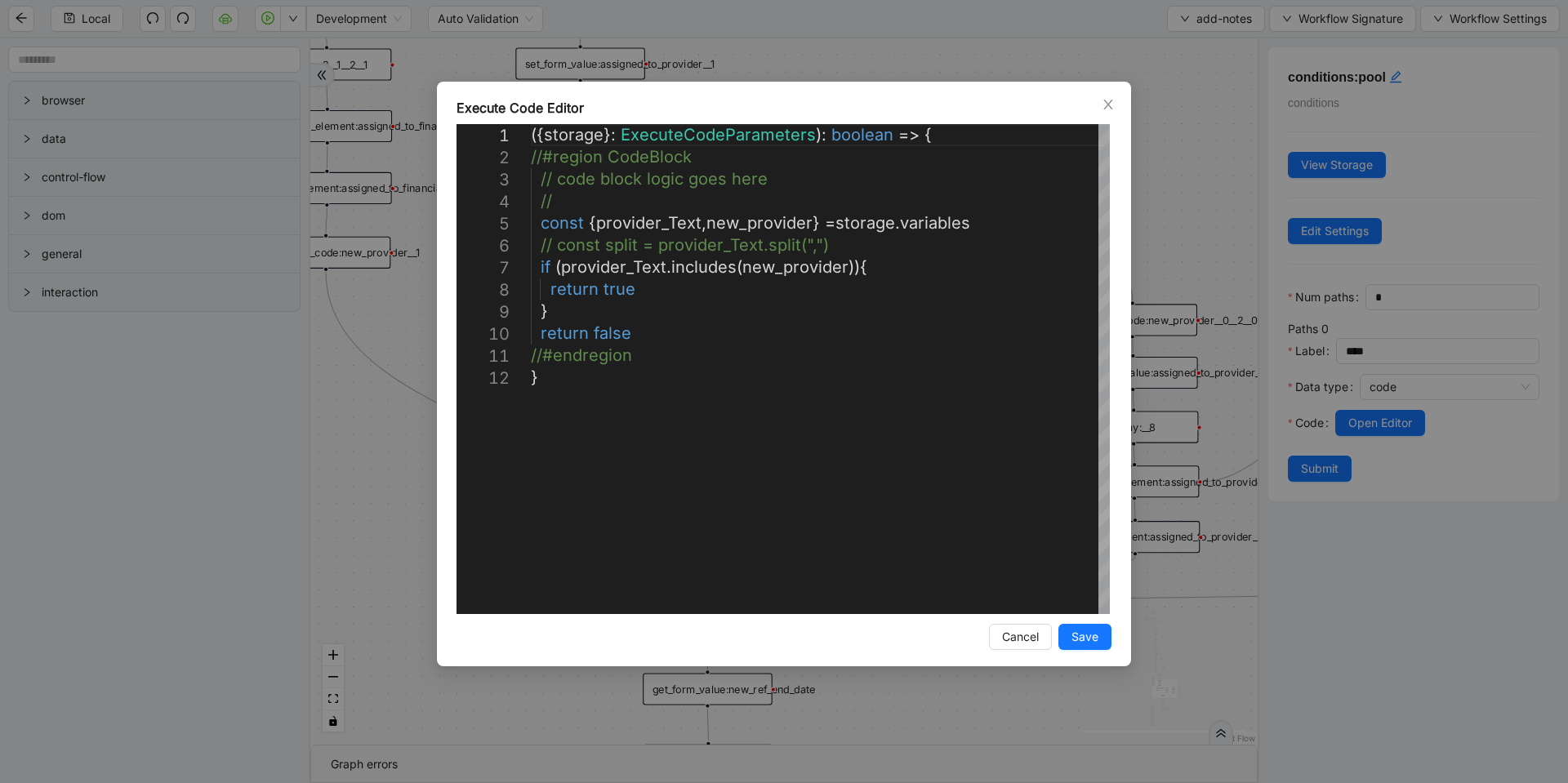
click at [880, 53] on div "**********" at bounding box center [784, 391] width 1568 height 783
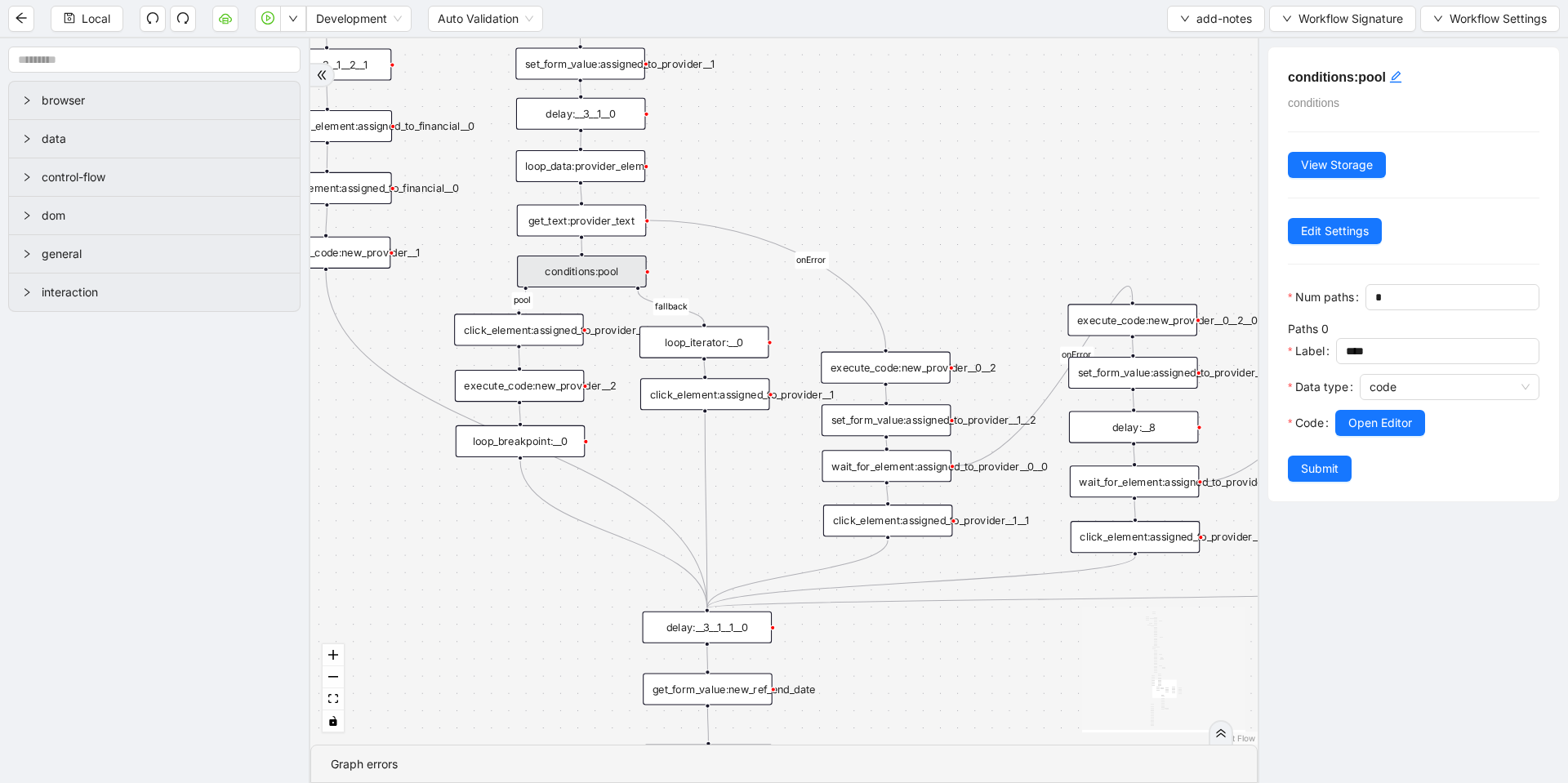
click at [891, 371] on div "execute_code:new_provider__0__2" at bounding box center [885, 367] width 129 height 32
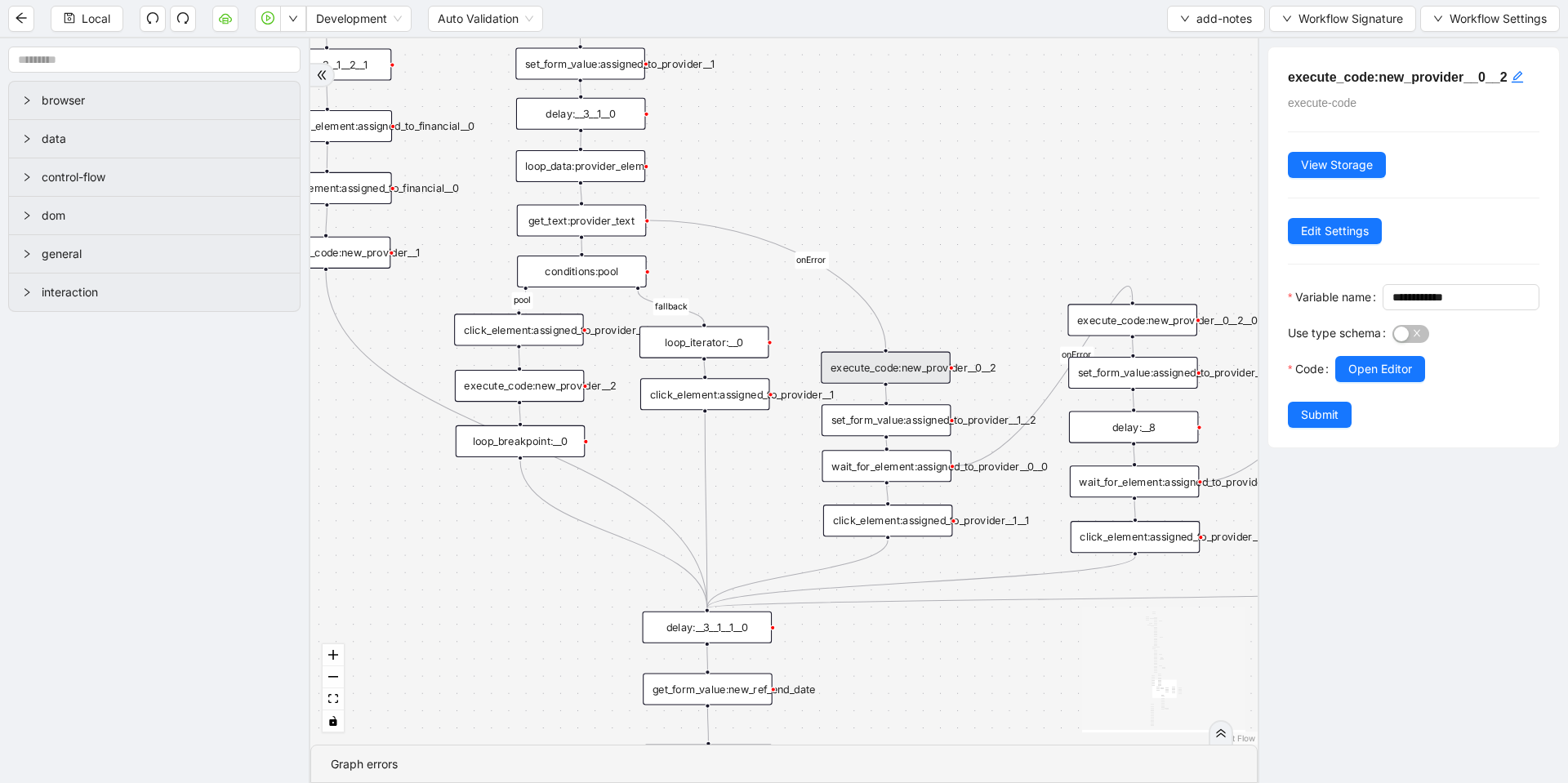
click at [1380, 402] on div at bounding box center [1437, 392] width 204 height 19
click at [1380, 382] on button "Open Editor" at bounding box center [1380, 369] width 90 height 26
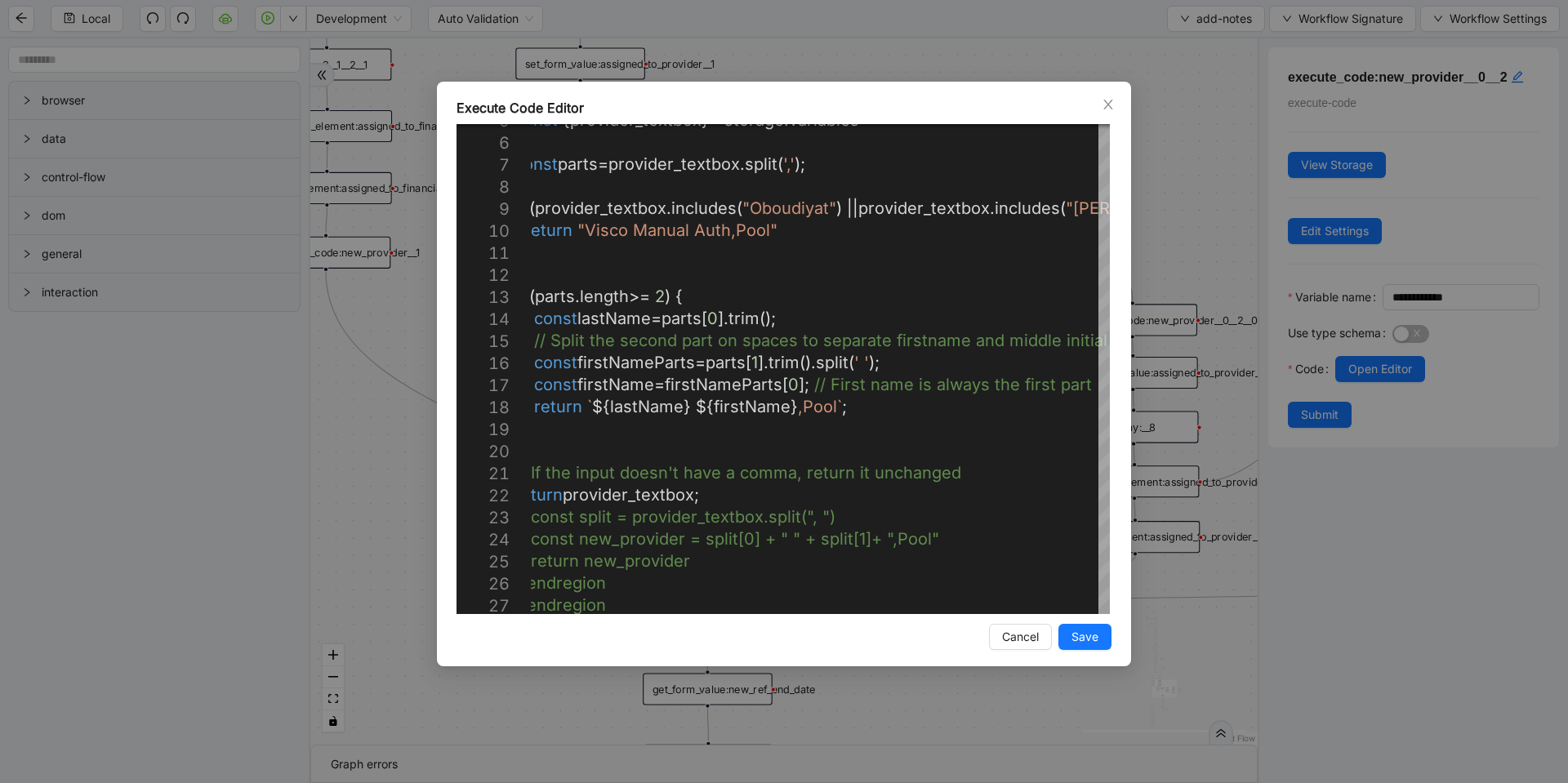
click at [842, 54] on div "Execute Code Editor 11 12 13 14 15 16 17 18 19 20 21 22 23 10 9 8 7 6 5 24 25 2…" at bounding box center [784, 391] width 1568 height 783
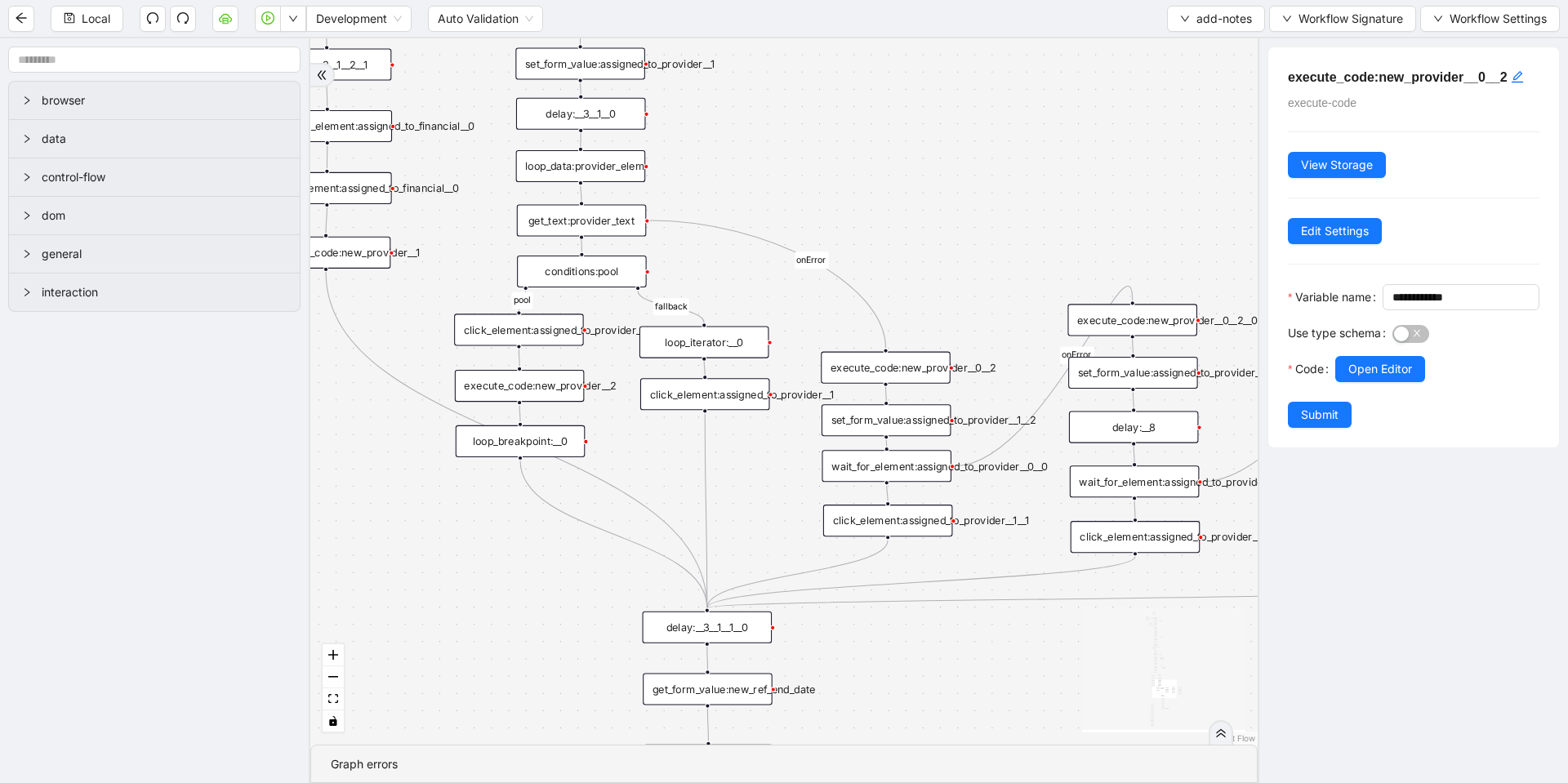
click at [904, 422] on div "set_form_value:assigned_to_provider__1__2" at bounding box center [886, 420] width 129 height 32
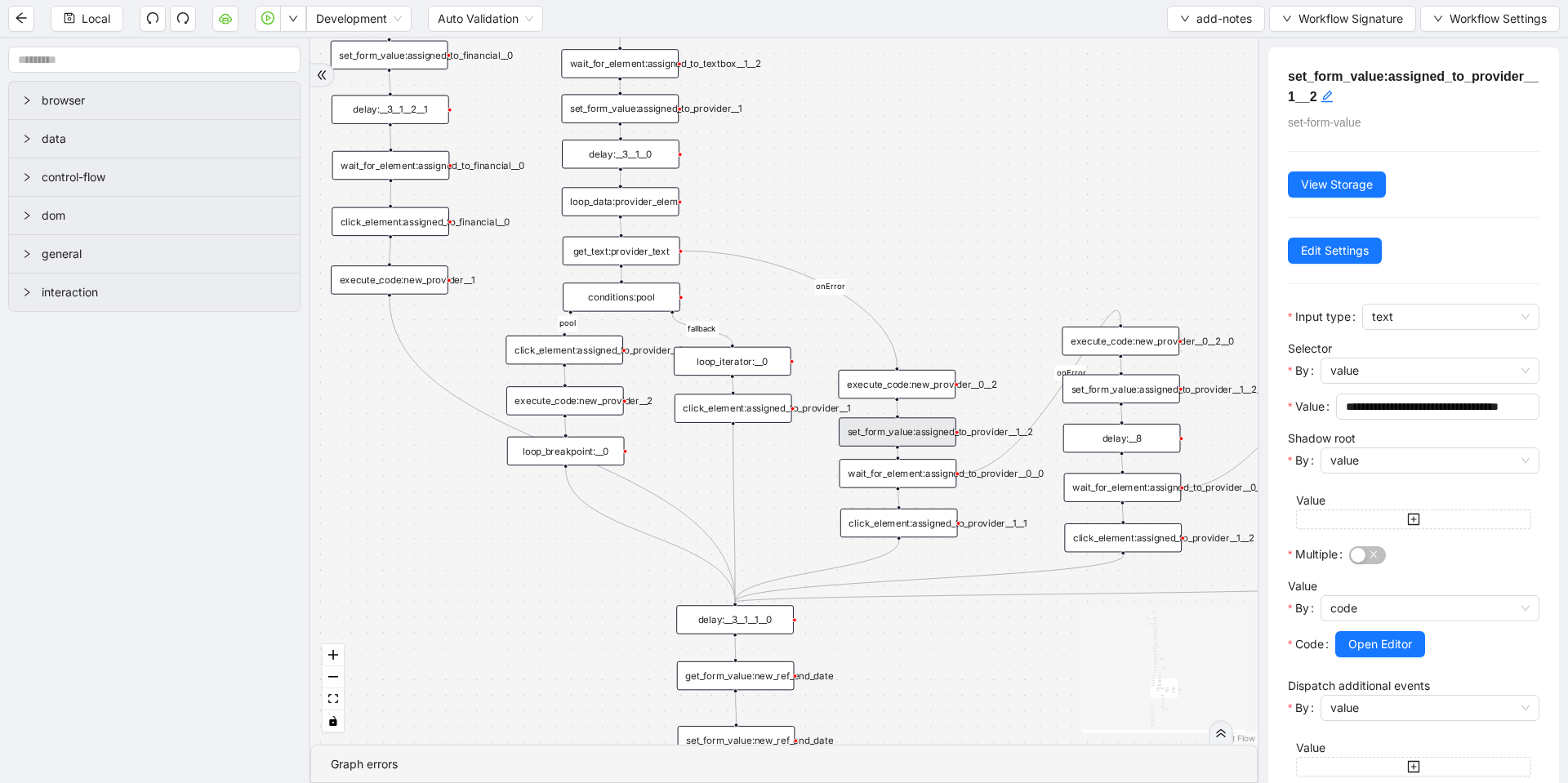
click at [934, 479] on div "wait_for_element:assigned_to_provider__0__0" at bounding box center [898, 473] width 118 height 29
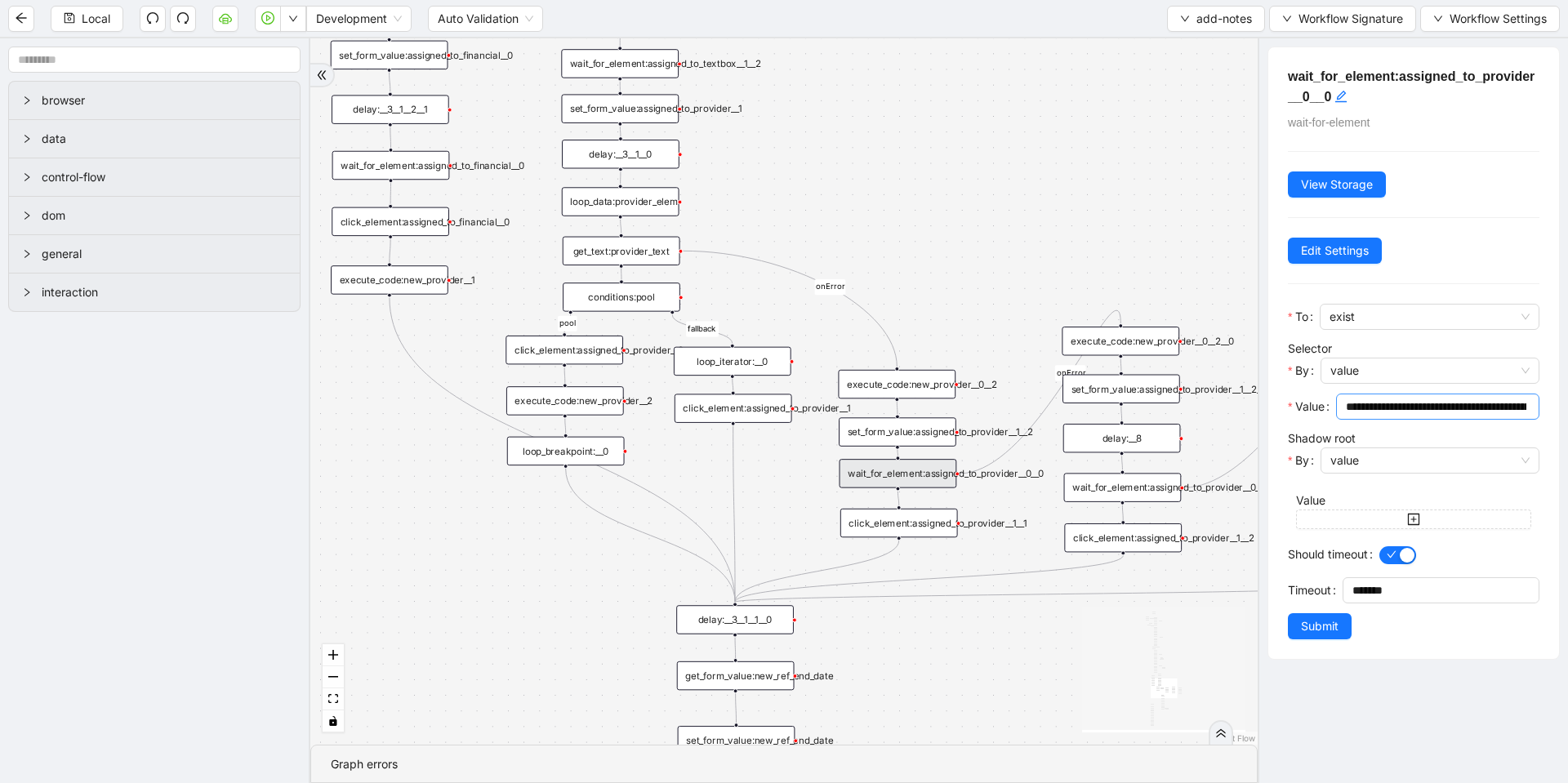
click at [1407, 404] on input "**********" at bounding box center [1436, 406] width 180 height 18
click at [1147, 335] on div "execute_code:new_provider__0__2__0" at bounding box center [1120, 341] width 118 height 29
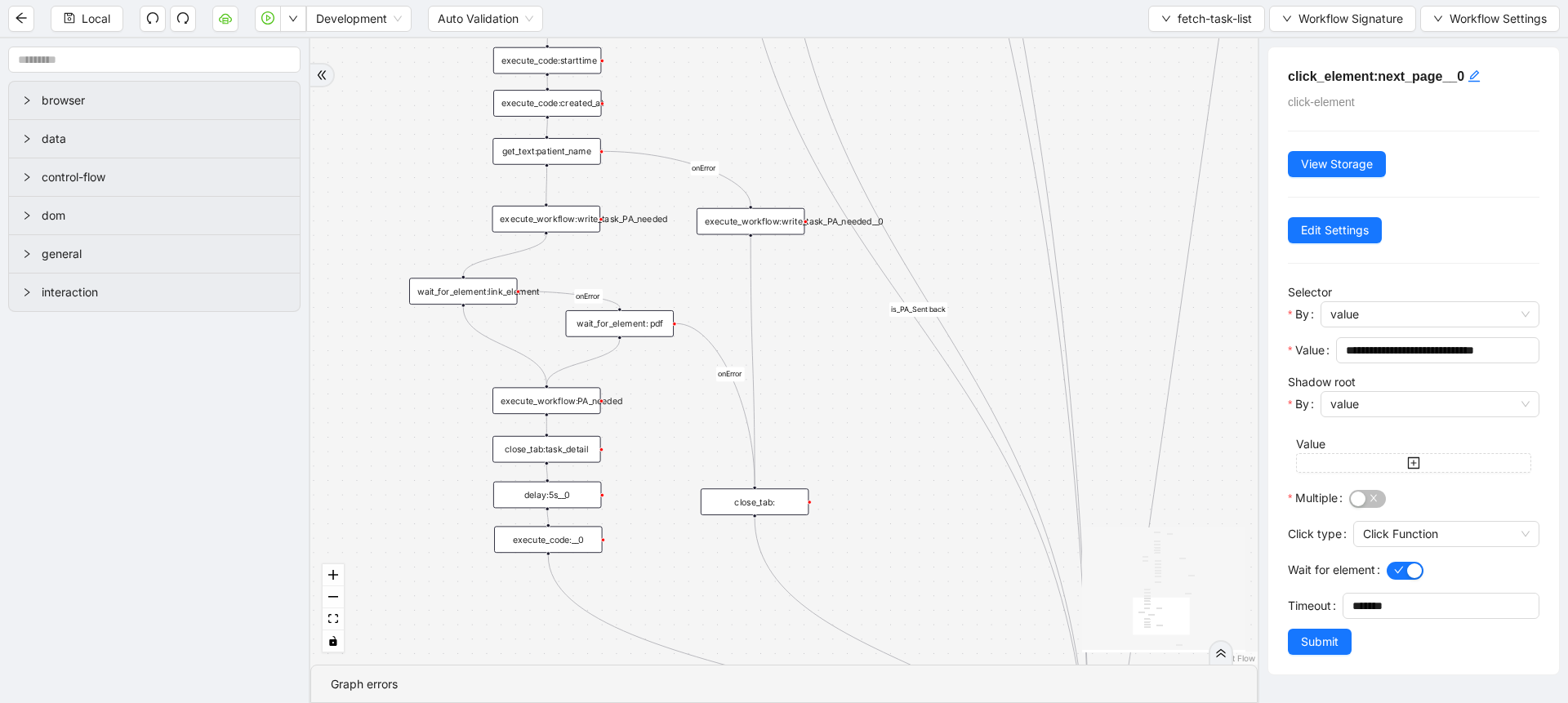
drag, startPoint x: 945, startPoint y: 518, endPoint x: 888, endPoint y: 377, distance: 152.1
click at [888, 377] on div "loopFrom fallback is_PA_needed is_PA_Sent onError onError onError onError onErr…" at bounding box center [784, 352] width 948 height 626
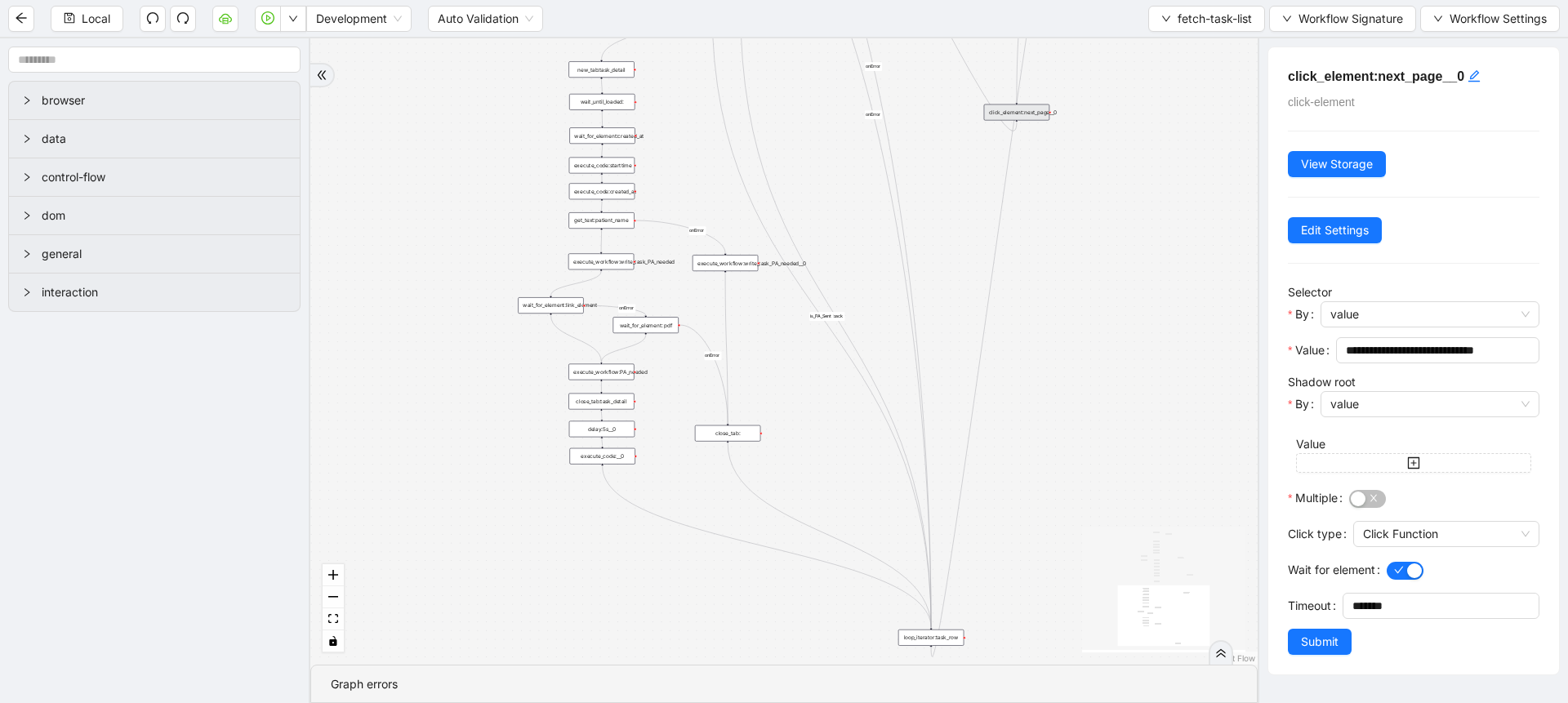
drag, startPoint x: 891, startPoint y: 412, endPoint x: 810, endPoint y: 391, distance: 83.7
click at [810, 391] on div "loopFrom fallback is_PA_needed is_PA_Sent onError onError onError onError onErr…" at bounding box center [784, 352] width 948 height 626
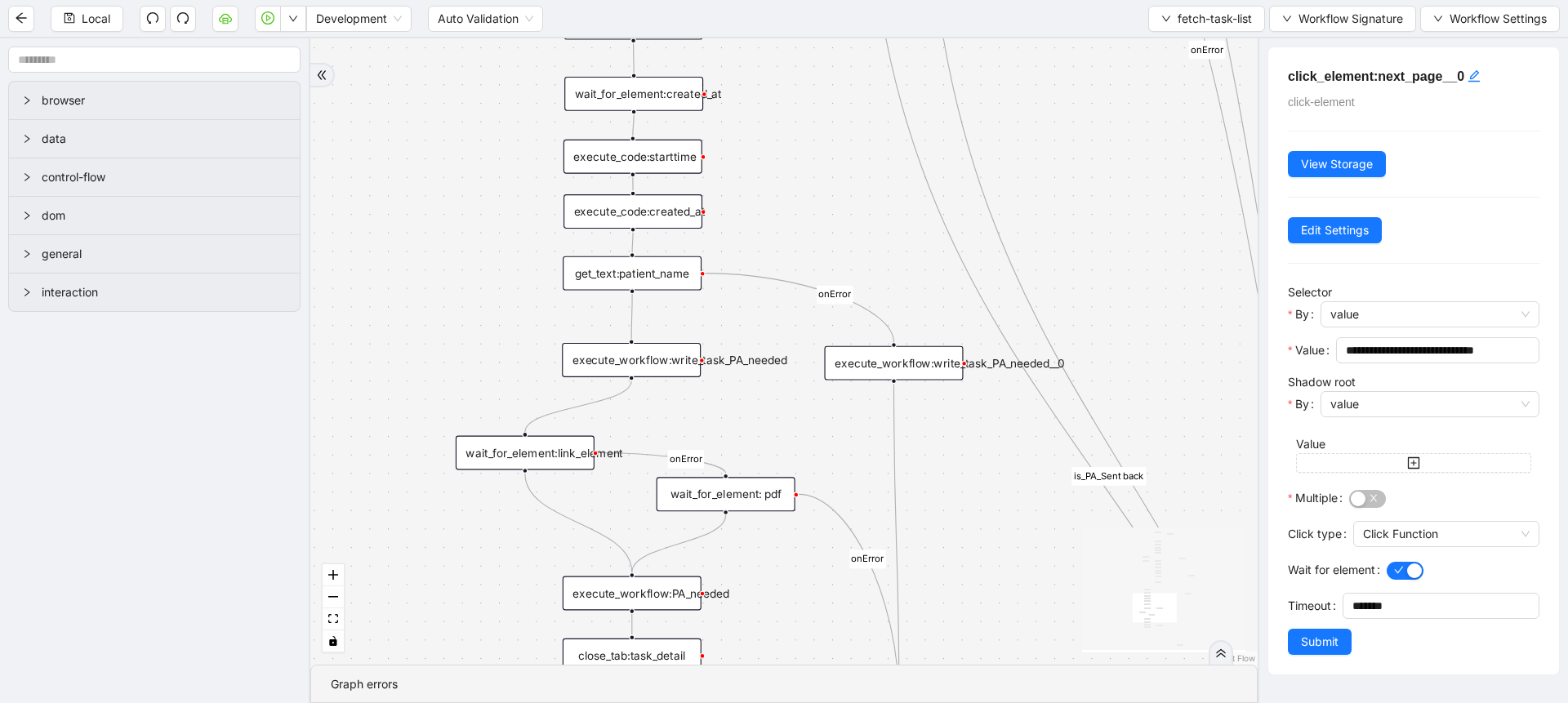
drag, startPoint x: 487, startPoint y: 217, endPoint x: 467, endPoint y: 240, distance: 30.5
click at [467, 240] on div "loopFrom fallback is_PA_needed is_PA_Sent onError onError onError onError onErr…" at bounding box center [784, 352] width 948 height 626
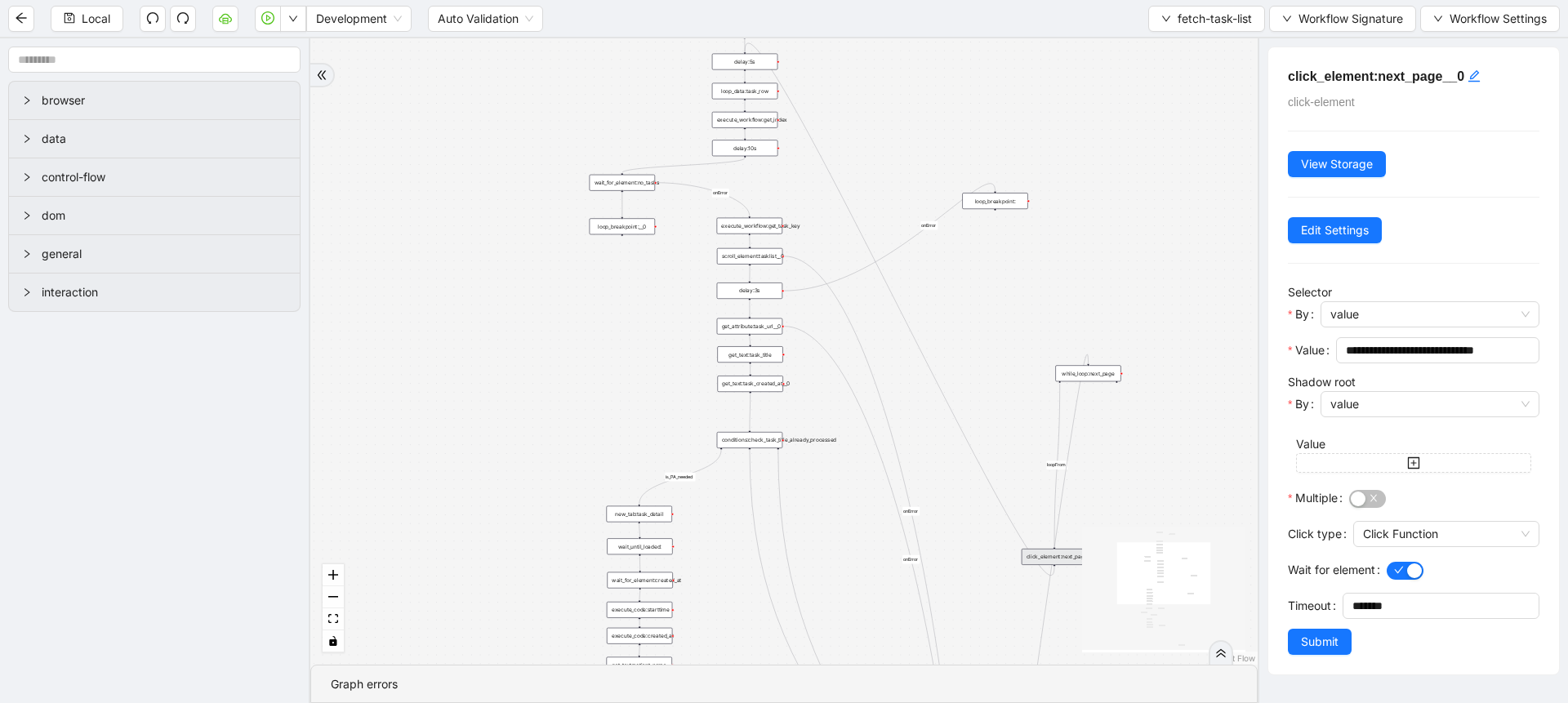
drag, startPoint x: 825, startPoint y: 385, endPoint x: 838, endPoint y: 557, distance: 172.5
click at [842, 566] on div "loopFrom fallback is_PA_needed is_PA_Sent onError onError onError onError onErr…" at bounding box center [784, 352] width 948 height 626
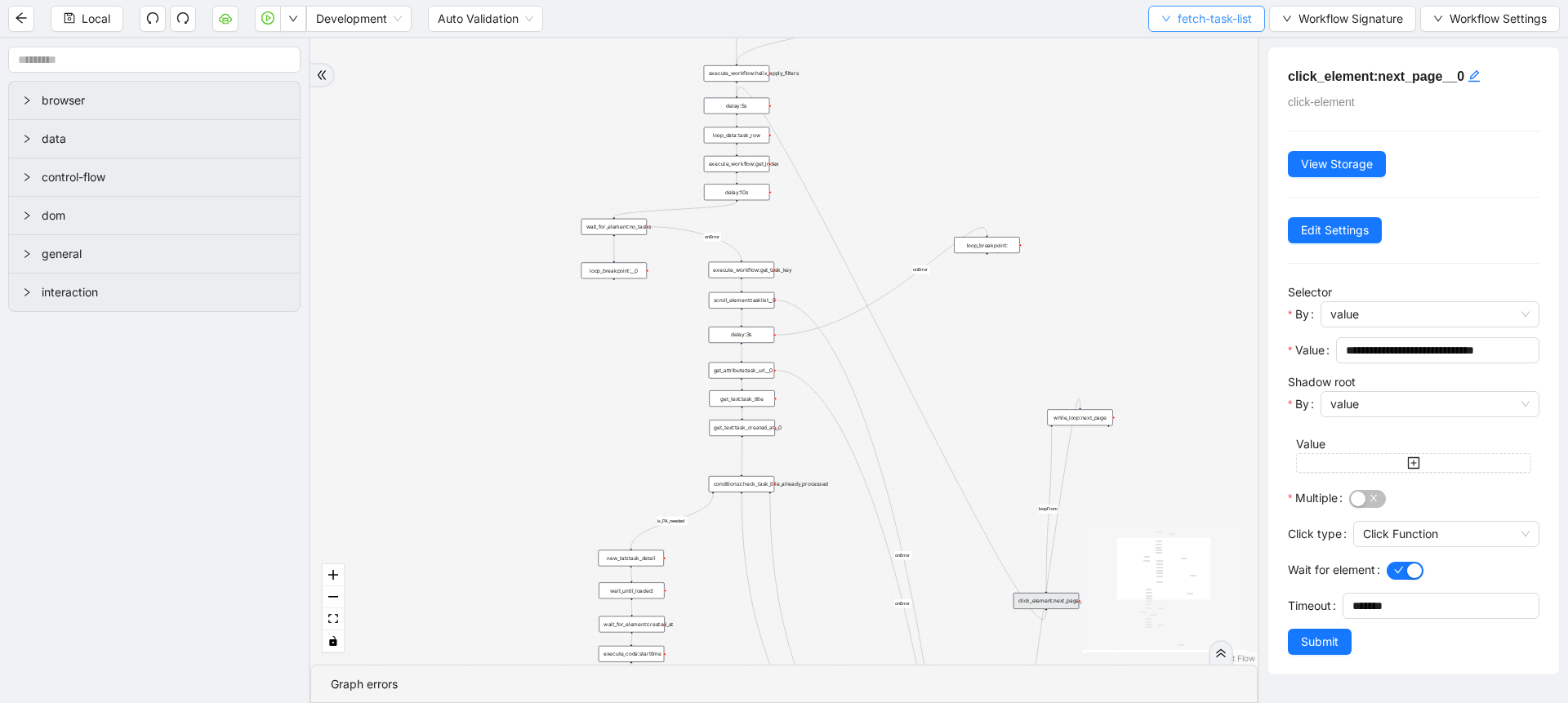
click at [1165, 25] on button "fetch-task-list" at bounding box center [1207, 18] width 117 height 26
click at [1166, 41] on span "Select" at bounding box center [1204, 50] width 92 height 18
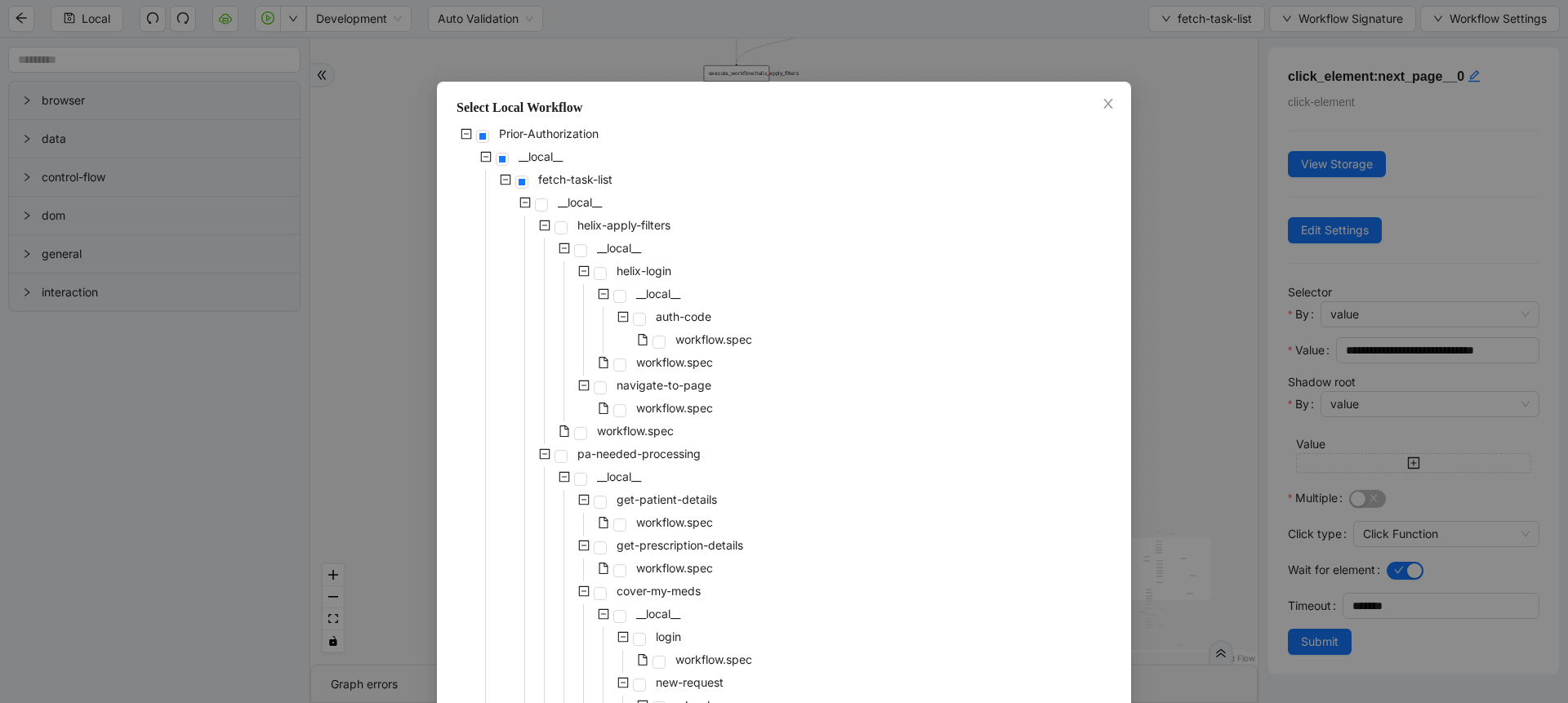
click at [976, 31] on div "Select Local Workflow Prior-Authorization __local__ fetch-task-list __local__ h…" at bounding box center [784, 352] width 1568 height 703
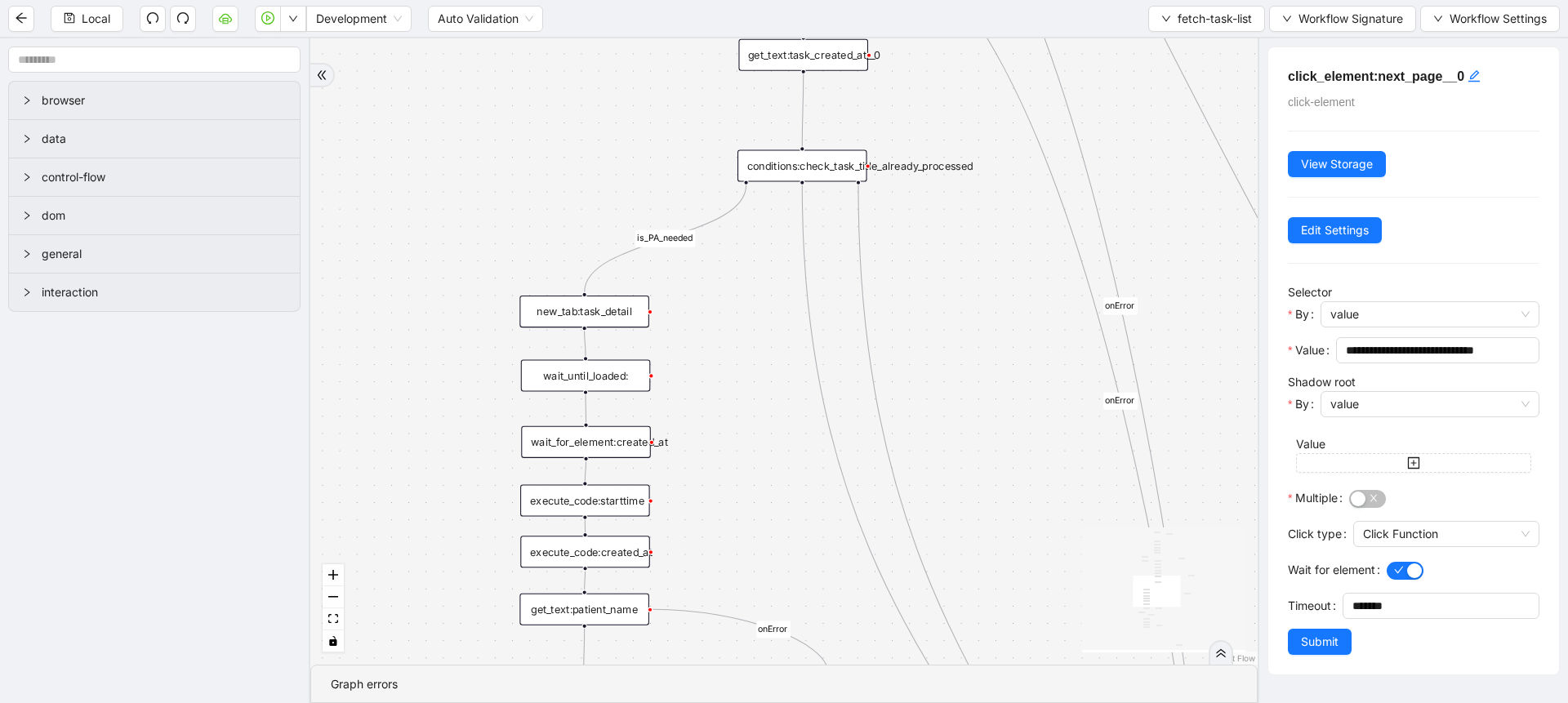
drag, startPoint x: 726, startPoint y: 531, endPoint x: 759, endPoint y: 187, distance: 345.6
click at [759, 187] on div "loopFrom fallback is_PA_needed is_PA_Sent onError onError onError onError onErr…" at bounding box center [784, 352] width 948 height 626
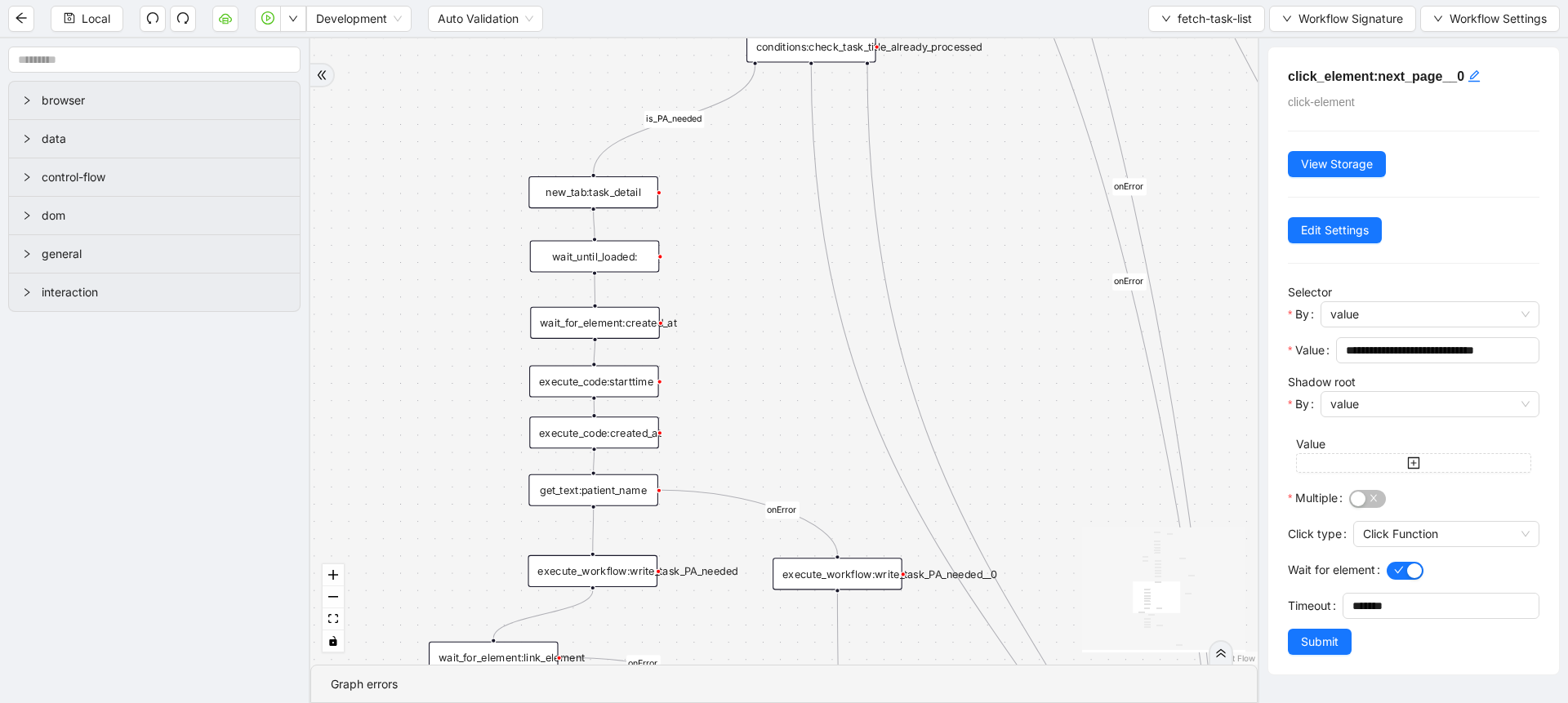
drag, startPoint x: 769, startPoint y: 497, endPoint x: 769, endPoint y: 304, distance: 193.0
click at [769, 304] on div "loopFrom fallback is_PA_needed is_PA_Sent onError onError onError onError onErr…" at bounding box center [784, 352] width 948 height 626
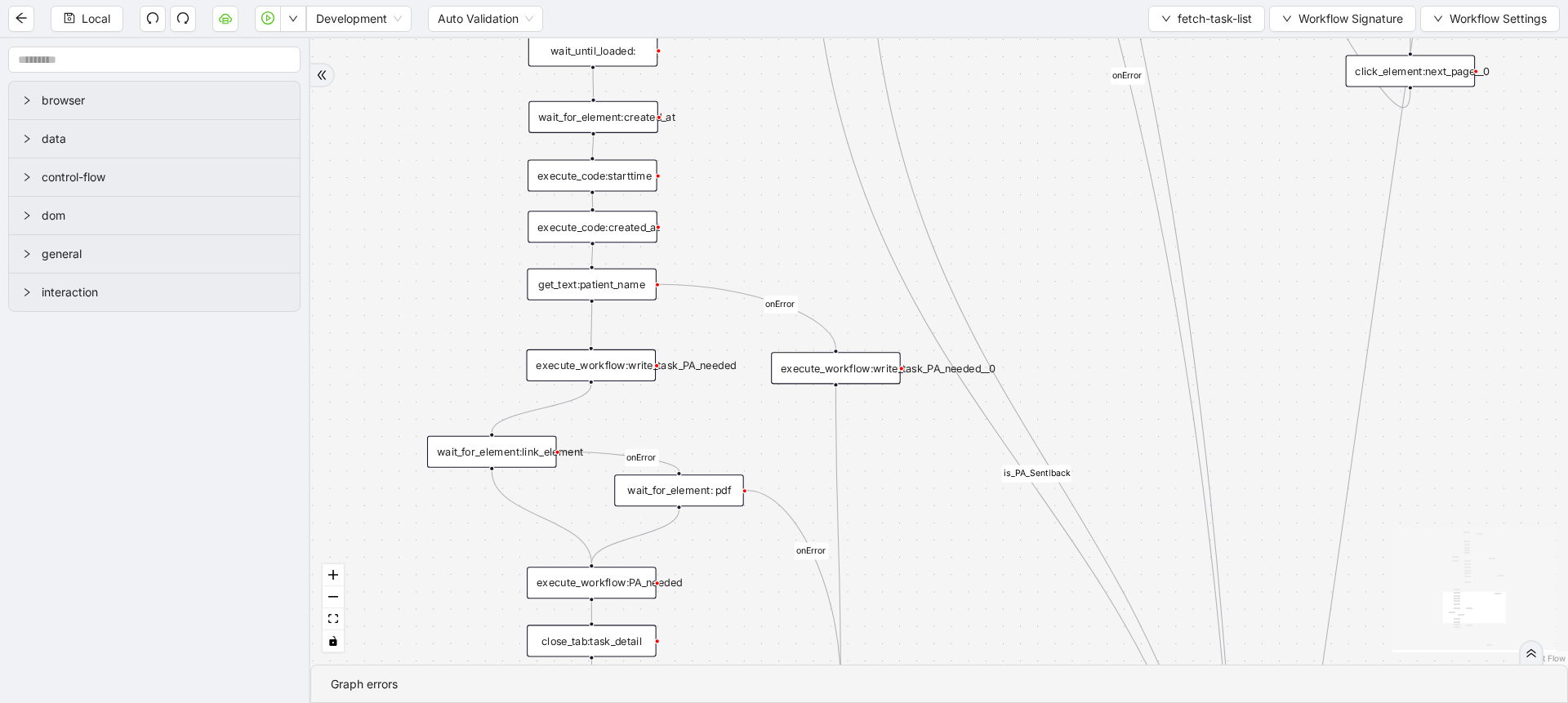
drag, startPoint x: 769, startPoint y: 375, endPoint x: 767, endPoint y: 169, distance: 206.0
click at [767, 169] on div "loopFrom fallback is_PA_needed is_PA_Sent onError onError onError onError onErr…" at bounding box center [939, 352] width 1257 height 626
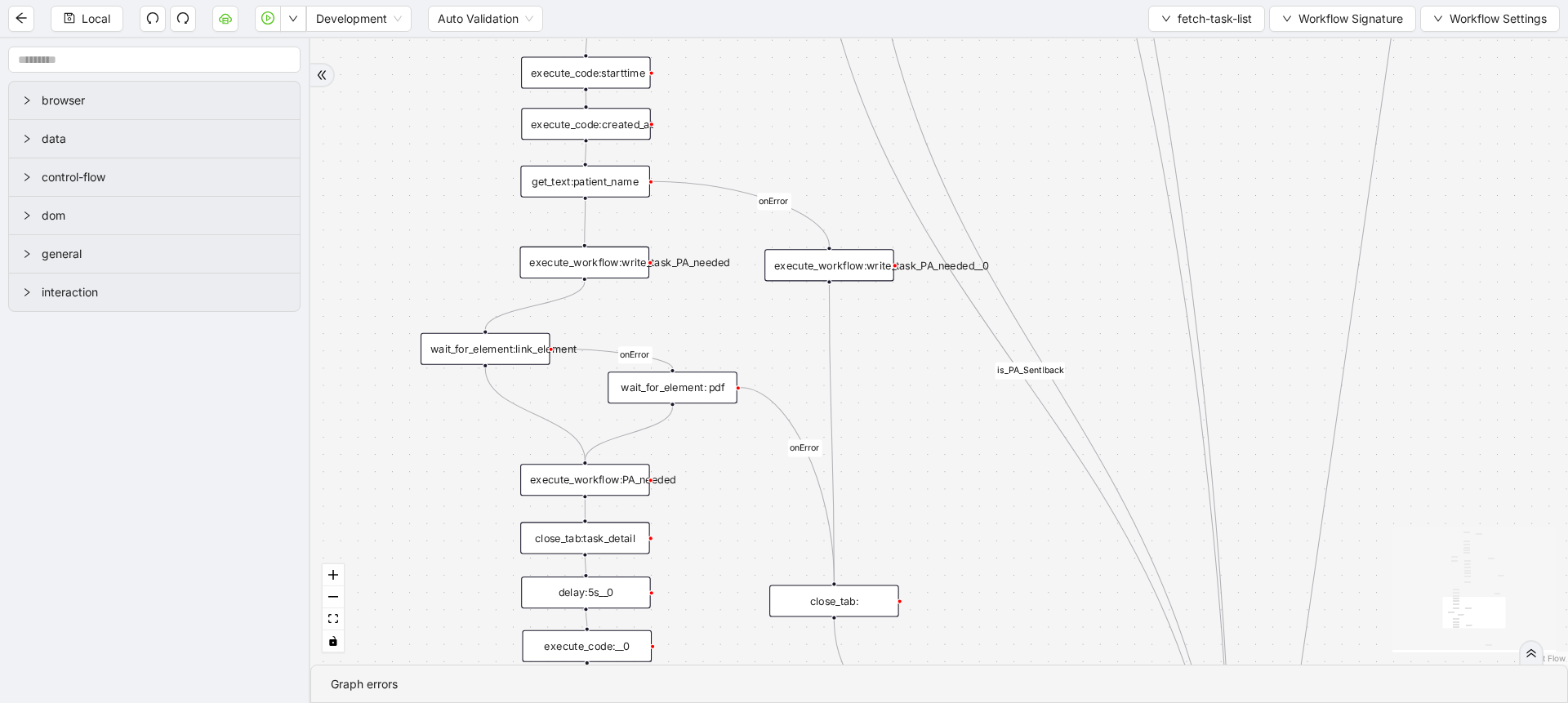
drag, startPoint x: 711, startPoint y: 431, endPoint x: 704, endPoint y: 324, distance: 107.2
click at [704, 324] on div "loopFrom fallback is_PA_needed is_PA_Sent onError onError onError onError onErr…" at bounding box center [939, 352] width 1257 height 626
click at [1208, 29] on button "fetch-task-list" at bounding box center [1207, 18] width 117 height 26
click at [1200, 39] on li "Select" at bounding box center [1203, 50] width 112 height 26
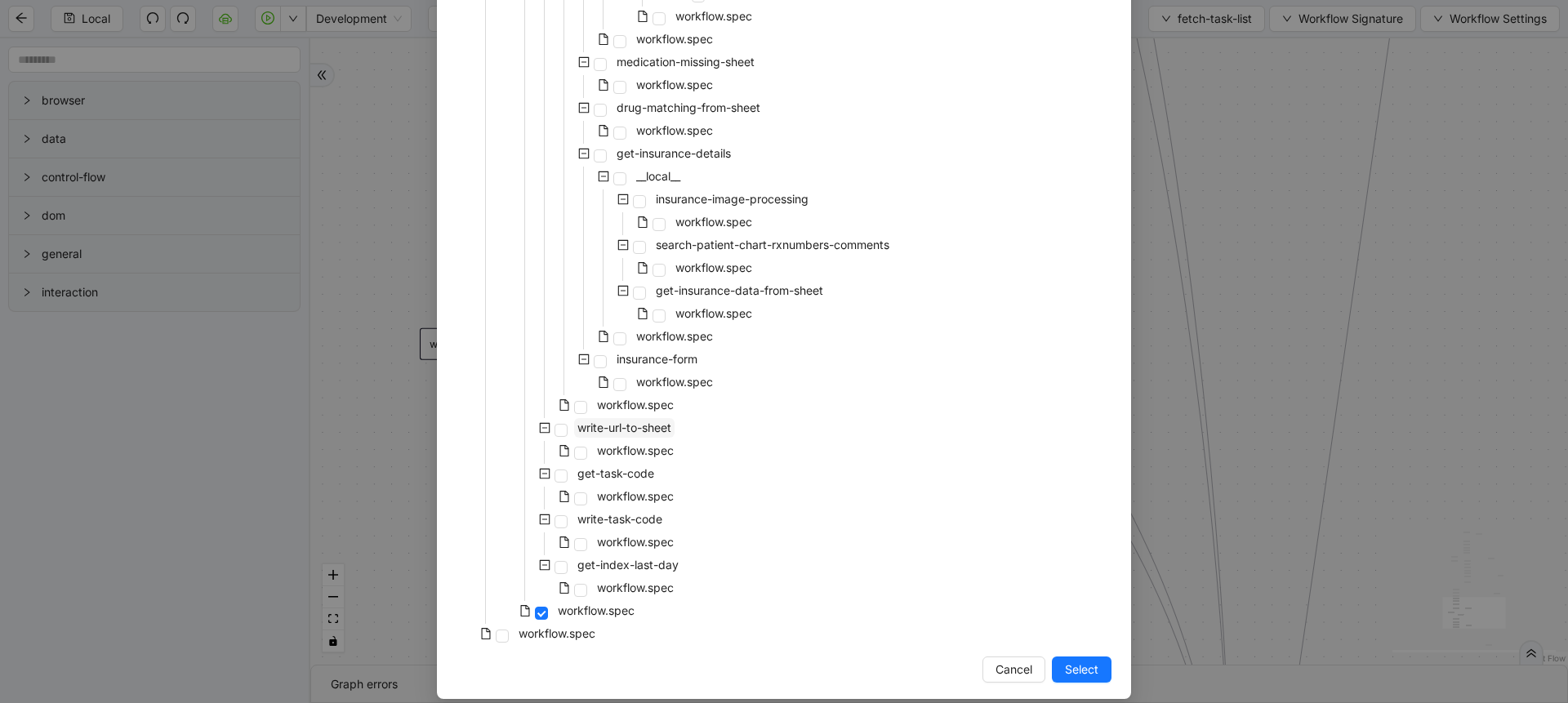
scroll to position [1550, 0]
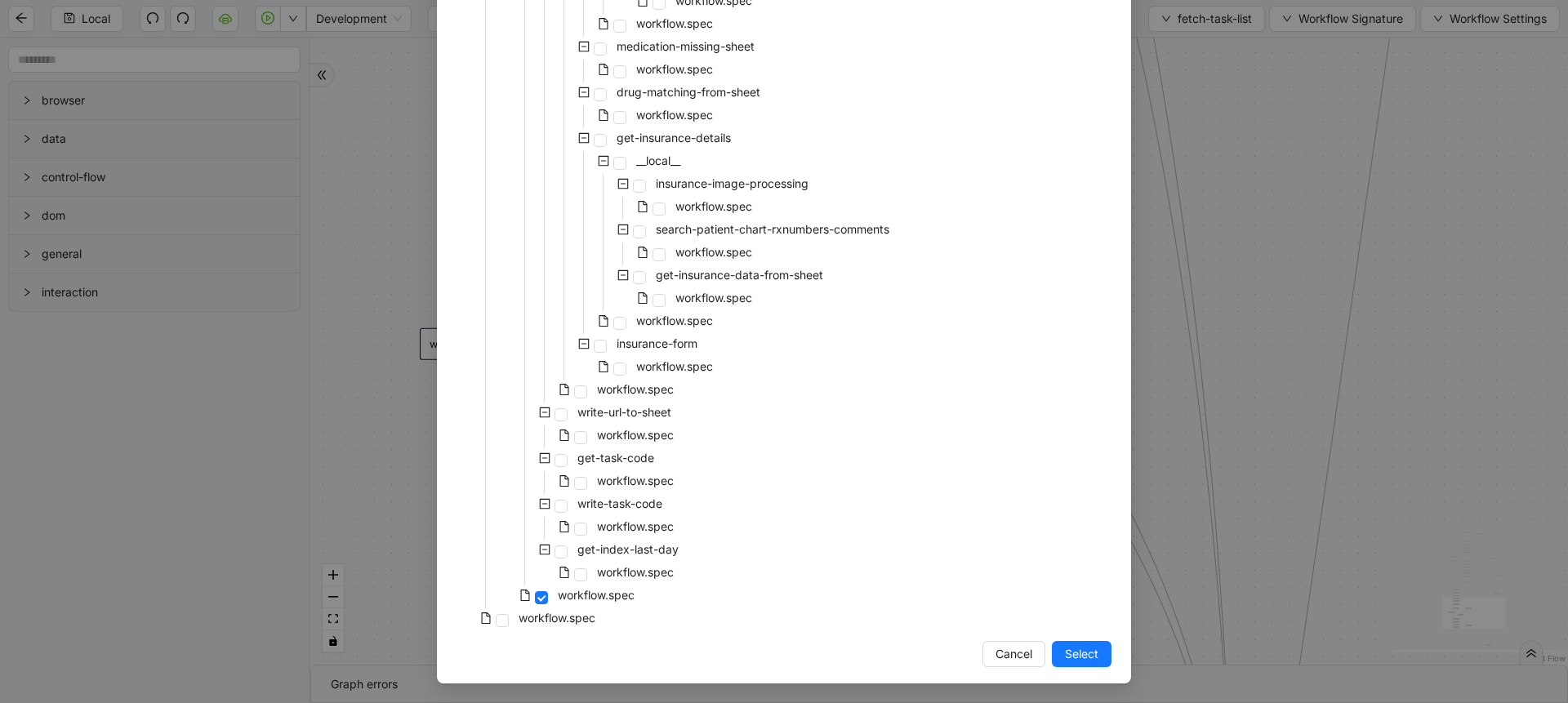
click at [638, 400] on div "workflow.spec" at bounding box center [566, 391] width 220 height 23
click at [645, 385] on span "workflow.spec" at bounding box center [635, 389] width 77 height 13
click at [1072, 649] on span "Select" at bounding box center [1081, 653] width 34 height 18
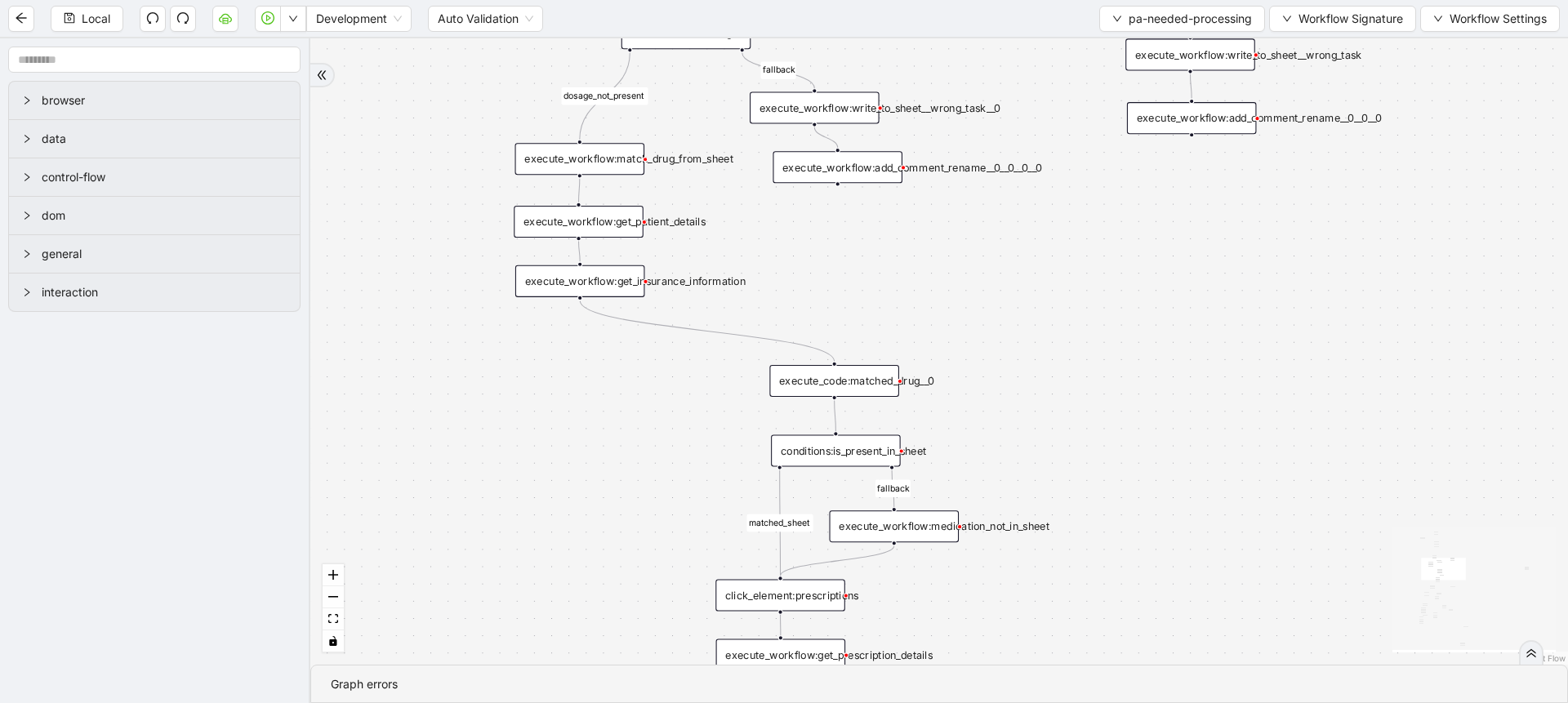
drag, startPoint x: 794, startPoint y: 172, endPoint x: 1283, endPoint y: 399, distance: 539.1
click at [1290, 399] on div "fallback fallback matched_sheet not_duplicate_task fallback fallback fallback c…" at bounding box center [939, 352] width 1257 height 626
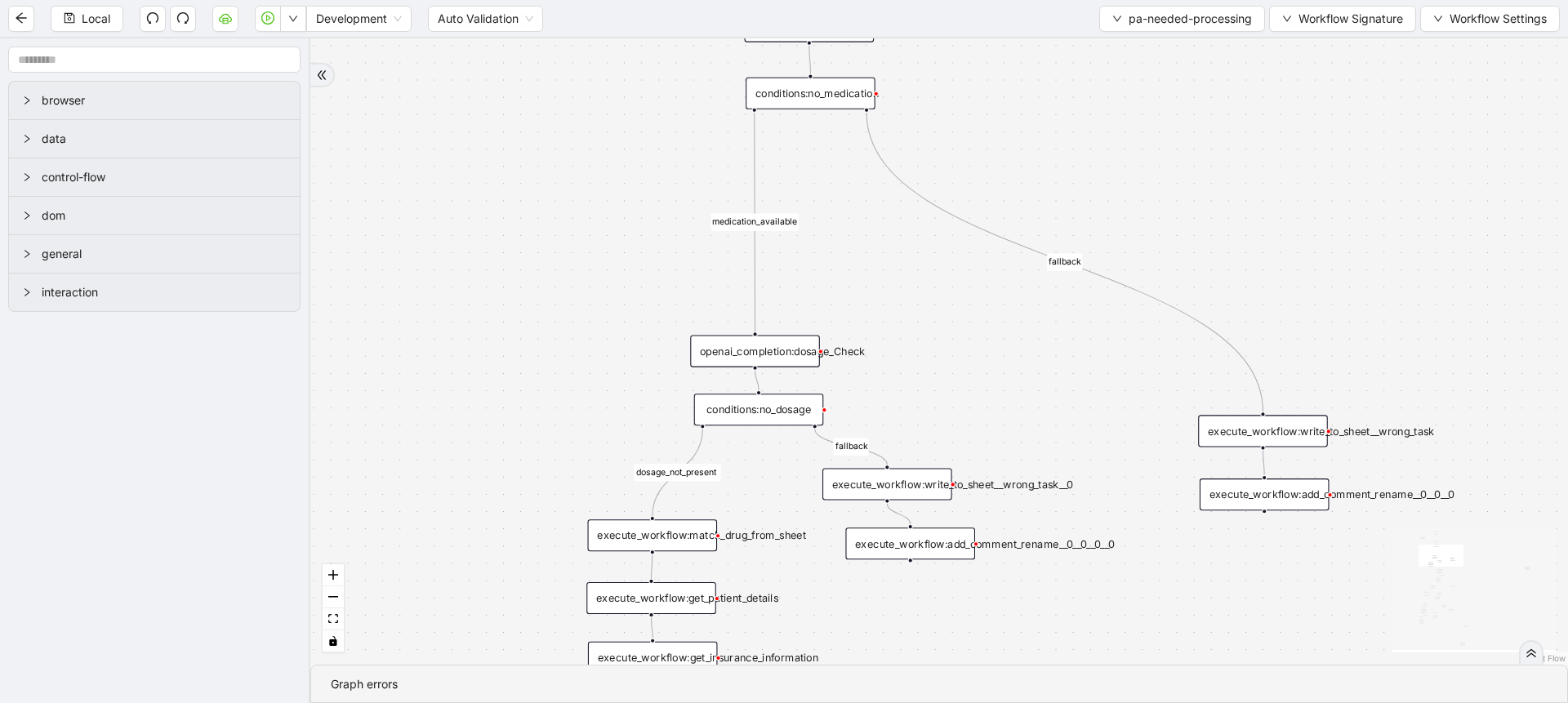
drag, startPoint x: 1149, startPoint y: 375, endPoint x: 1124, endPoint y: 697, distance: 323.0
click at [1126, 702] on html "Local Development Auto Validation pa-needed-processing Workflow Signature Workf…" at bounding box center [784, 352] width 1568 height 703
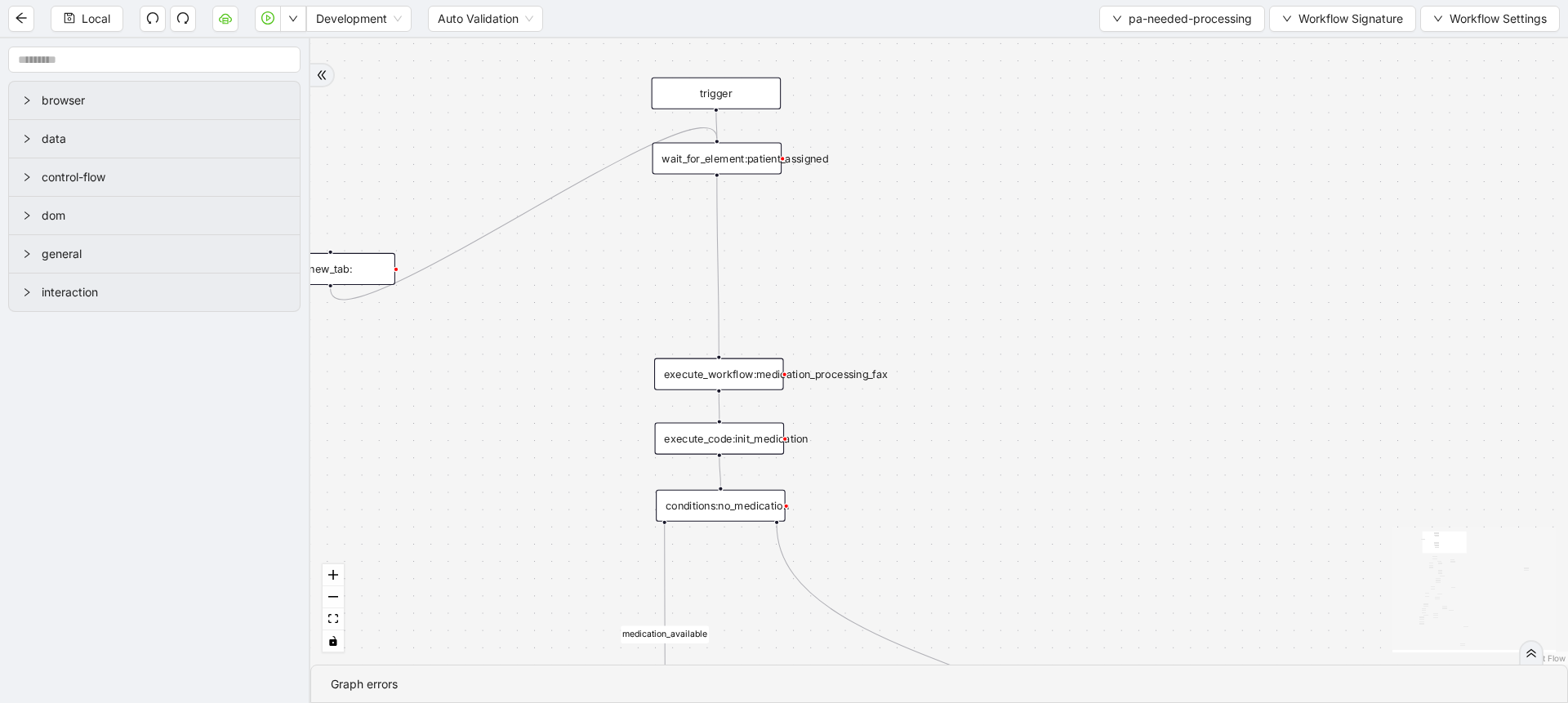
drag, startPoint x: 1024, startPoint y: 412, endPoint x: 998, endPoint y: 619, distance: 208.6
click at [998, 629] on div "fallback fallback matched_sheet not_duplicate_task fallback fallback fallback c…" at bounding box center [939, 352] width 1257 height 626
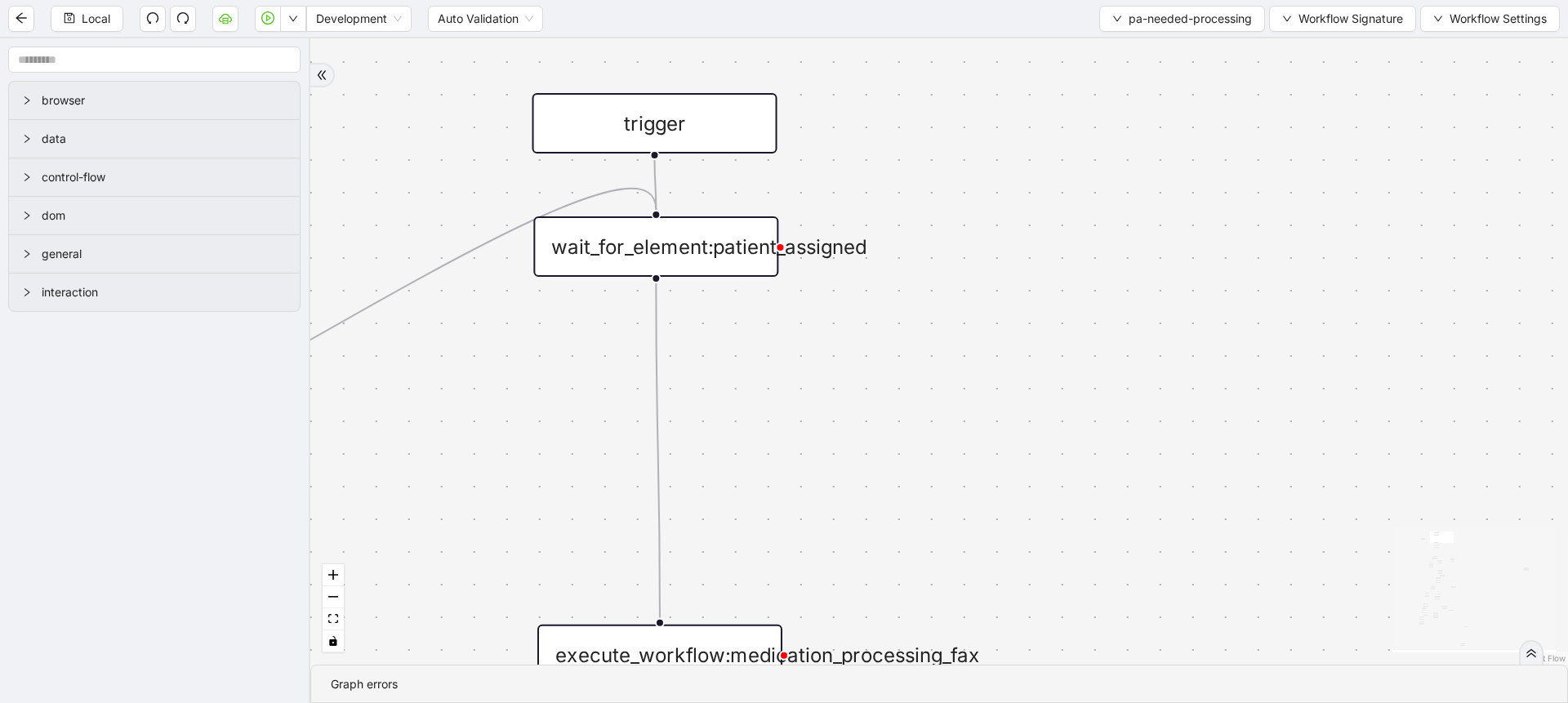
drag, startPoint x: 766, startPoint y: 369, endPoint x: 827, endPoint y: 351, distance: 63.6
click at [827, 351] on div "fallback fallback matched_sheet not_duplicate_task fallback fallback fallback c…" at bounding box center [939, 352] width 1257 height 626
click at [772, 247] on div "wait_for_element:patient_assigned" at bounding box center [656, 246] width 245 height 60
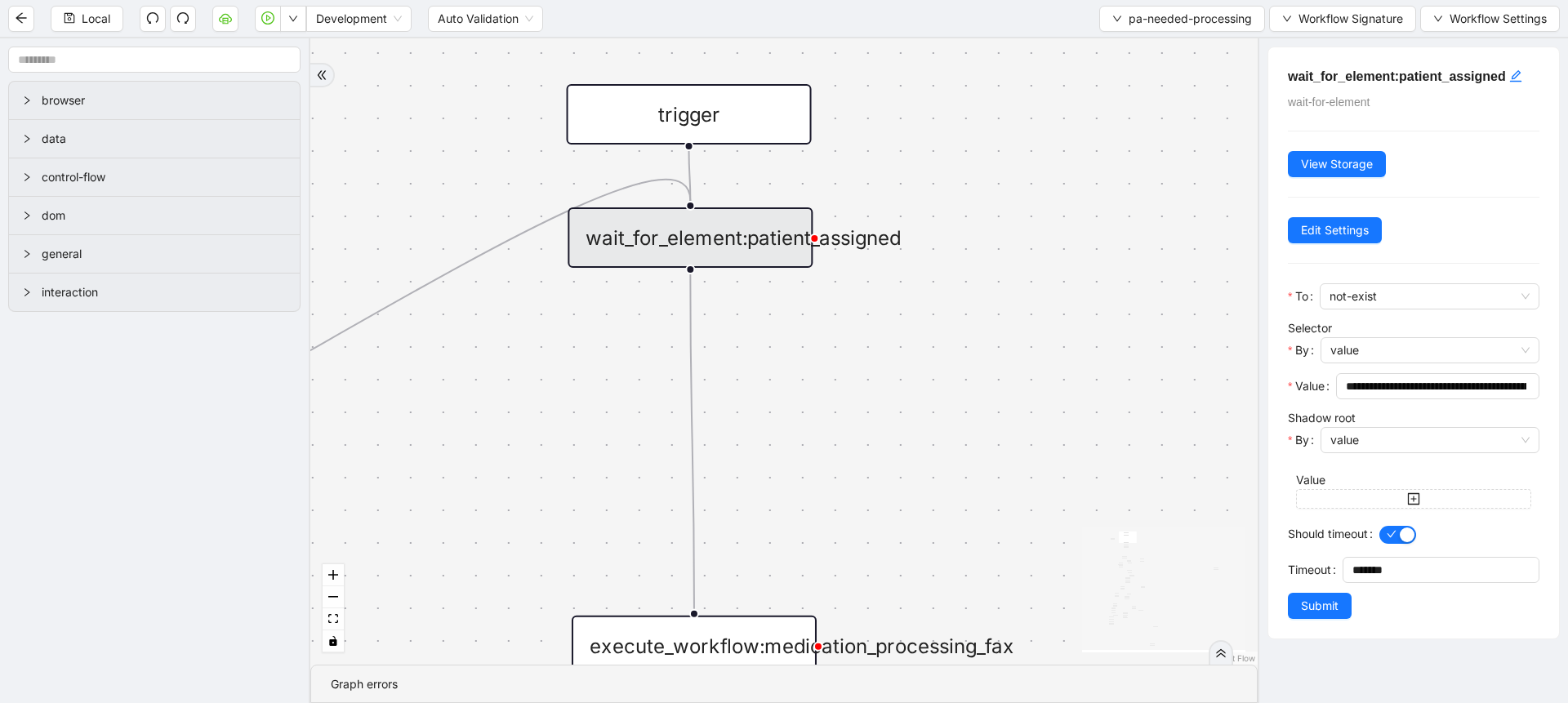
drag, startPoint x: 782, startPoint y: 425, endPoint x: 807, endPoint y: 420, distance: 25.5
click at [807, 420] on div "fallback fallback matched_sheet not_duplicate_task fallback fallback fallback c…" at bounding box center [784, 352] width 948 height 626
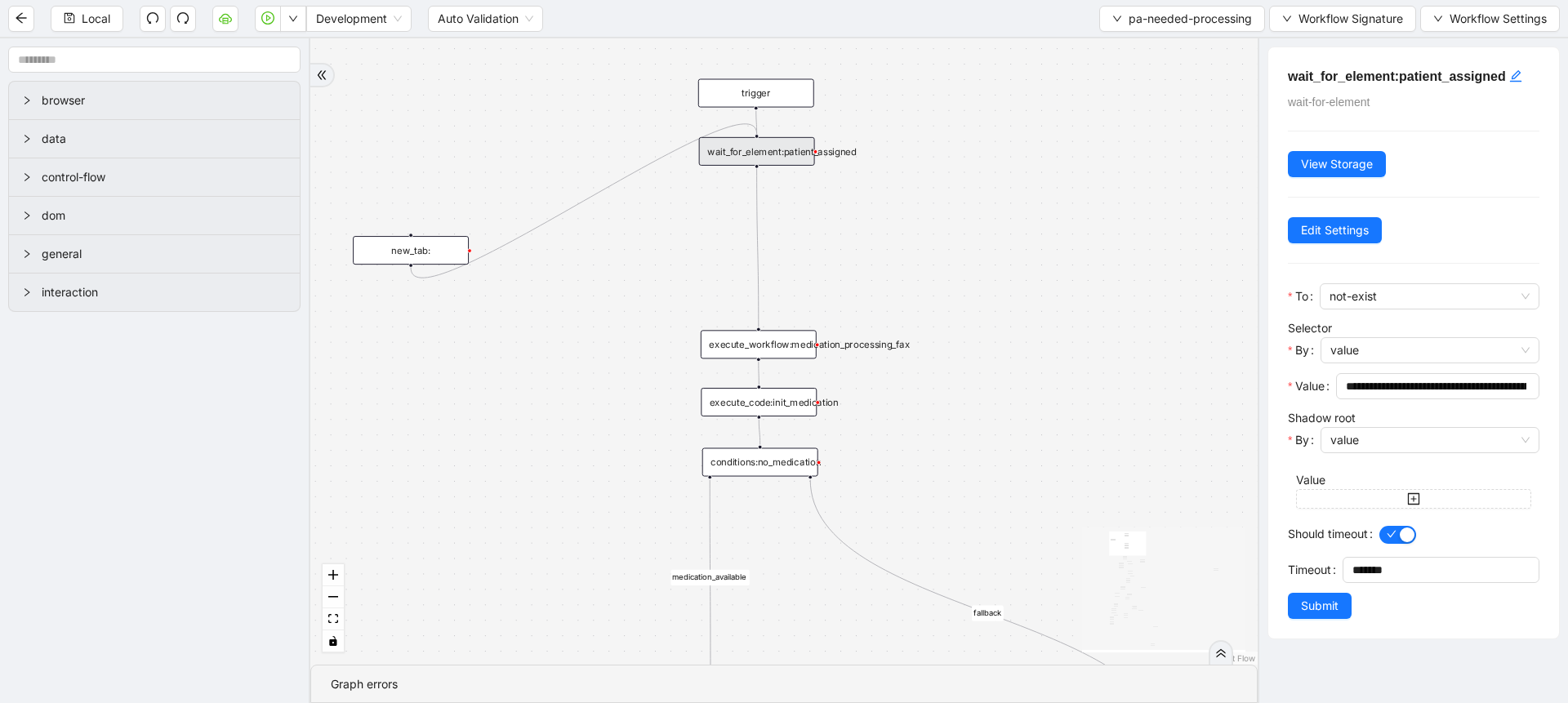
drag, startPoint x: 977, startPoint y: 379, endPoint x: 980, endPoint y: 160, distance: 219.0
click at [980, 154] on div "fallback fallback matched_sheet not_duplicate_task fallback fallback fallback c…" at bounding box center [784, 352] width 948 height 626
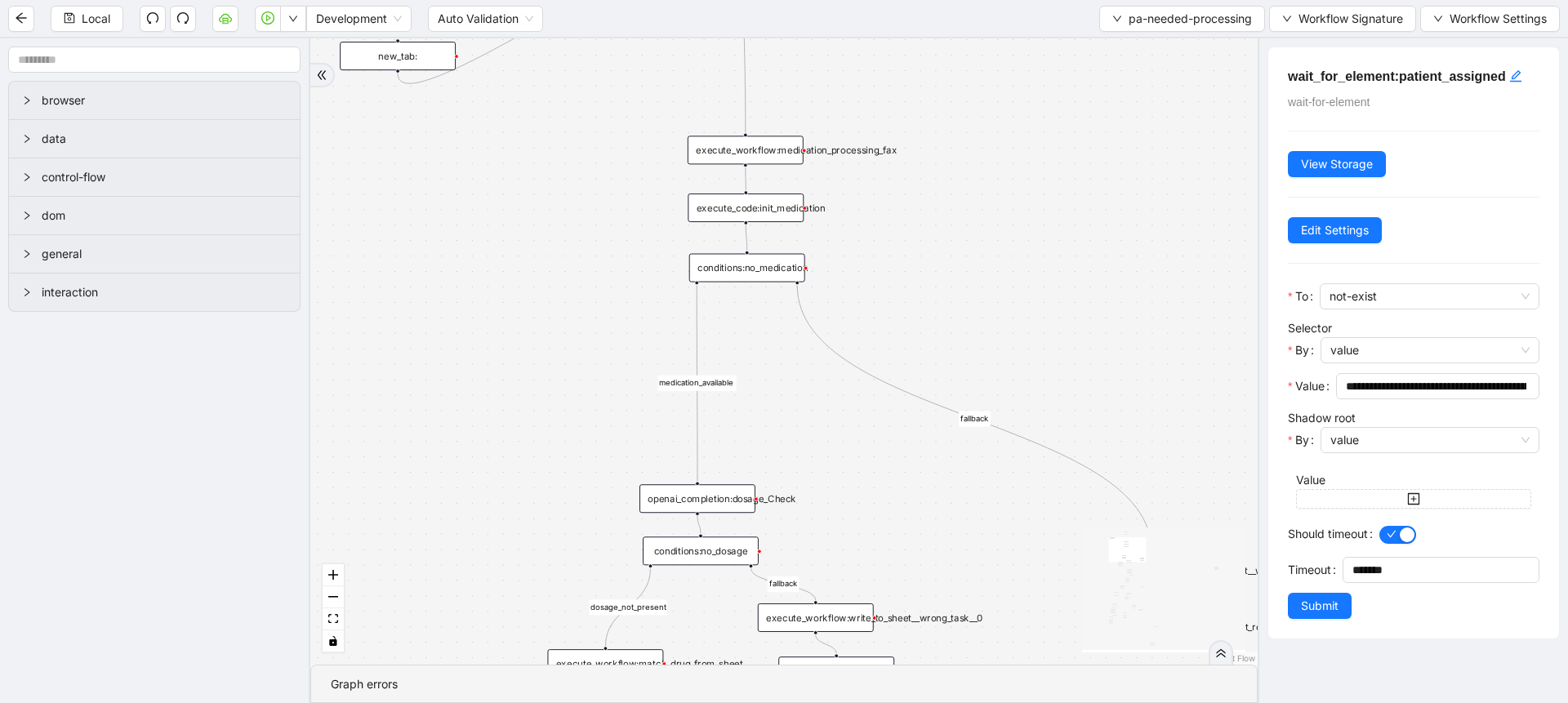
drag, startPoint x: 964, startPoint y: 391, endPoint x: 948, endPoint y: 296, distance: 96.3
click at [948, 296] on div "fallback fallback matched_sheet not_duplicate_task fallback fallback fallback c…" at bounding box center [784, 352] width 948 height 626
click at [1140, 13] on span "pa-needed-processing" at bounding box center [1190, 18] width 124 height 18
click at [1142, 47] on span "Select" at bounding box center [1180, 50] width 141 height 18
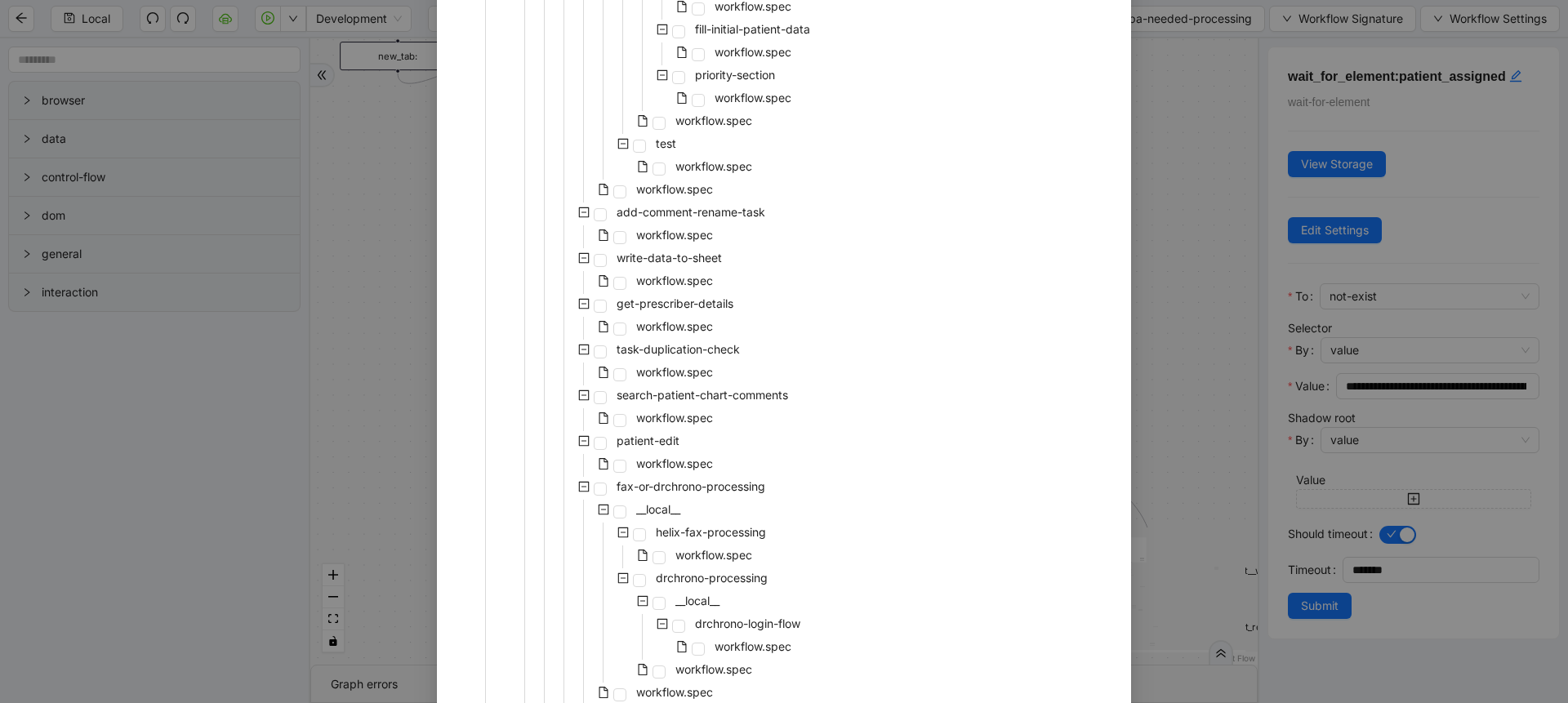
scroll to position [1029, 0]
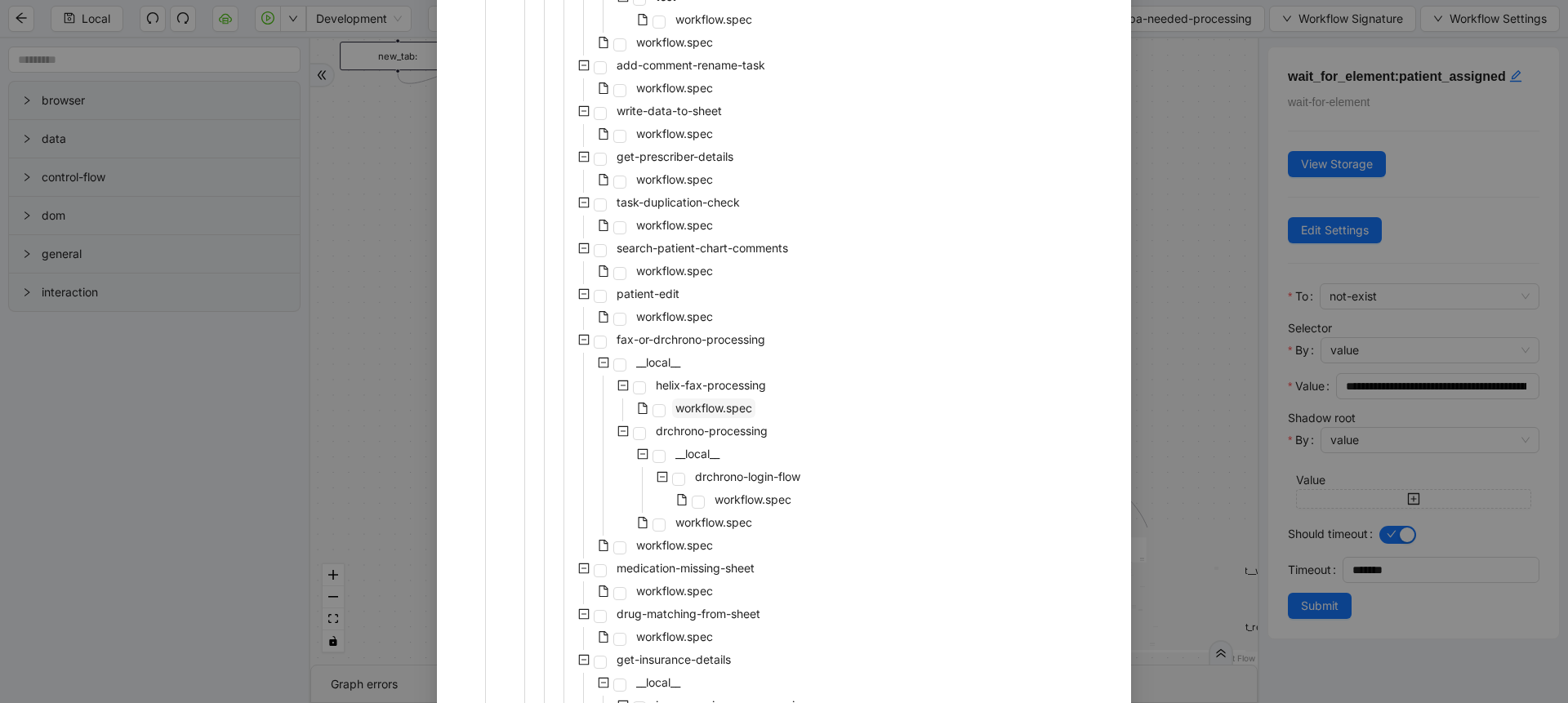
click at [704, 406] on span "workflow.spec" at bounding box center [714, 407] width 77 height 13
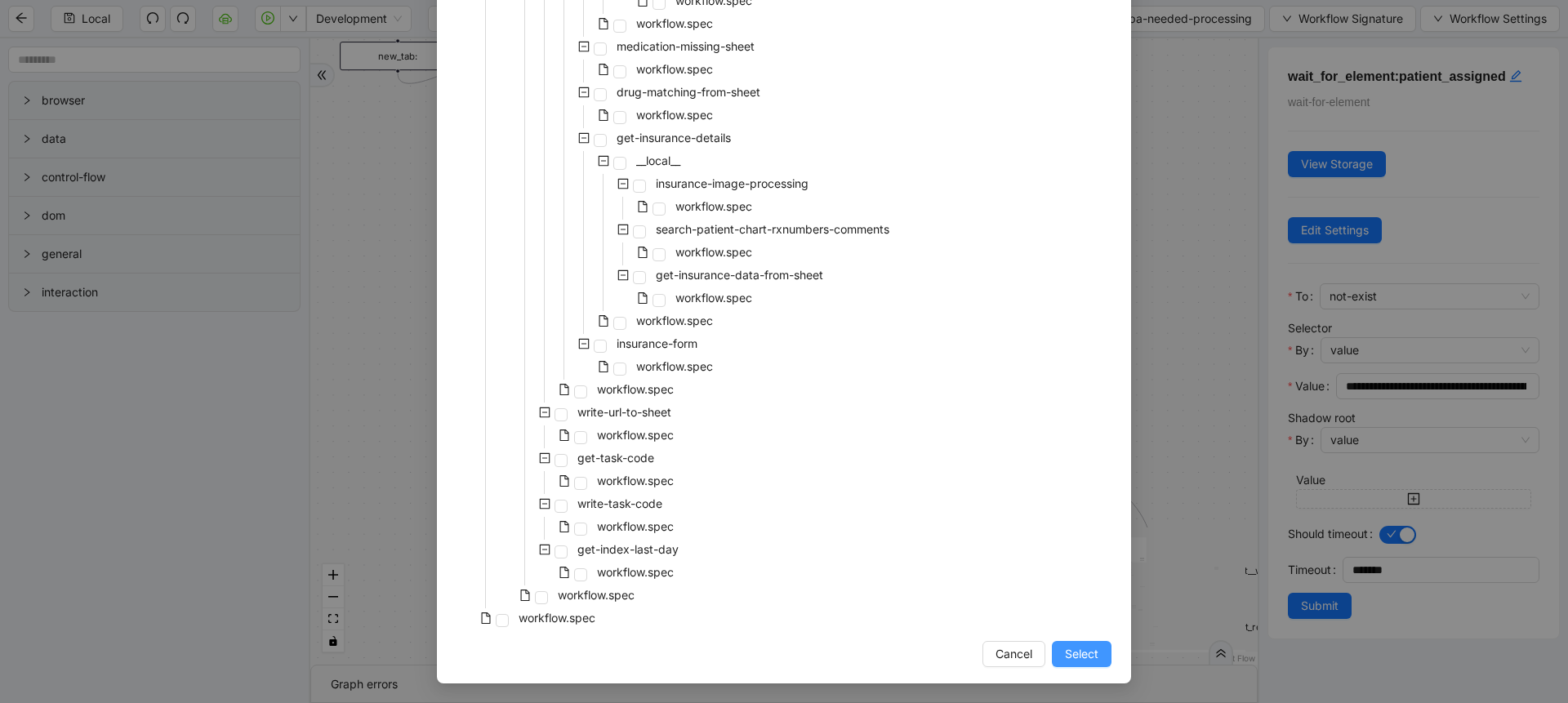
click at [1065, 658] on span "Select" at bounding box center [1081, 653] width 34 height 18
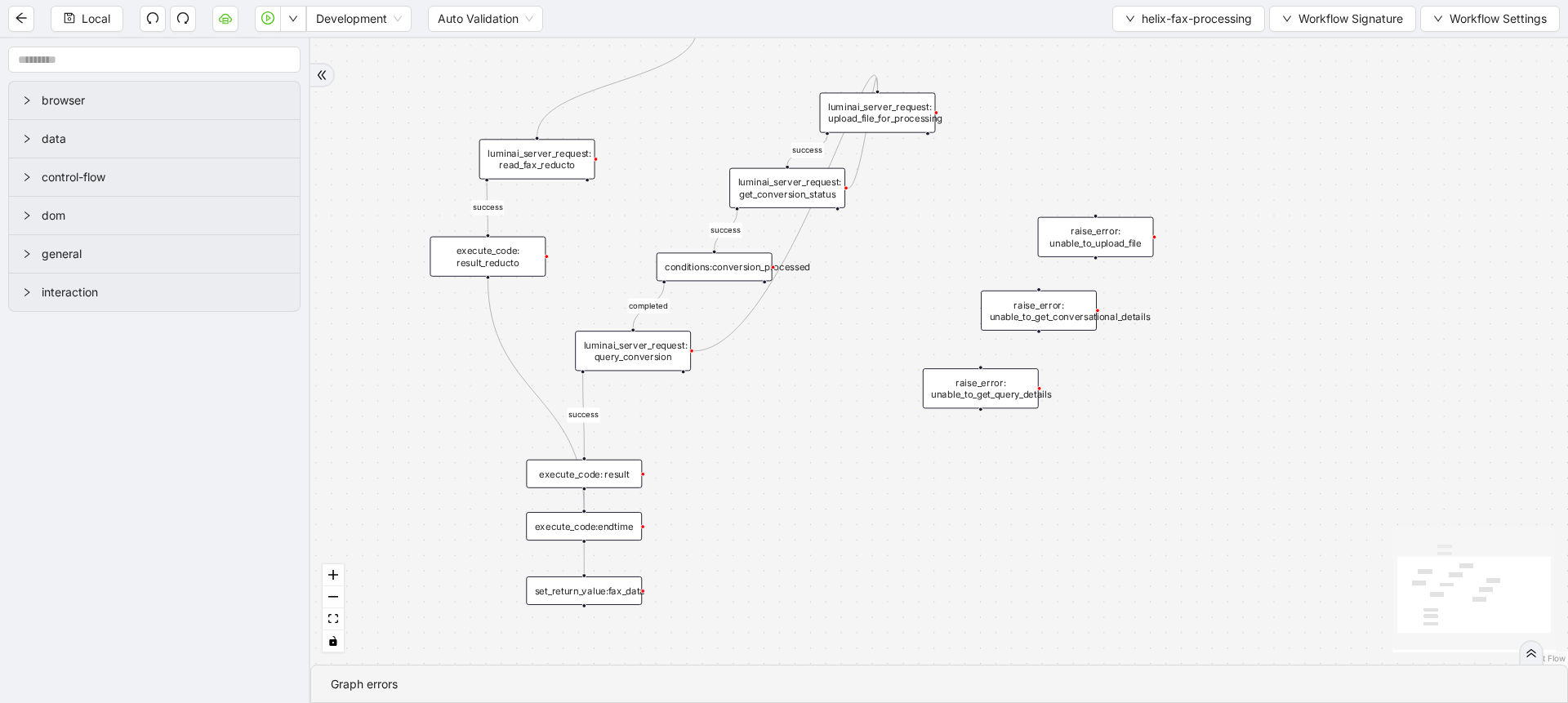
drag, startPoint x: 900, startPoint y: 360, endPoint x: 876, endPoint y: 498, distance: 140.1
click at [876, 498] on div "success success success completed success onError onError trigger raise_error: …" at bounding box center [939, 352] width 1257 height 626
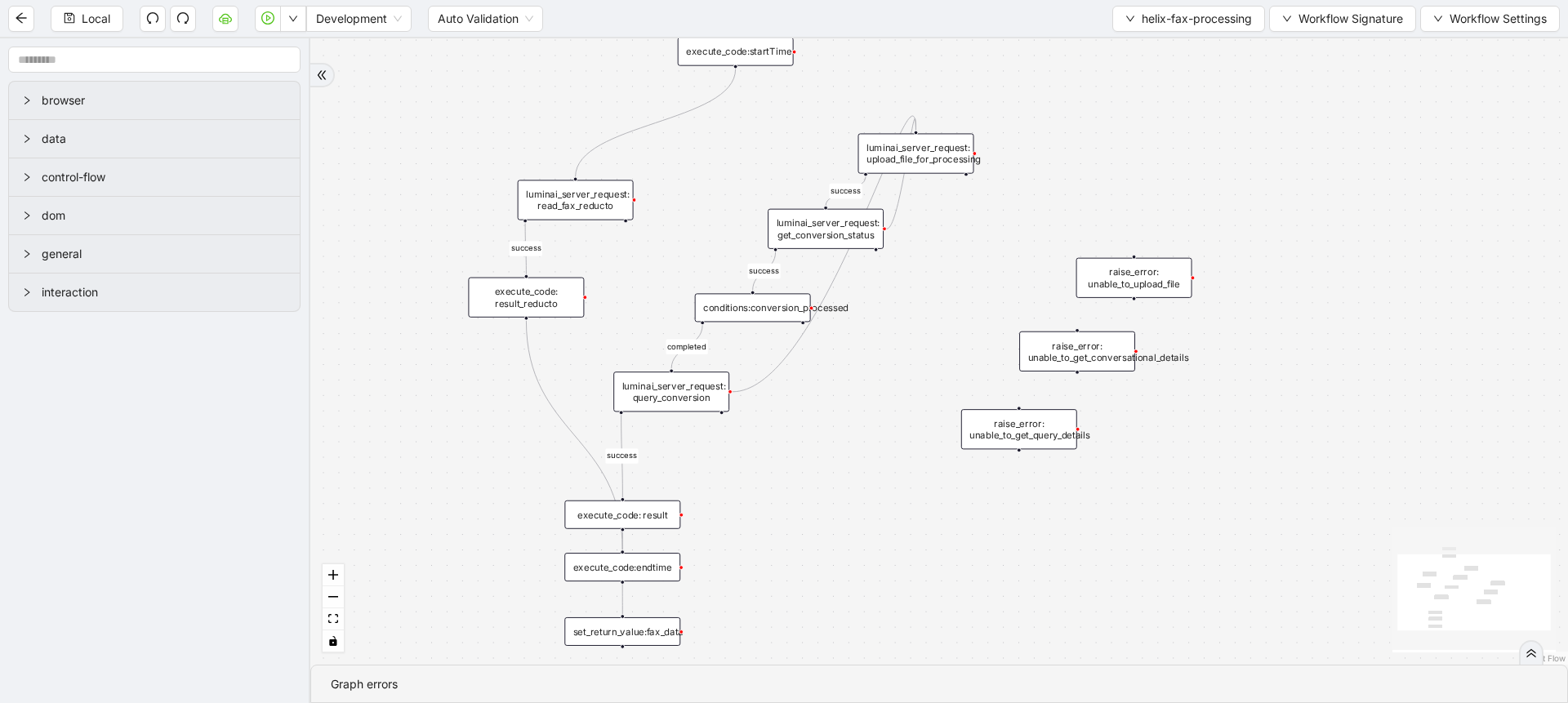
drag, startPoint x: 848, startPoint y: 400, endPoint x: 887, endPoint y: 414, distance: 41.4
click at [887, 414] on div "success success success completed success onError onError trigger raise_error: …" at bounding box center [939, 352] width 1257 height 626
click at [551, 306] on div "execute_code: result_reducto" at bounding box center [525, 298] width 116 height 40
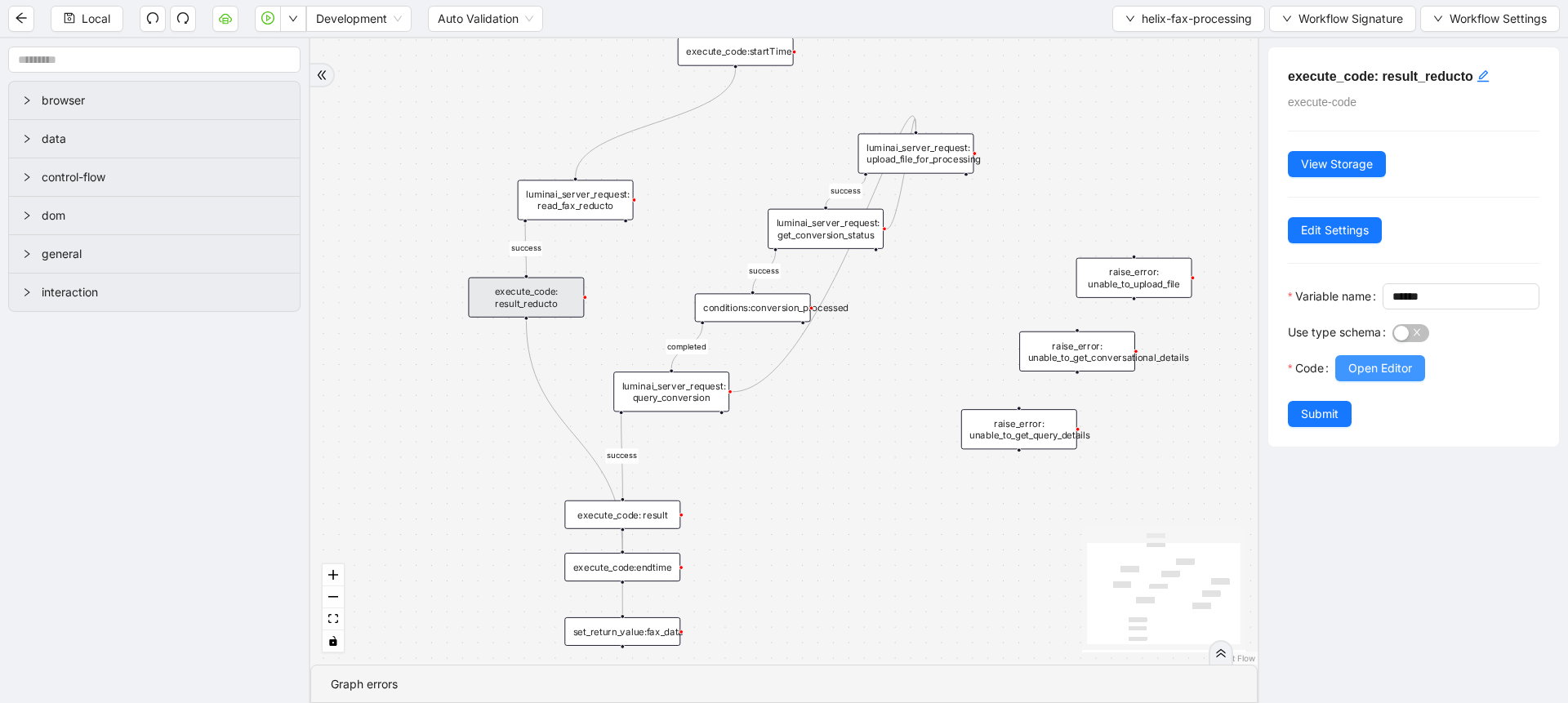
click at [1356, 377] on span "Open Editor" at bounding box center [1380, 368] width 63 height 18
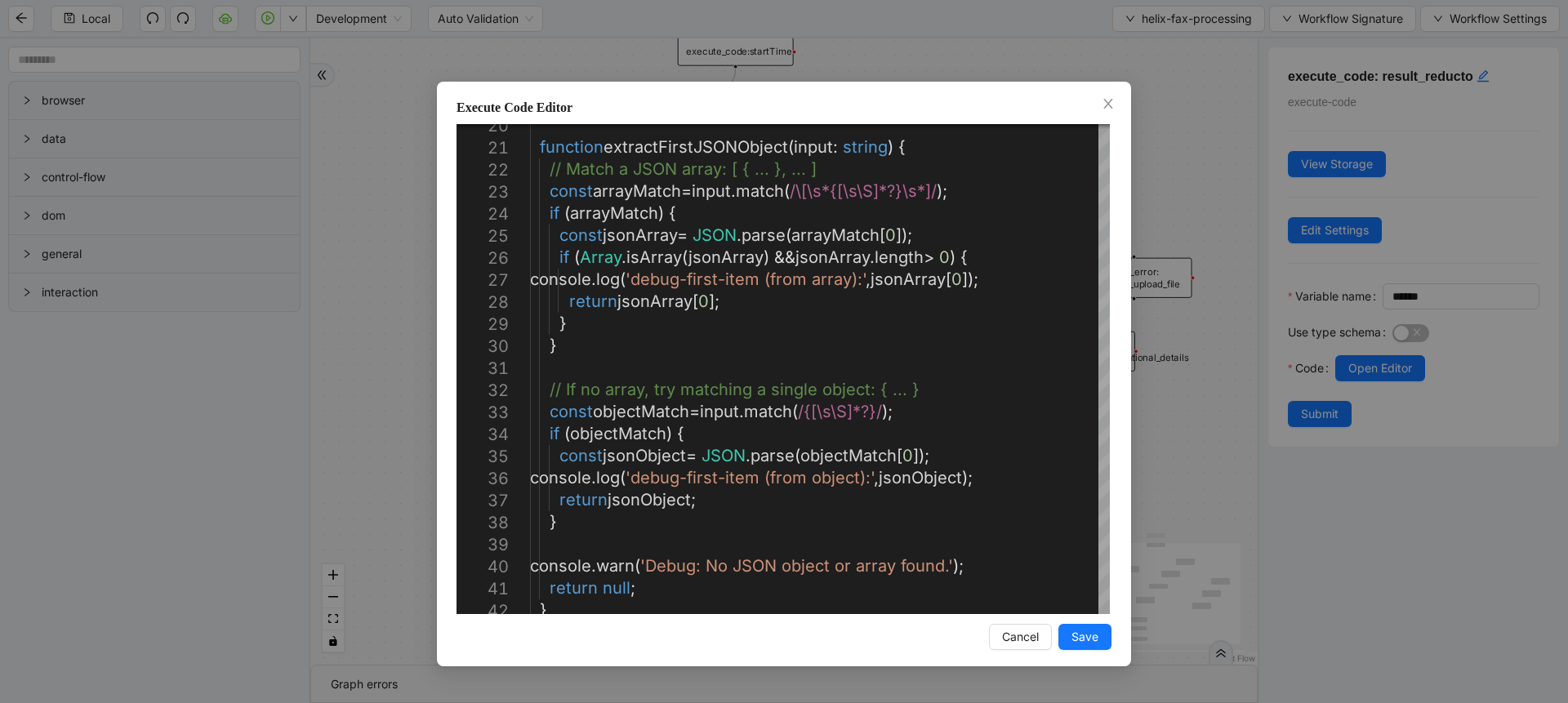
click at [1169, 433] on div "Execute Code Editor 20 21 22 23 24 25 26 27 28 29 30 31 32 33 34 35 36 37 38 39…" at bounding box center [784, 352] width 1568 height 703
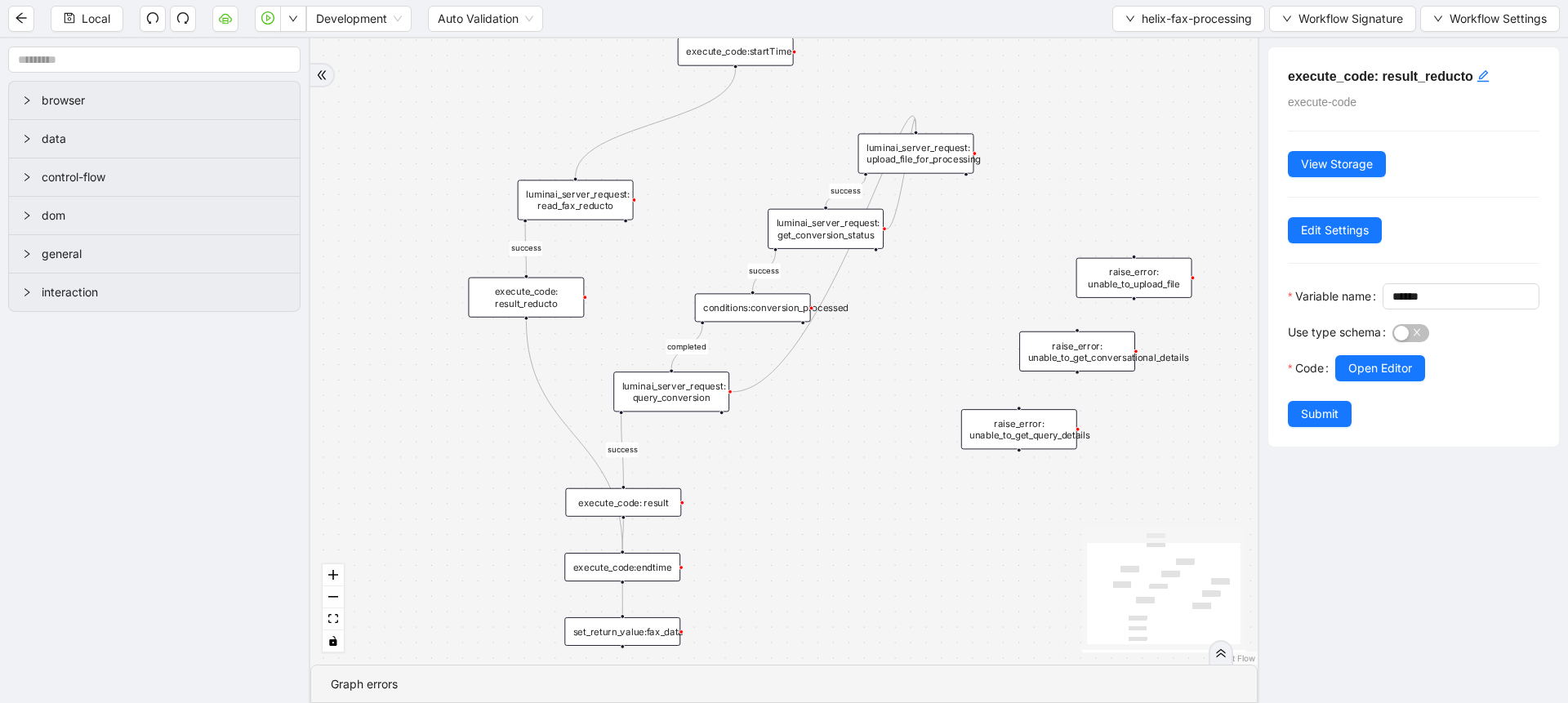
drag, startPoint x: 652, startPoint y: 509, endPoint x: 653, endPoint y: 496, distance: 13.0
click at [653, 496] on div "execute_code: result" at bounding box center [623, 503] width 116 height 29
click at [666, 621] on div "set_return_value:fax_data" at bounding box center [622, 631] width 116 height 29
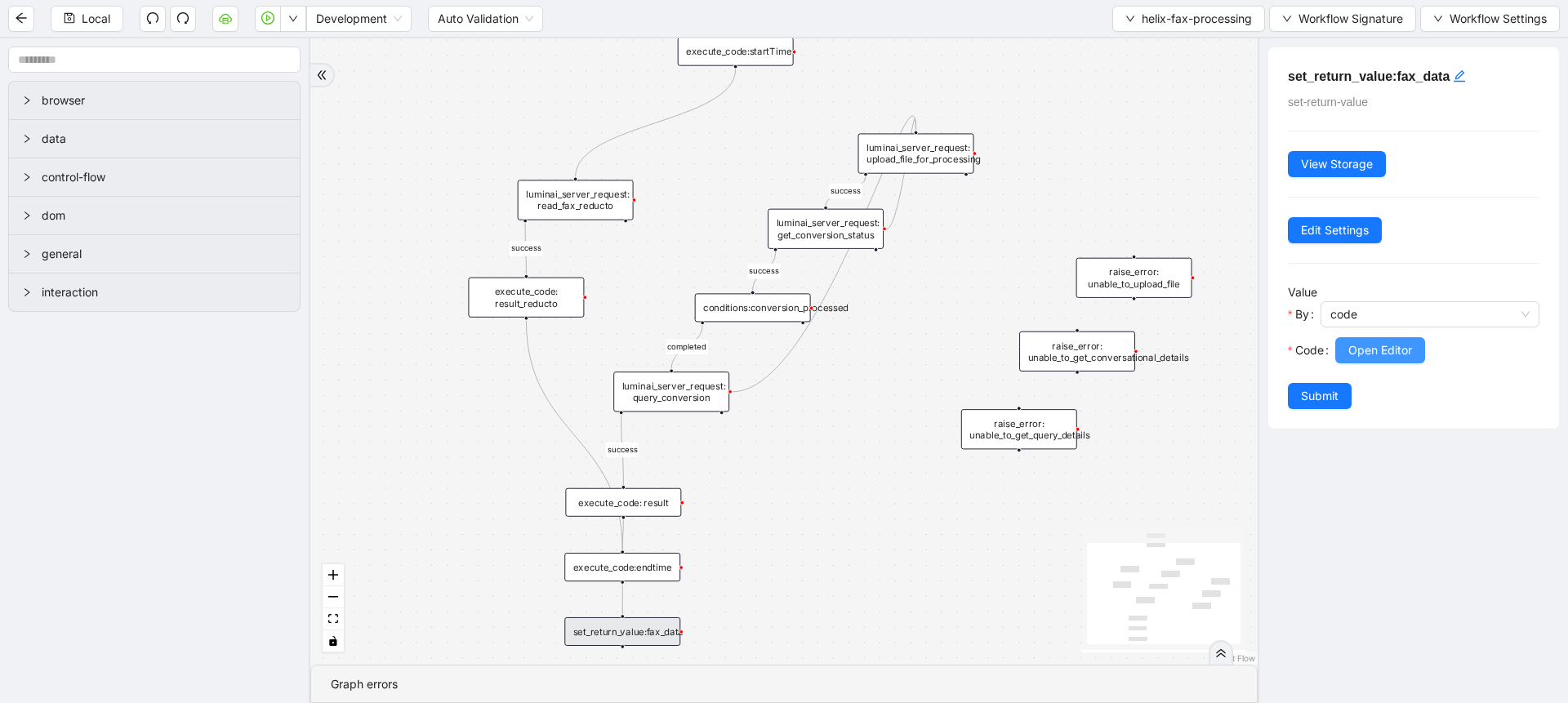
click at [1356, 353] on span "Open Editor" at bounding box center [1380, 350] width 63 height 18
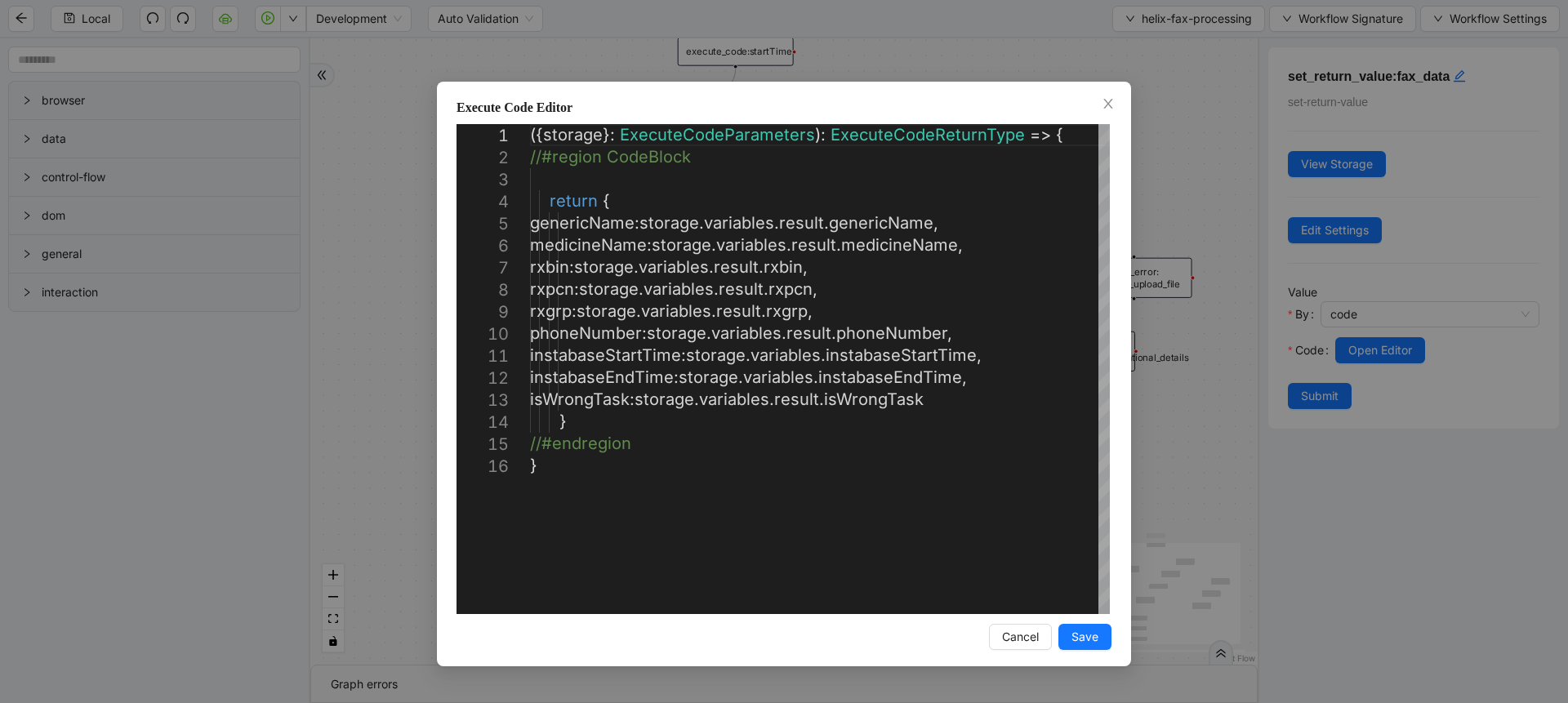
click at [1209, 133] on div "Execute Code Editor 1 2 3 4 5 6 7 8 9 10 11 12 13 14 15 16 ({ storage }: Execut…" at bounding box center [784, 352] width 1568 height 703
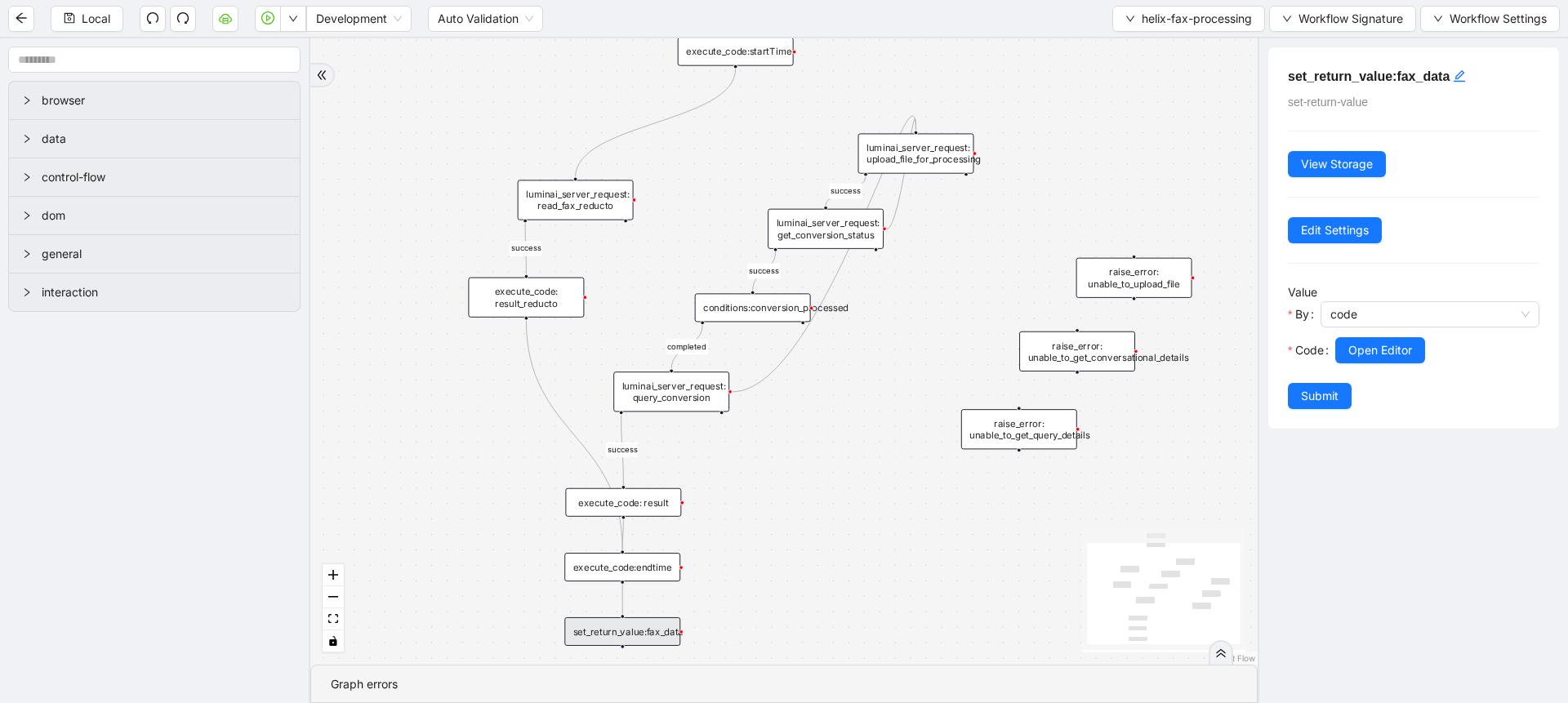
click at [564, 301] on div "execute_code: result_reducto" at bounding box center [525, 298] width 116 height 40
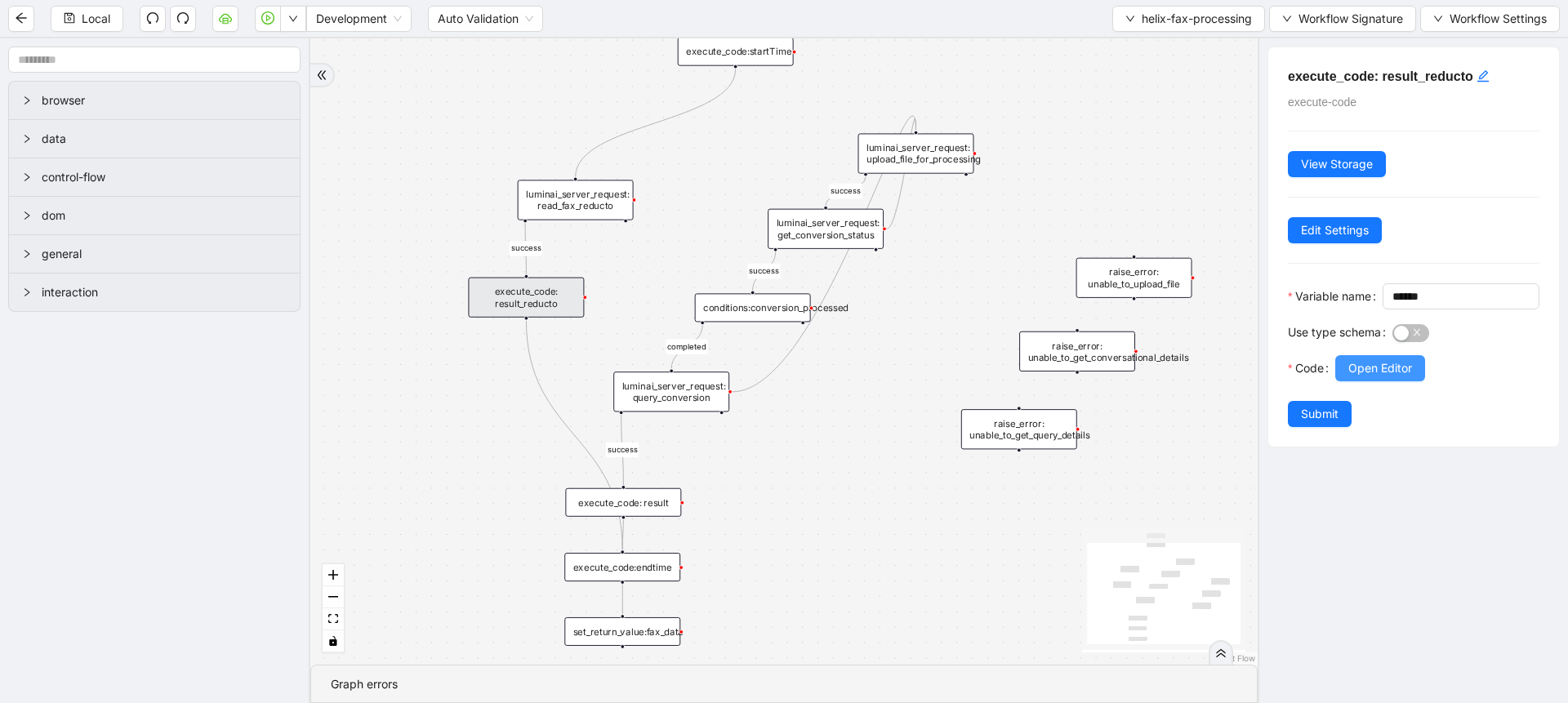
click at [1349, 377] on span "Open Editor" at bounding box center [1380, 368] width 63 height 18
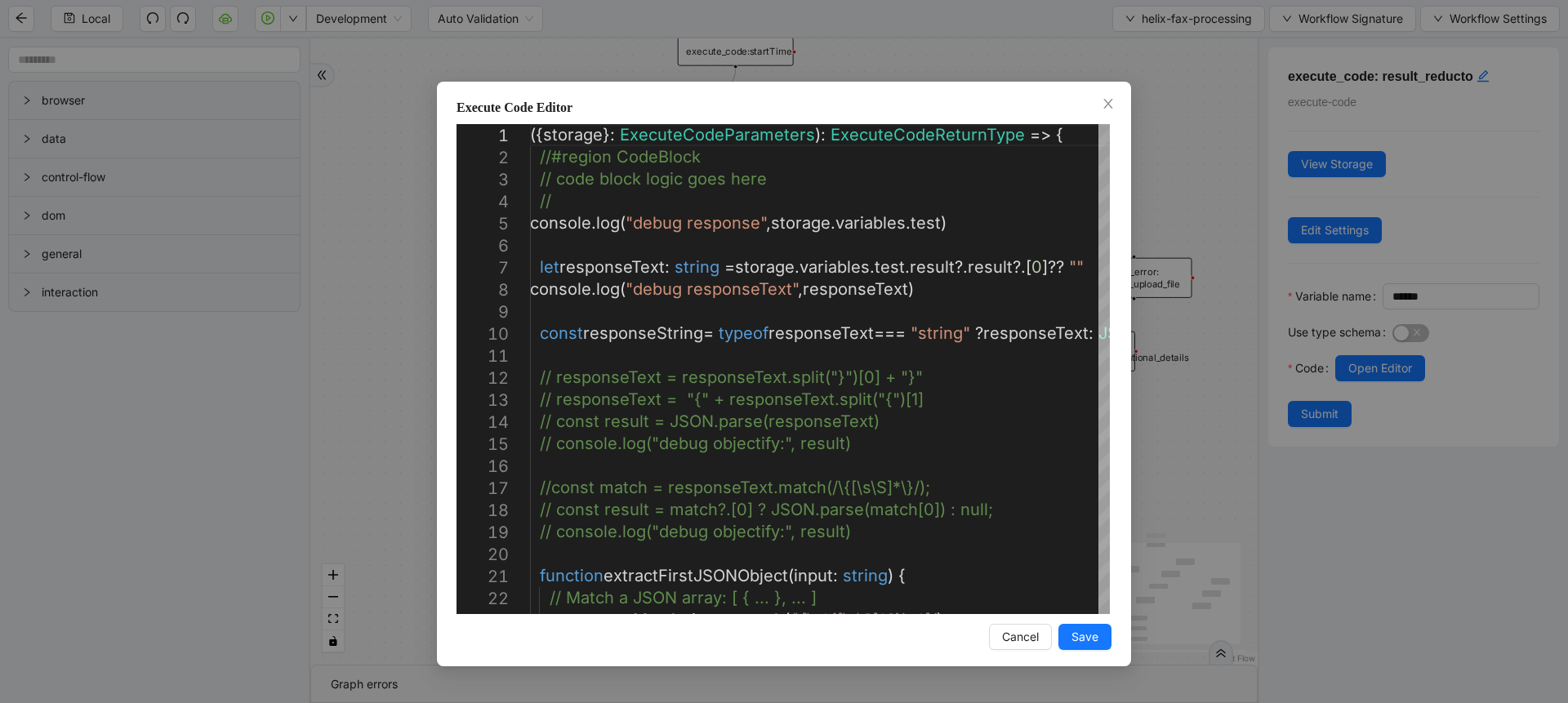
click at [1209, 237] on div "Execute Code Editor 1 2 3 4 5 6 7 8 9 10 11 12 13 14 15 16 17 18 19 20 21 22 23…" at bounding box center [784, 352] width 1568 height 703
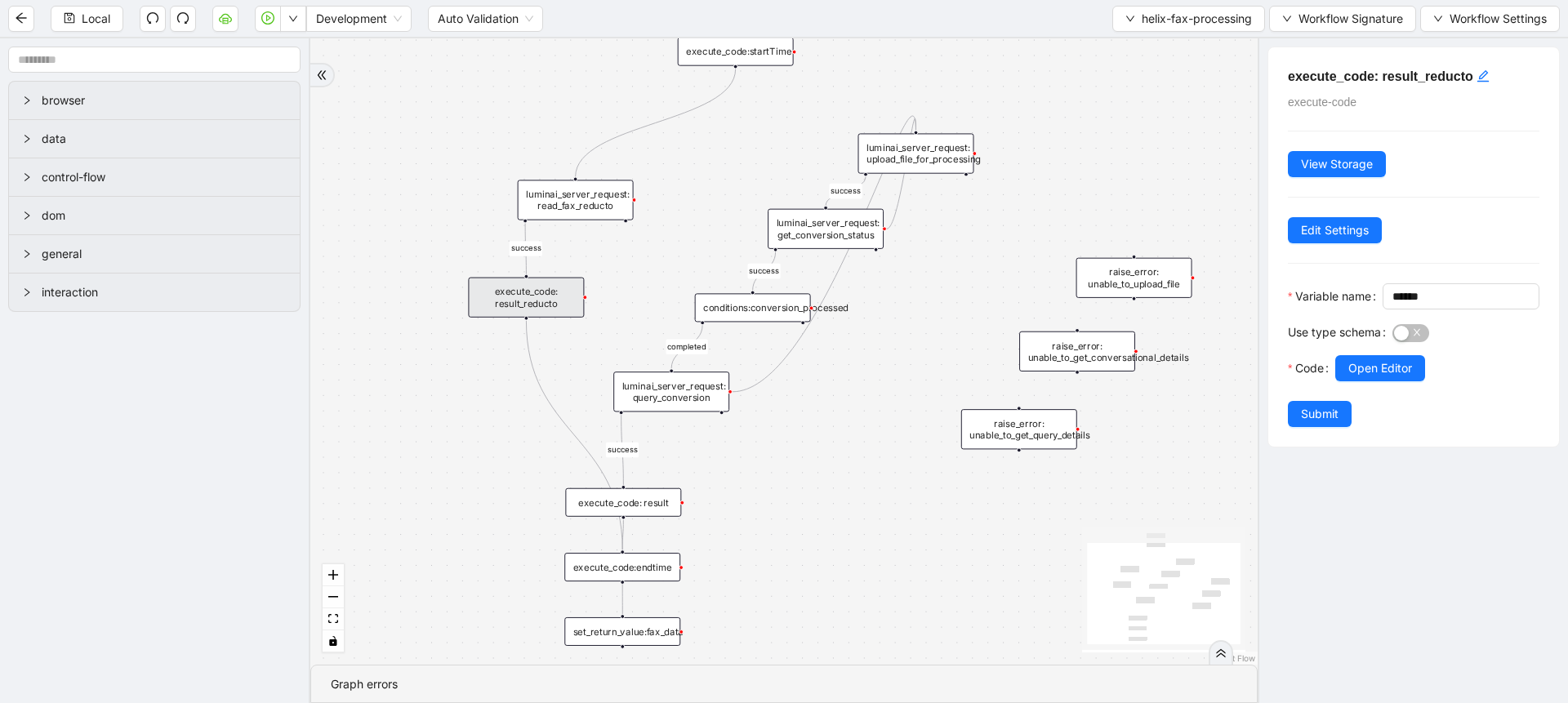
click at [588, 192] on div "luminai_server_request: read_fax_reducto" at bounding box center [575, 199] width 116 height 40
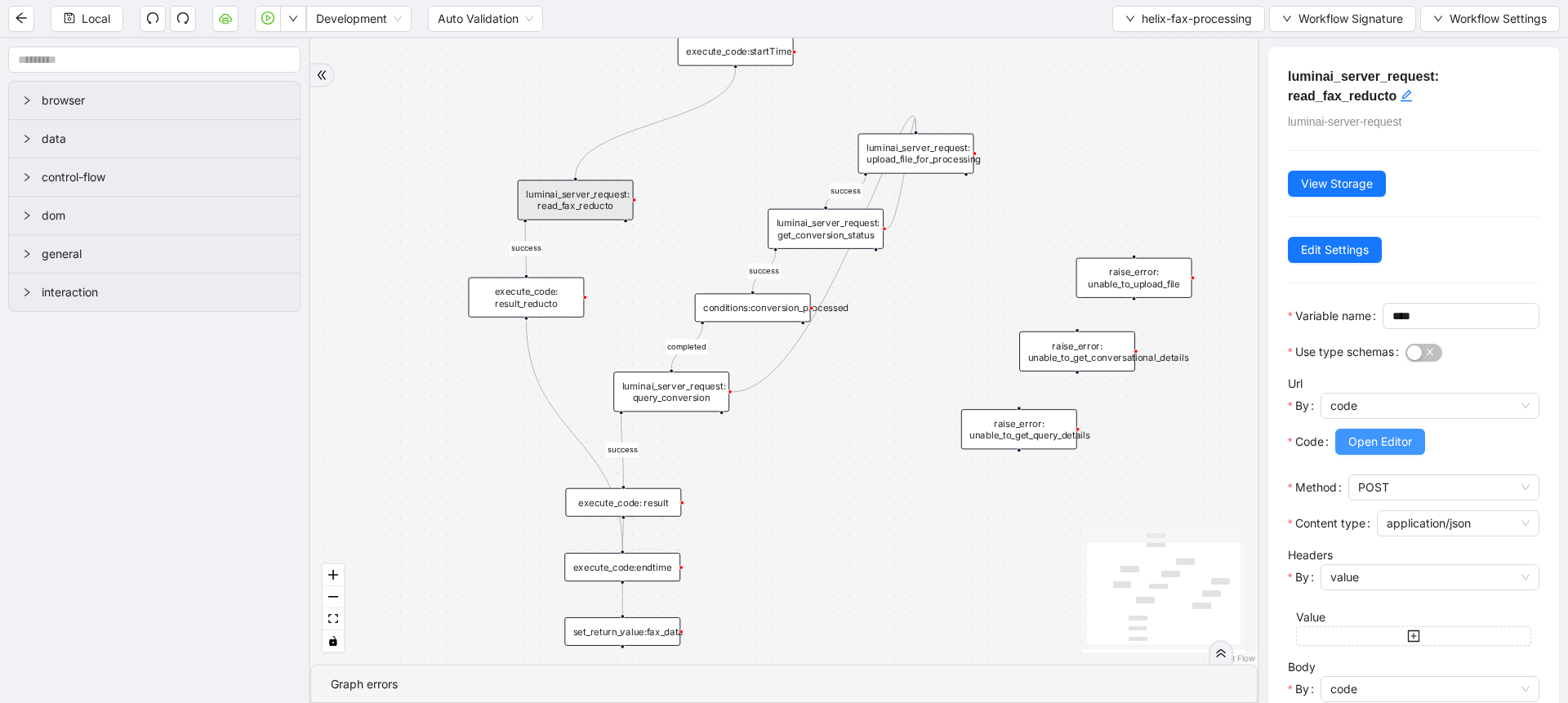
click at [1351, 450] on span "Open Editor" at bounding box center [1380, 442] width 63 height 18
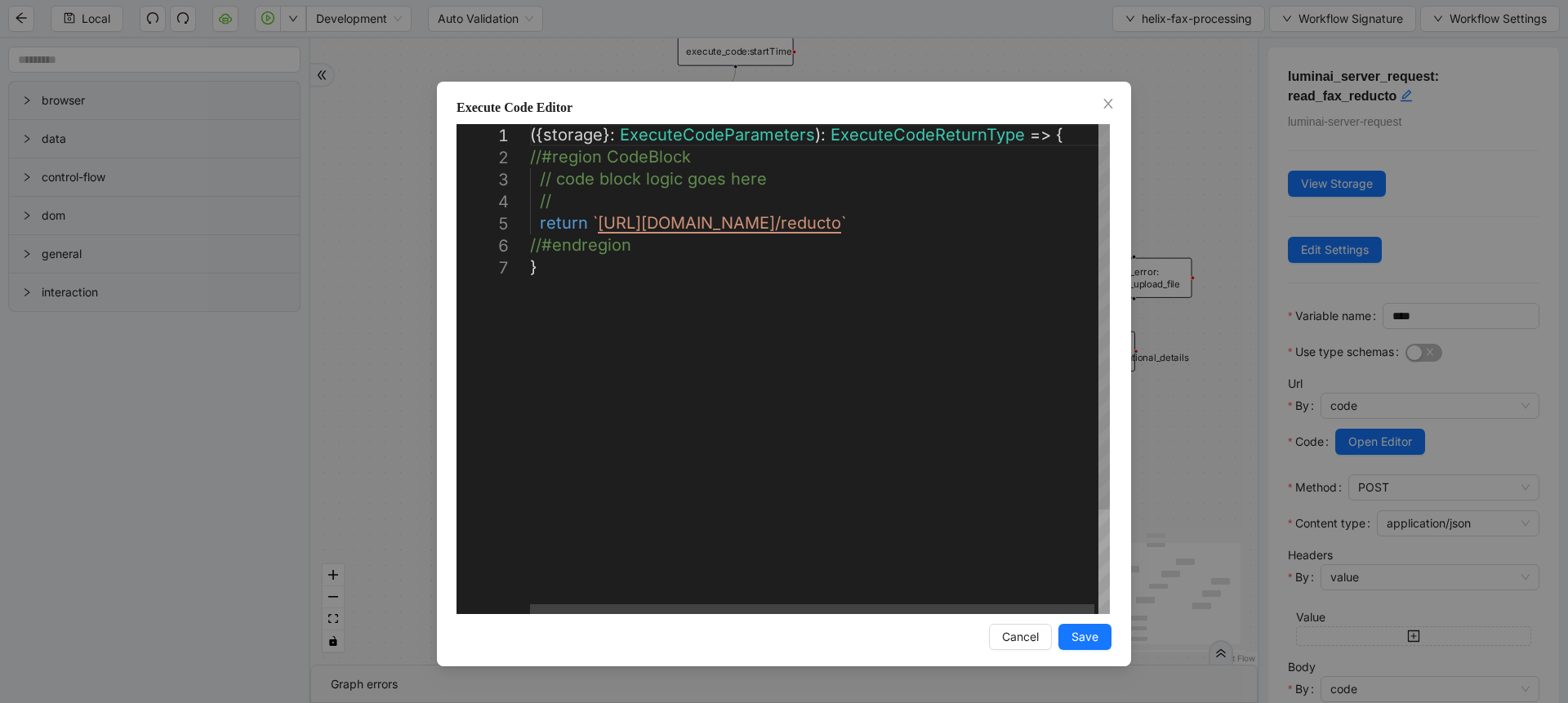
click at [1317, 403] on div "**********" at bounding box center [784, 352] width 1568 height 703
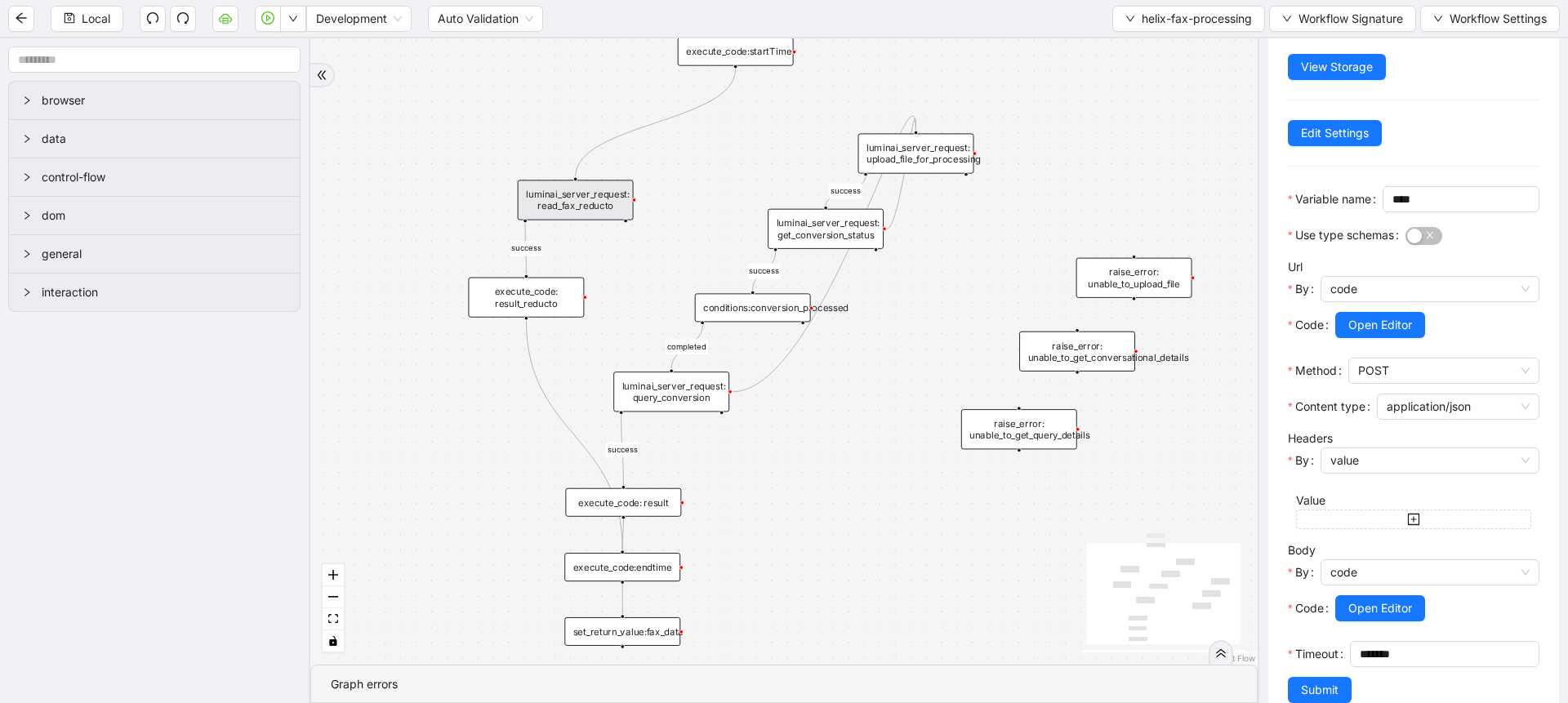
scroll to position [207, 0]
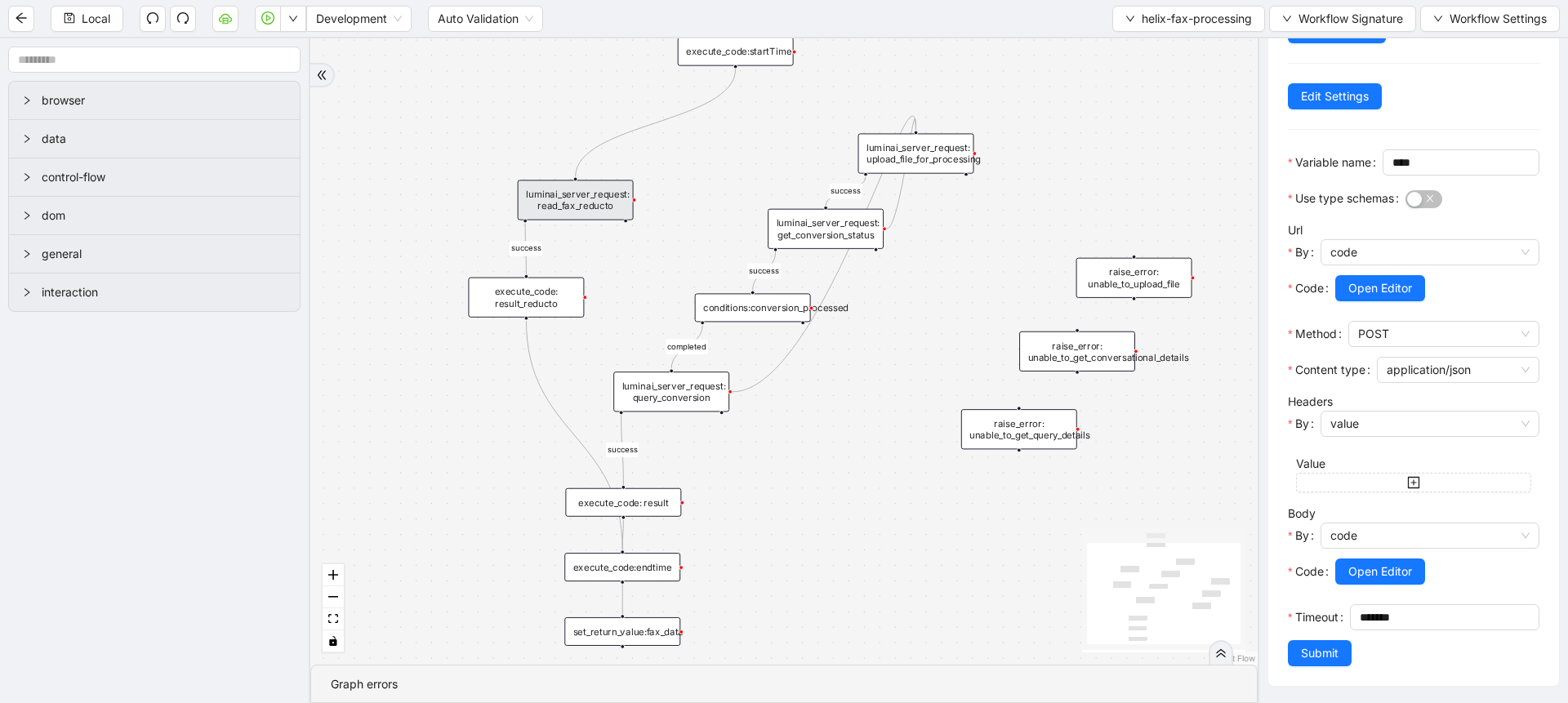
click at [1340, 584] on div at bounding box center [1437, 594] width 204 height 19
click at [1355, 562] on span "Open Editor" at bounding box center [1380, 571] width 63 height 18
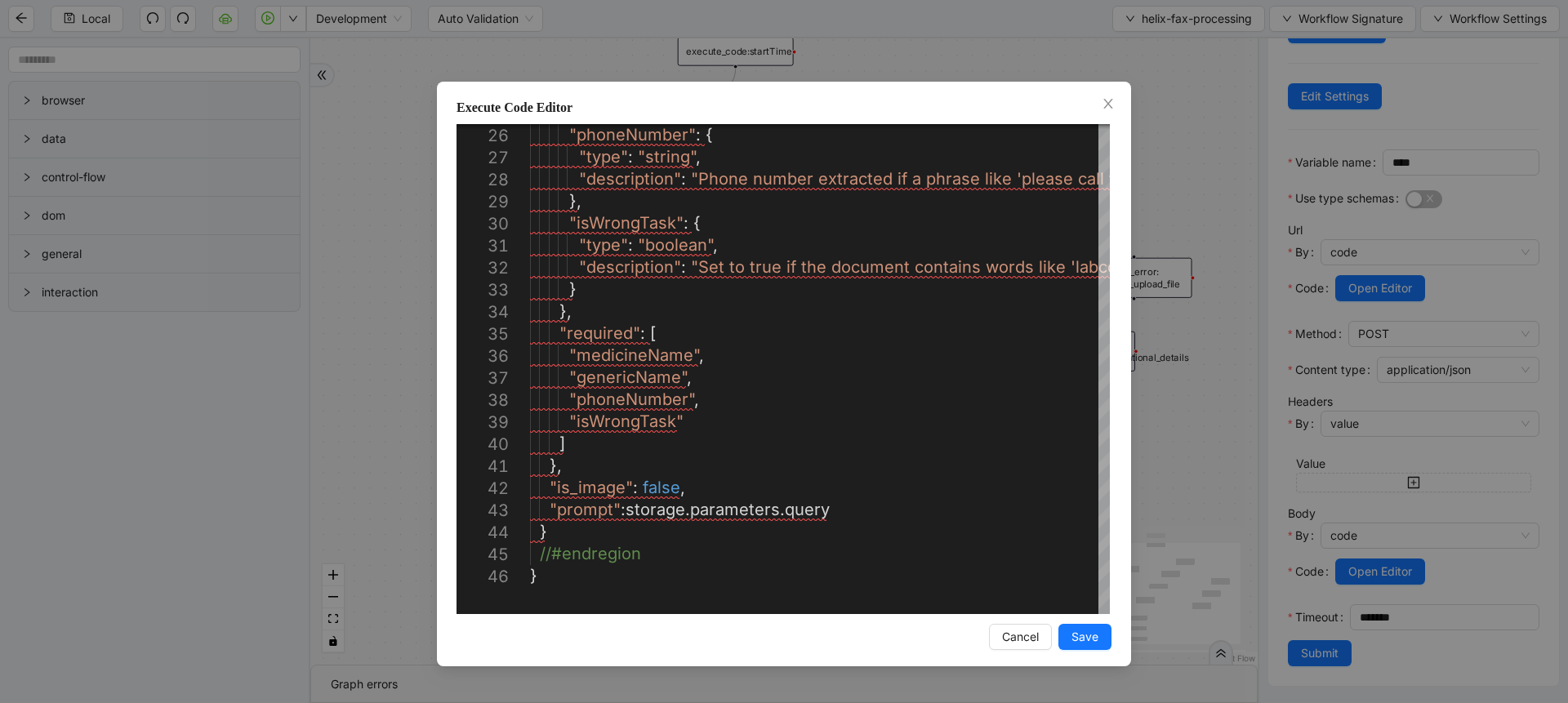
click at [1203, 433] on div "Execute Code Editor 26 27 28 29 30 31 32 33 34 35 36 37 38 39 40 41 42 43 44 45…" at bounding box center [784, 352] width 1568 height 703
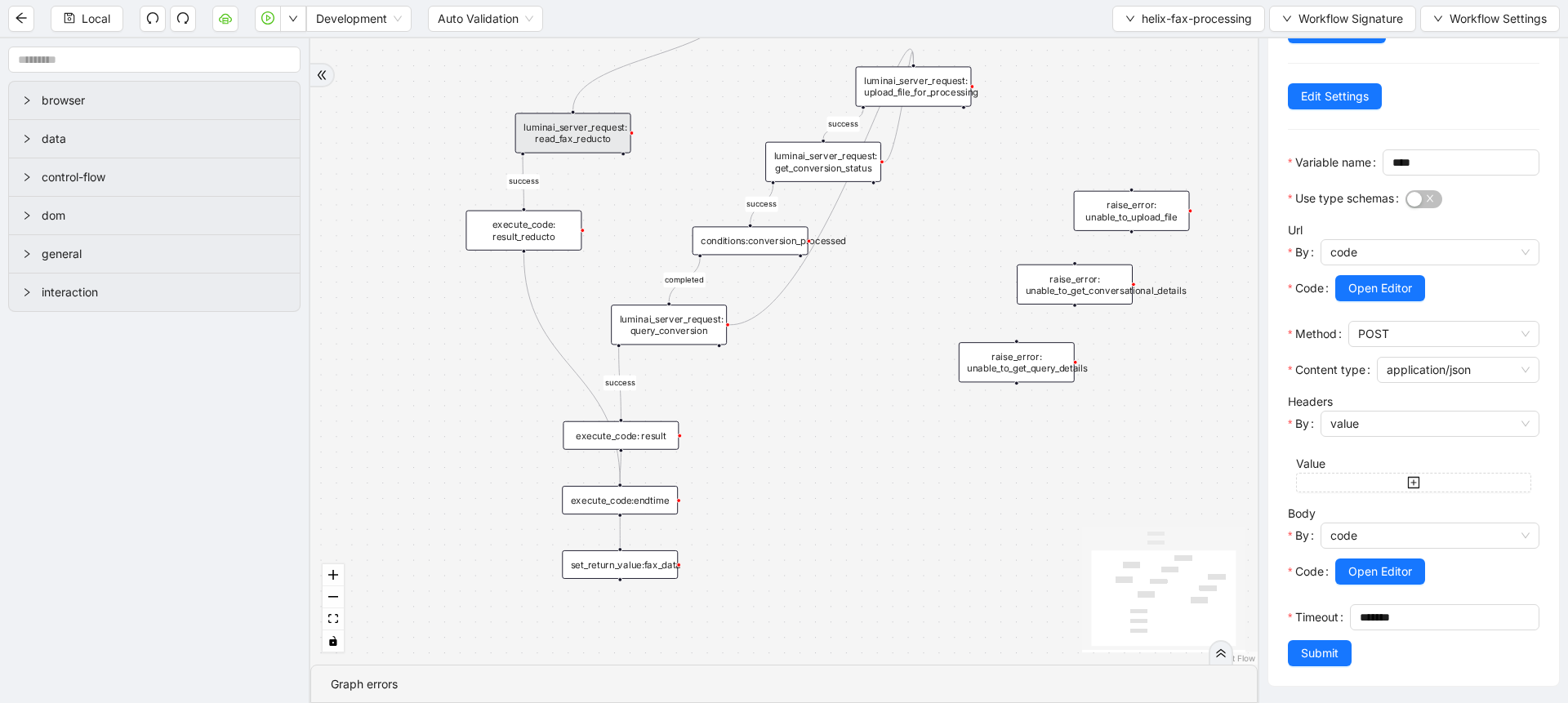
drag, startPoint x: 721, startPoint y: 527, endPoint x: 718, endPoint y: 460, distance: 67.1
click at [718, 460] on div "success success success completed success onError onError trigger raise_error: …" at bounding box center [784, 352] width 948 height 626
click at [1333, 18] on span "Workflow Signature" at bounding box center [1350, 18] width 104 height 18
click at [1299, 174] on span "Type" at bounding box center [1341, 181] width 108 height 18
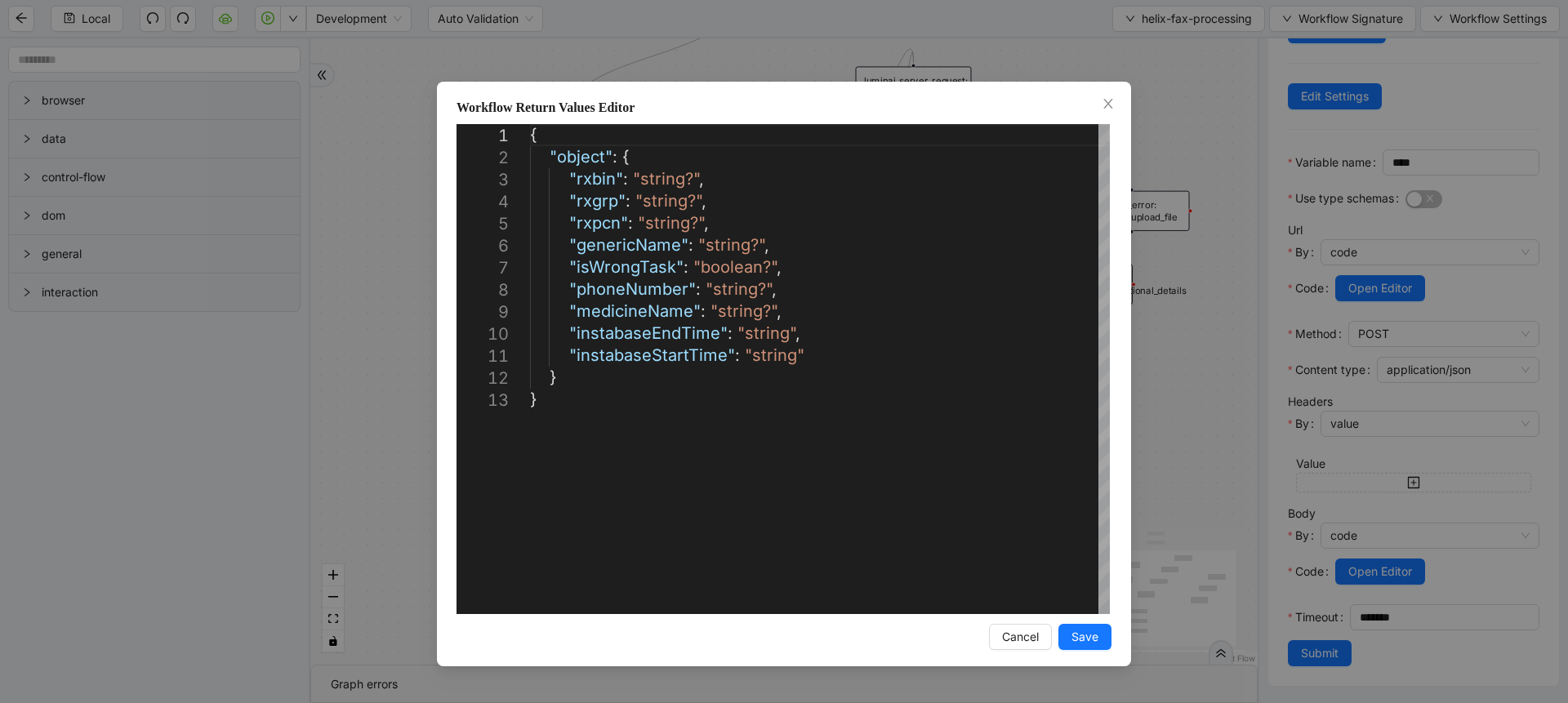
click at [1172, 108] on div "**********" at bounding box center [784, 352] width 1568 height 703
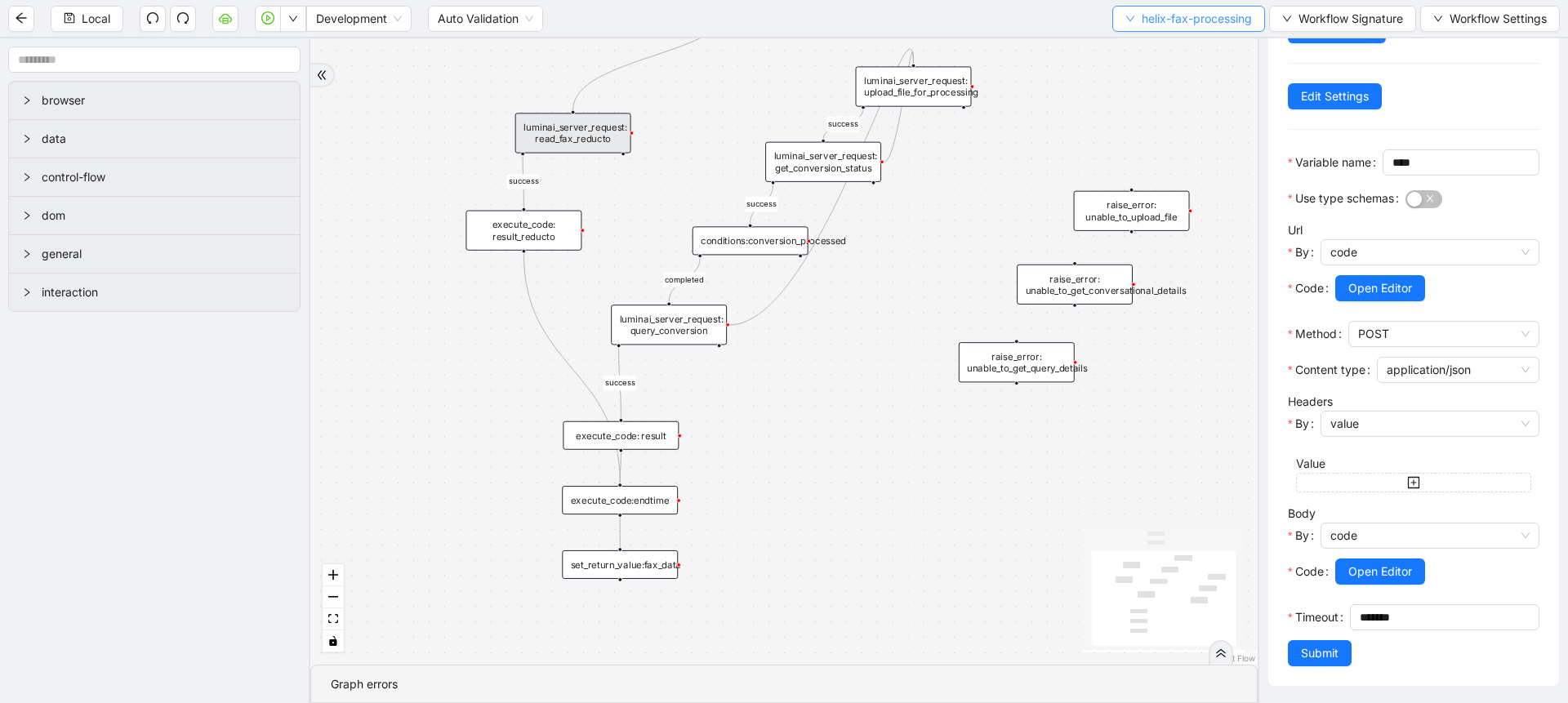
click at [1148, 15] on span "helix-fax-processing" at bounding box center [1196, 18] width 110 height 18
click at [1146, 41] on span "Select" at bounding box center [1187, 50] width 127 height 18
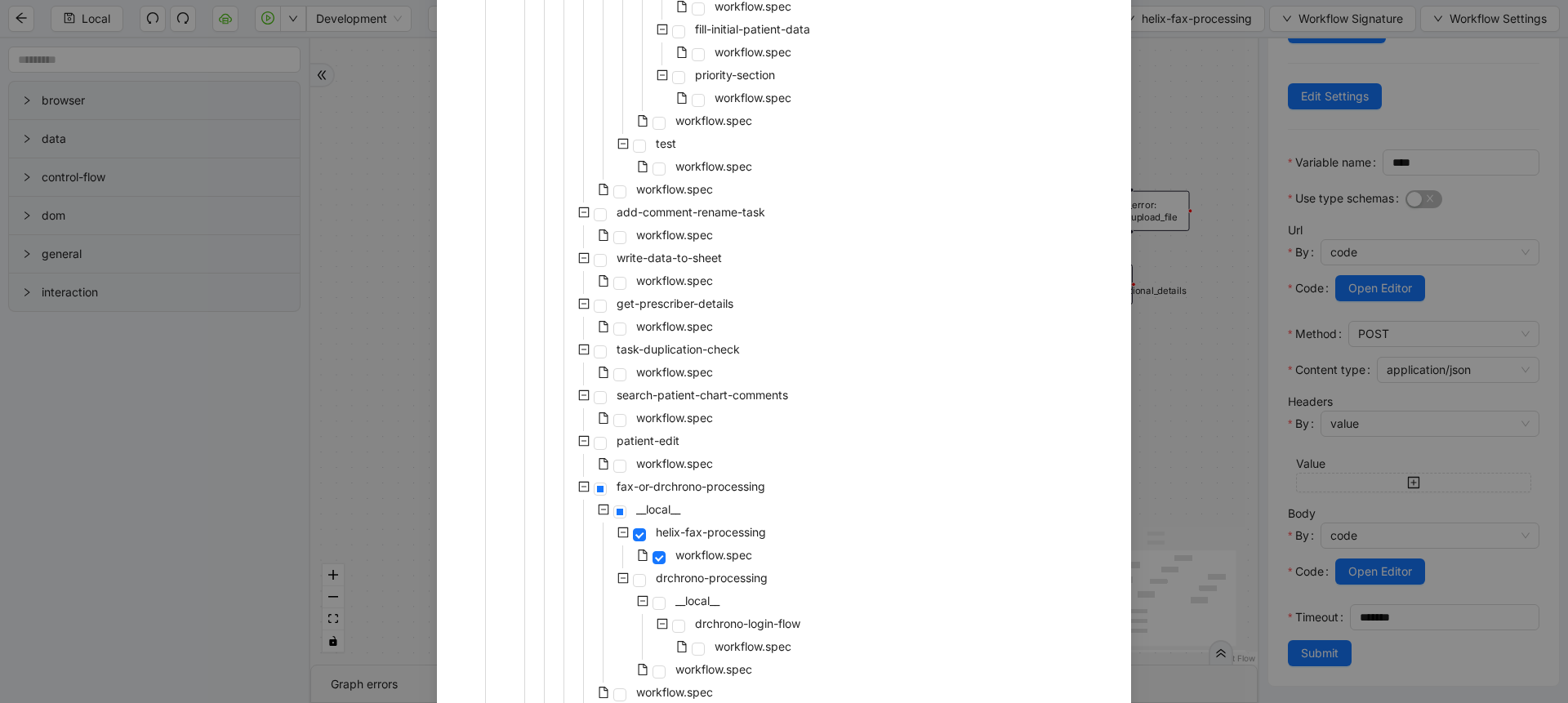
scroll to position [1175, 0]
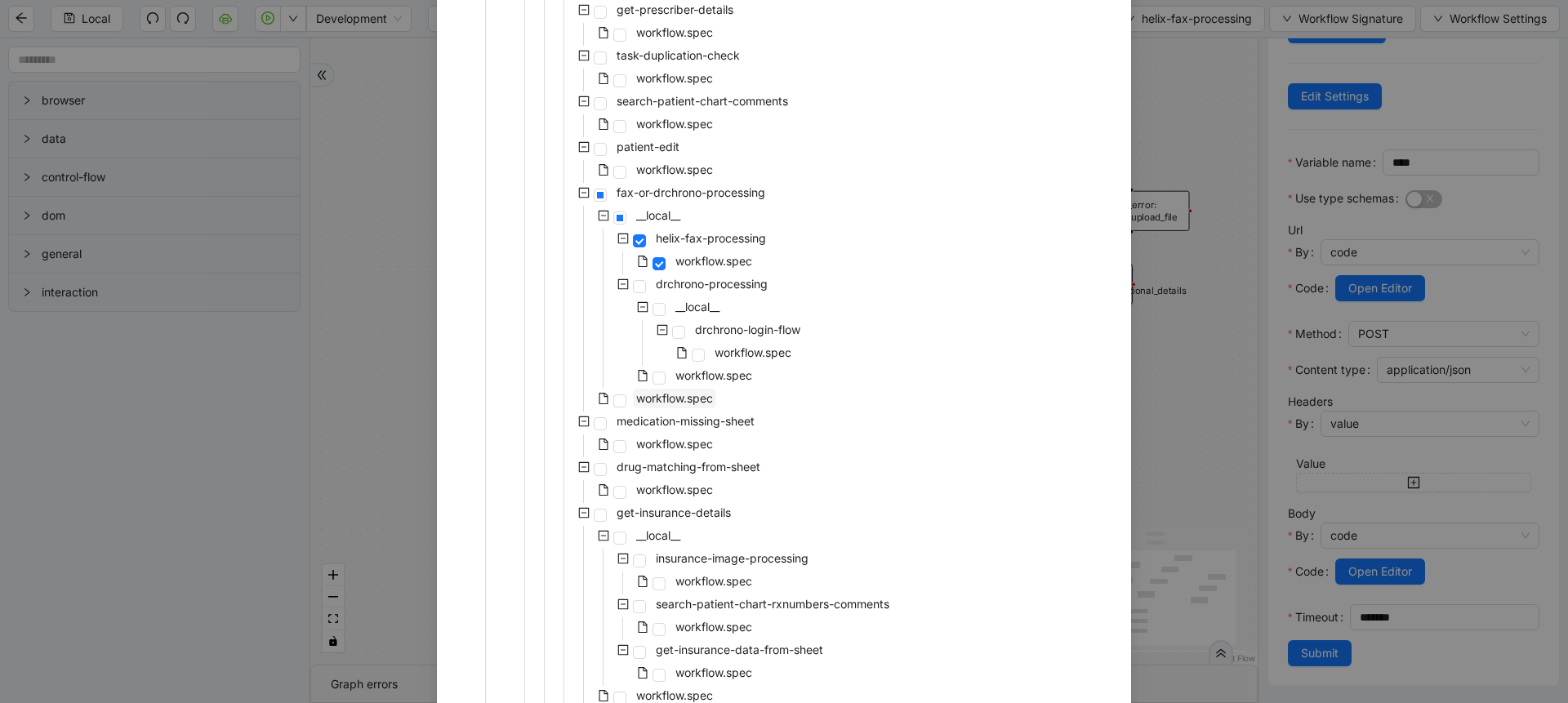
click at [680, 398] on span "workflow.spec" at bounding box center [675, 397] width 77 height 13
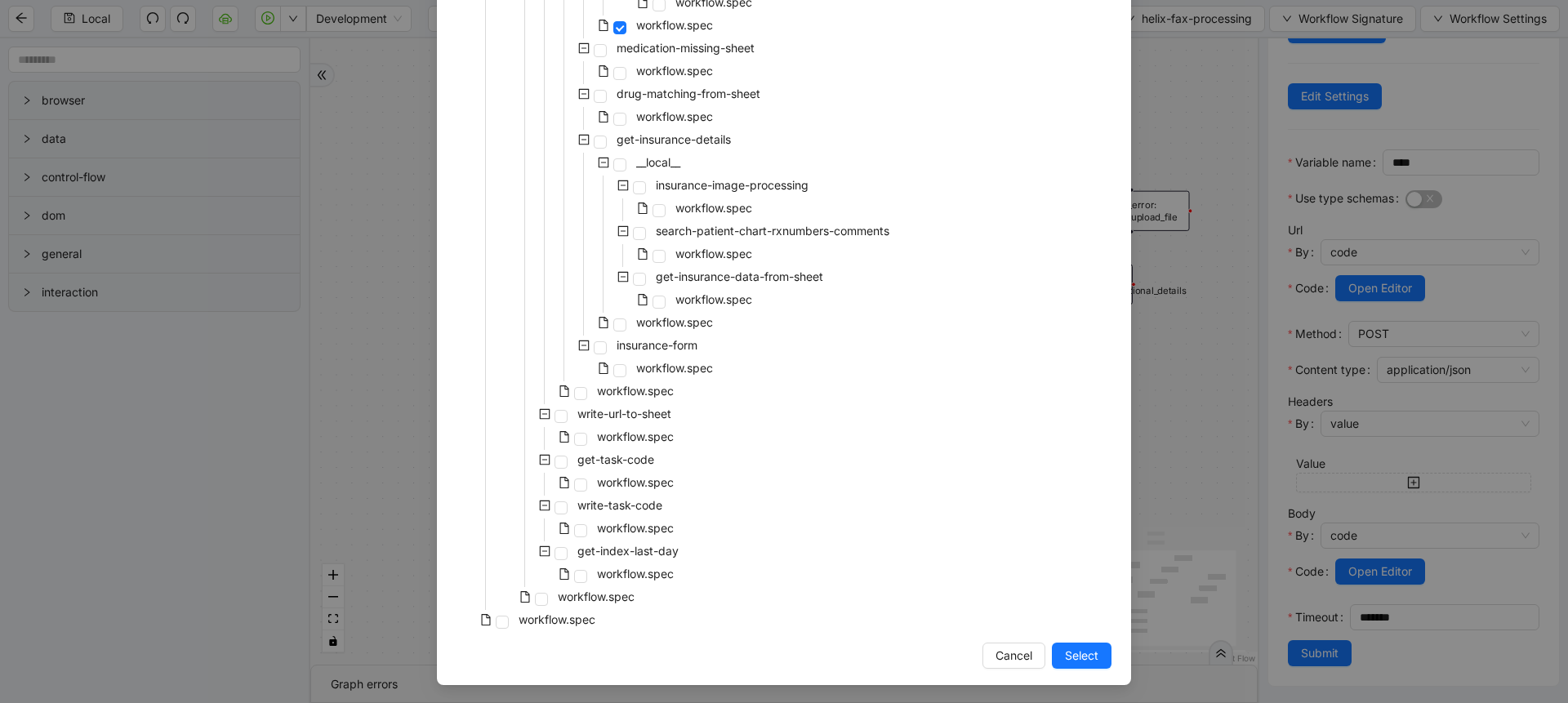
scroll to position [1550, 0]
click at [1065, 645] on span "Select" at bounding box center [1081, 653] width 34 height 18
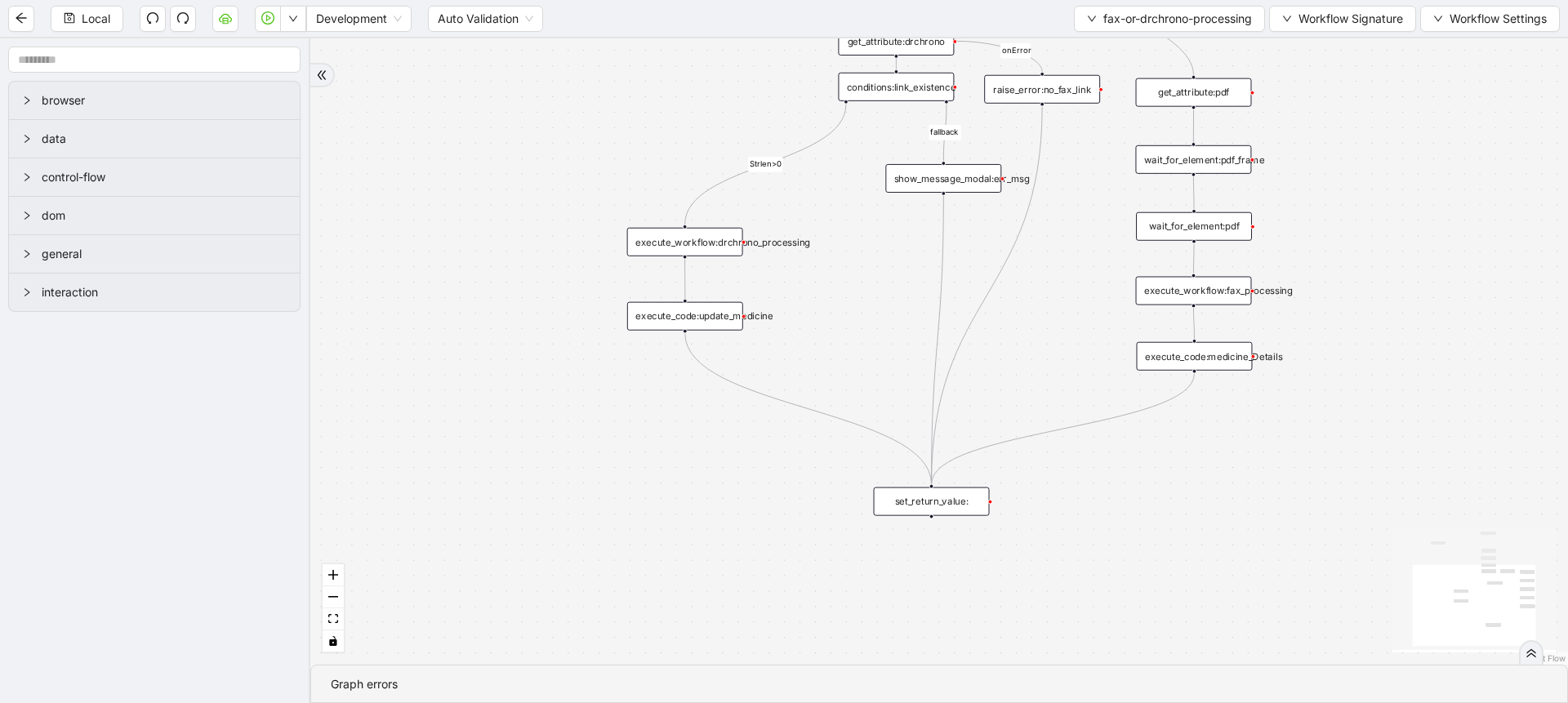
scroll to position [0, 0]
click at [1367, 4] on div "Local Development Auto Validation fax-or-drchrono-processing Workflow Signature…" at bounding box center [784, 18] width 1568 height 36
click at [1350, 17] on span "Workflow Signature" at bounding box center [1350, 18] width 104 height 18
click at [1299, 176] on span "Type" at bounding box center [1341, 181] width 108 height 18
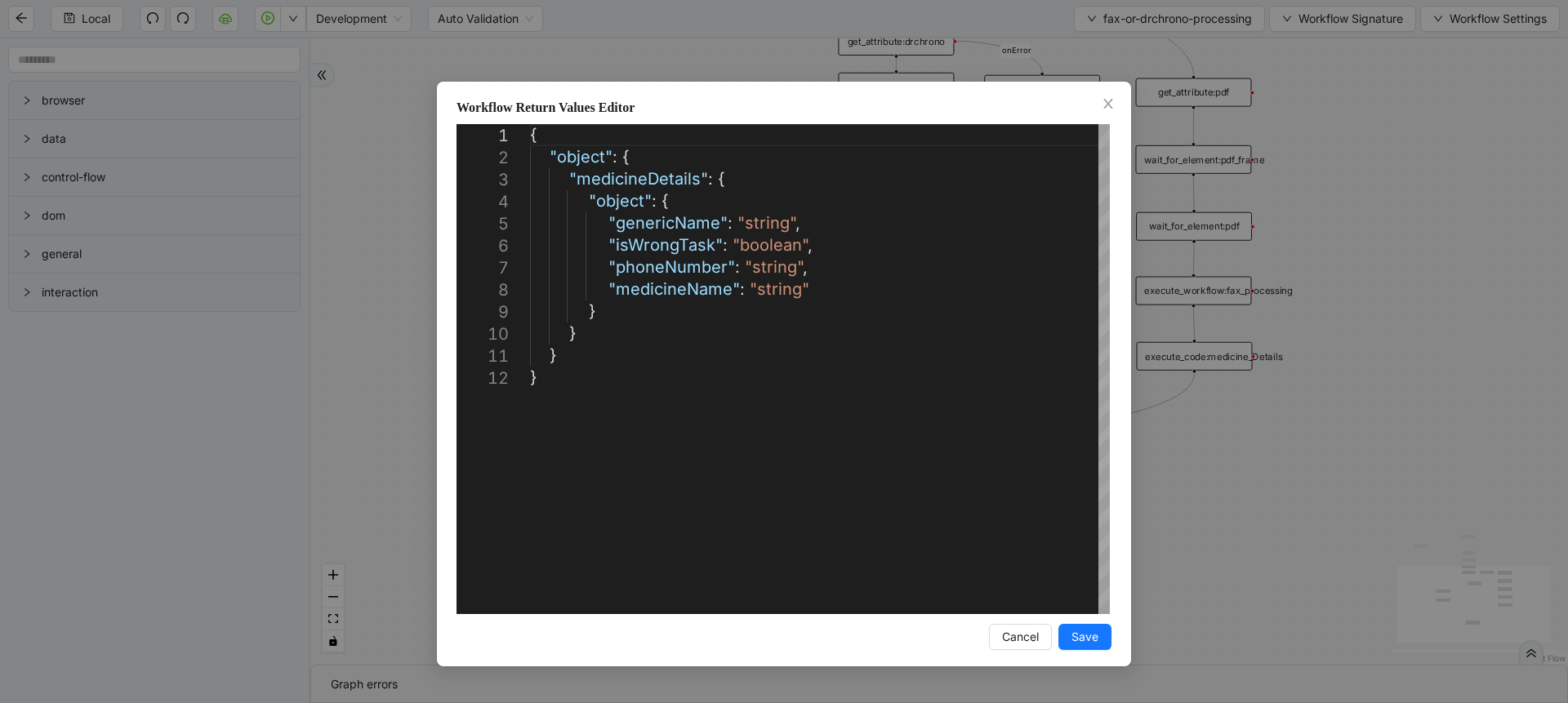
click at [1299, 176] on div "**********" at bounding box center [784, 352] width 1568 height 703
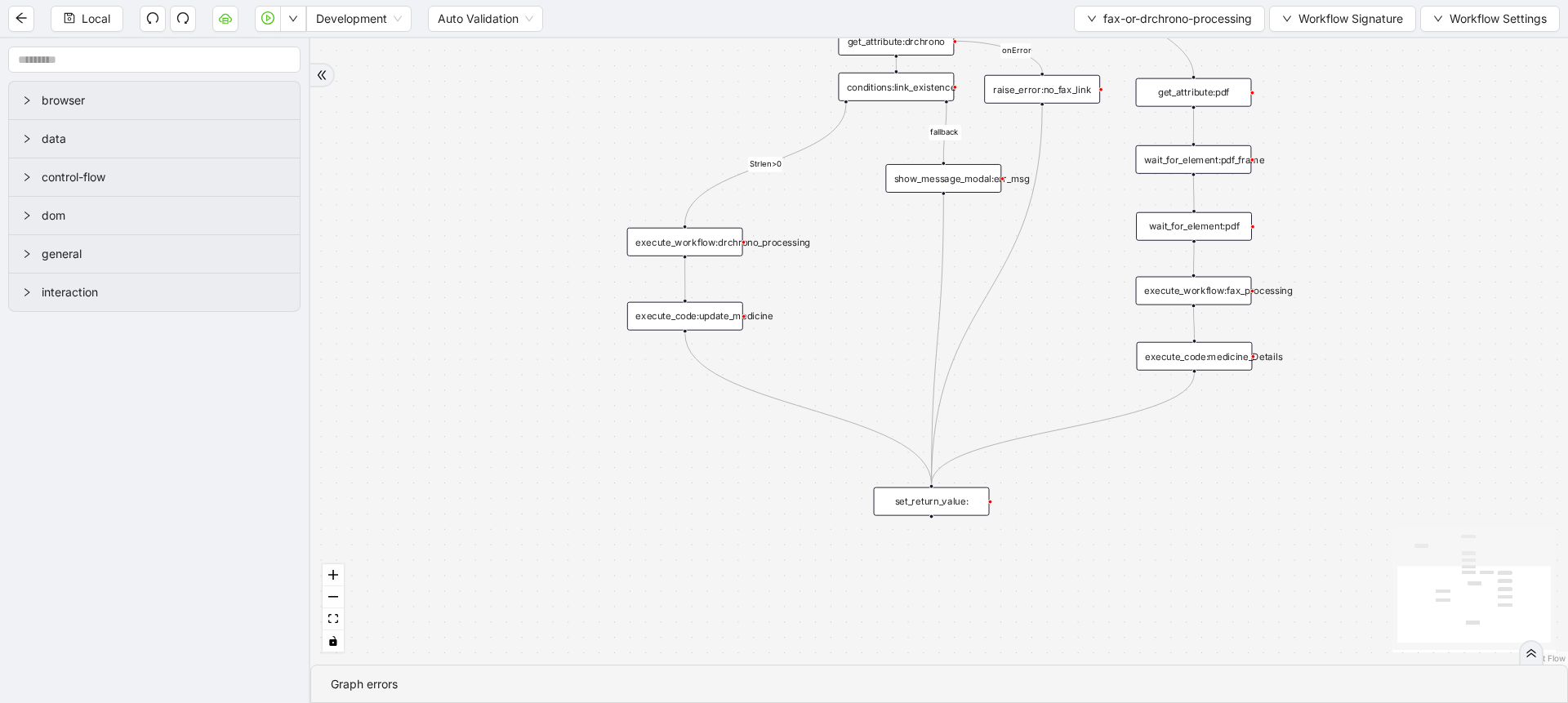
click at [933, 506] on div "set_return_value:" at bounding box center [932, 502] width 116 height 29
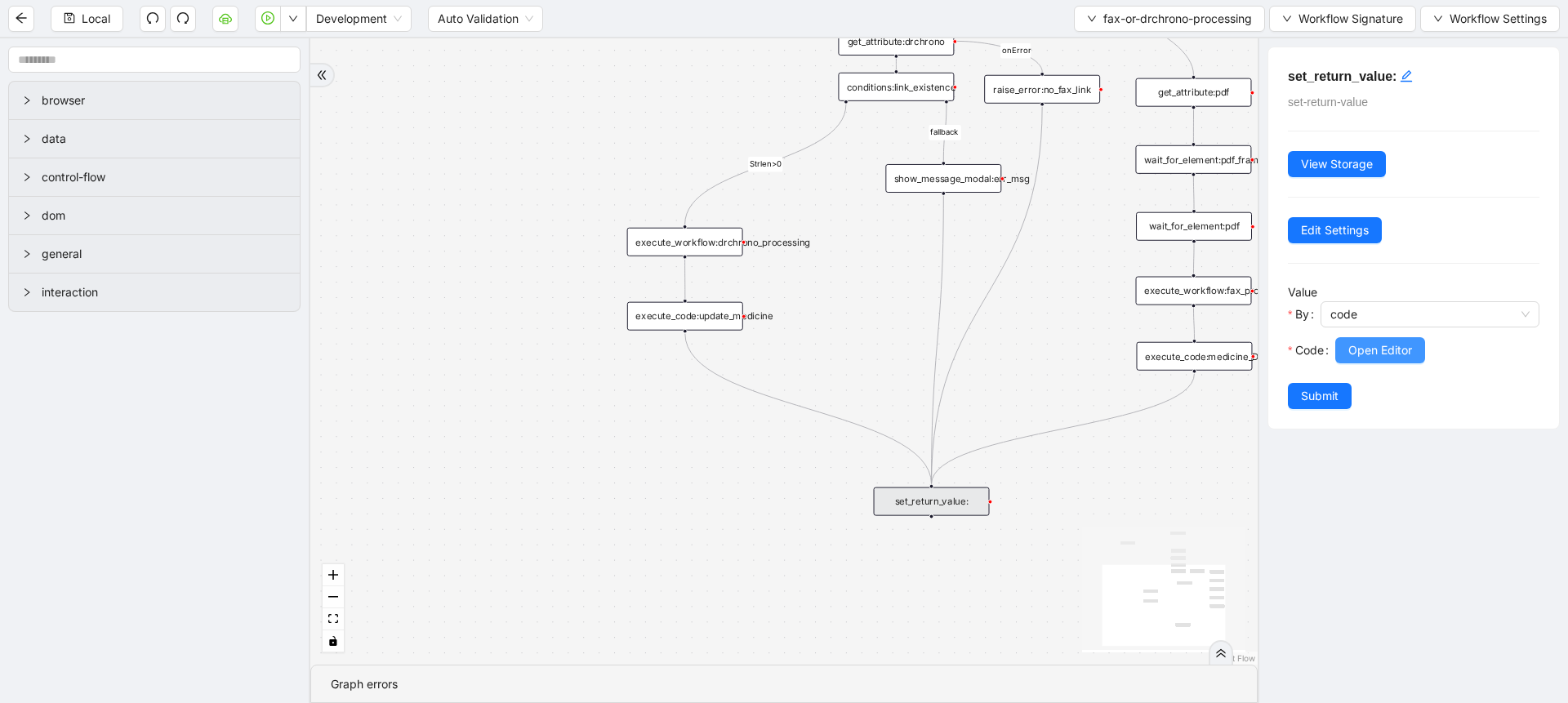
click at [1340, 351] on button "Open Editor" at bounding box center [1380, 350] width 90 height 26
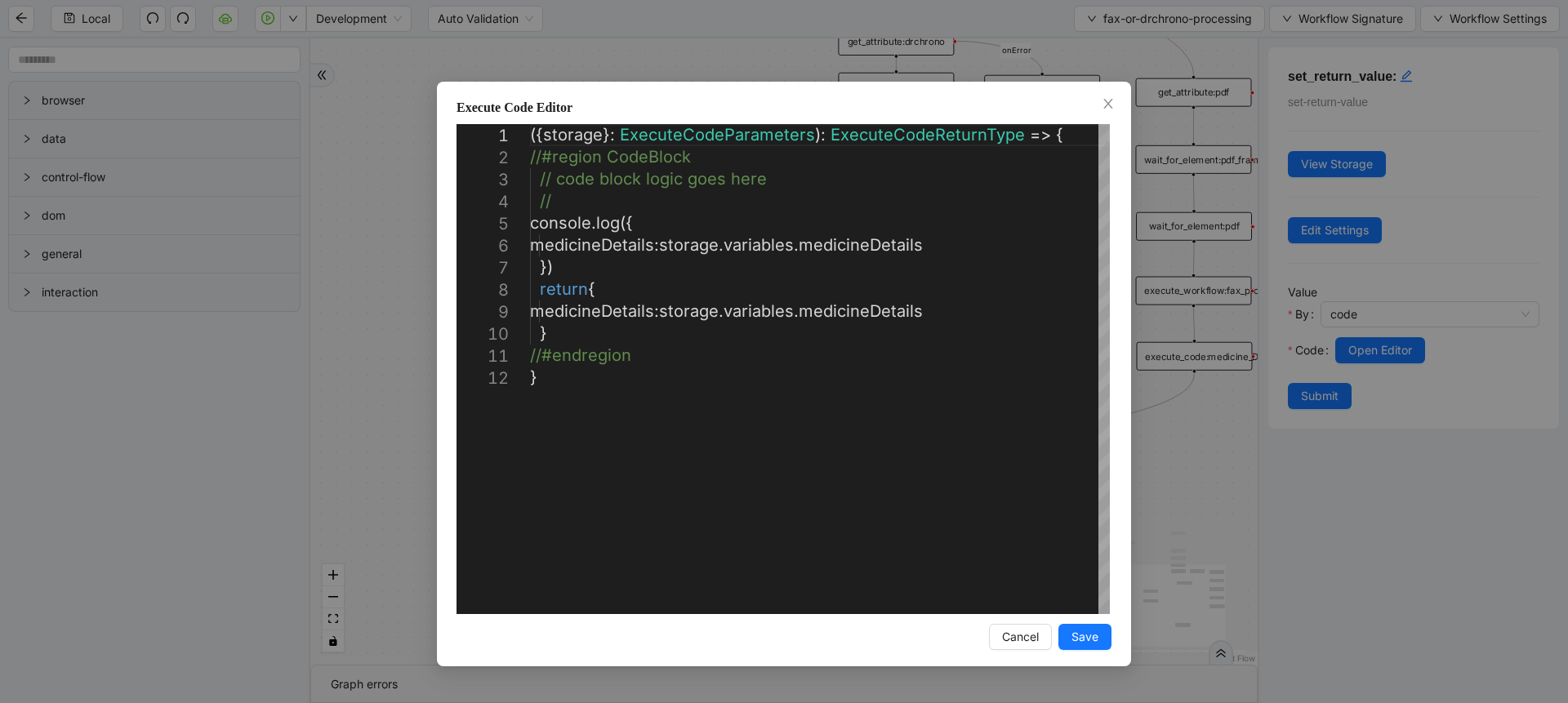
click at [1152, 447] on div "**********" at bounding box center [784, 352] width 1568 height 703
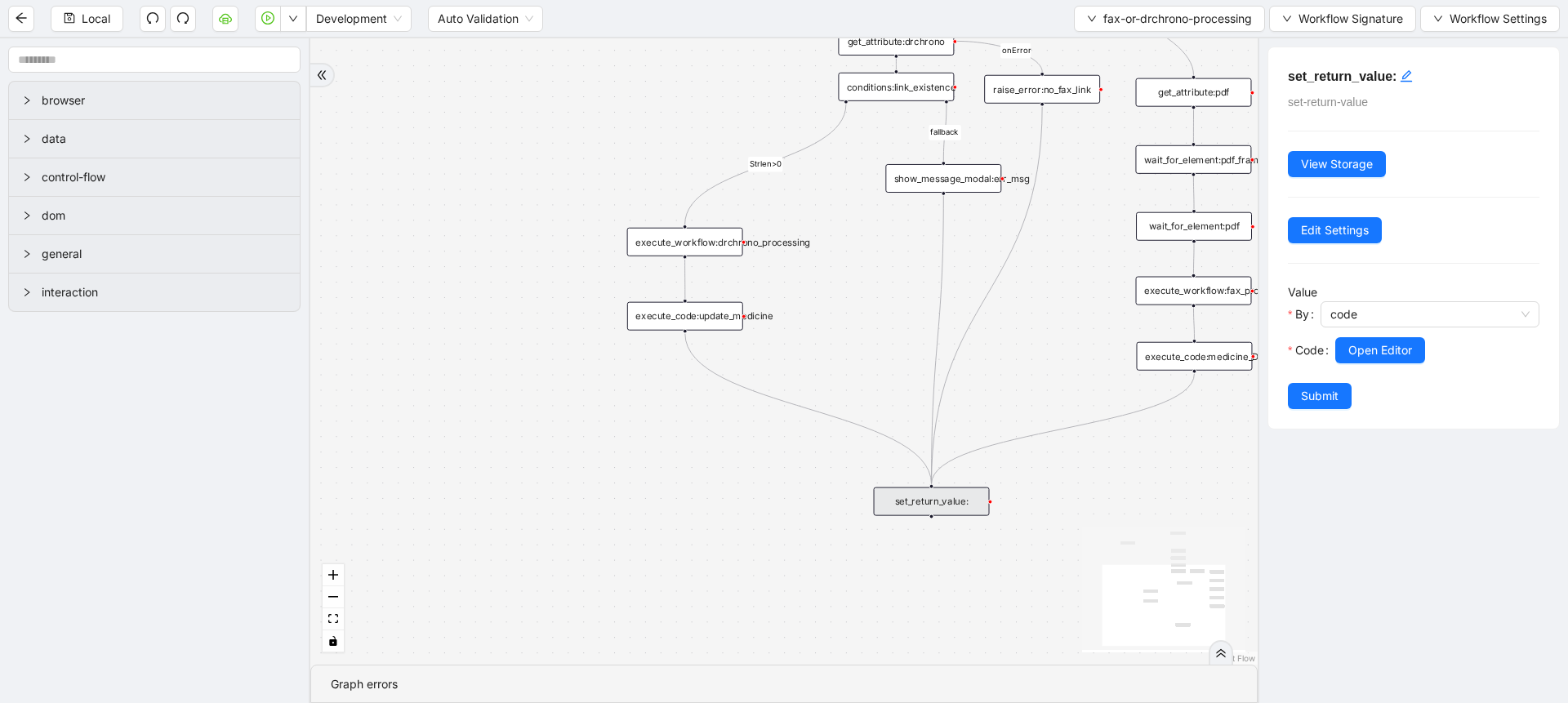
click at [944, 516] on div "fallback Strlen>0 onError onError trigger get_attribute:pdf wait_for_element:pd…" at bounding box center [784, 352] width 948 height 626
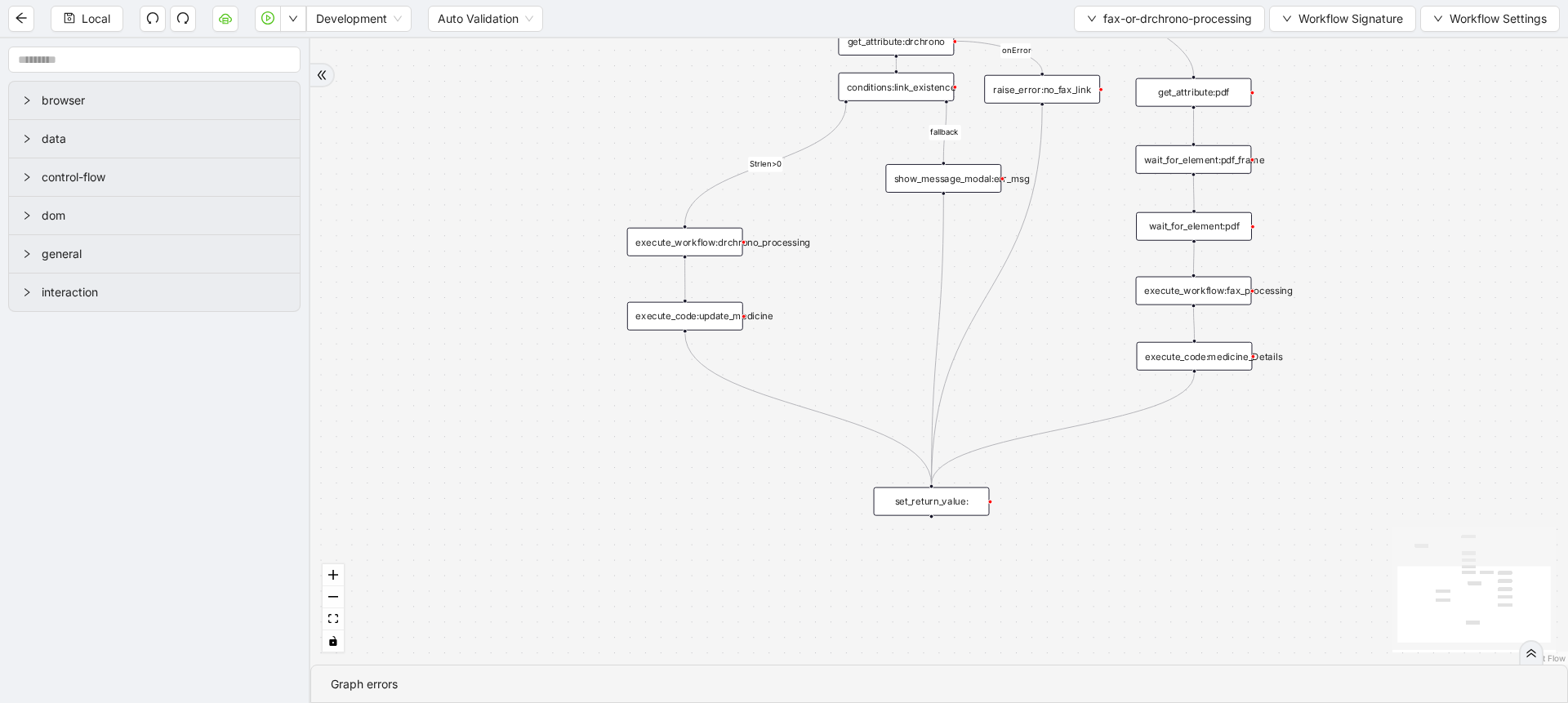
click at [945, 508] on div "set_return_value:" at bounding box center [932, 502] width 116 height 29
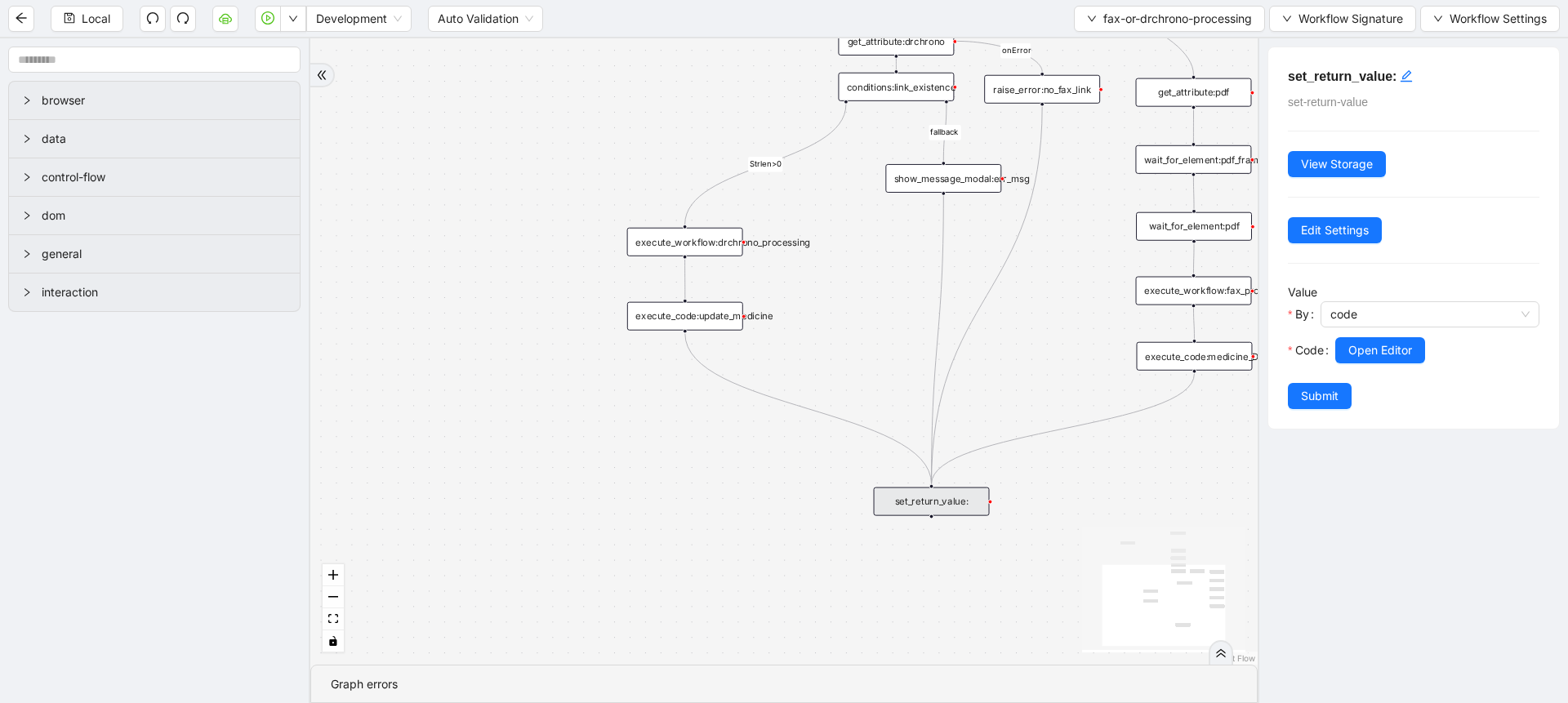
click at [1124, 33] on div "Local Development Auto Validation fax-or-drchrono-processing Workflow Signature…" at bounding box center [784, 18] width 1568 height 36
click at [1129, 20] on span "fax-or-drchrono-processing" at bounding box center [1177, 18] width 149 height 18
click at [1123, 43] on span "Select" at bounding box center [1166, 50] width 167 height 18
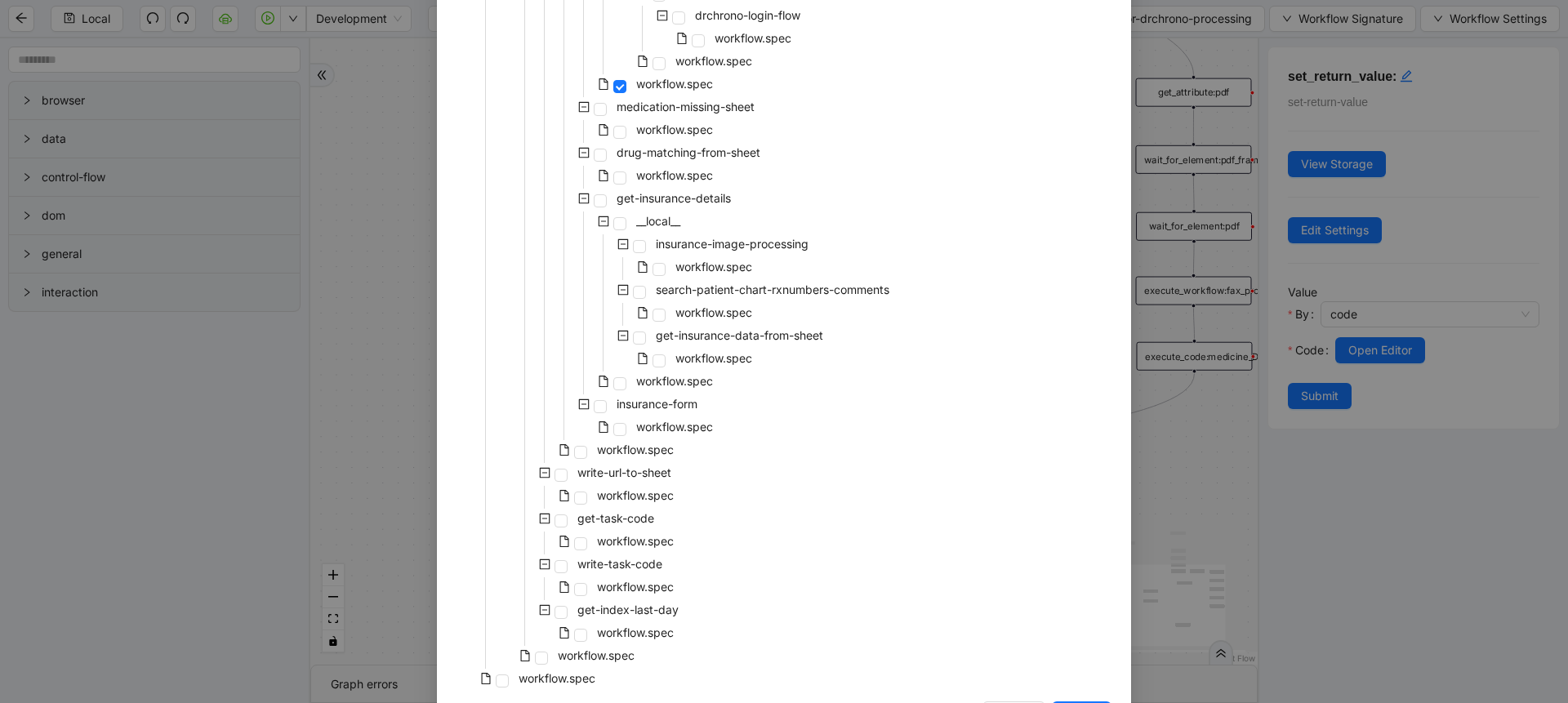
scroll to position [1550, 0]
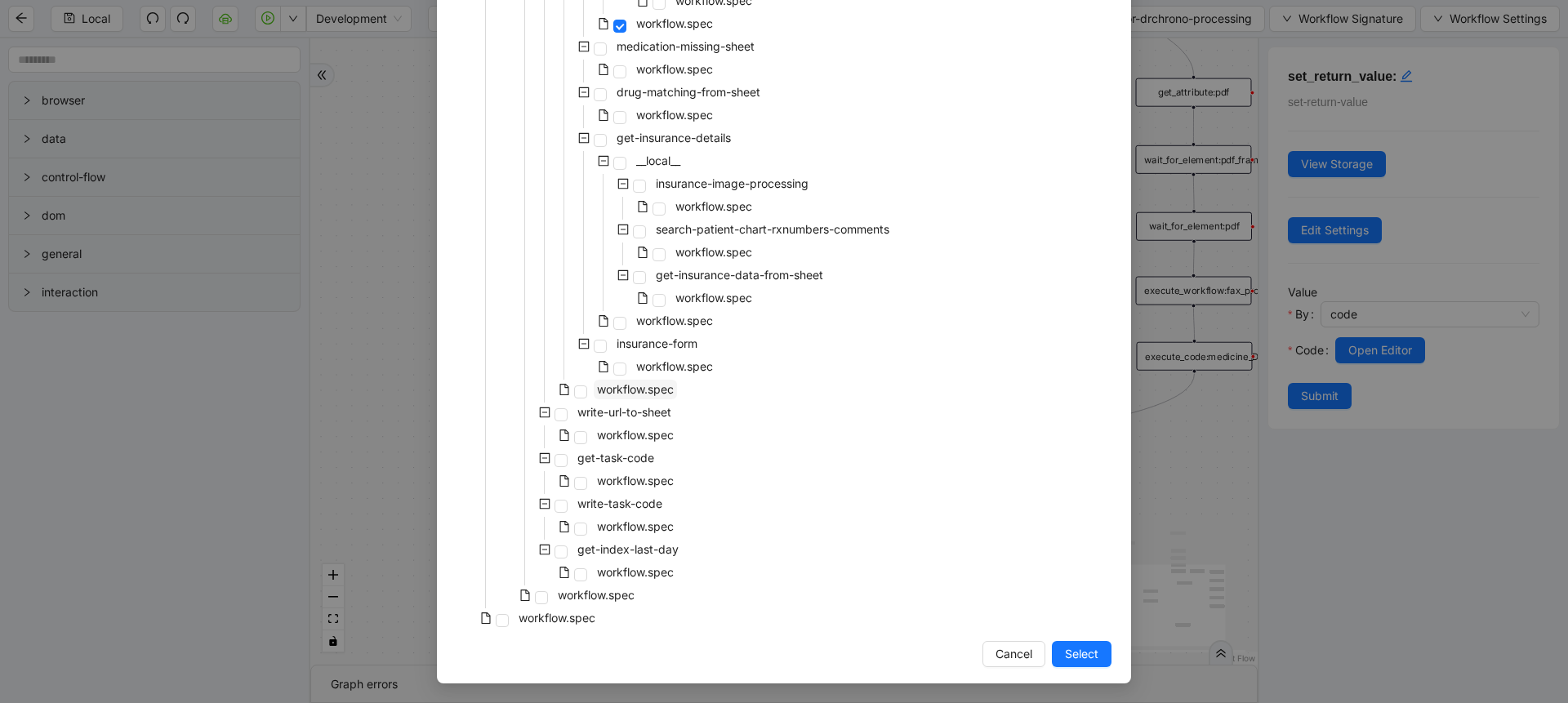
click at [613, 395] on span "workflow.spec" at bounding box center [635, 389] width 77 height 13
click at [1057, 649] on button "Select" at bounding box center [1082, 653] width 59 height 26
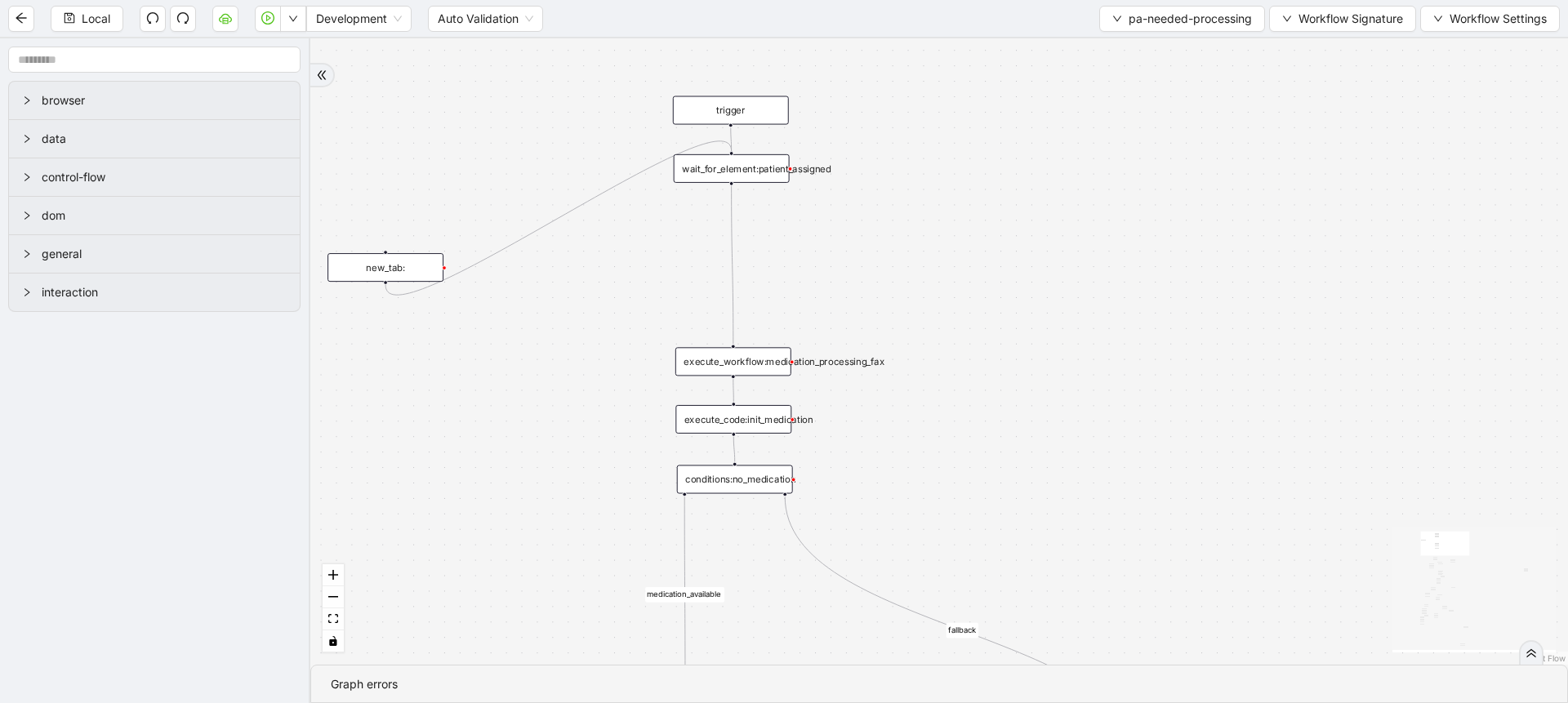
drag, startPoint x: 959, startPoint y: 443, endPoint x: 925, endPoint y: 95, distance: 349.7
click at [925, 95] on div "fallback fallback matched_sheet not_duplicate_task fallback fallback fallback c…" at bounding box center [939, 352] width 1257 height 626
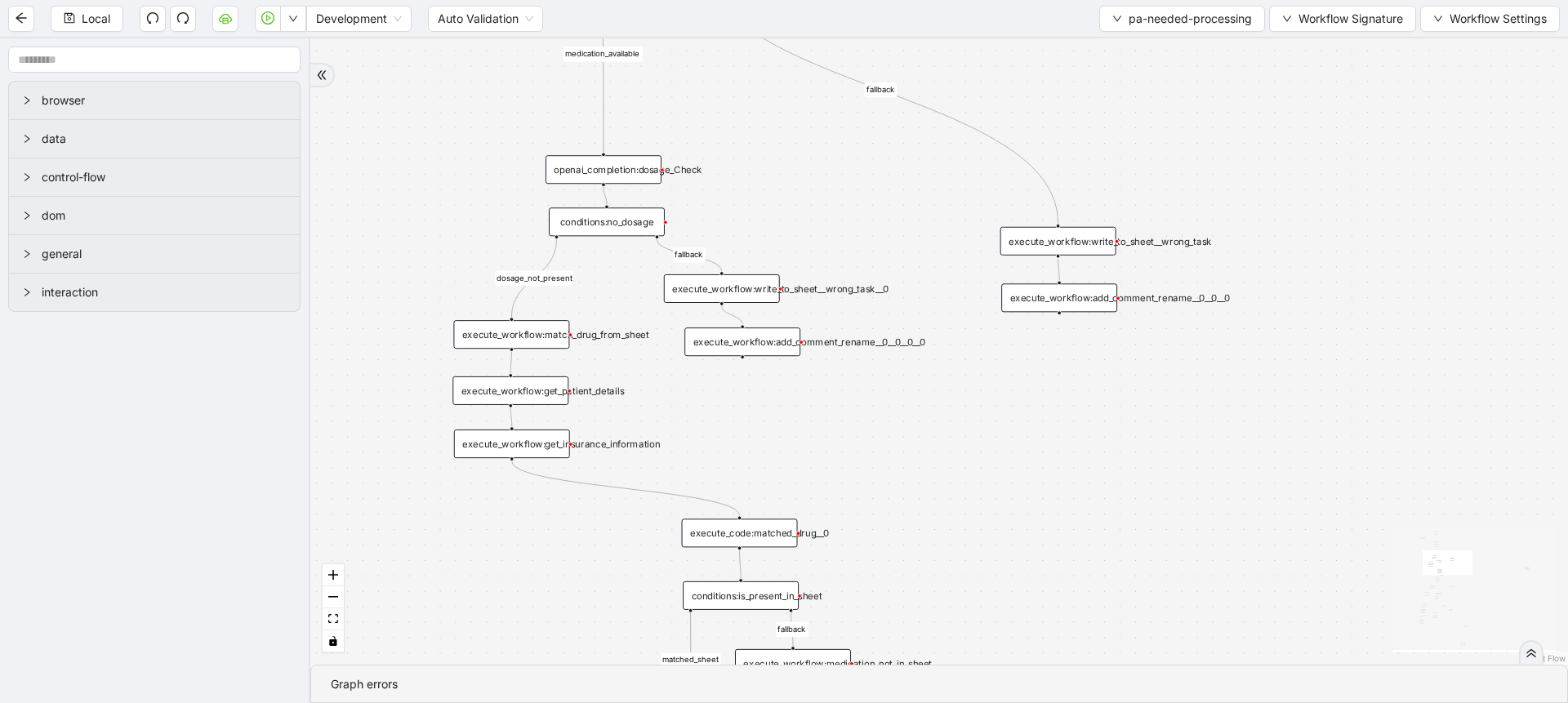
drag, startPoint x: 870, startPoint y: 326, endPoint x: 842, endPoint y: 193, distance: 135.9
click at [842, 193] on div "fallback fallback matched_sheet not_duplicate_task fallback fallback fallback c…" at bounding box center [939, 352] width 1257 height 626
click at [622, 171] on div "openai_completion:dosage_Check" at bounding box center [603, 170] width 116 height 29
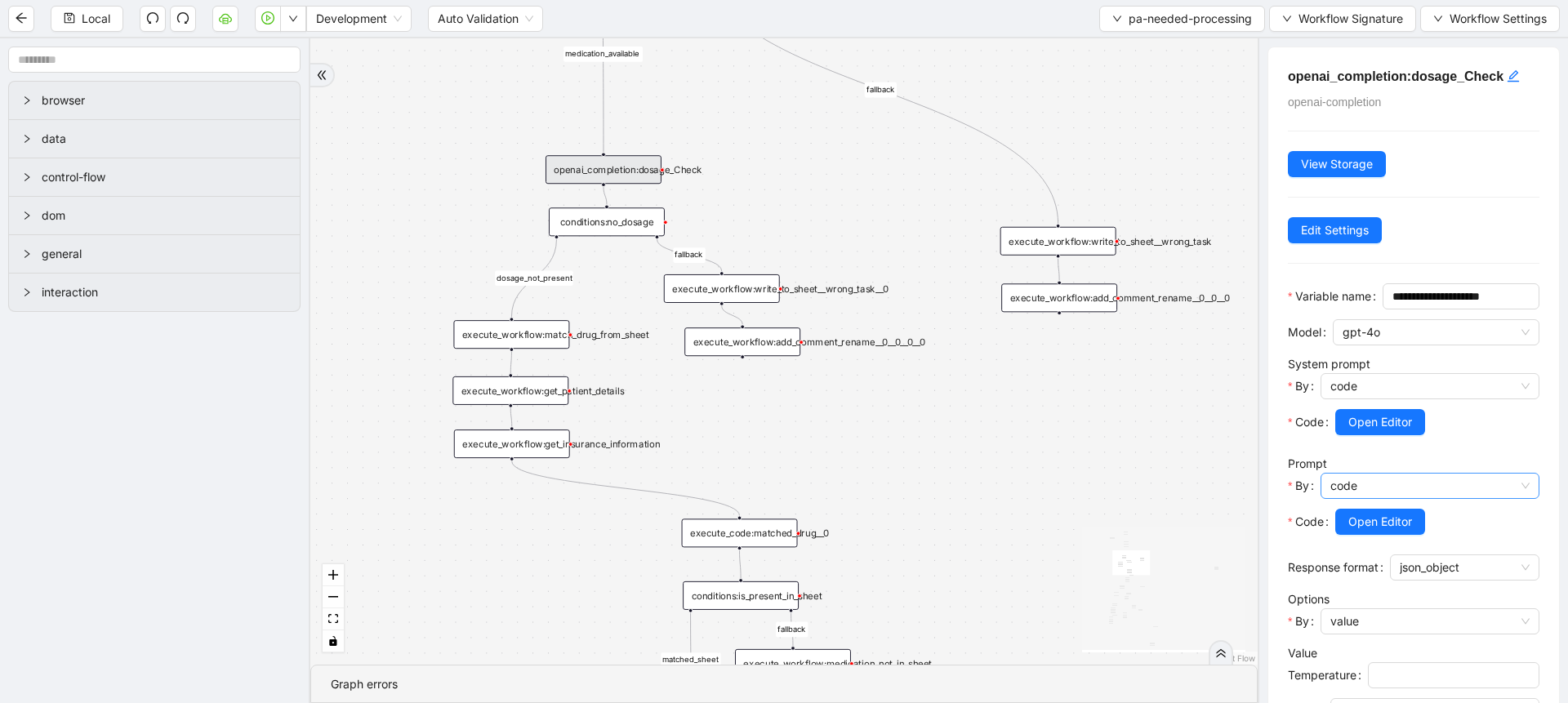
scroll to position [321, 0]
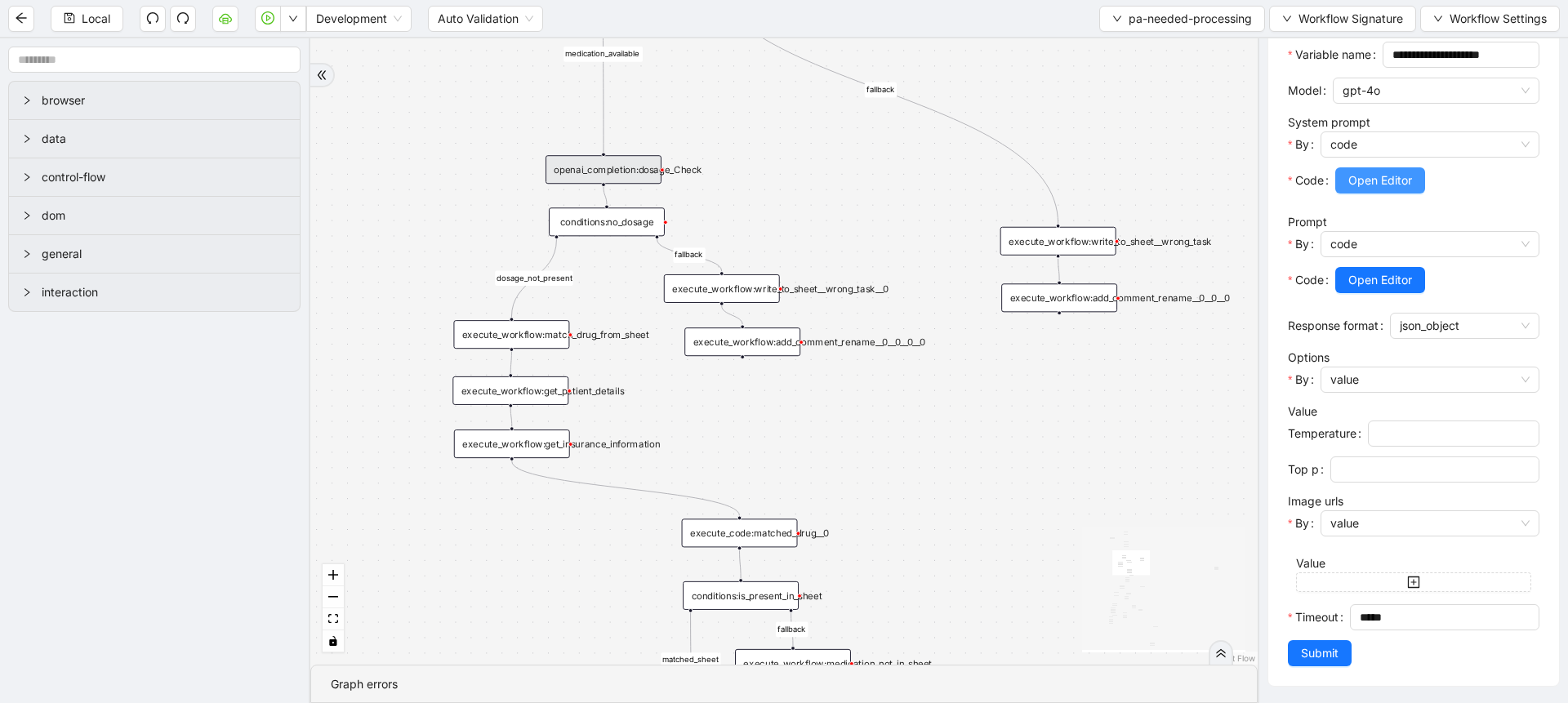
click at [1384, 168] on button "Open Editor" at bounding box center [1380, 180] width 90 height 26
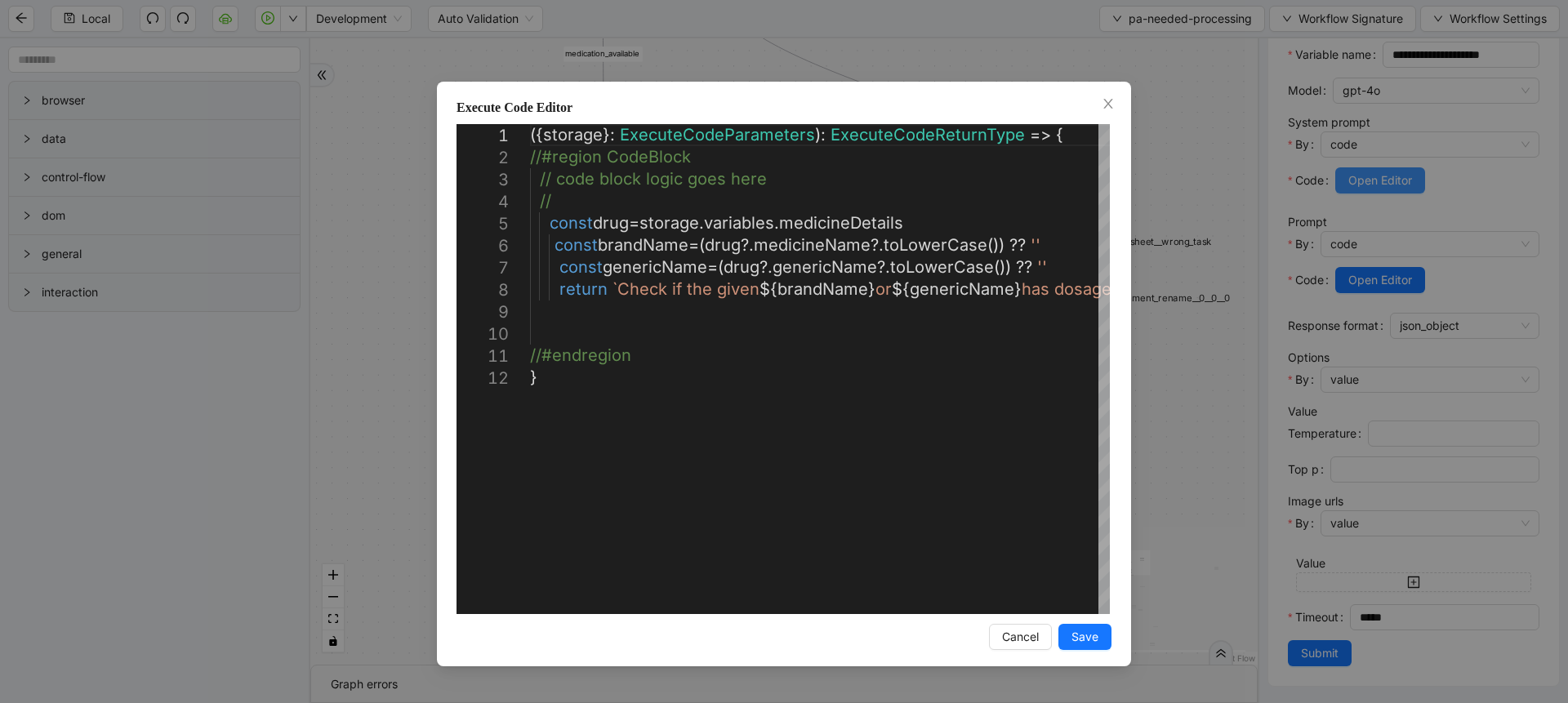
click at [1384, 139] on div "Execute Code Editor 1 2 3 4 5 6 7 8 9 10 11 12 ({ storage }: ExecuteCodeParamet…" at bounding box center [784, 352] width 1568 height 703
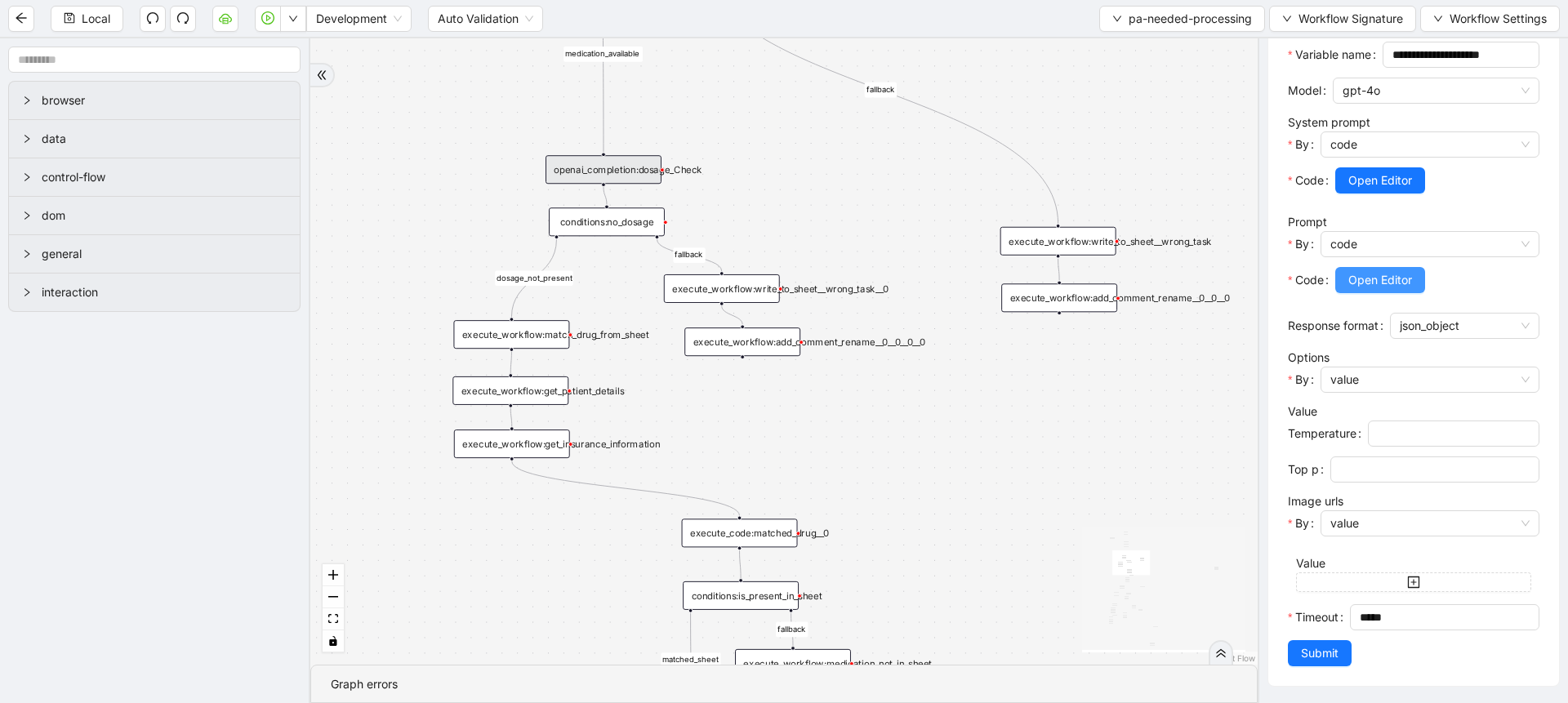
click at [1384, 271] on span "Open Editor" at bounding box center [1380, 280] width 63 height 18
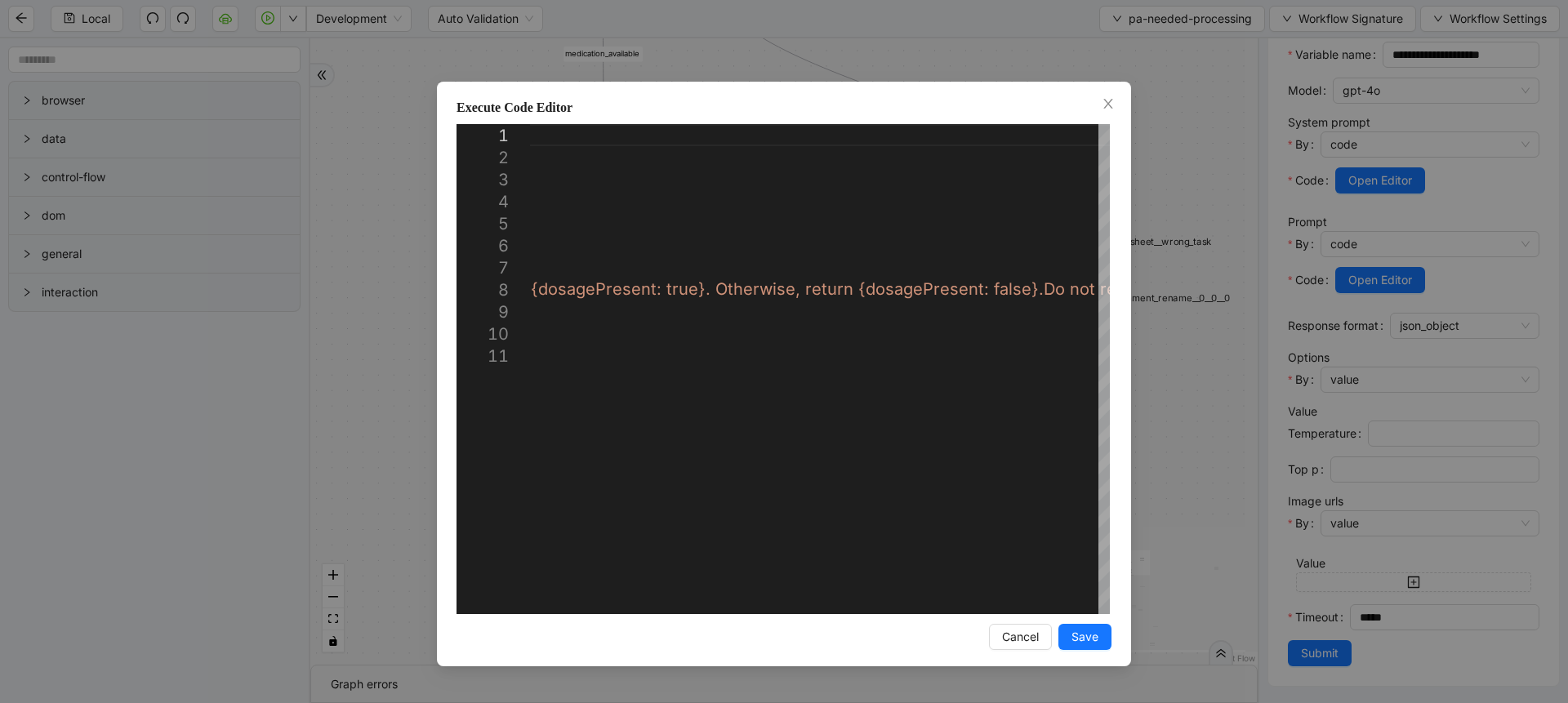
click at [818, 27] on div "Execute Code Editor 1 2 3 4 5 6 7 8 9 10 11 ({ storage }: ExecuteCodeParameters…" at bounding box center [784, 352] width 1568 height 703
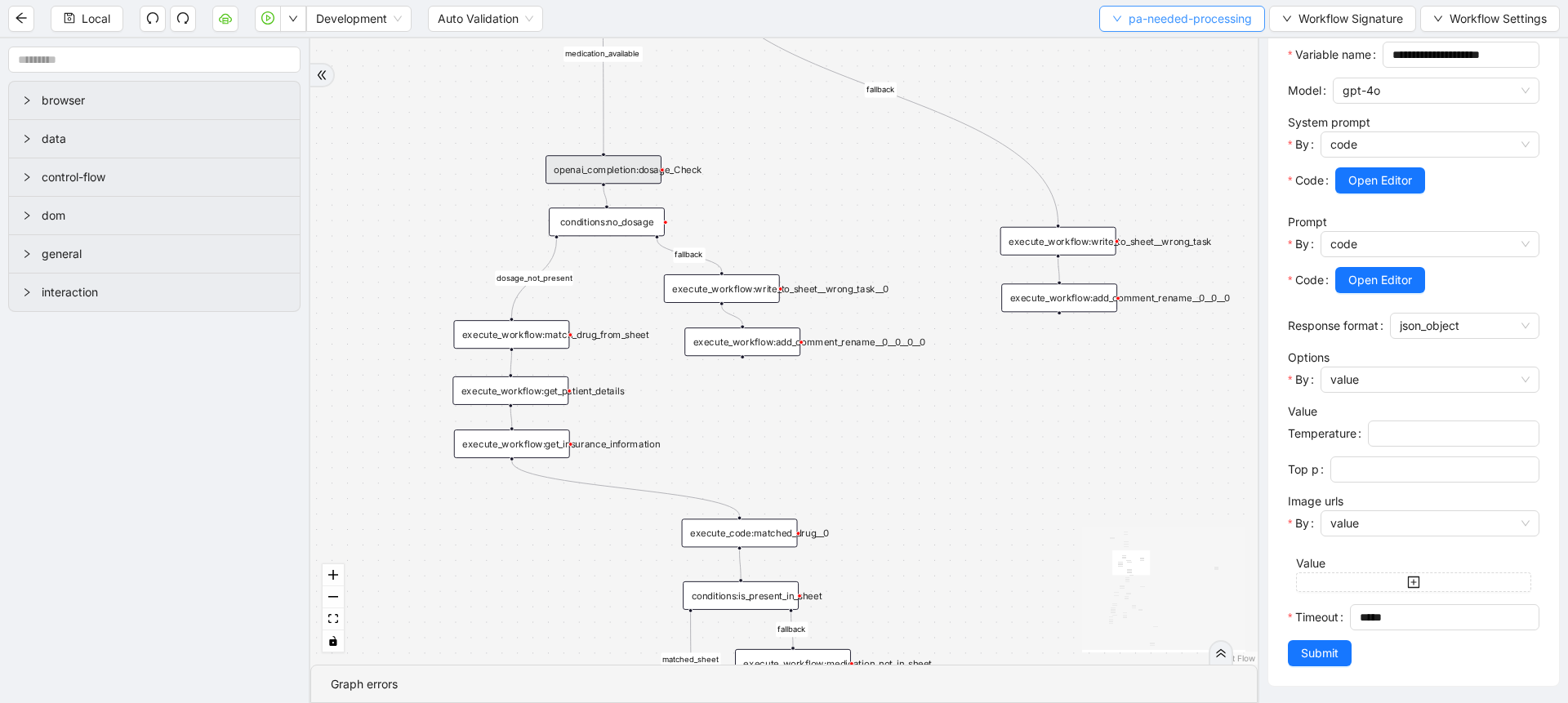
click at [1146, 17] on span "pa-needed-processing" at bounding box center [1190, 18] width 124 height 18
click at [1135, 43] on span "Select" at bounding box center [1180, 50] width 141 height 18
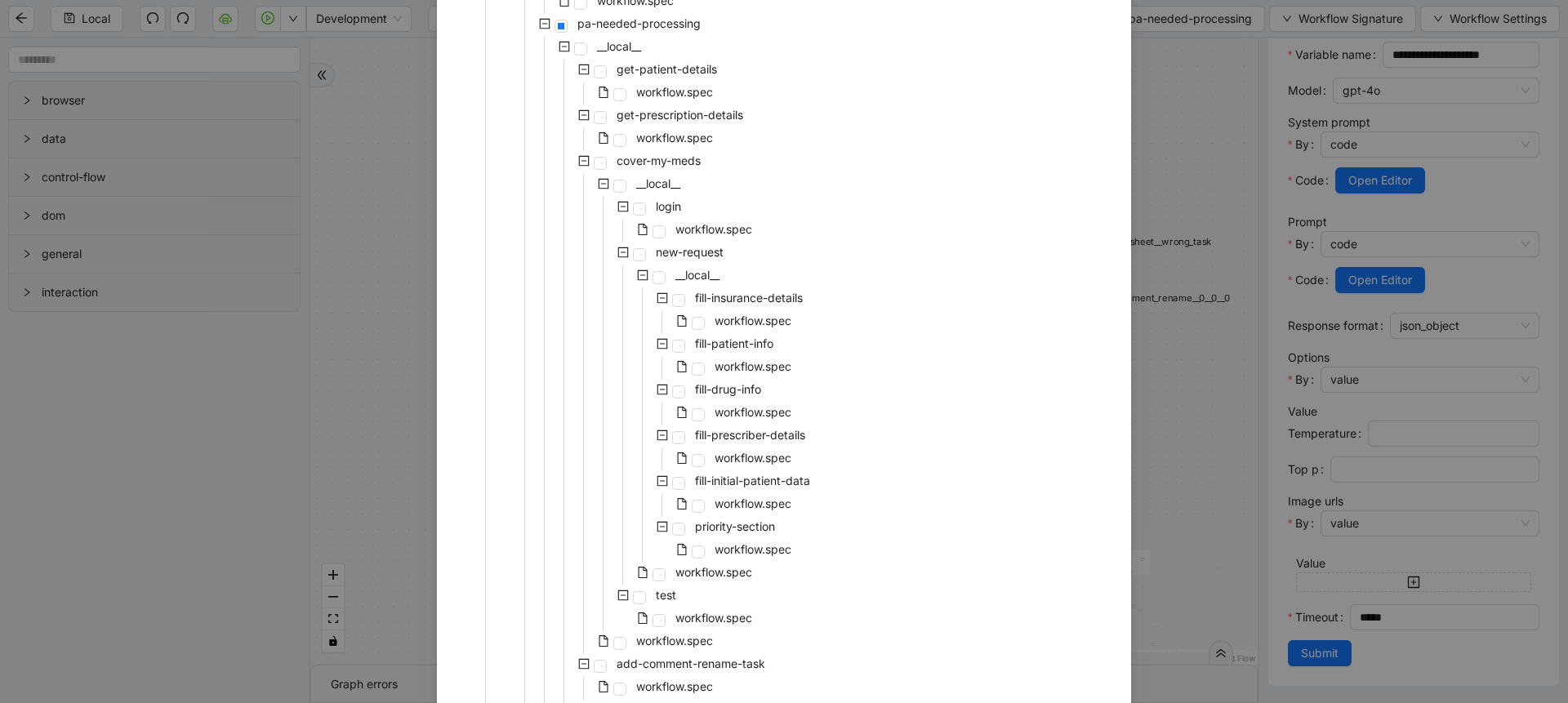
scroll to position [441, 0]
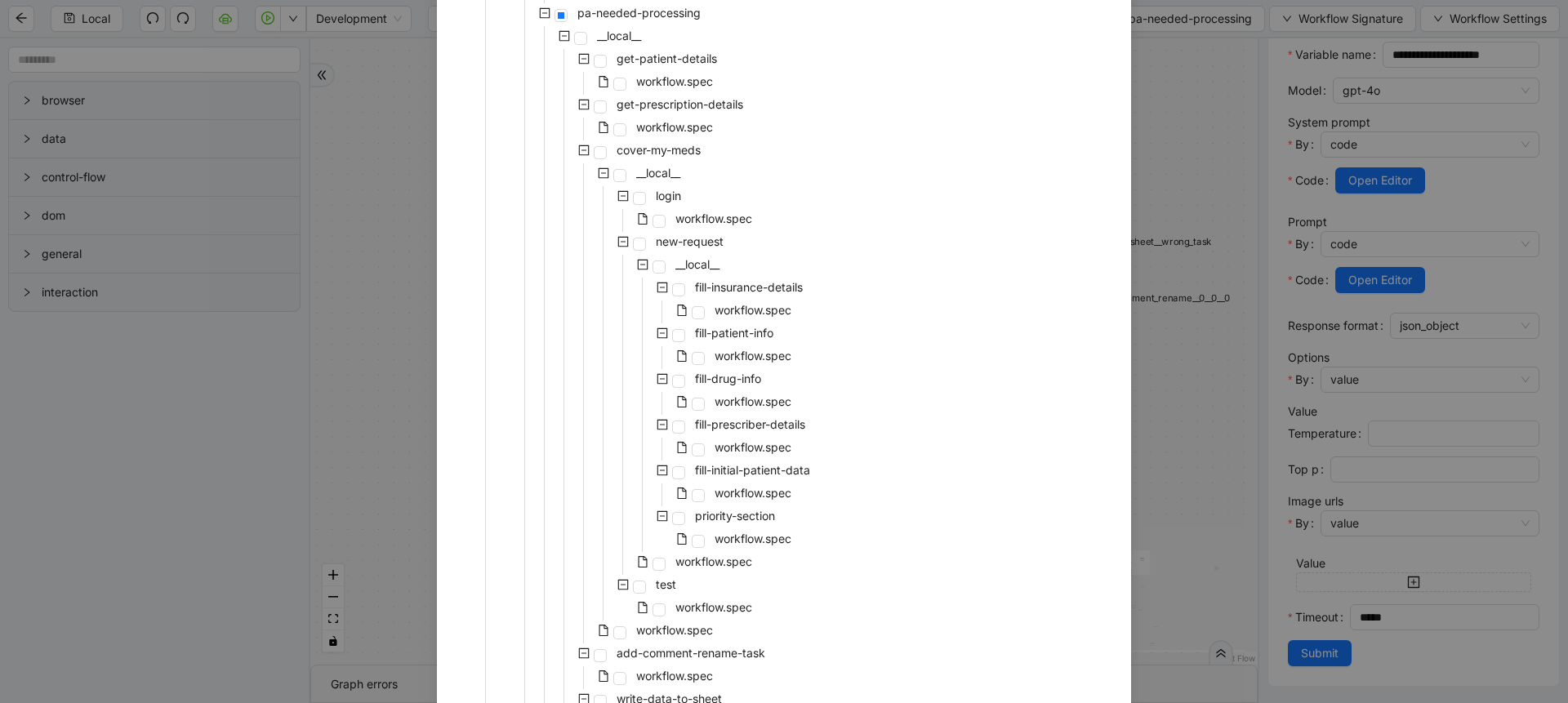
click at [579, 152] on icon "minus-square" at bounding box center [584, 150] width 12 height 11
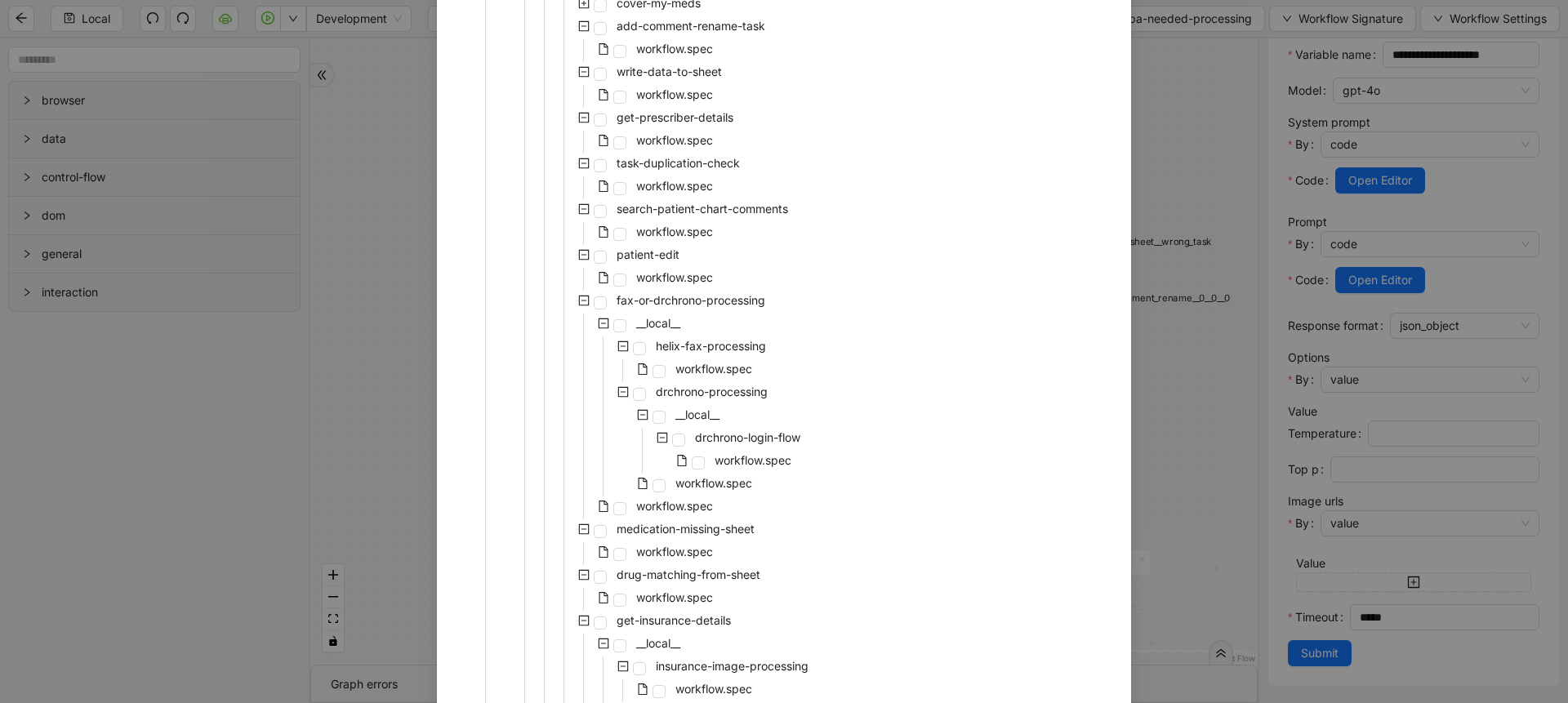
scroll to position [735, 0]
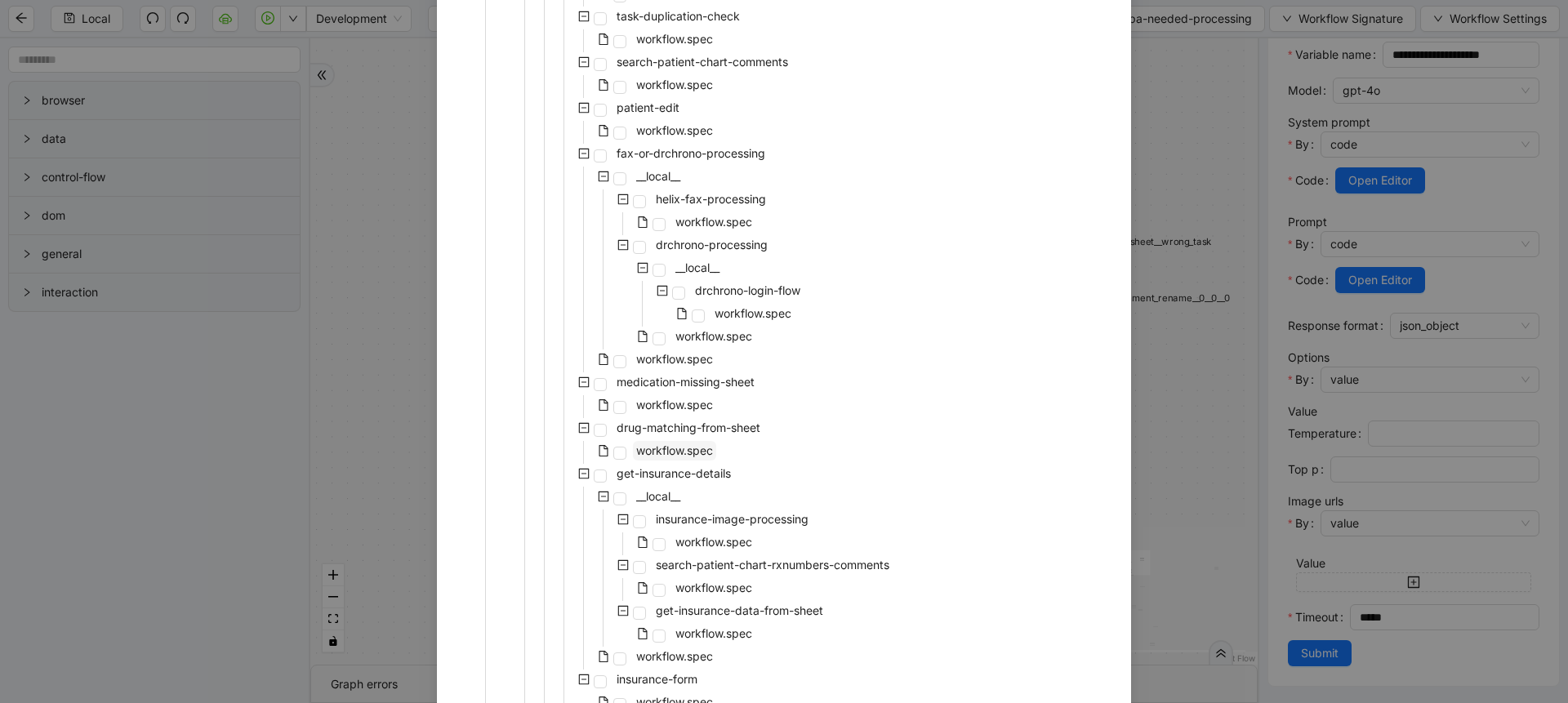
click at [676, 452] on span "workflow.spec" at bounding box center [675, 450] width 77 height 13
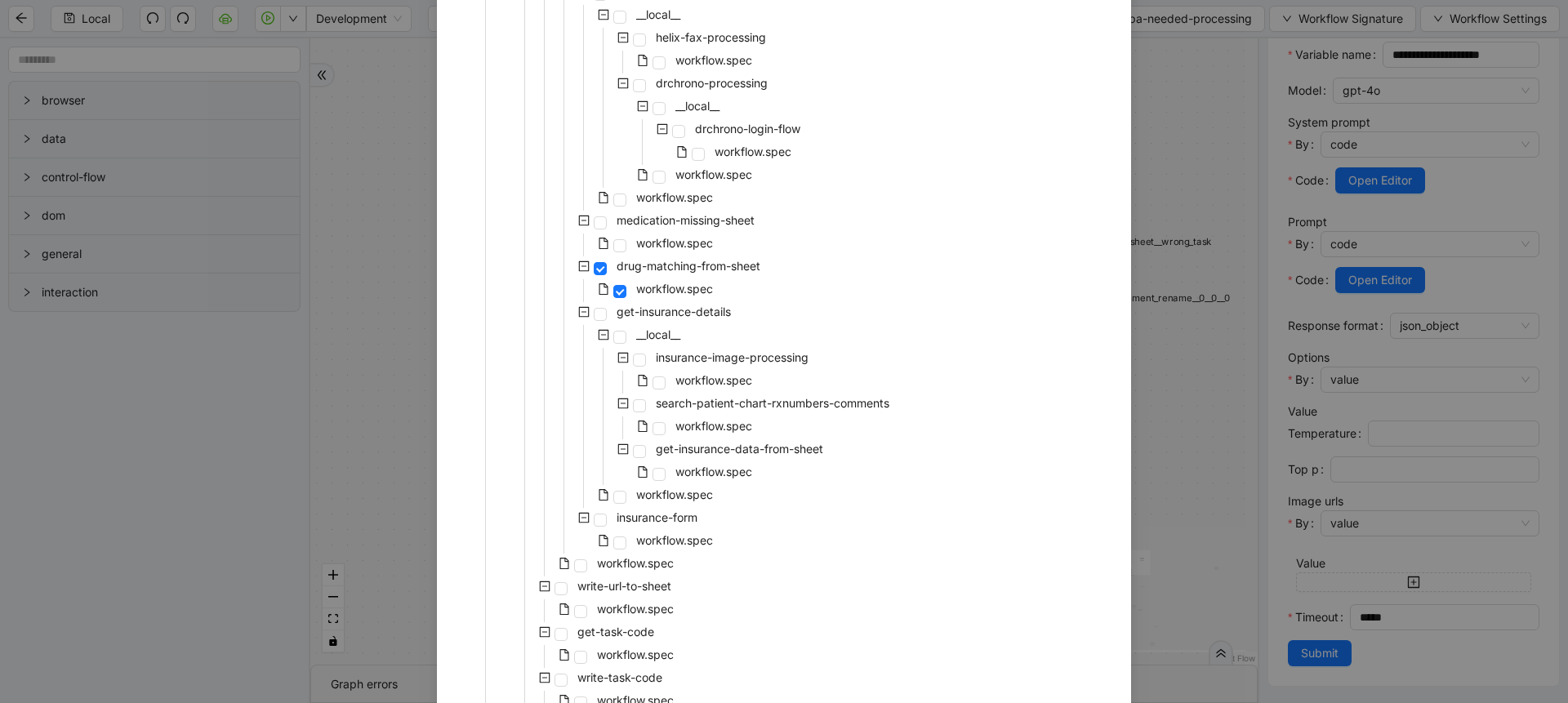
scroll to position [1550, 0]
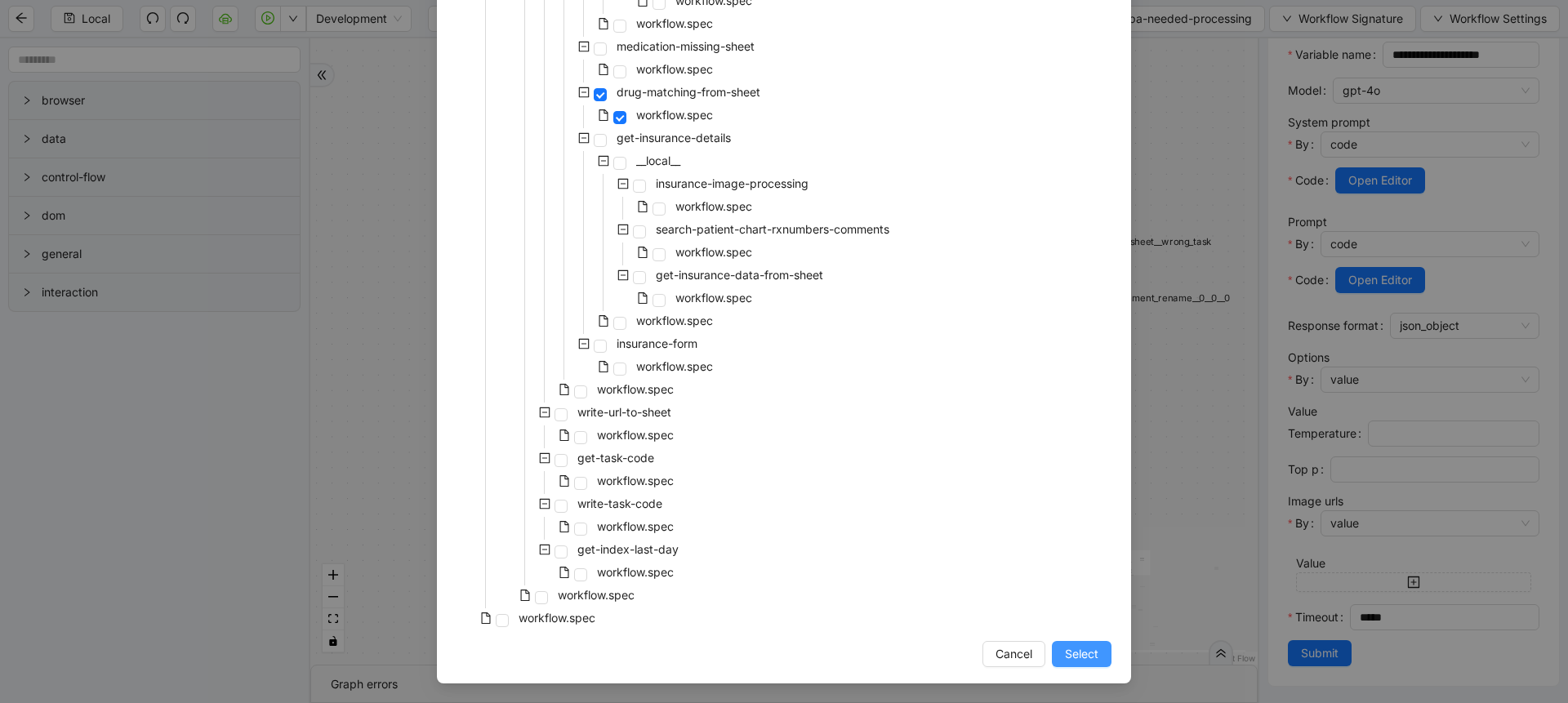
click at [1095, 644] on button "Select" at bounding box center [1082, 653] width 59 height 26
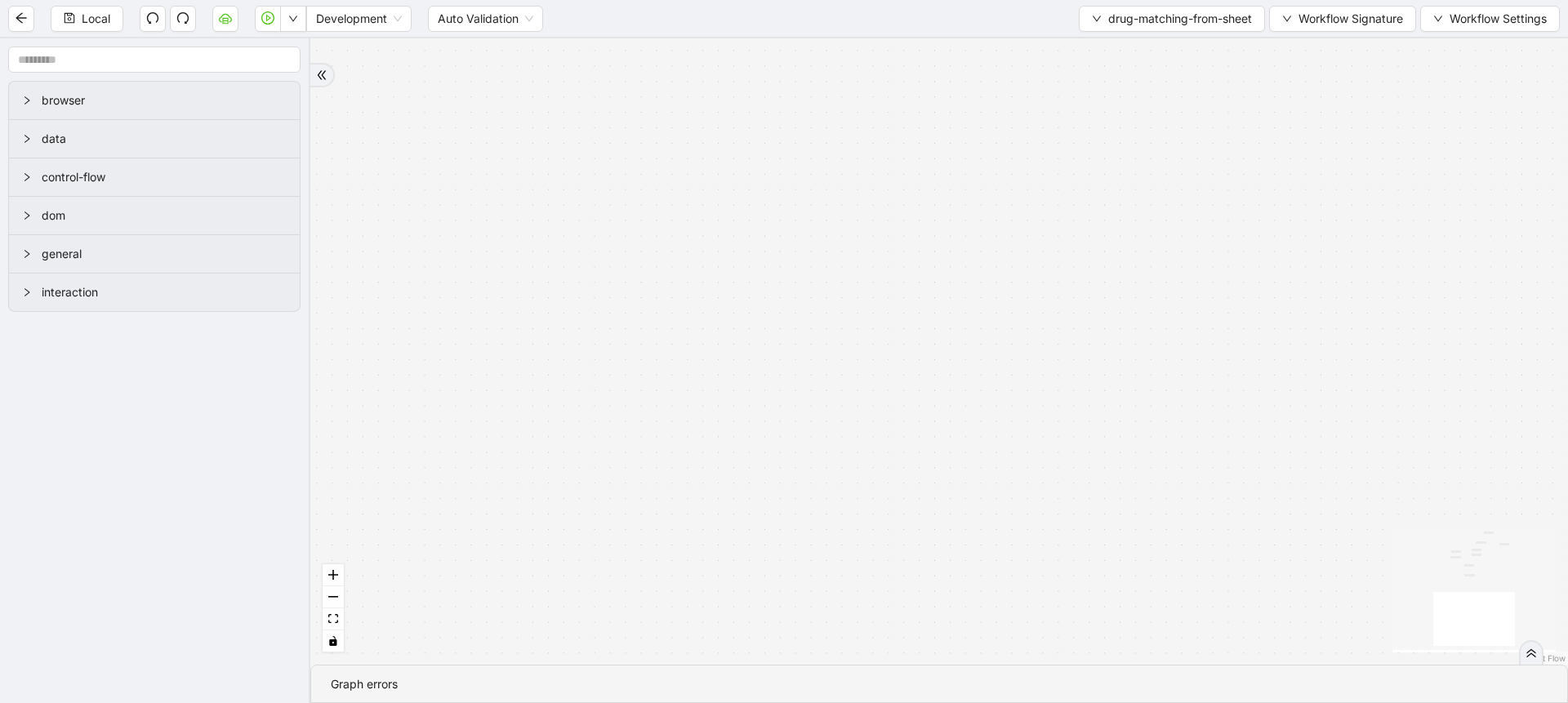
scroll to position [0, 0]
drag, startPoint x: 1224, startPoint y: 308, endPoint x: 870, endPoint y: 464, distance: 386.8
click at [884, 473] on div "success success trigger execute_code:matched_drug_from_sheet raise_error: lumin…" at bounding box center [939, 352] width 1257 height 626
click at [334, 621] on icon "fit view" at bounding box center [334, 618] width 10 height 9
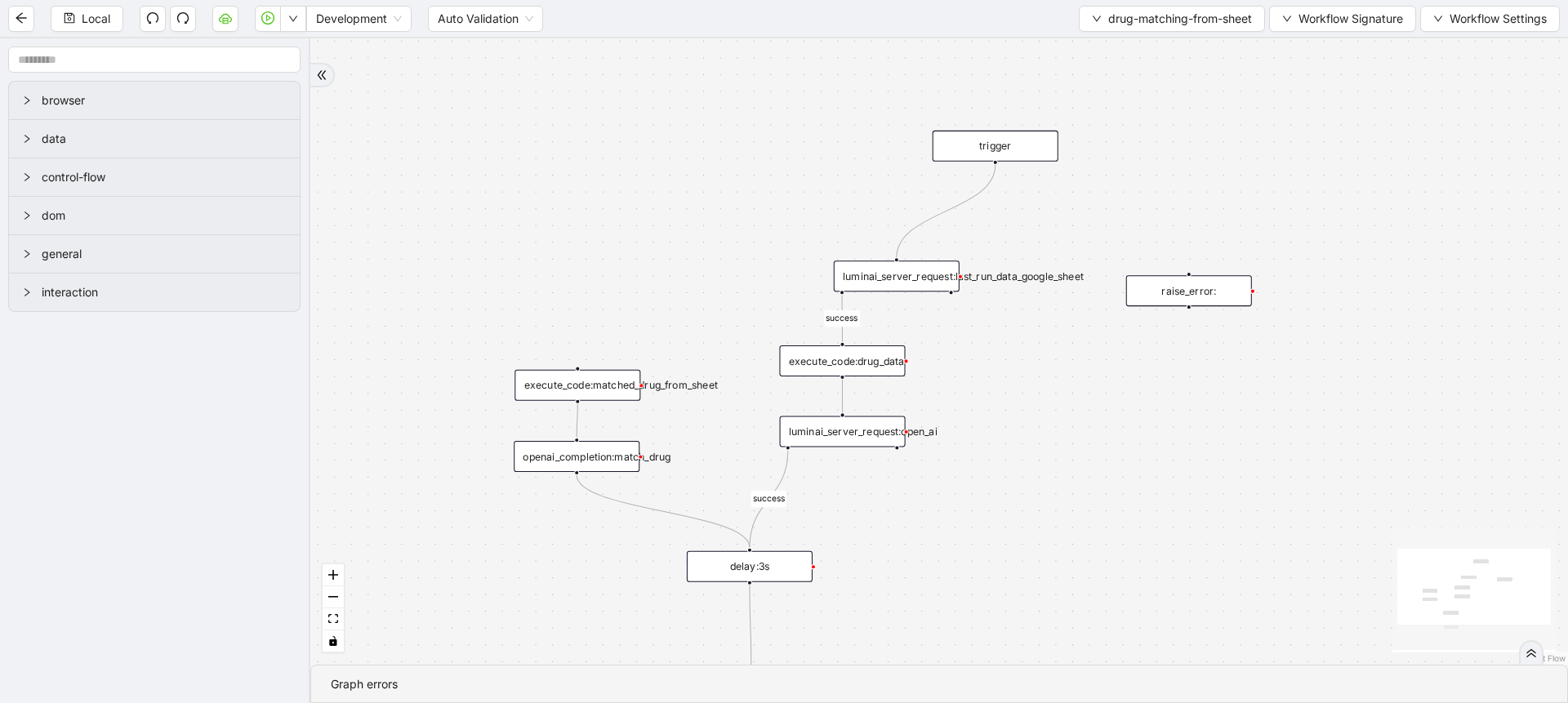
drag, startPoint x: 1120, startPoint y: 358, endPoint x: 1064, endPoint y: 422, distance: 85.0
click at [1064, 422] on div "success success trigger execute_code:matched_drug_from_sheet raise_error: lumin…" at bounding box center [939, 352] width 1257 height 626
click at [933, 274] on div "luminai_server_request:last_run_data_google_sheet" at bounding box center [896, 276] width 126 height 31
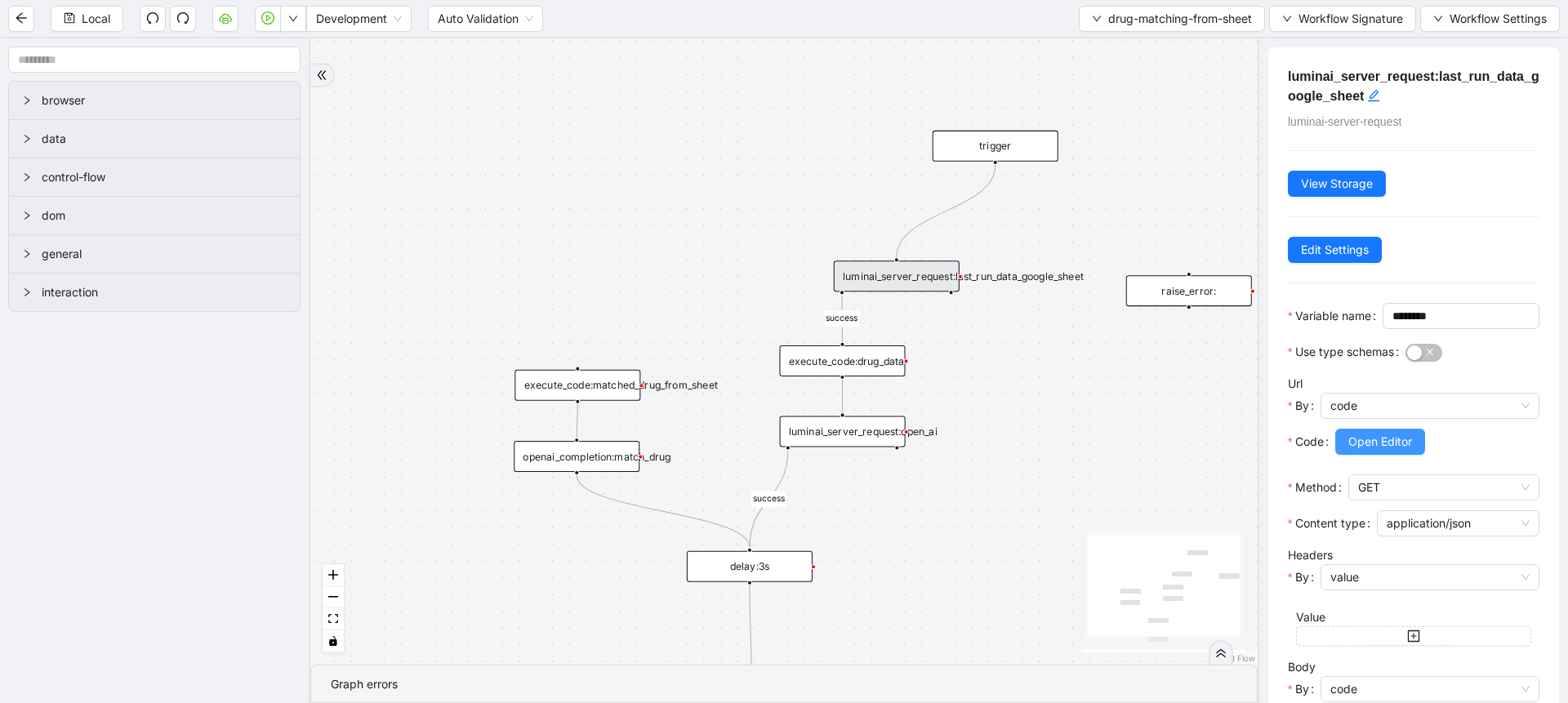
click at [1363, 450] on span "Open Editor" at bounding box center [1380, 442] width 63 height 18
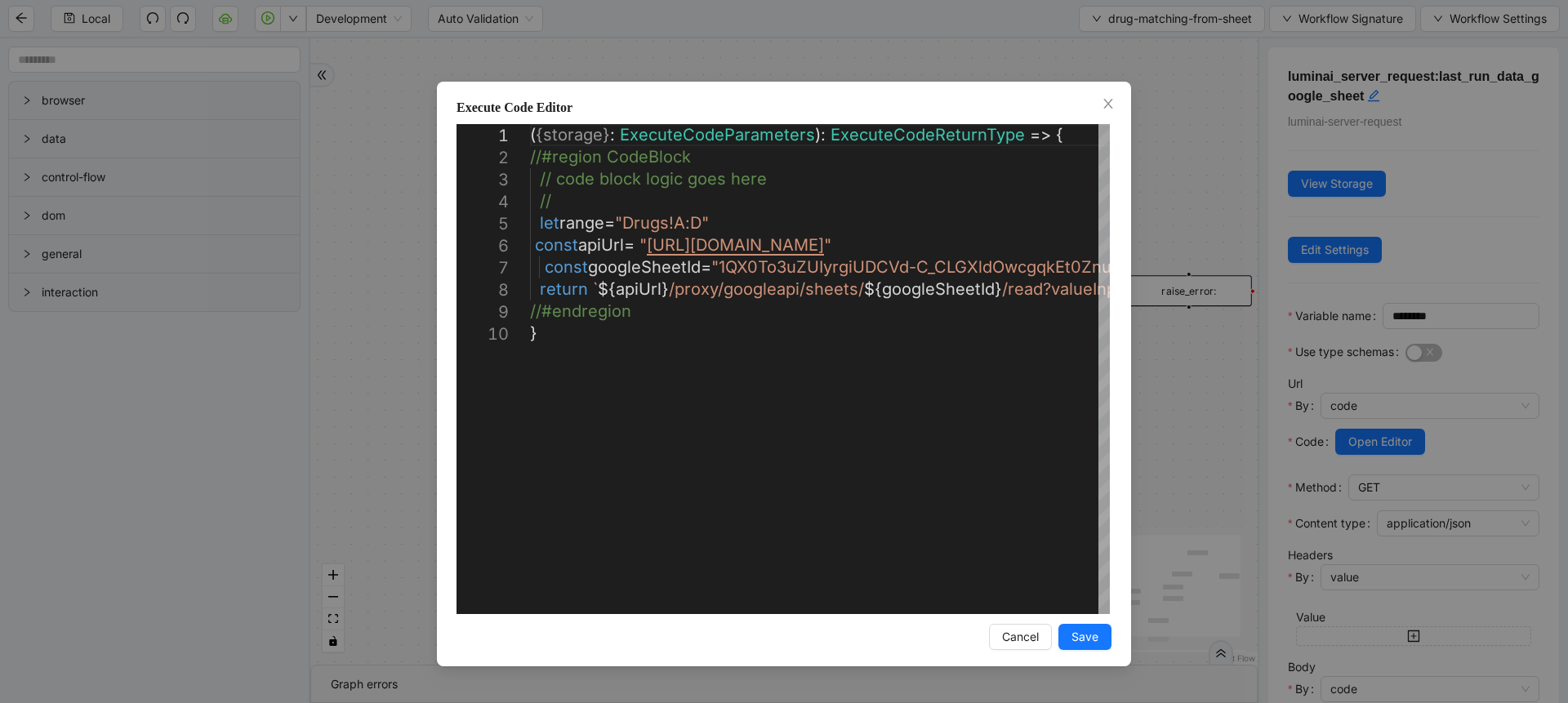
click at [1214, 407] on div "**********" at bounding box center [784, 352] width 1568 height 703
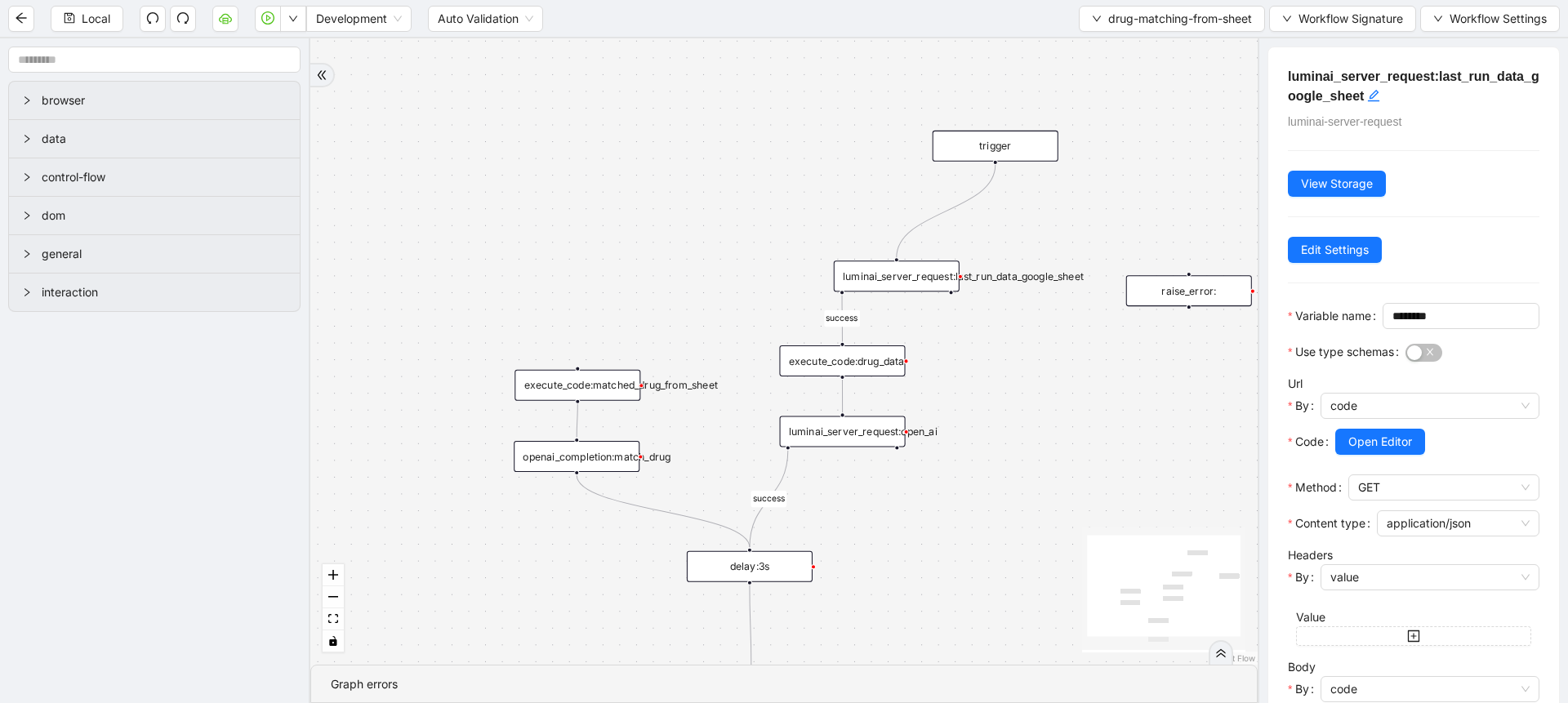
click at [863, 356] on div "execute_code:drug_data" at bounding box center [842, 360] width 126 height 31
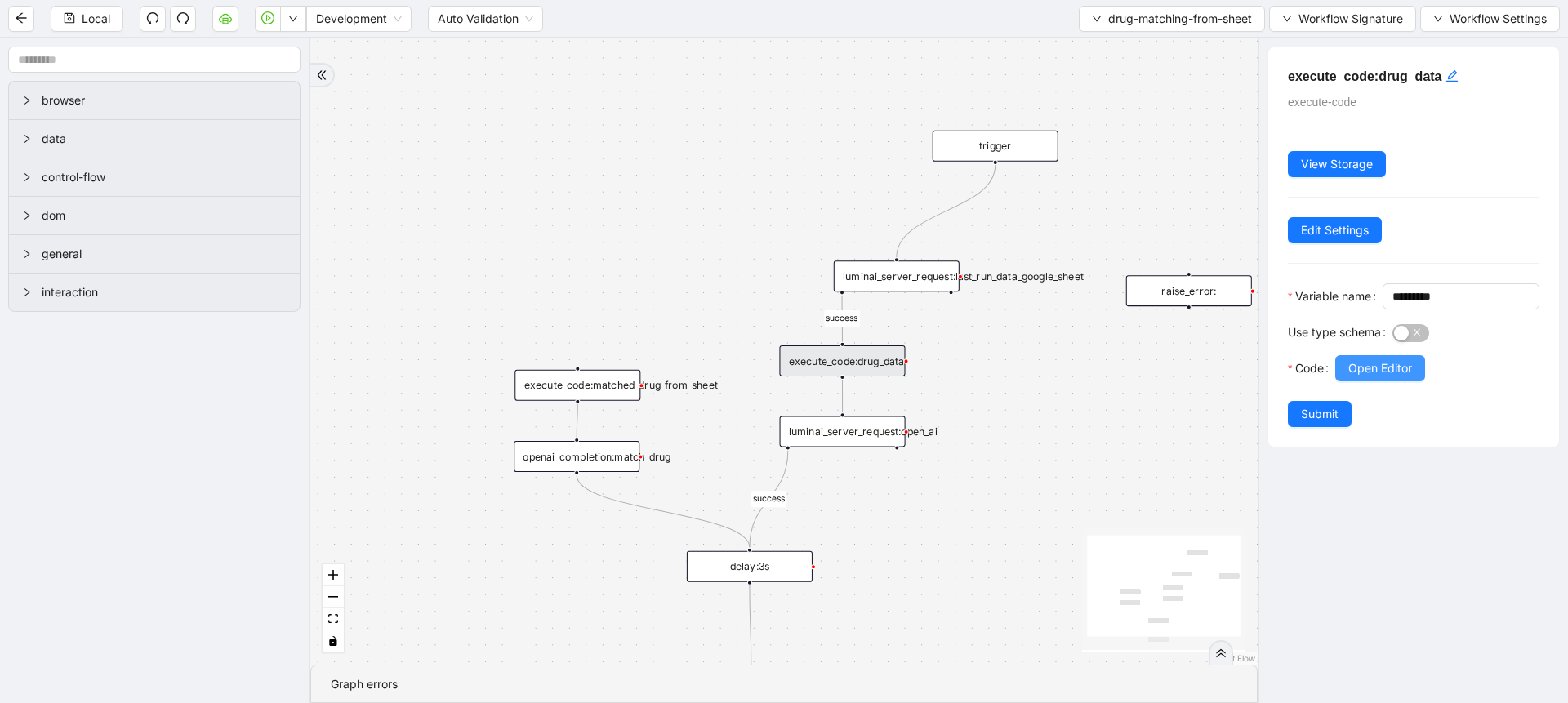
click at [1401, 377] on span "Open Editor" at bounding box center [1380, 368] width 63 height 18
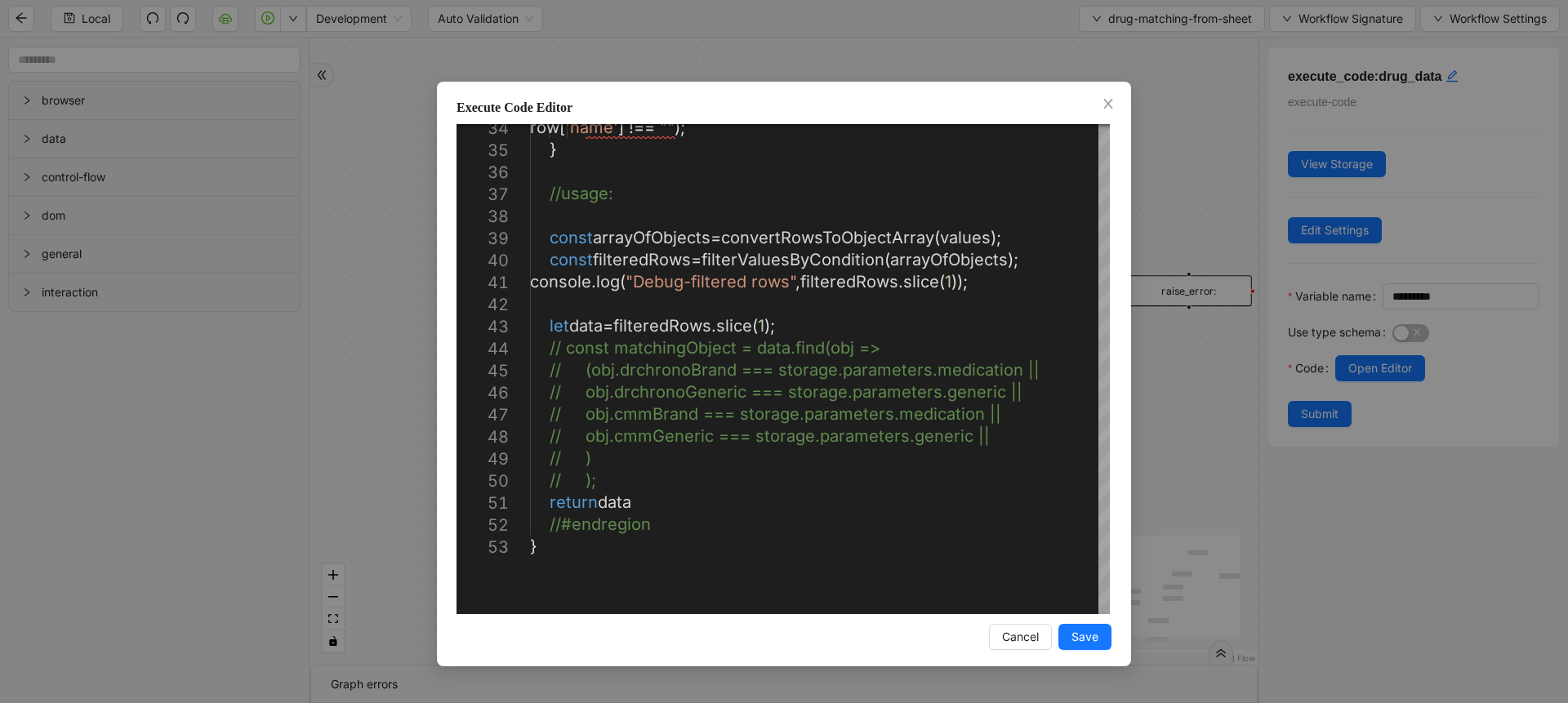
click at [1204, 177] on div "Execute Code Editor 34 35 36 37 38 39 40 41 42 43 44 45 46 47 48 49 50 51 52 53…" at bounding box center [784, 352] width 1568 height 703
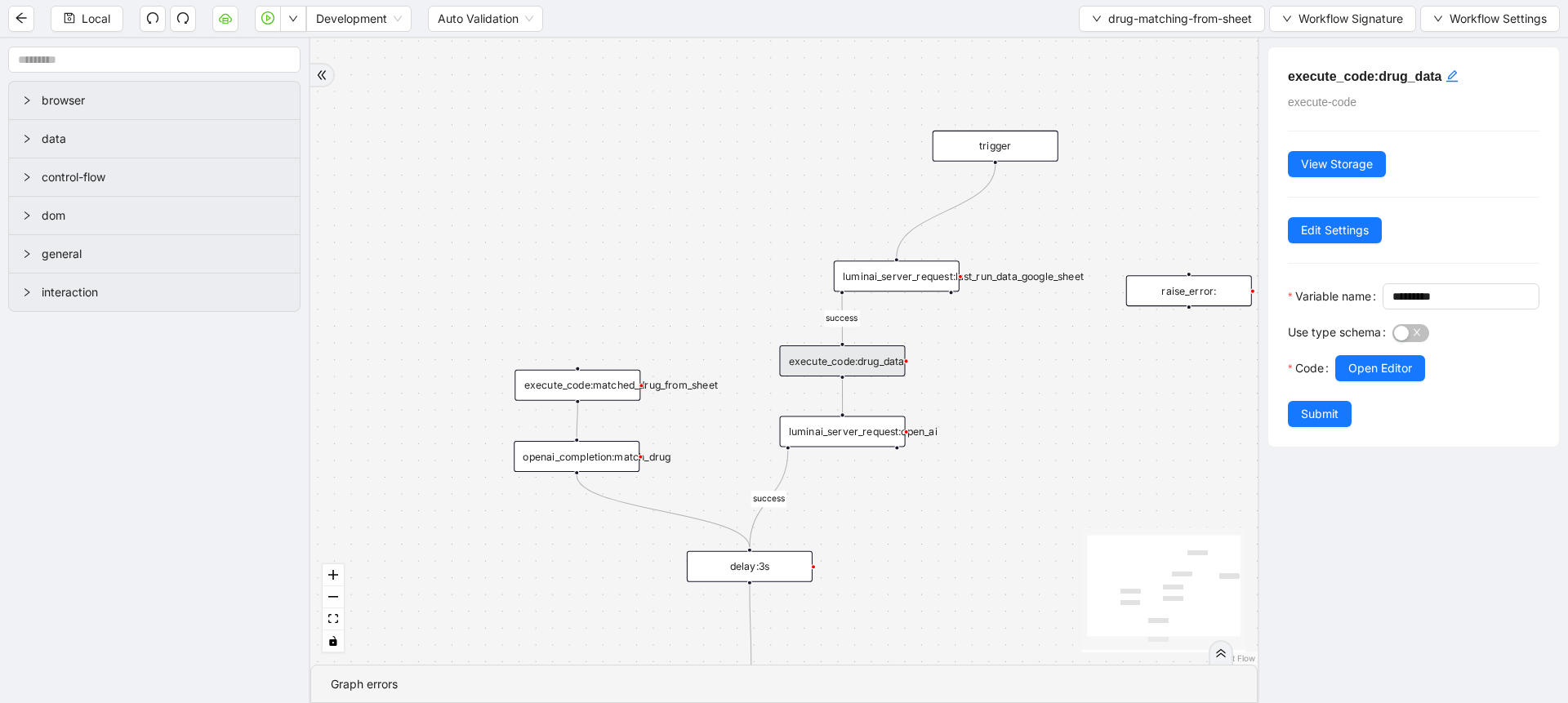
click at [873, 437] on div "luminai_server_request:open_ai" at bounding box center [842, 431] width 126 height 31
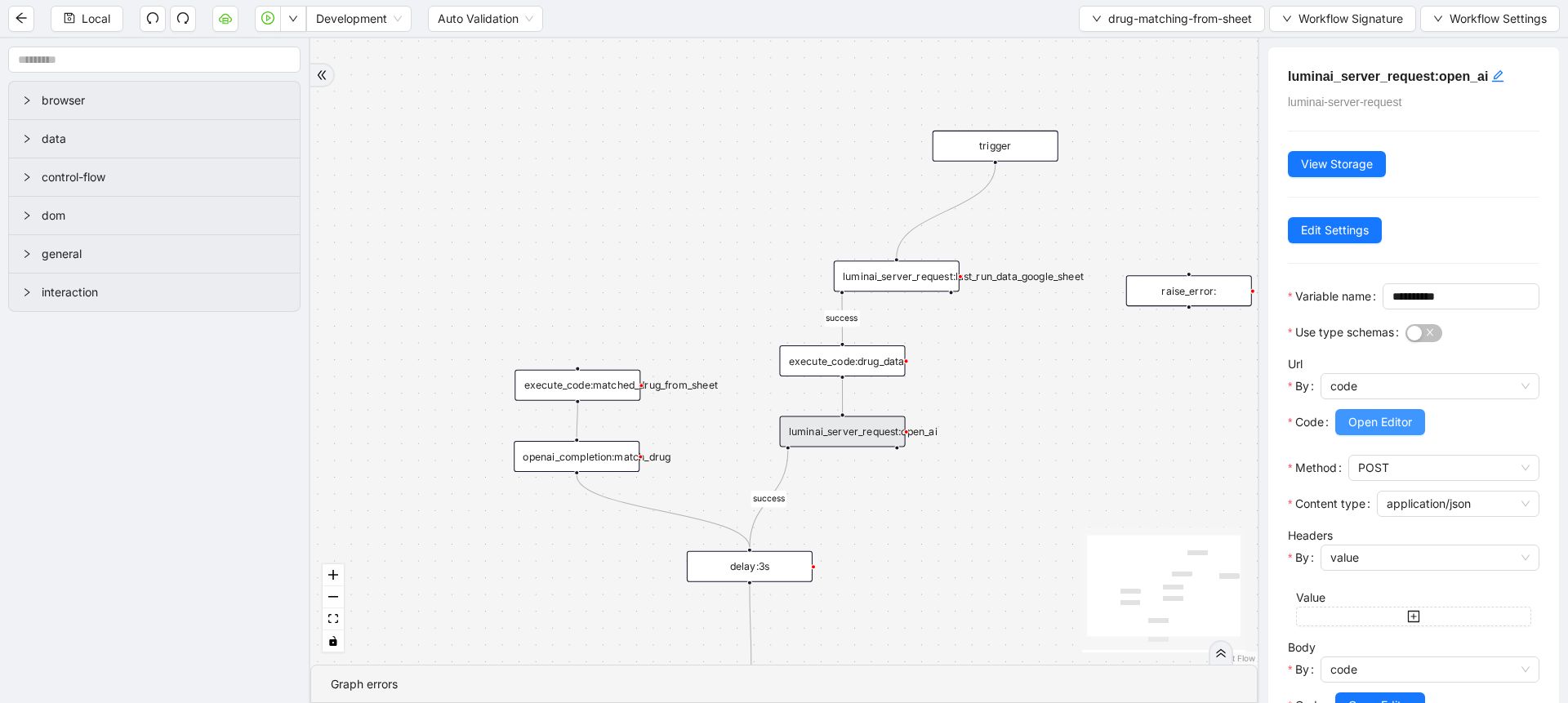
click at [1368, 431] on span "Open Editor" at bounding box center [1380, 421] width 63 height 18
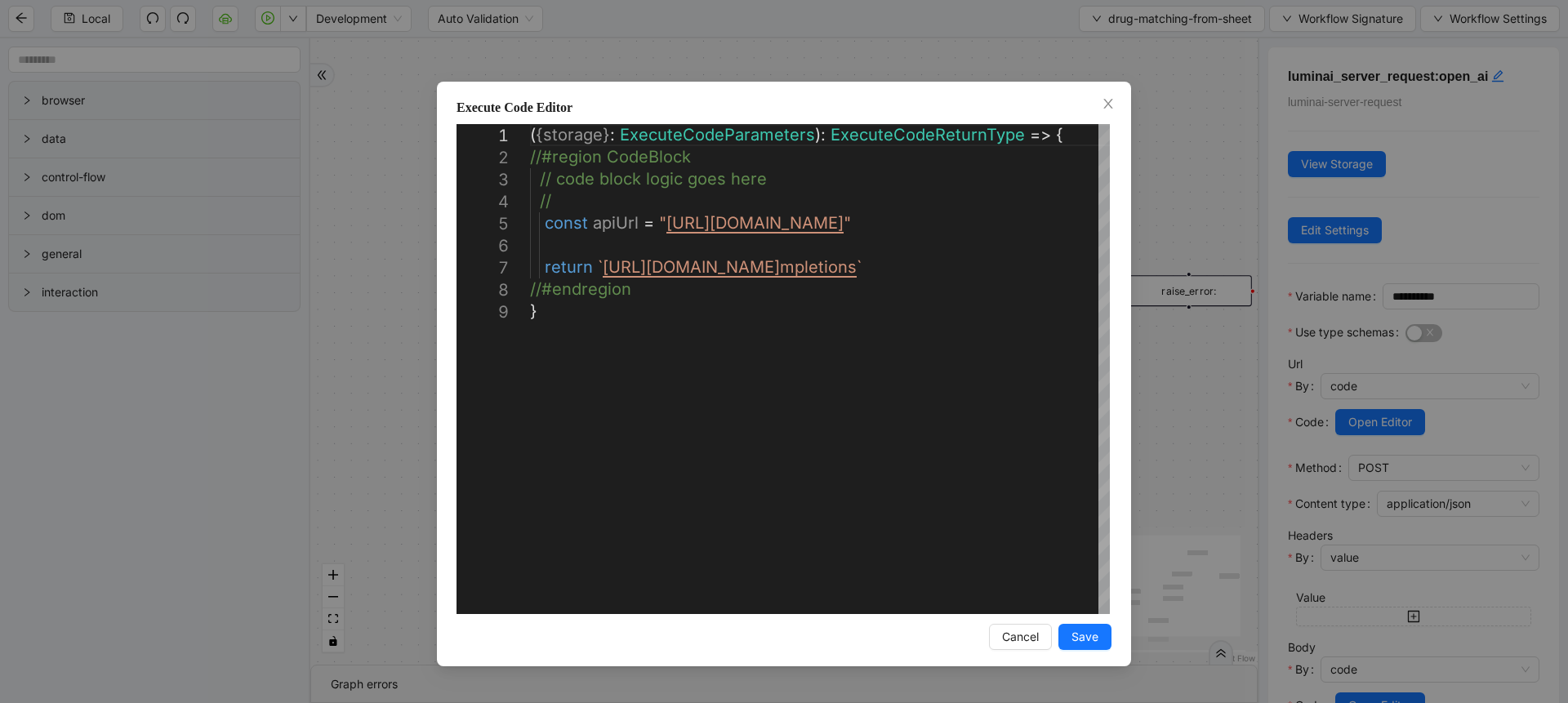
click at [1186, 442] on div "**********" at bounding box center [784, 352] width 1568 height 703
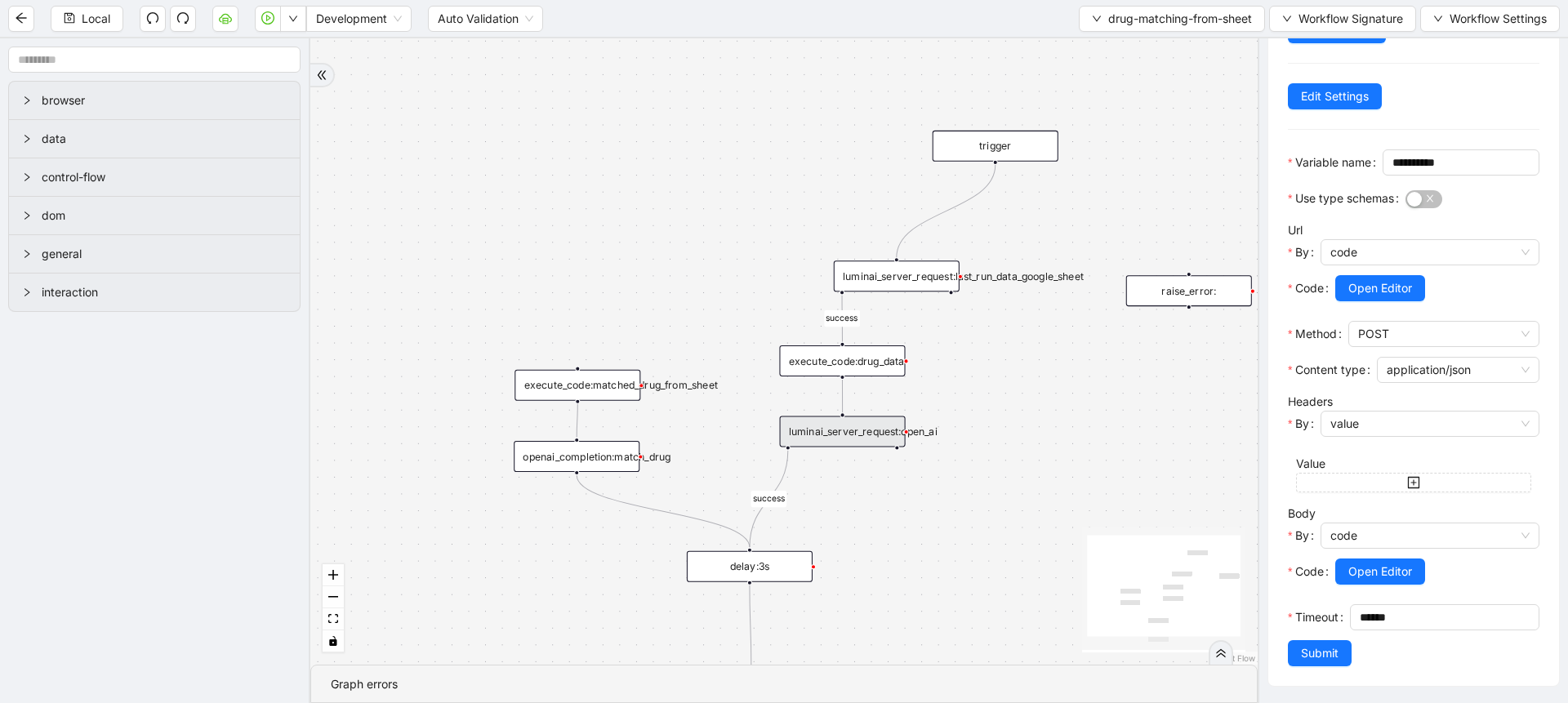
scroll to position [187, 0]
click at [1342, 558] on button "Open Editor" at bounding box center [1380, 571] width 90 height 26
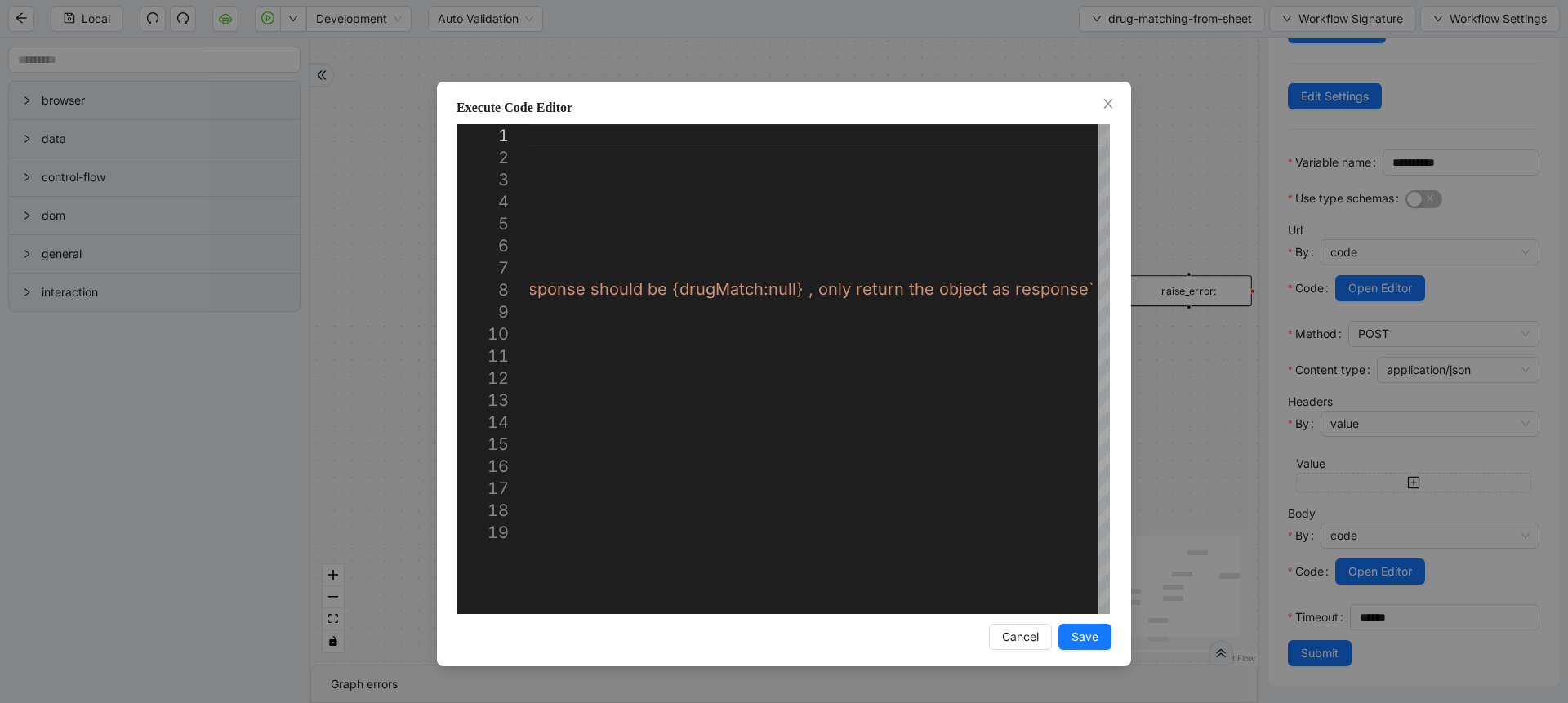
click at [1150, 163] on div "Execute Code Editor 1 2 3 4 5 6 7 8 9 10 11 12 13 14 15 16 17 18 19 ({ storage …" at bounding box center [784, 352] width 1568 height 703
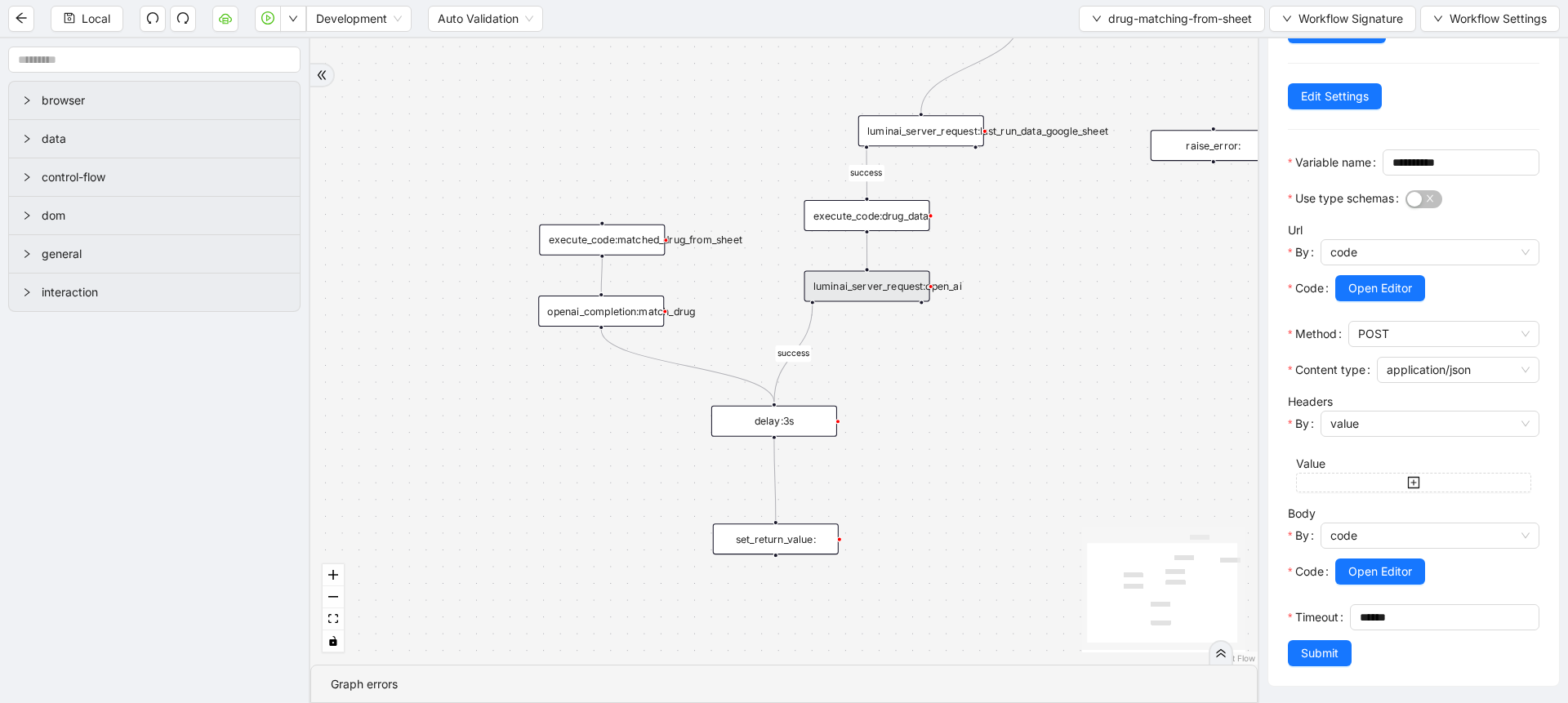
drag, startPoint x: 859, startPoint y: 551, endPoint x: 883, endPoint y: 406, distance: 147.0
click at [883, 406] on div "success success trigger execute_code:matched_drug_from_sheet raise_error: lumin…" at bounding box center [784, 352] width 948 height 626
click at [902, 208] on div "execute_code:drug_data" at bounding box center [866, 215] width 126 height 31
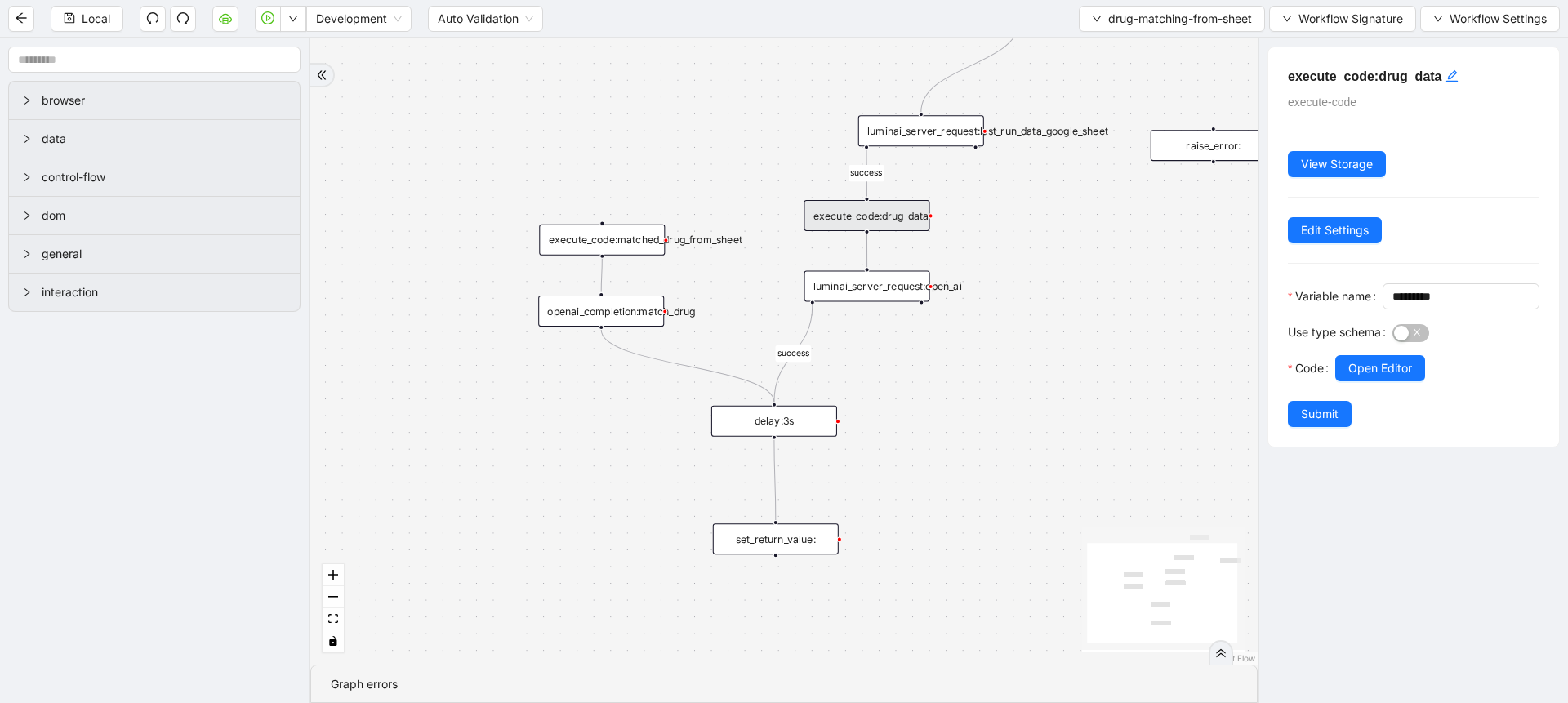
scroll to position [0, 0]
click at [1357, 377] on span "Open Editor" at bounding box center [1380, 368] width 63 height 18
